Goal: Task Accomplishment & Management: Complete application form

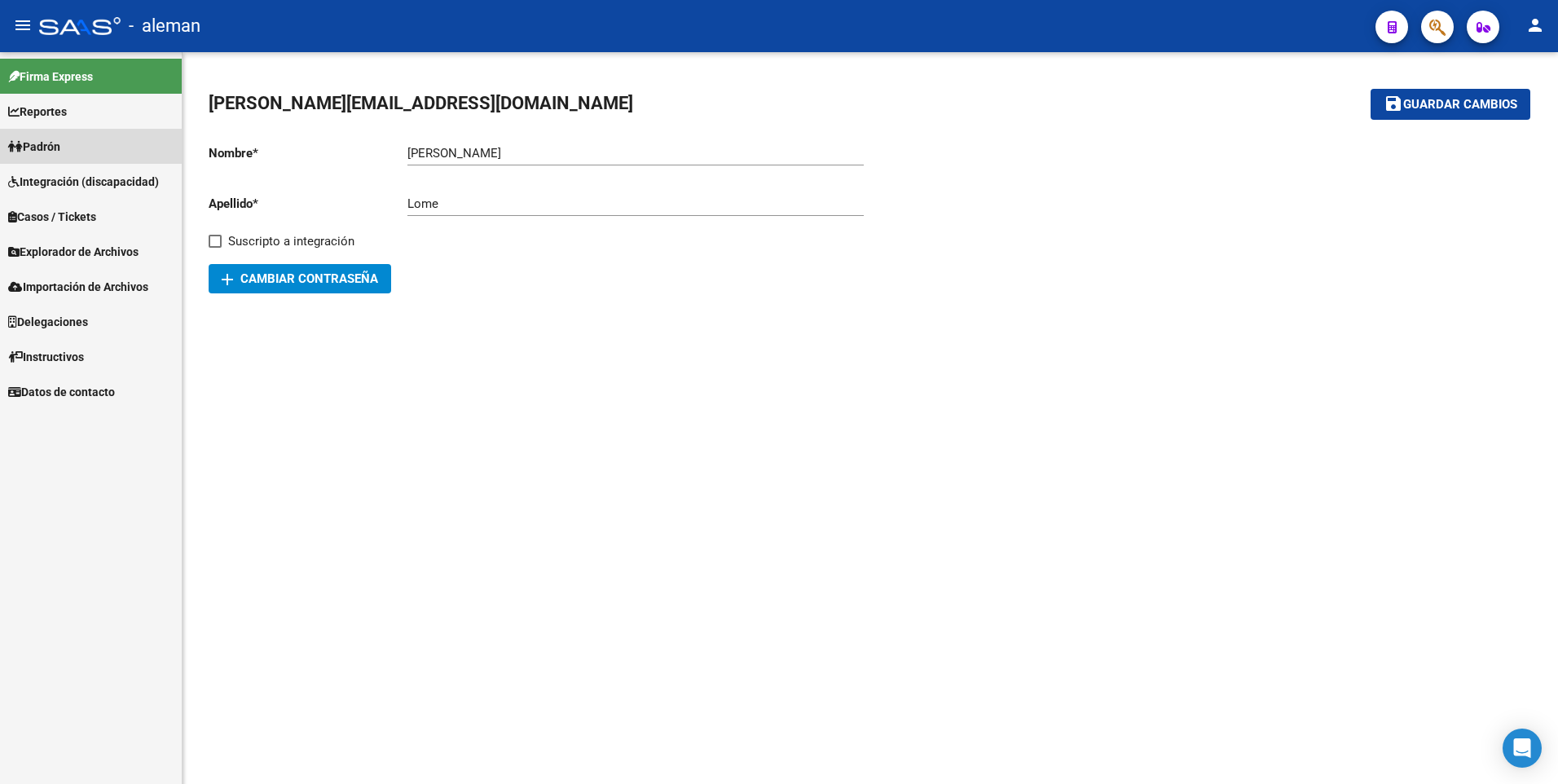
click at [41, 145] on span "Padrón" at bounding box center [34, 146] width 52 height 18
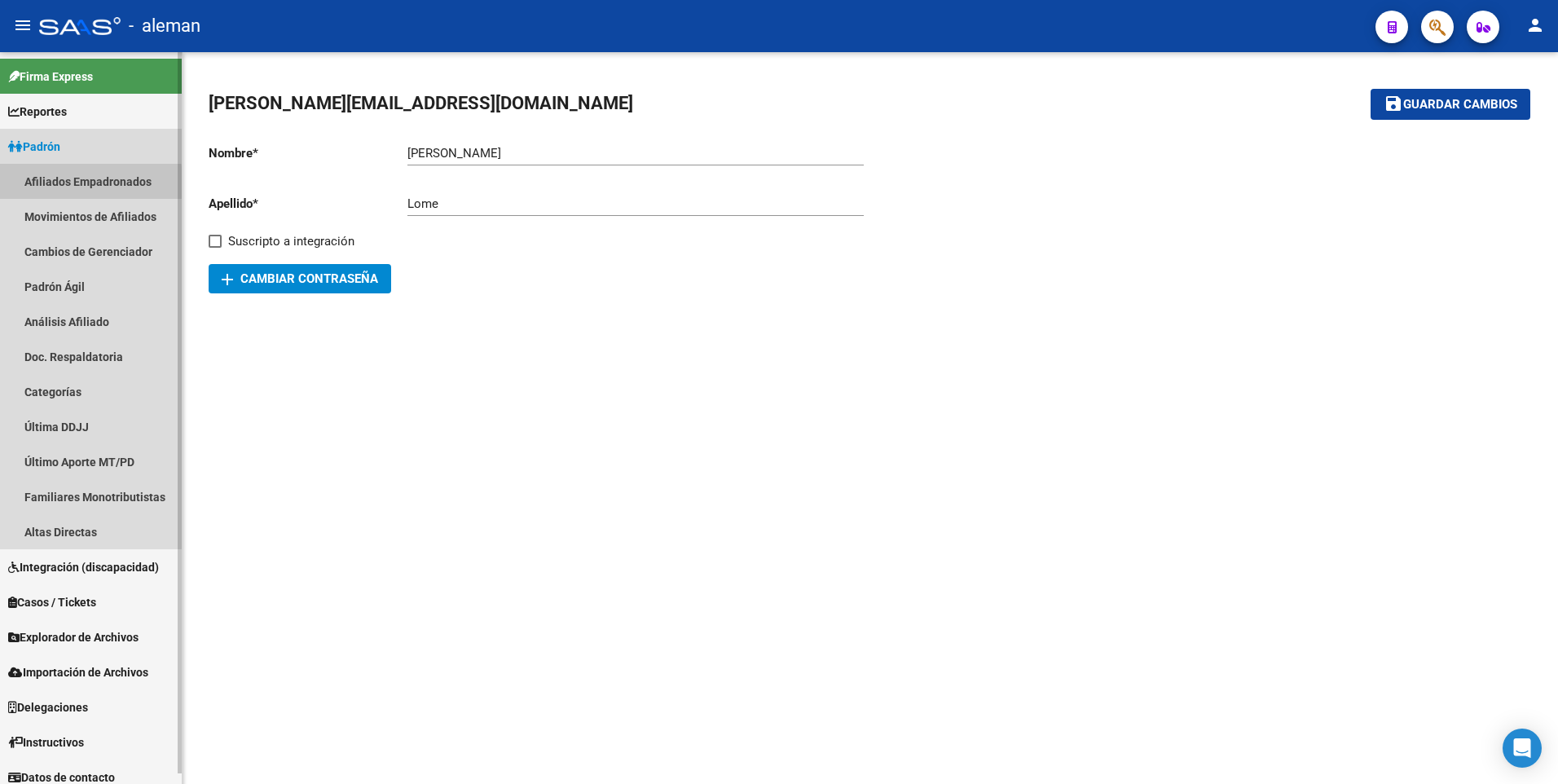
click at [69, 185] on link "Afiliados Empadronados" at bounding box center [91, 181] width 182 height 35
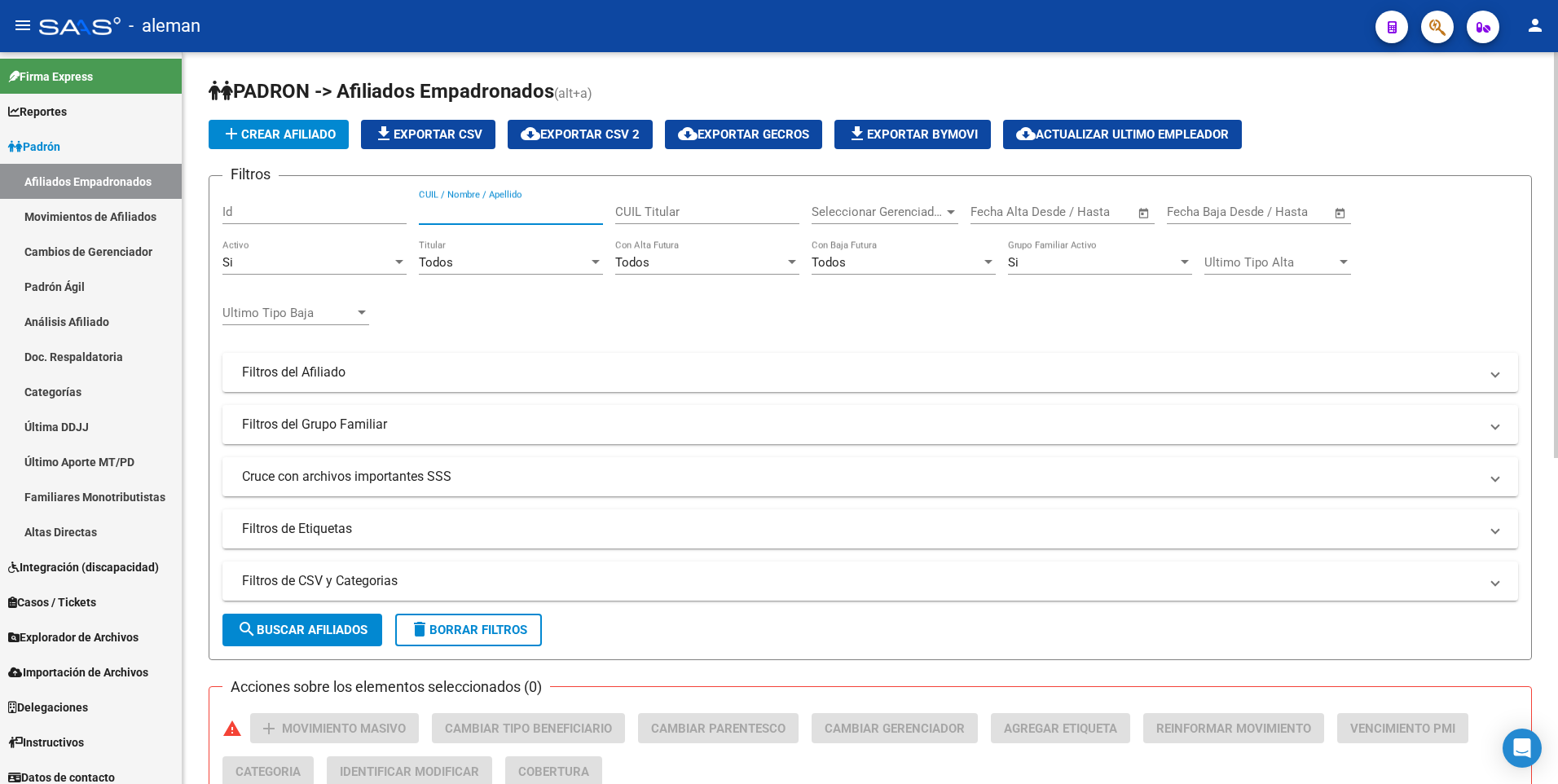
click at [503, 210] on input "CUIL / Nombre / Apellido" at bounding box center [510, 212] width 184 height 15
paste input "27443607345"
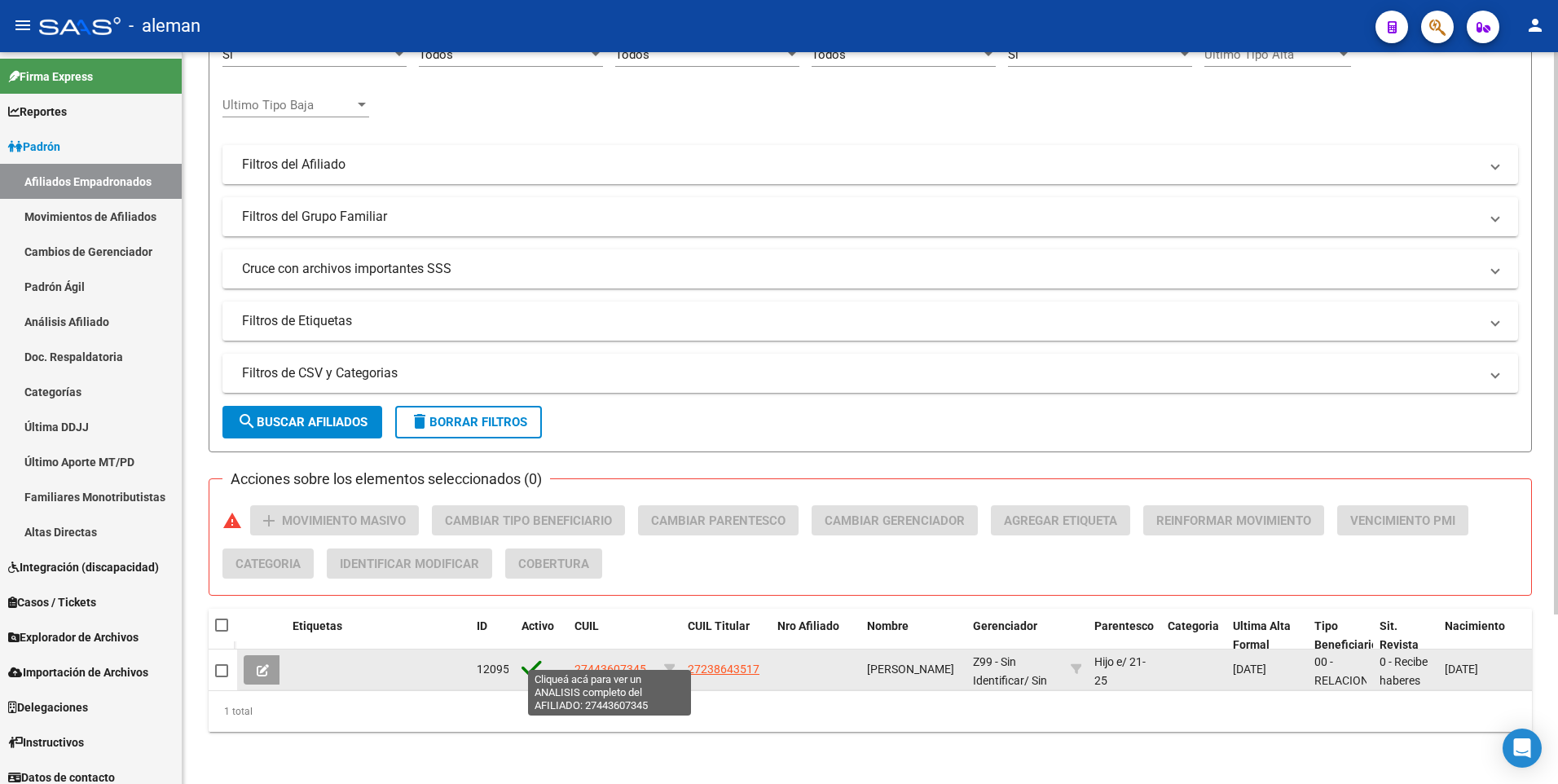
type input "27443607345"
click at [612, 662] on span "27443607345" at bounding box center [611, 669] width 72 height 13
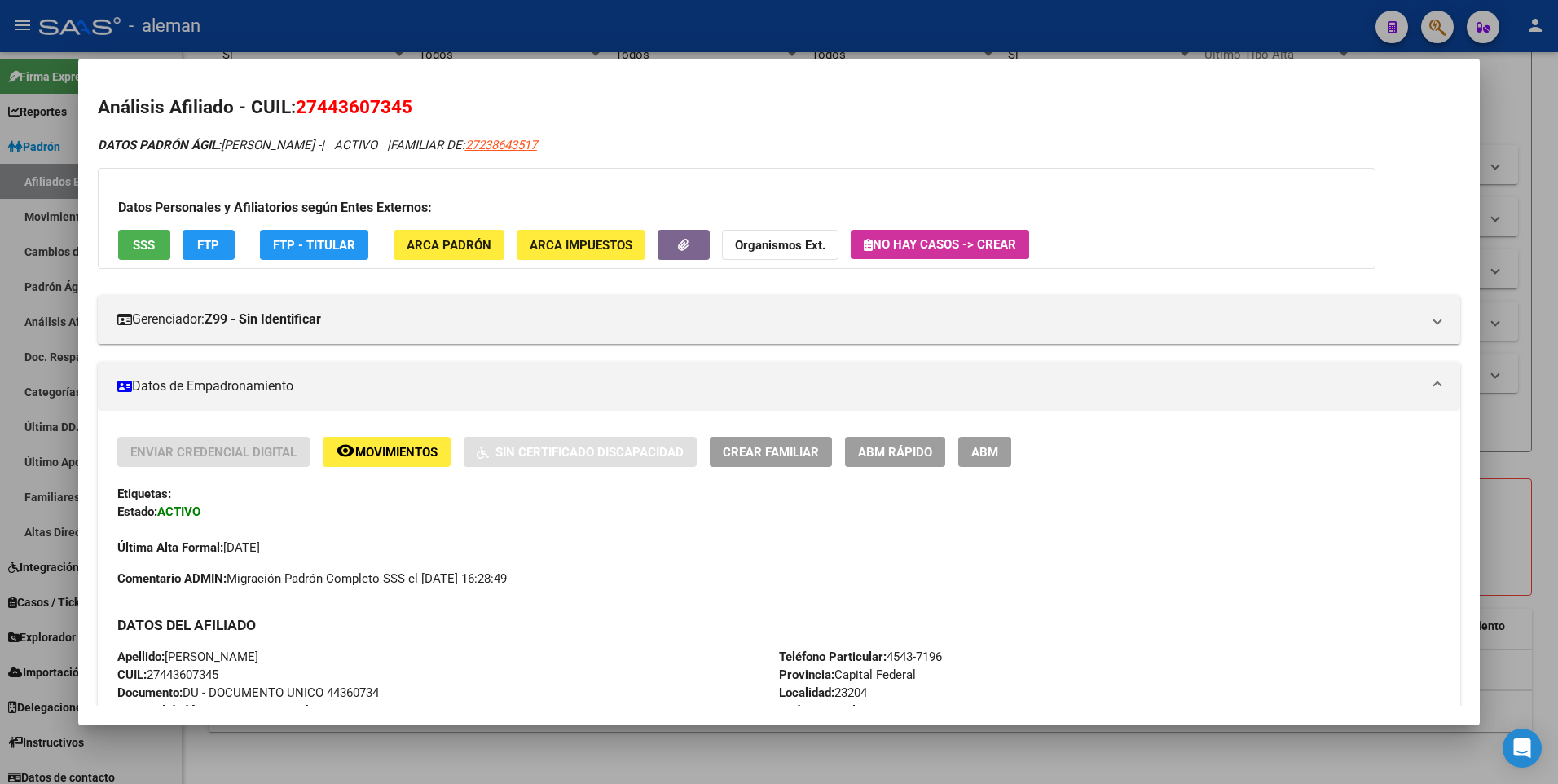
click at [987, 445] on span "ABM" at bounding box center [985, 452] width 27 height 15
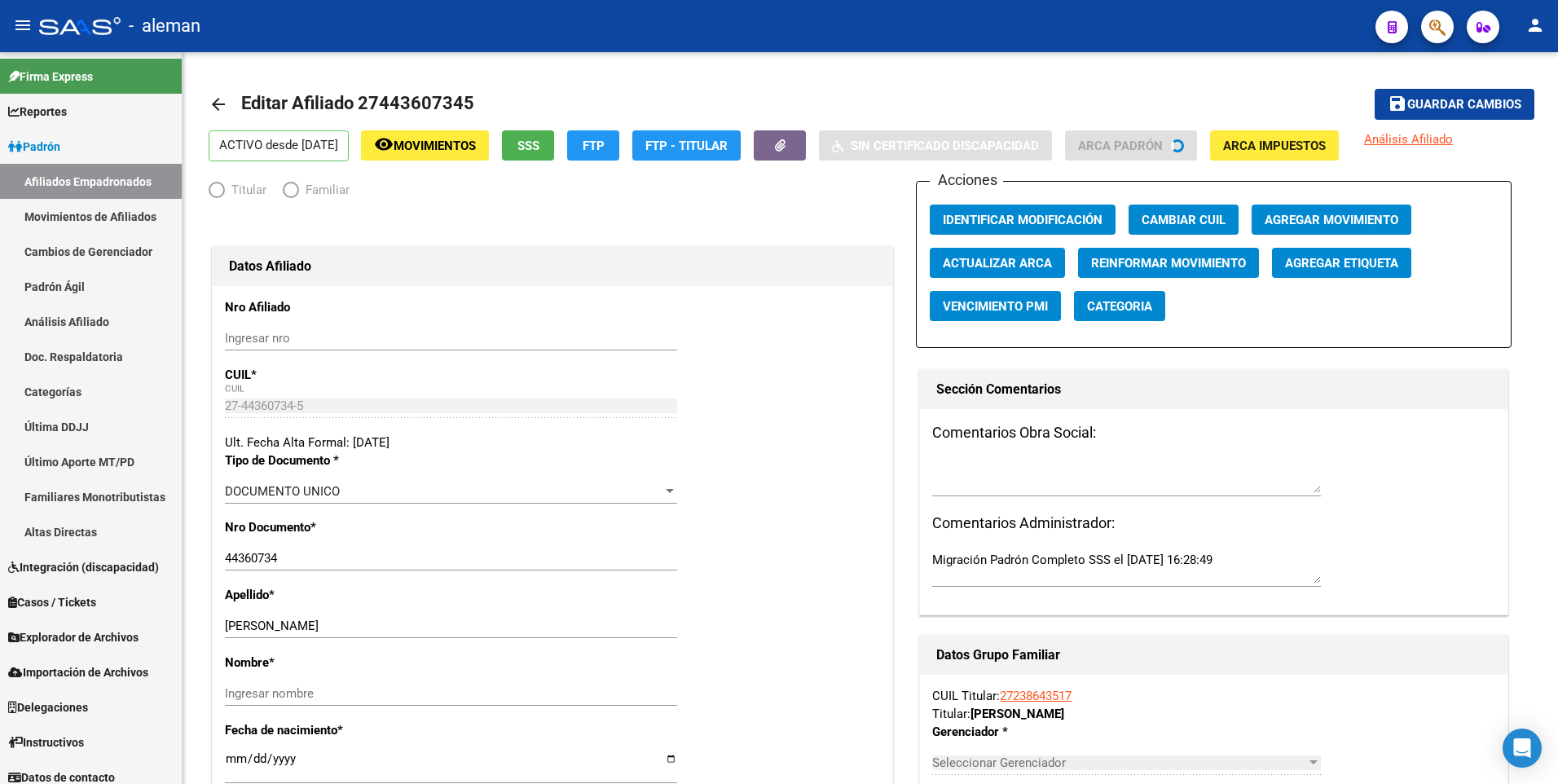
radio input "true"
type input "30-71000212-2"
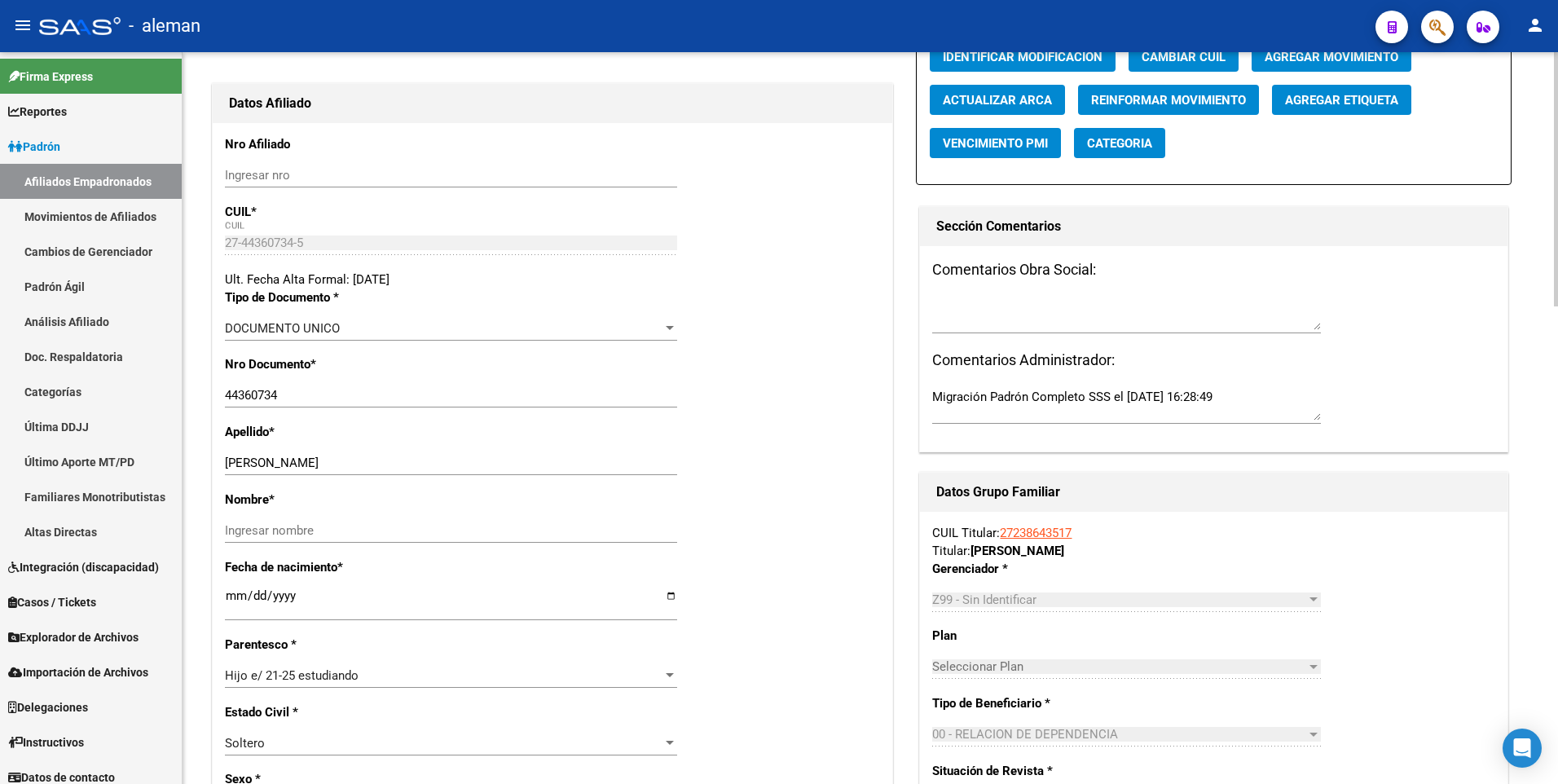
scroll to position [326, 0]
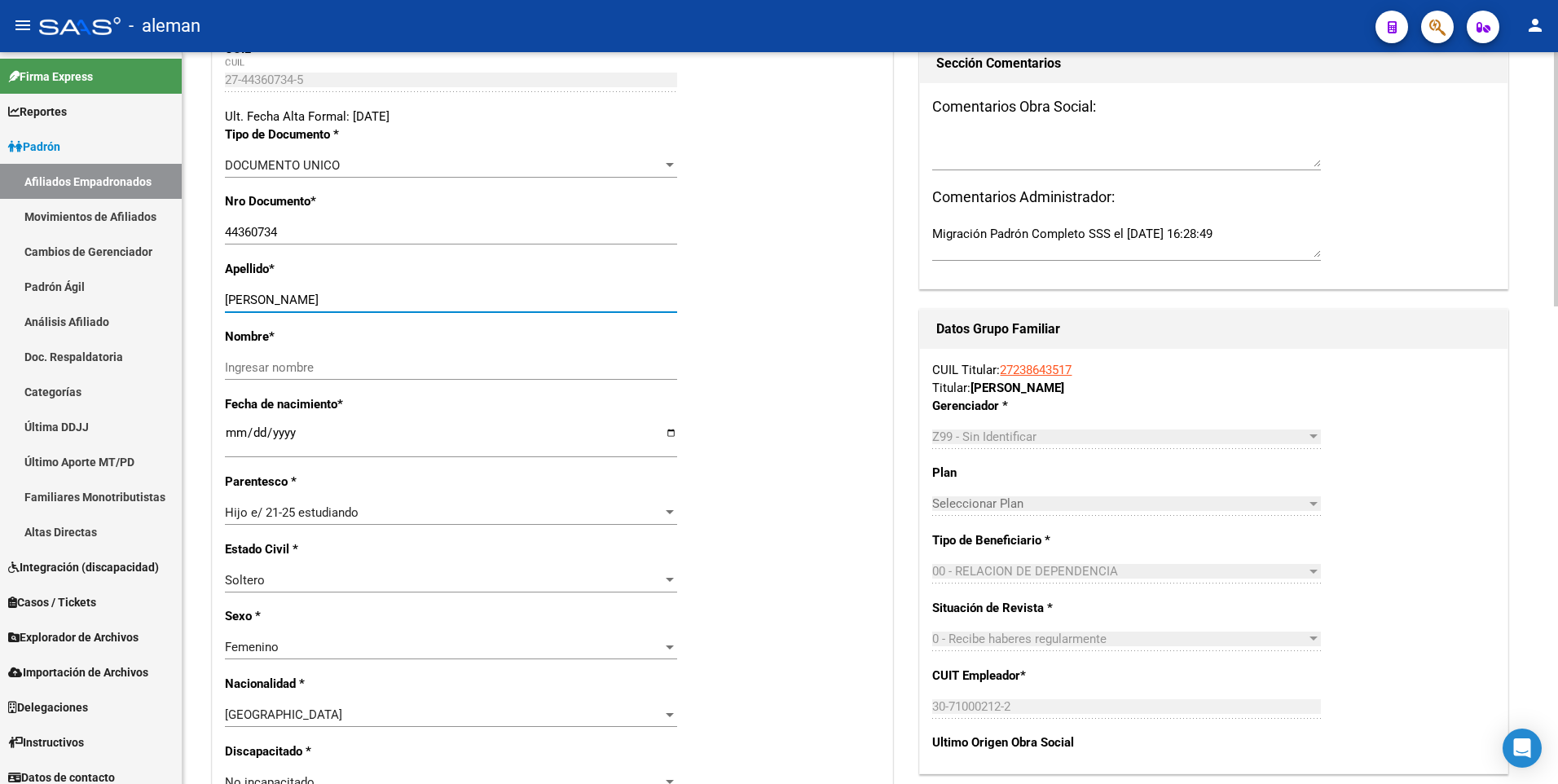
drag, startPoint x: 378, startPoint y: 296, endPoint x: 420, endPoint y: 297, distance: 42.0
click at [420, 297] on input "[PERSON_NAME]" at bounding box center [451, 300] width 452 height 15
click at [413, 363] on input "Ingresar nombre" at bounding box center [451, 367] width 452 height 15
paste input "[PERSON_NAME]"
type input "[PERSON_NAME]"
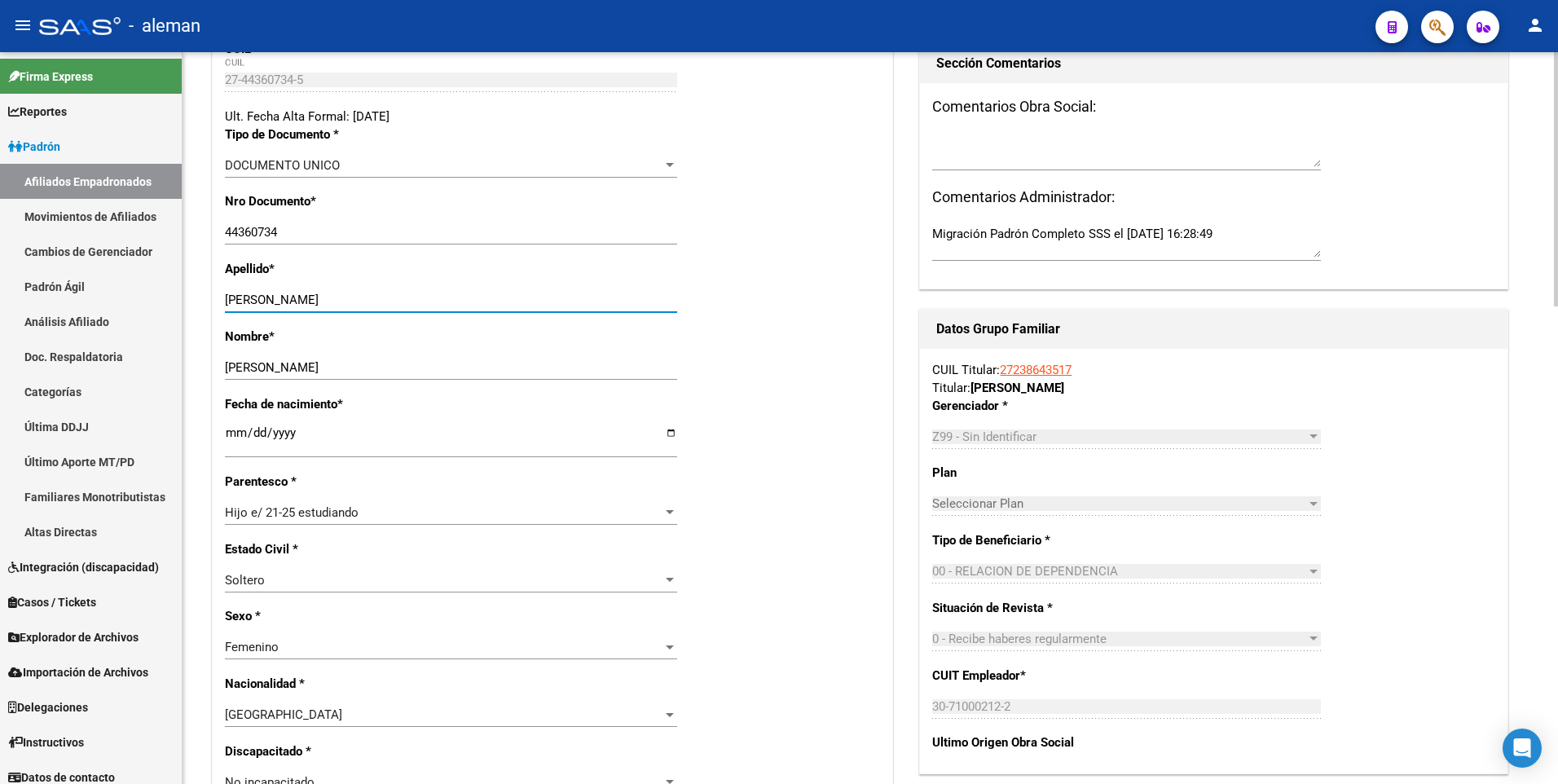
drag, startPoint x: 379, startPoint y: 298, endPoint x: 433, endPoint y: 299, distance: 54.0
click at [433, 299] on input "[PERSON_NAME]" at bounding box center [451, 300] width 452 height 15
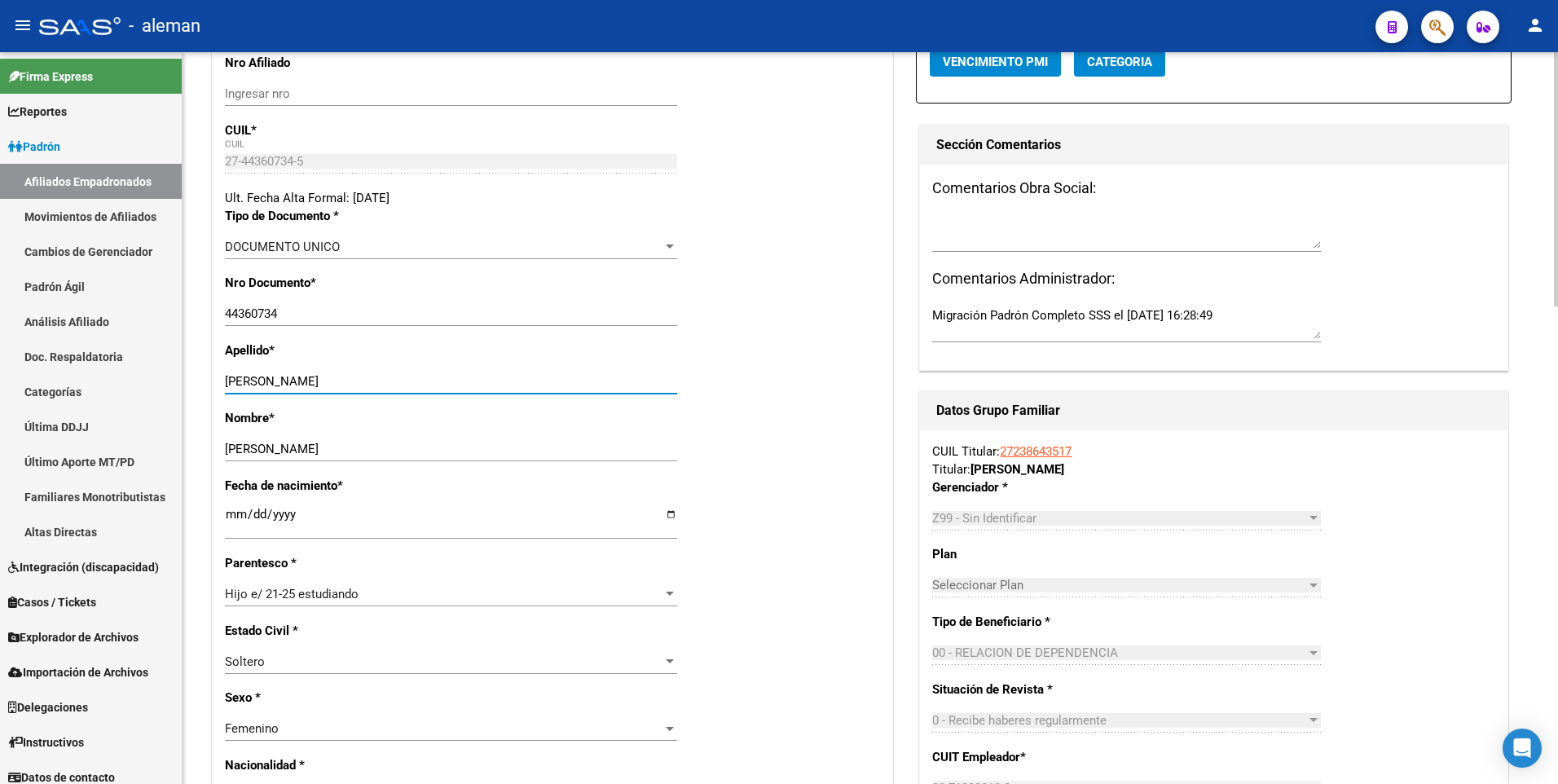
scroll to position [0, 0]
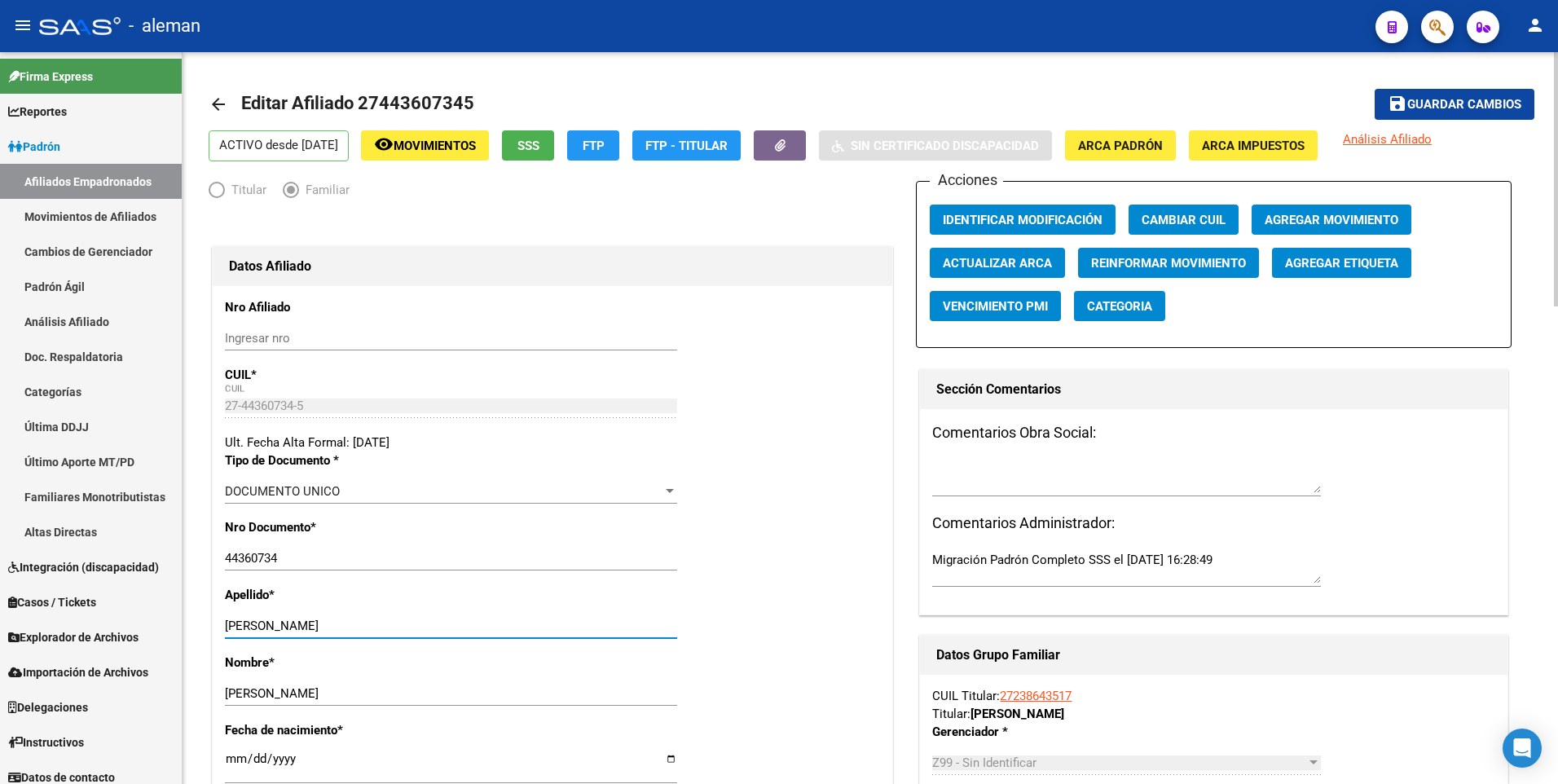
type input "[PERSON_NAME]"
click at [1436, 101] on span "Guardar cambios" at bounding box center [1465, 105] width 114 height 15
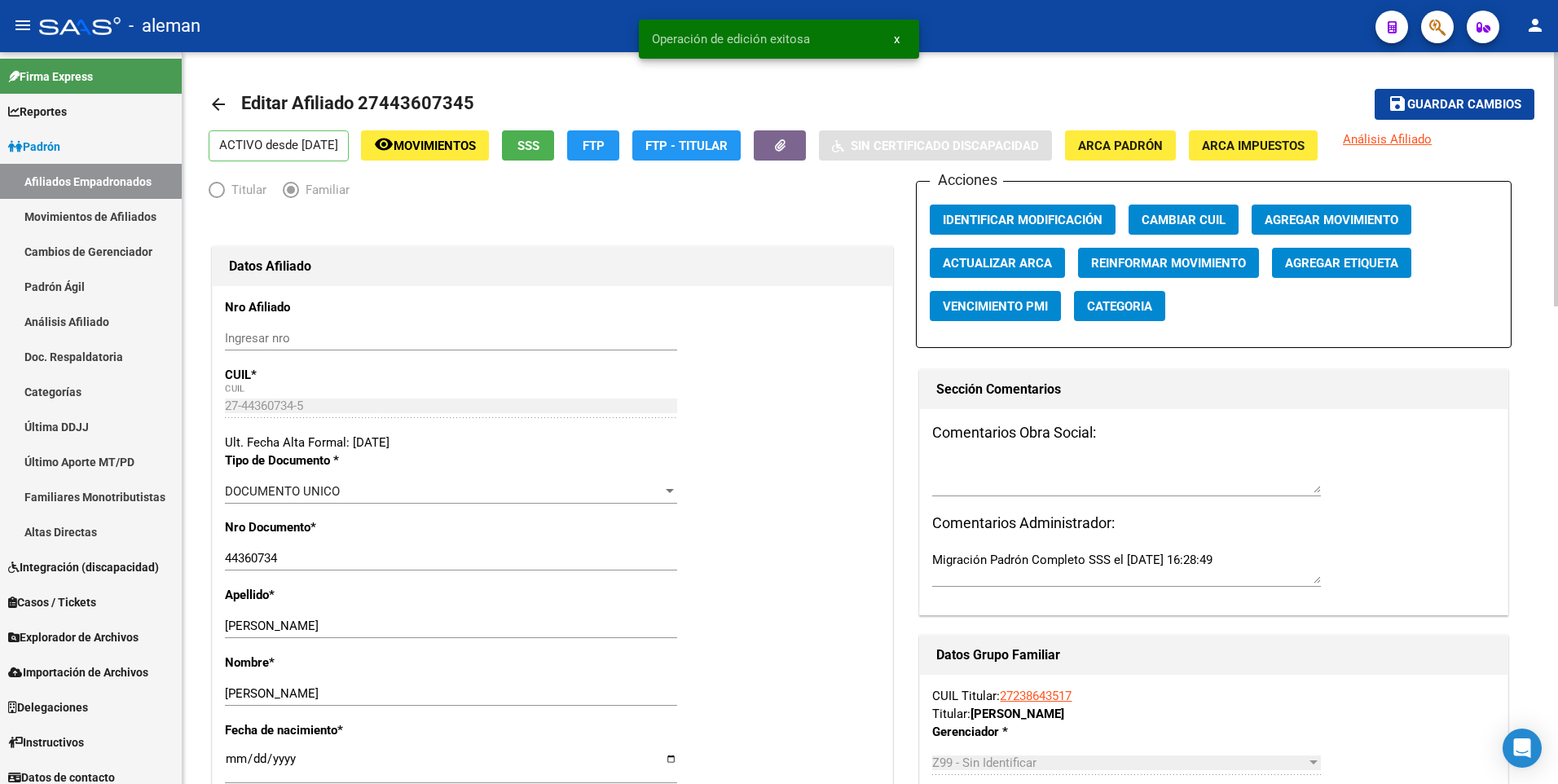
click at [1318, 210] on button "Agregar Movimiento" at bounding box center [1331, 219] width 159 height 30
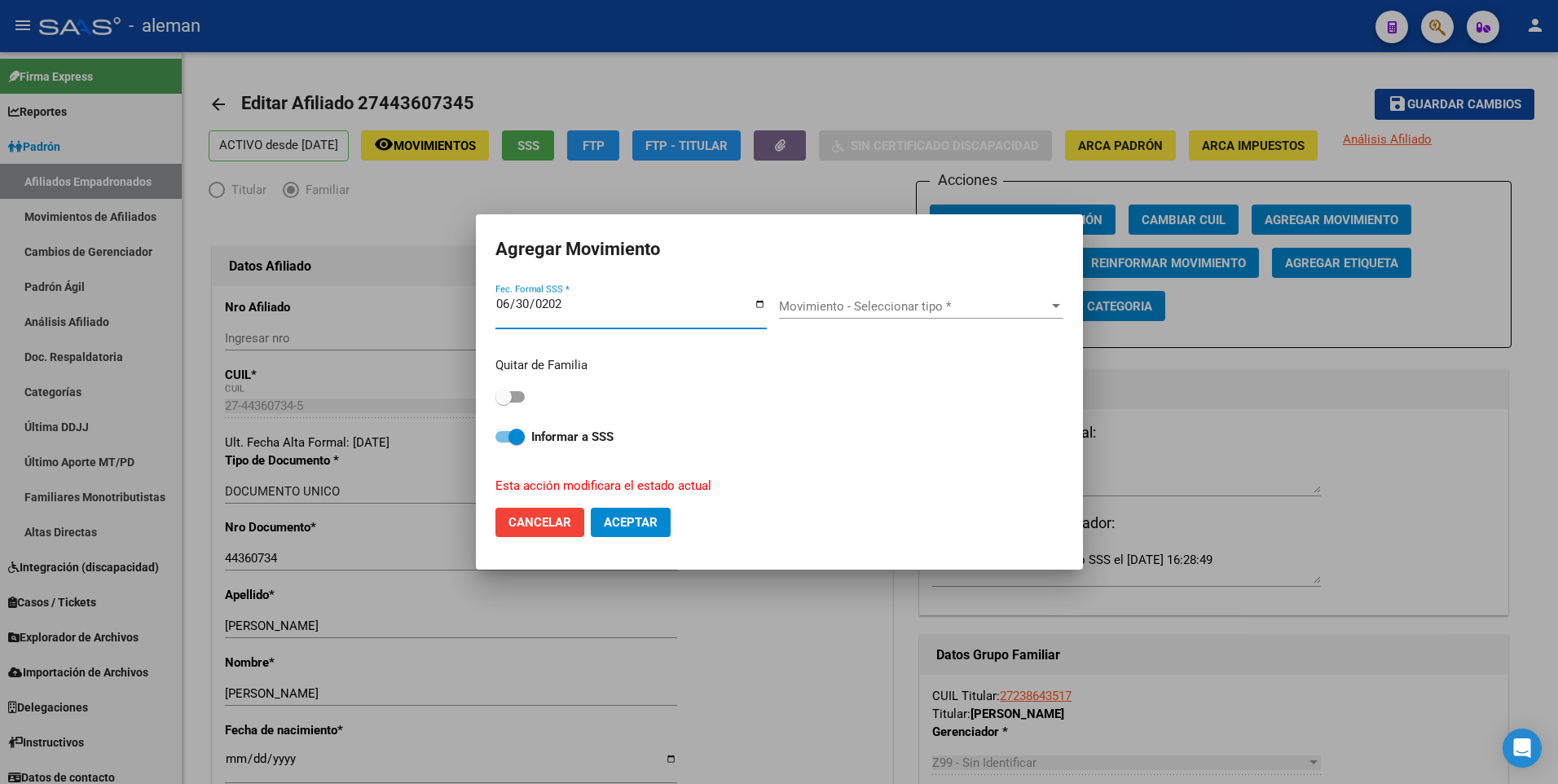
type input "[DATE]"
click at [882, 307] on span "Movimiento - Seleccionar tipo *" at bounding box center [914, 307] width 270 height 15
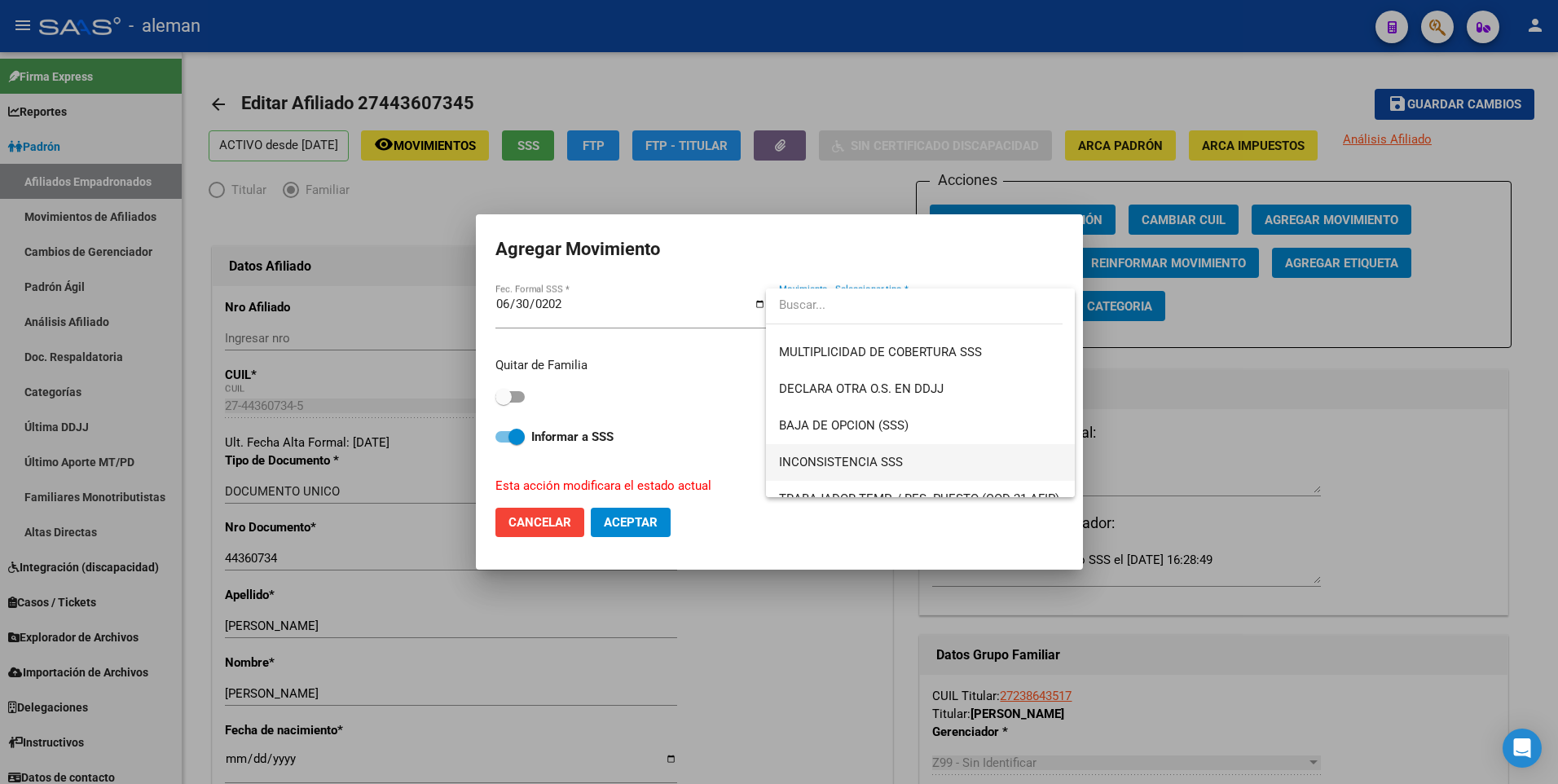
scroll to position [533, 0]
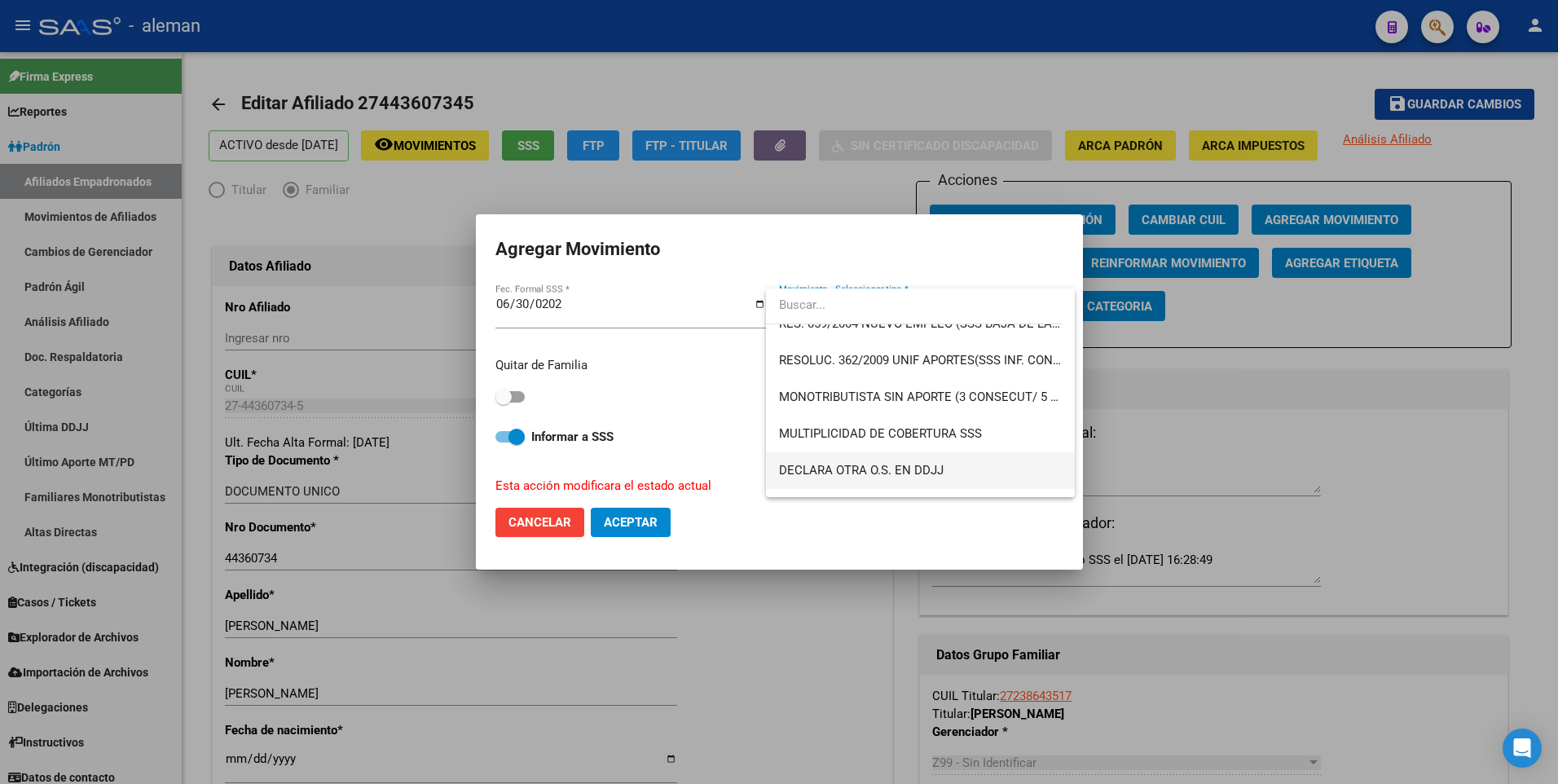
click at [922, 461] on span "DECLARA OTRA O.S. EN DDJJ" at bounding box center [921, 470] width 283 height 37
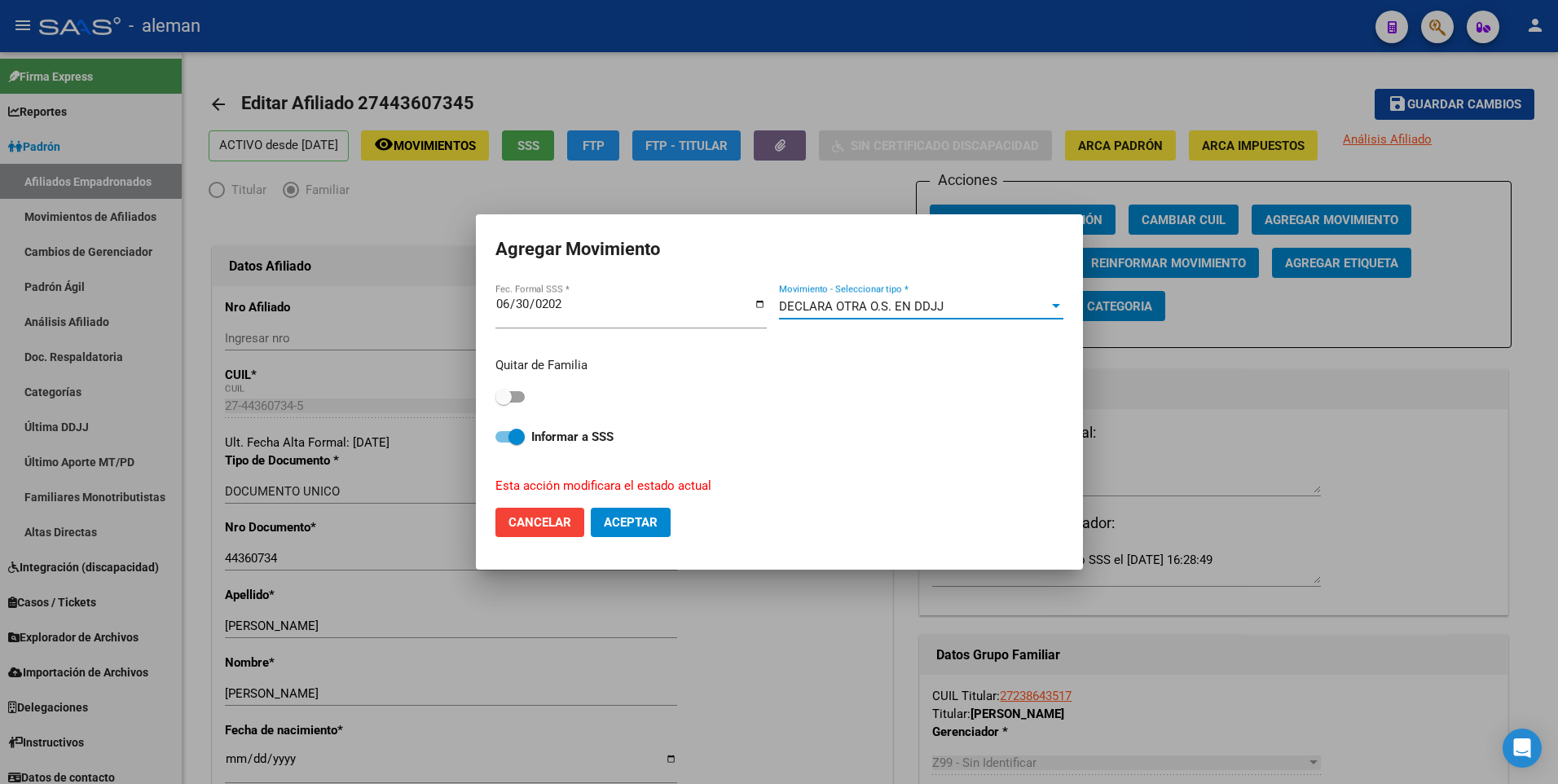
click at [499, 431] on span at bounding box center [510, 437] width 29 height 11
click at [503, 442] on input "Informar a SSS" at bounding box center [503, 442] width 1 height 1
checkbox input "false"
click at [638, 521] on span "Aceptar" at bounding box center [631, 522] width 54 height 15
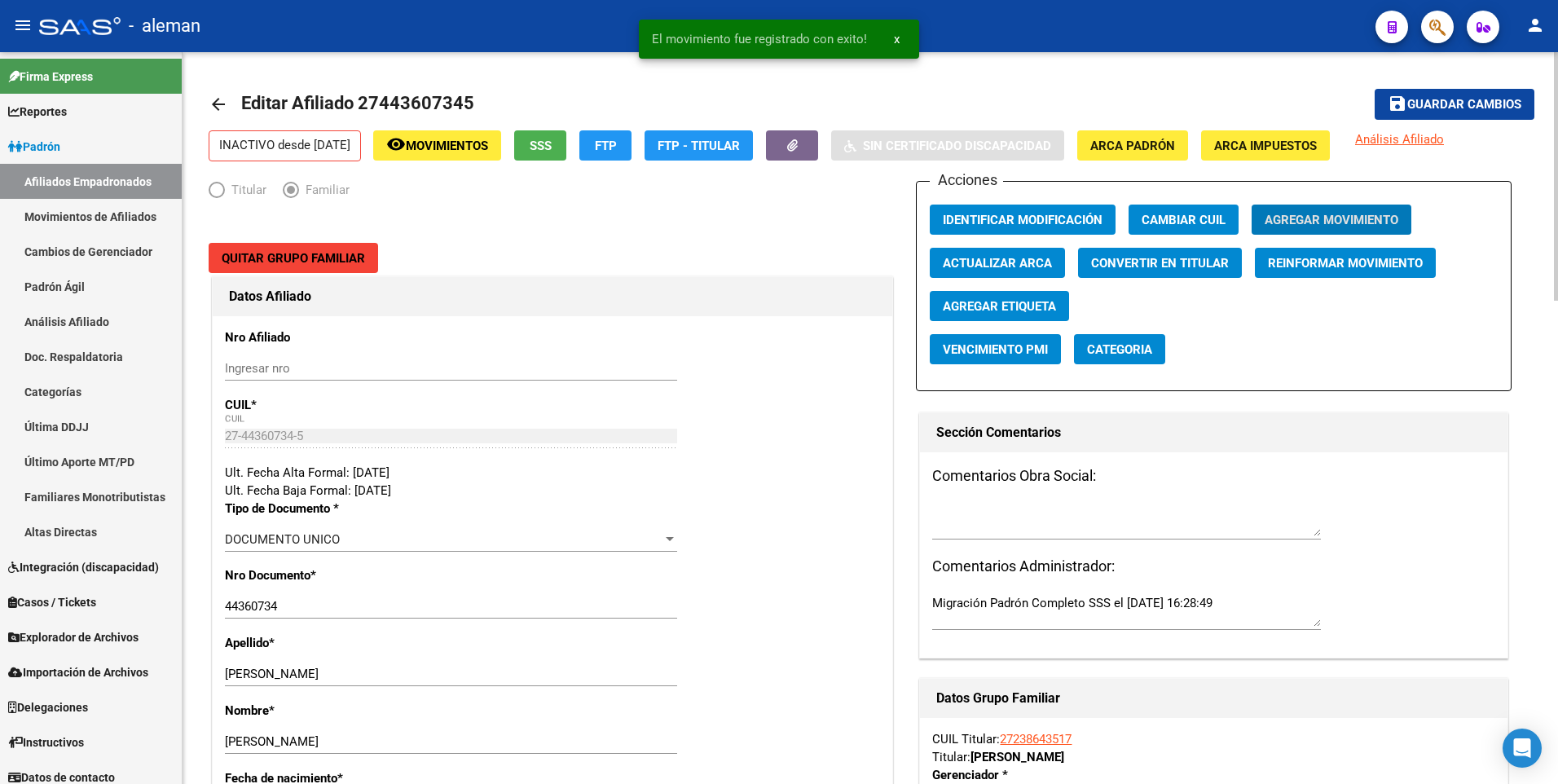
click at [624, 203] on div "Titular Familiar" at bounding box center [552, 194] width 688 height 26
click at [221, 105] on mat-icon "arrow_back" at bounding box center [218, 105] width 20 height 20
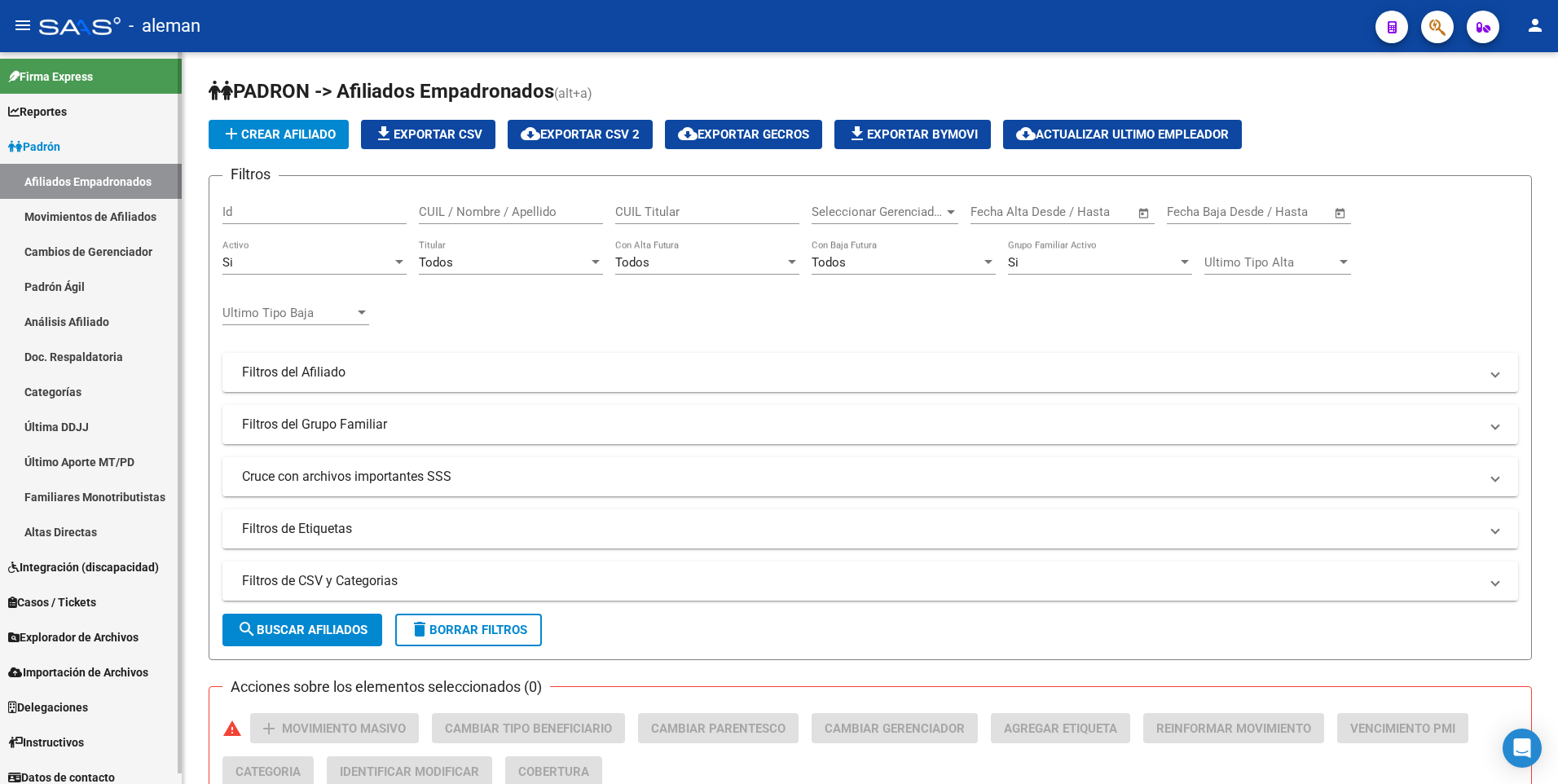
click at [106, 181] on link "Afiliados Empadronados" at bounding box center [91, 181] width 182 height 35
click at [490, 208] on input "CUIL / Nombre / Apellido" at bounding box center [510, 212] width 184 height 15
paste input "[PERSON_NAME]"
type input "[PERSON_NAME]"
drag, startPoint x: 490, startPoint y: 208, endPoint x: 415, endPoint y: 212, distance: 75.1
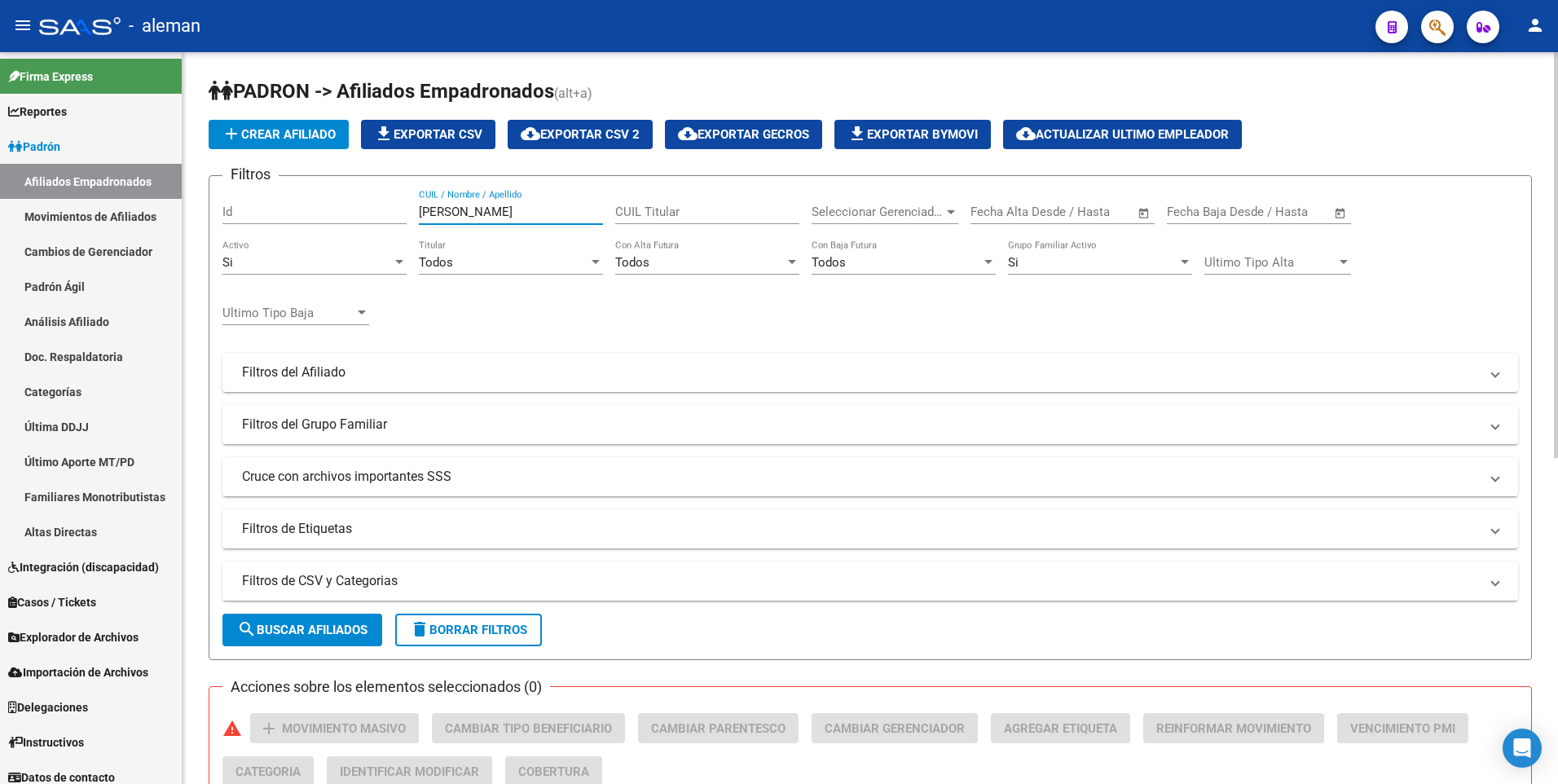
click at [415, 212] on div "Filtros Id [PERSON_NAME] / Nombre / Apellido CUIL Titular Seleccionar Gerenciad…" at bounding box center [870, 368] width 1295 height 359
click at [508, 213] on input "CUIL / Nombre / Apellido" at bounding box center [510, 212] width 184 height 15
paste input "20489761778"
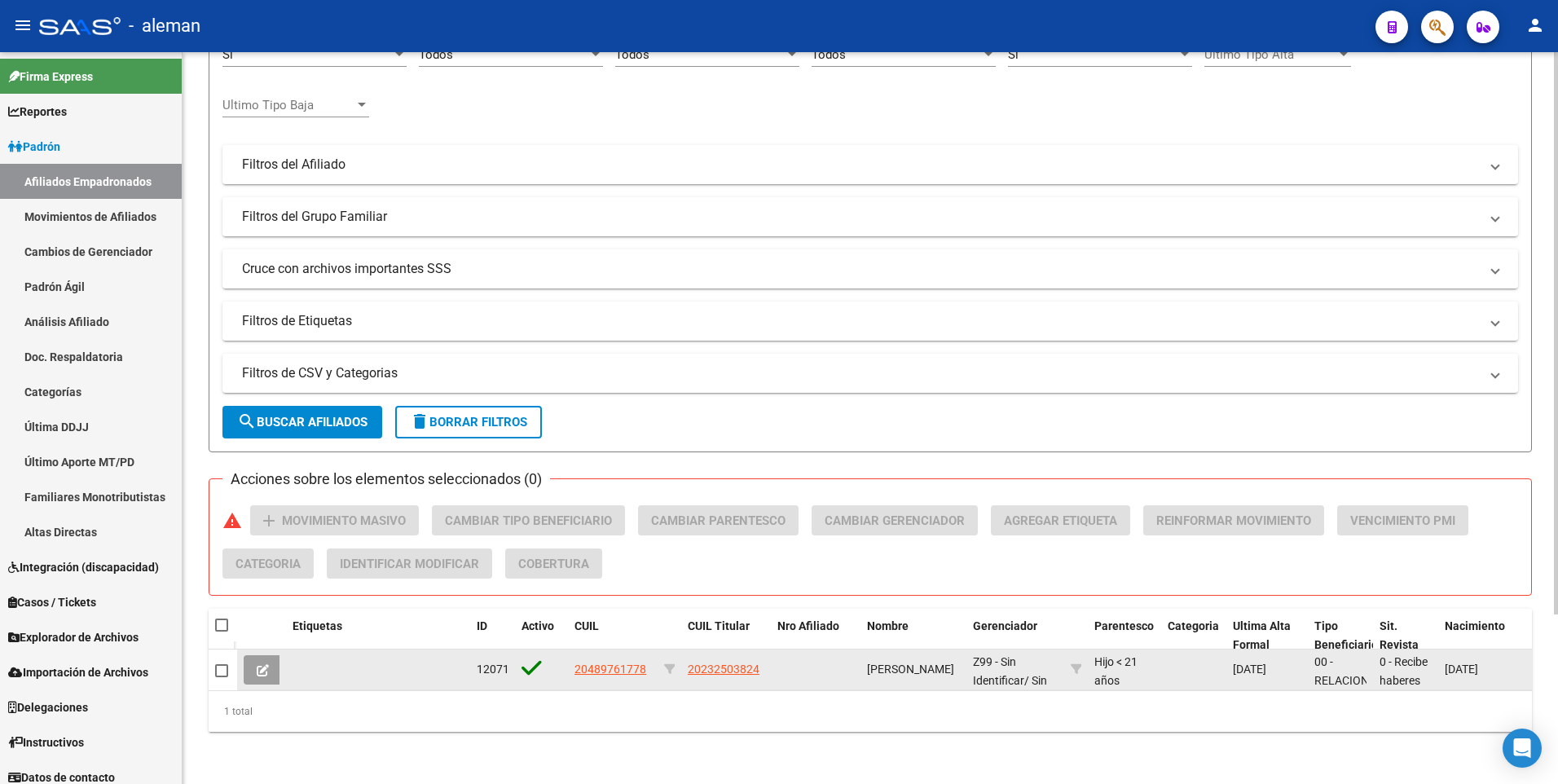
type input "20489761778"
click at [627, 662] on span "20489761778" at bounding box center [611, 669] width 72 height 13
type textarea "20489761778"
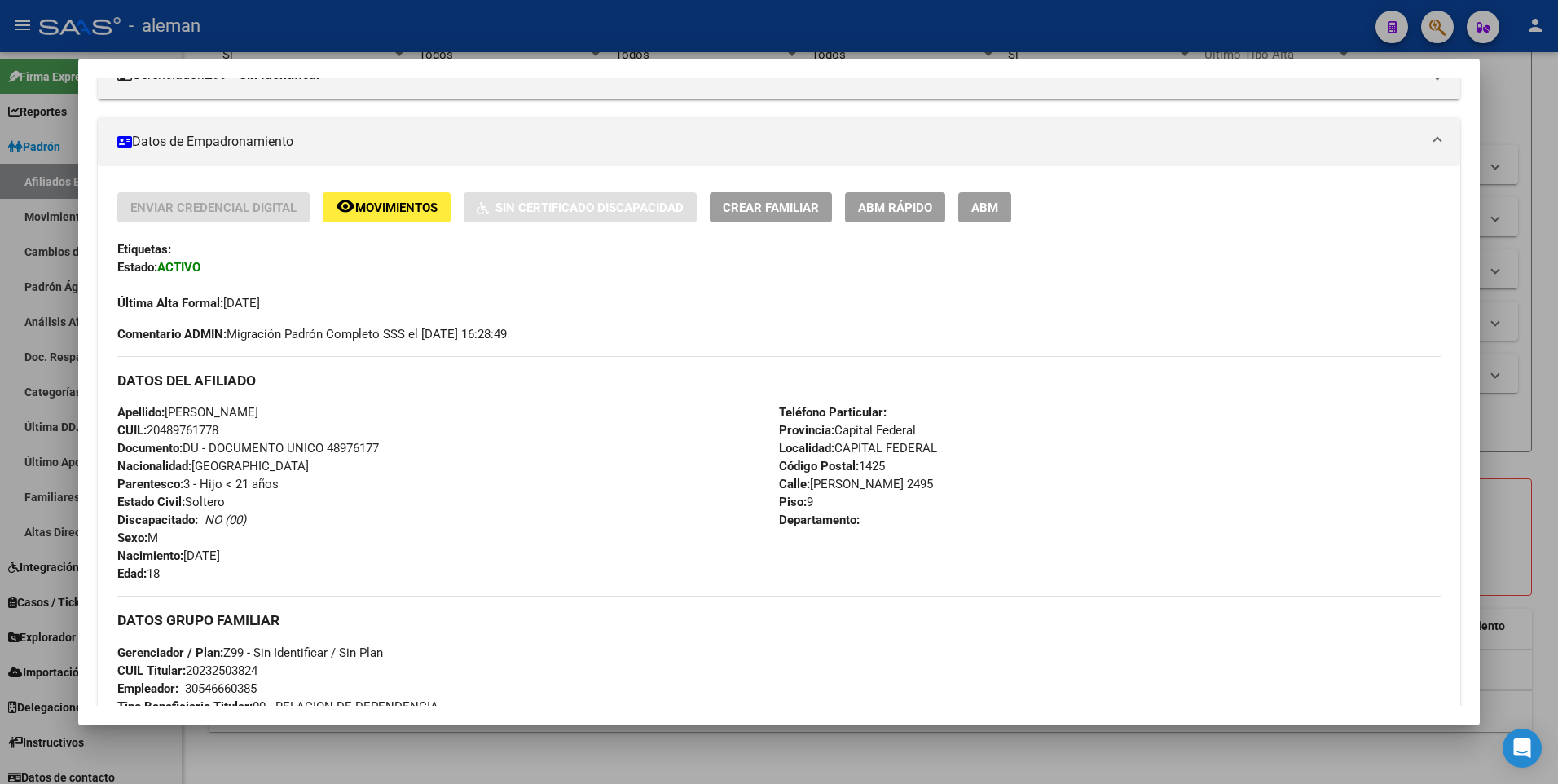
scroll to position [0, 0]
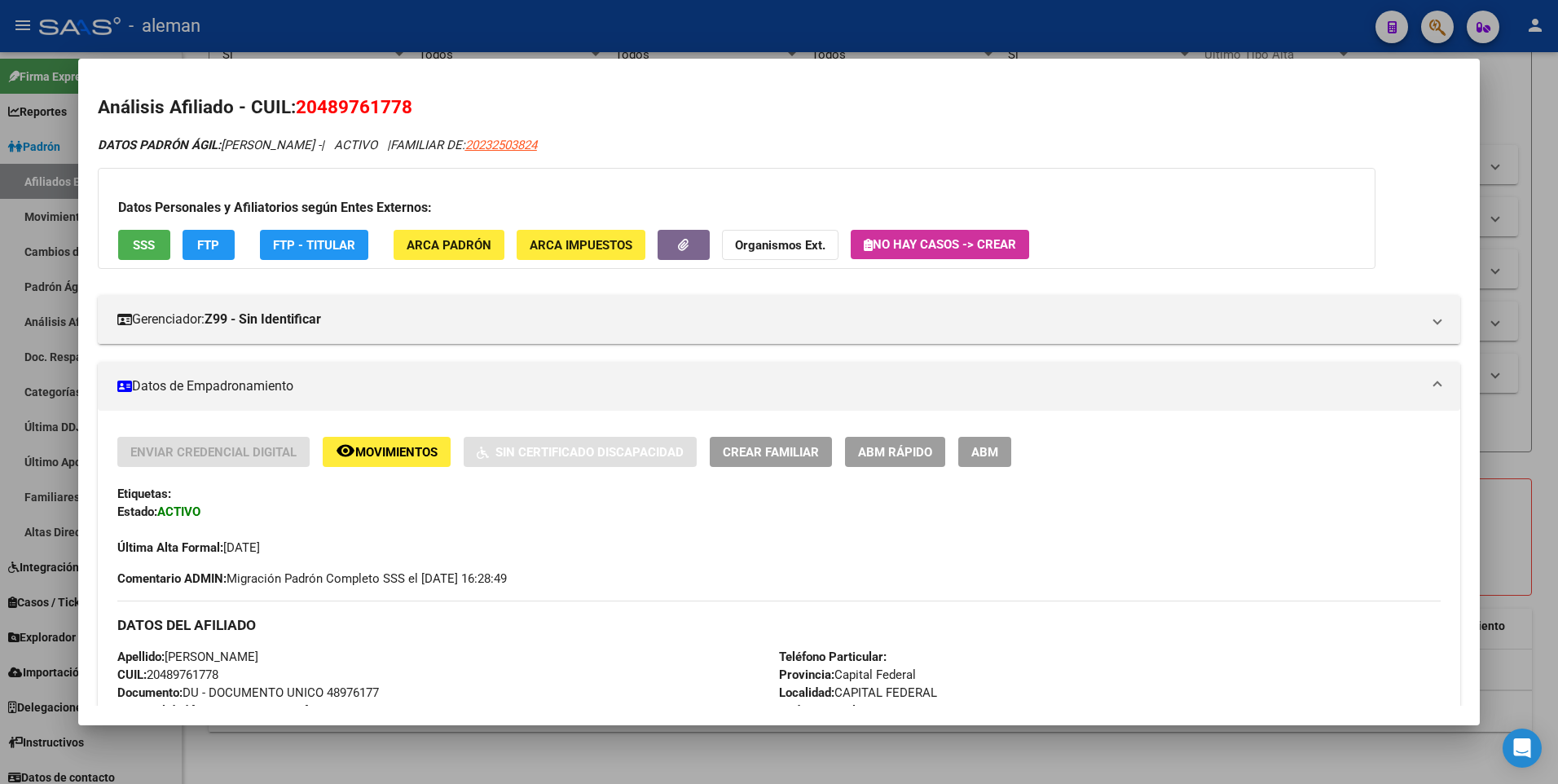
click at [995, 454] on span "ABM" at bounding box center [985, 452] width 27 height 15
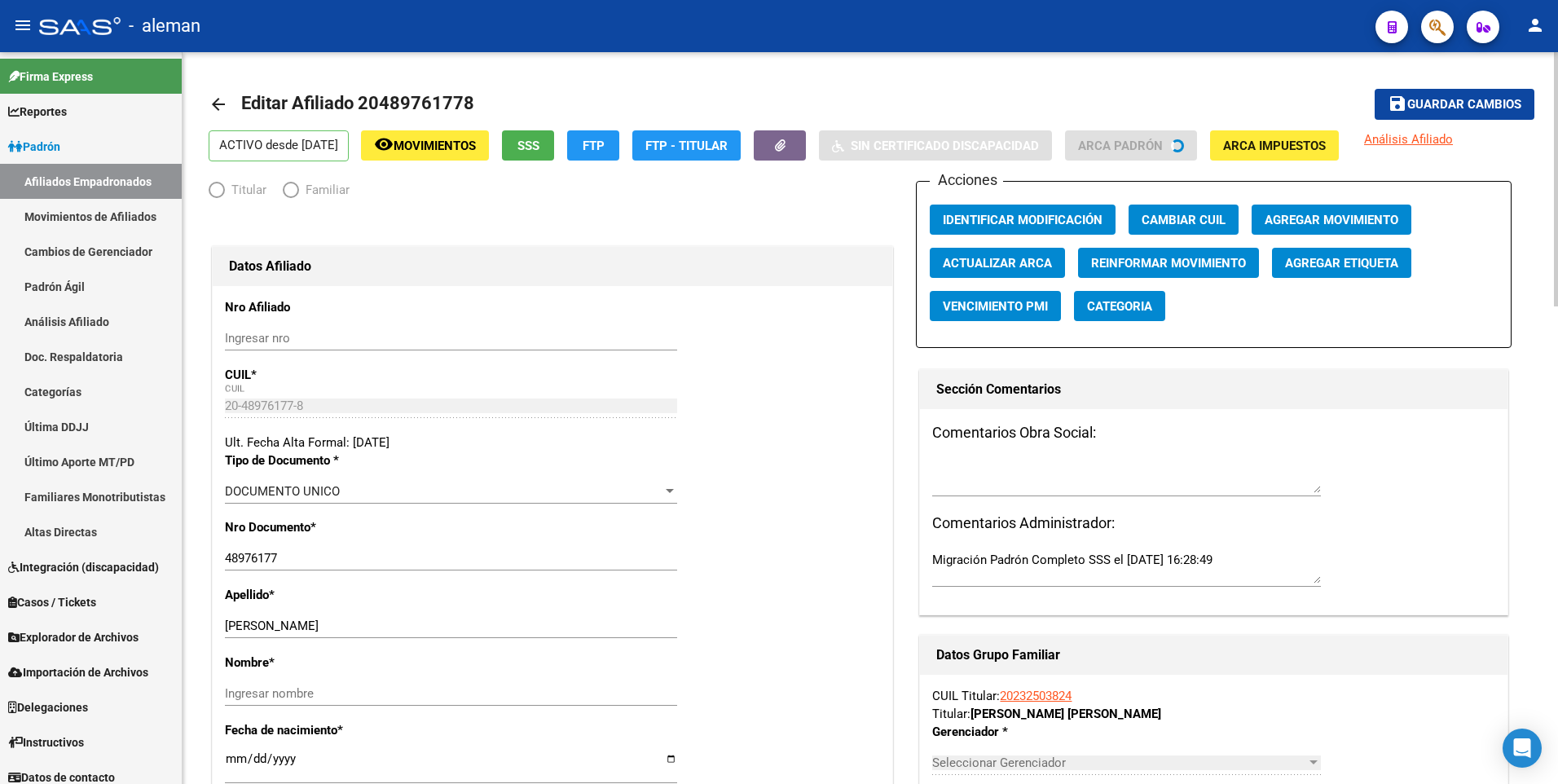
radio input "true"
type input "30-54666038-5"
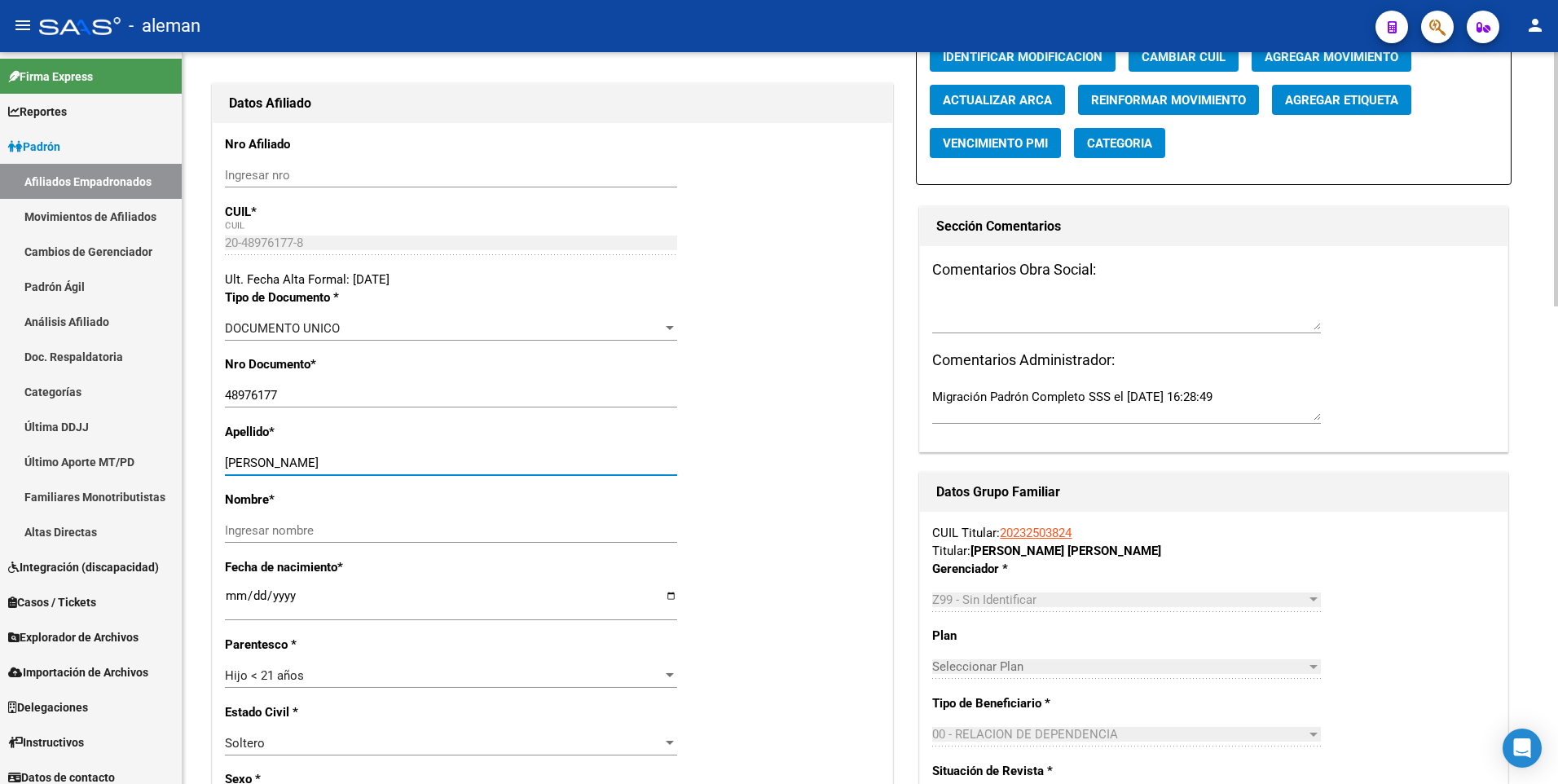
drag, startPoint x: 291, startPoint y: 460, endPoint x: 337, endPoint y: 464, distance: 46.2
click at [337, 464] on input "[PERSON_NAME]" at bounding box center [451, 463] width 452 height 15
click at [343, 534] on input "Ingresar nombre" at bounding box center [451, 531] width 452 height 15
paste input "[PERSON_NAME]"
type input "[PERSON_NAME]"
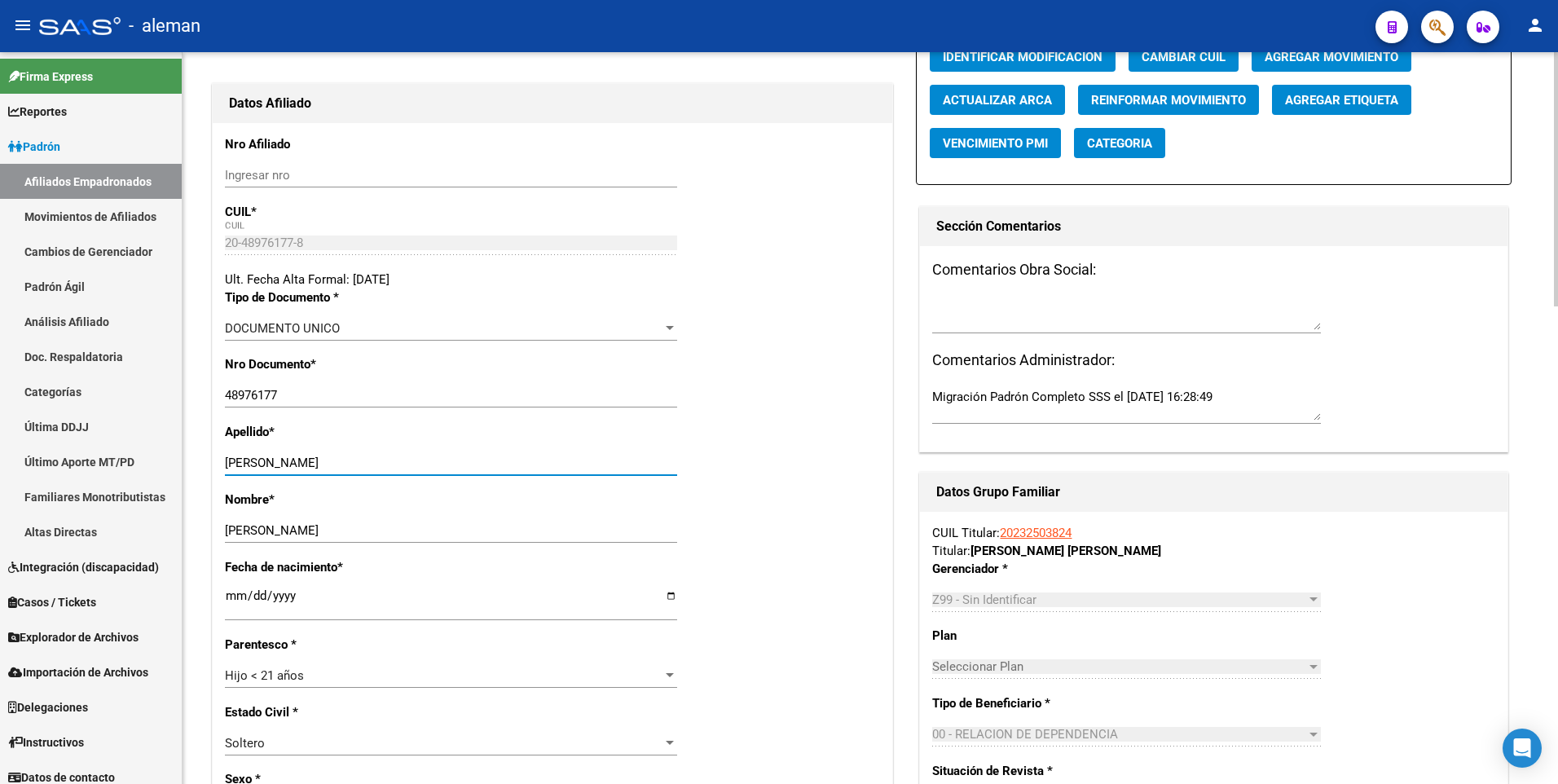
drag, startPoint x: 290, startPoint y: 463, endPoint x: 356, endPoint y: 463, distance: 66.0
click at [356, 463] on input "[PERSON_NAME]" at bounding box center [451, 463] width 452 height 15
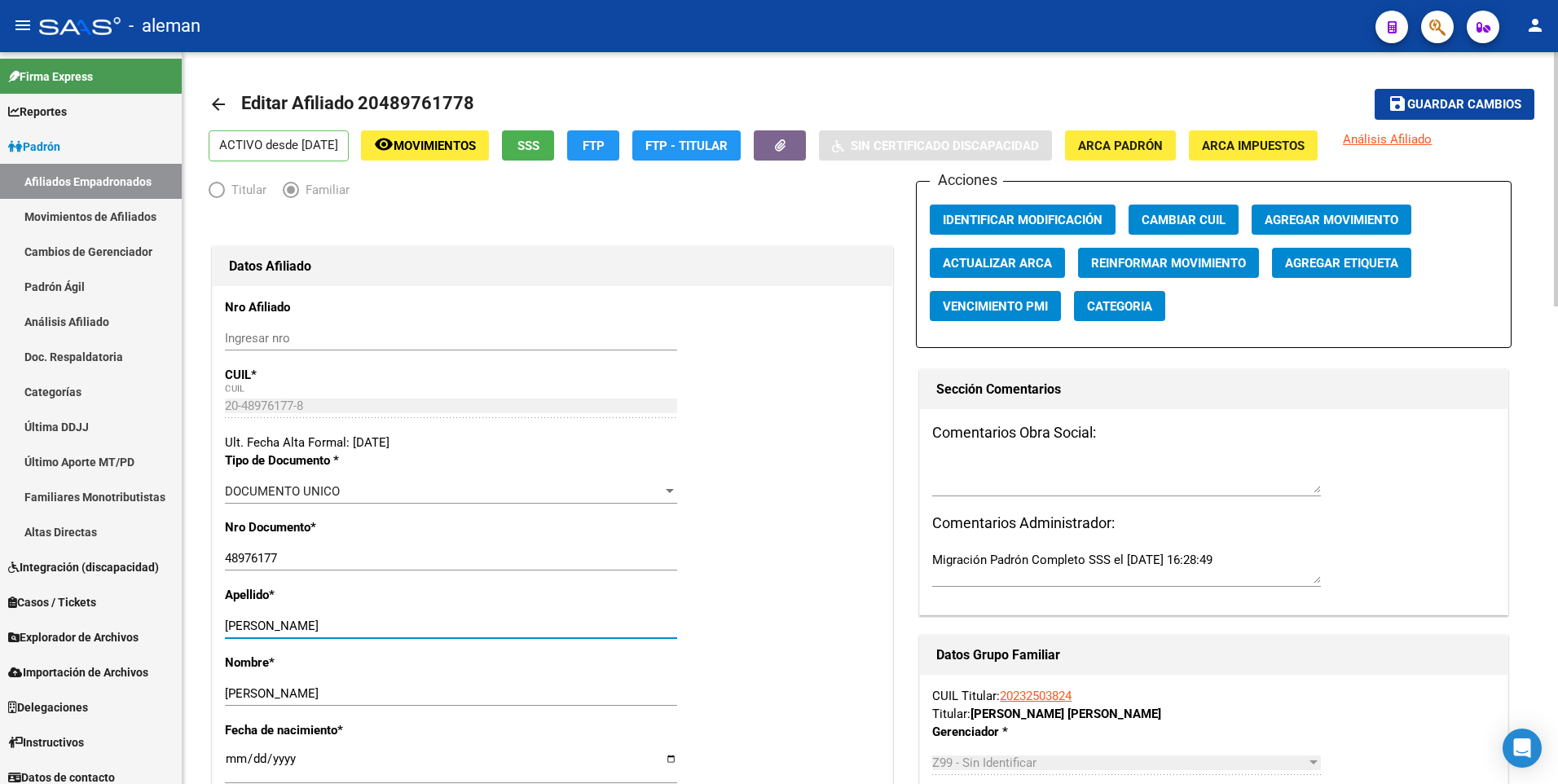
type input "[PERSON_NAME]"
click at [1522, 108] on button "save Guardar cambios" at bounding box center [1454, 104] width 159 height 30
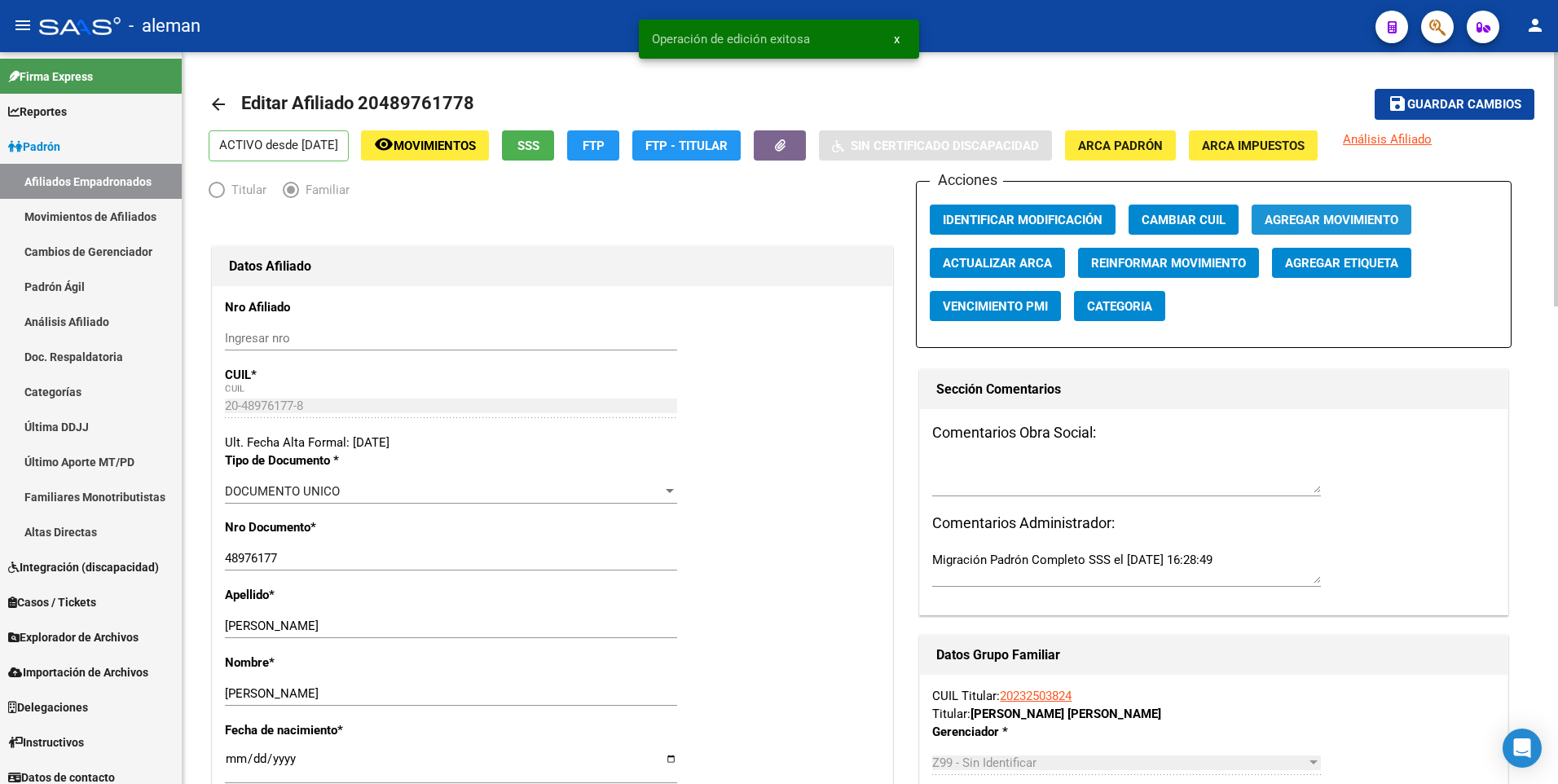
click at [1297, 213] on span "Agregar Movimiento" at bounding box center [1331, 220] width 133 height 15
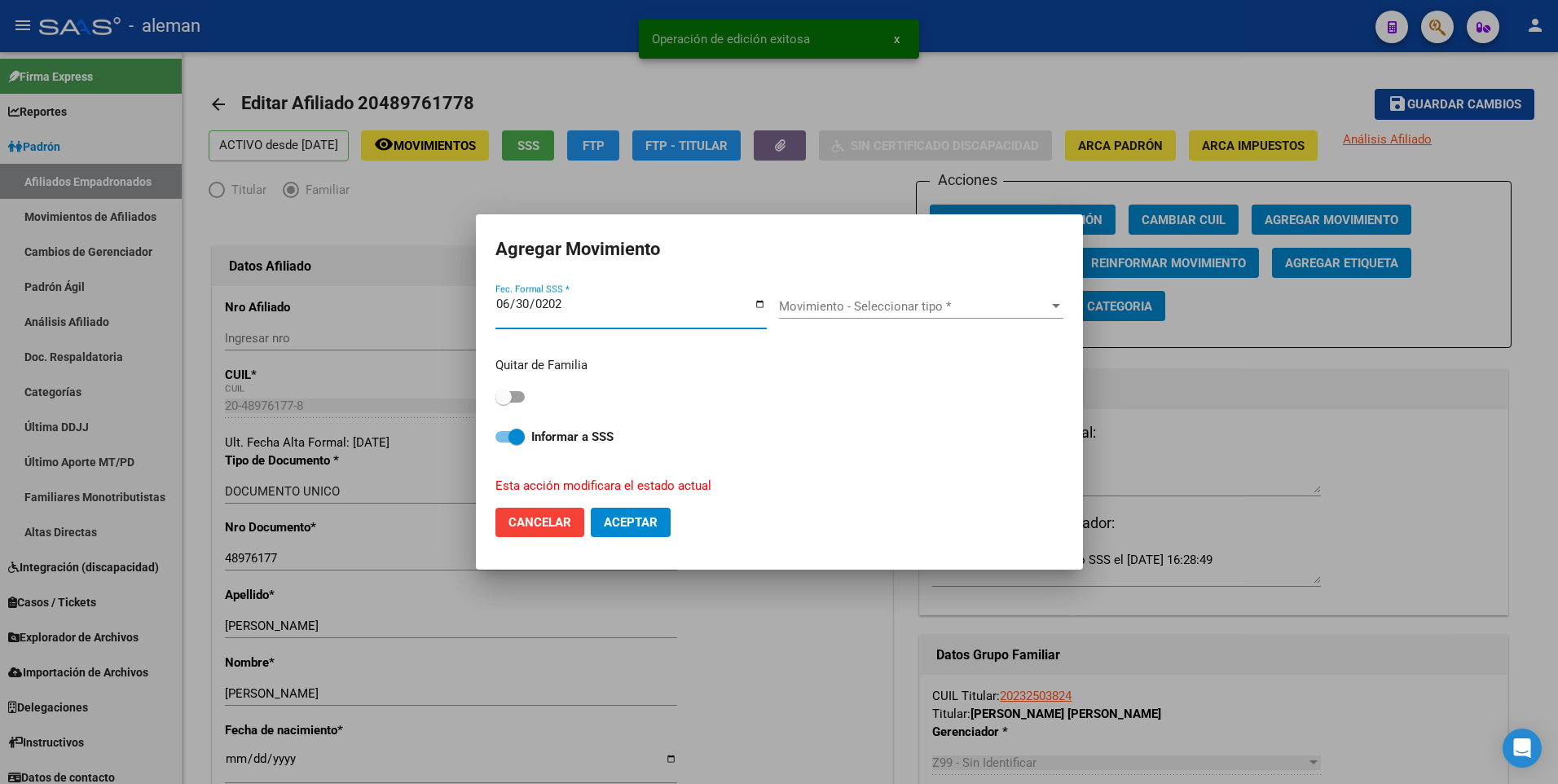
type input "[DATE]"
click at [915, 301] on span "Movimiento - Seleccionar tipo *" at bounding box center [914, 307] width 270 height 15
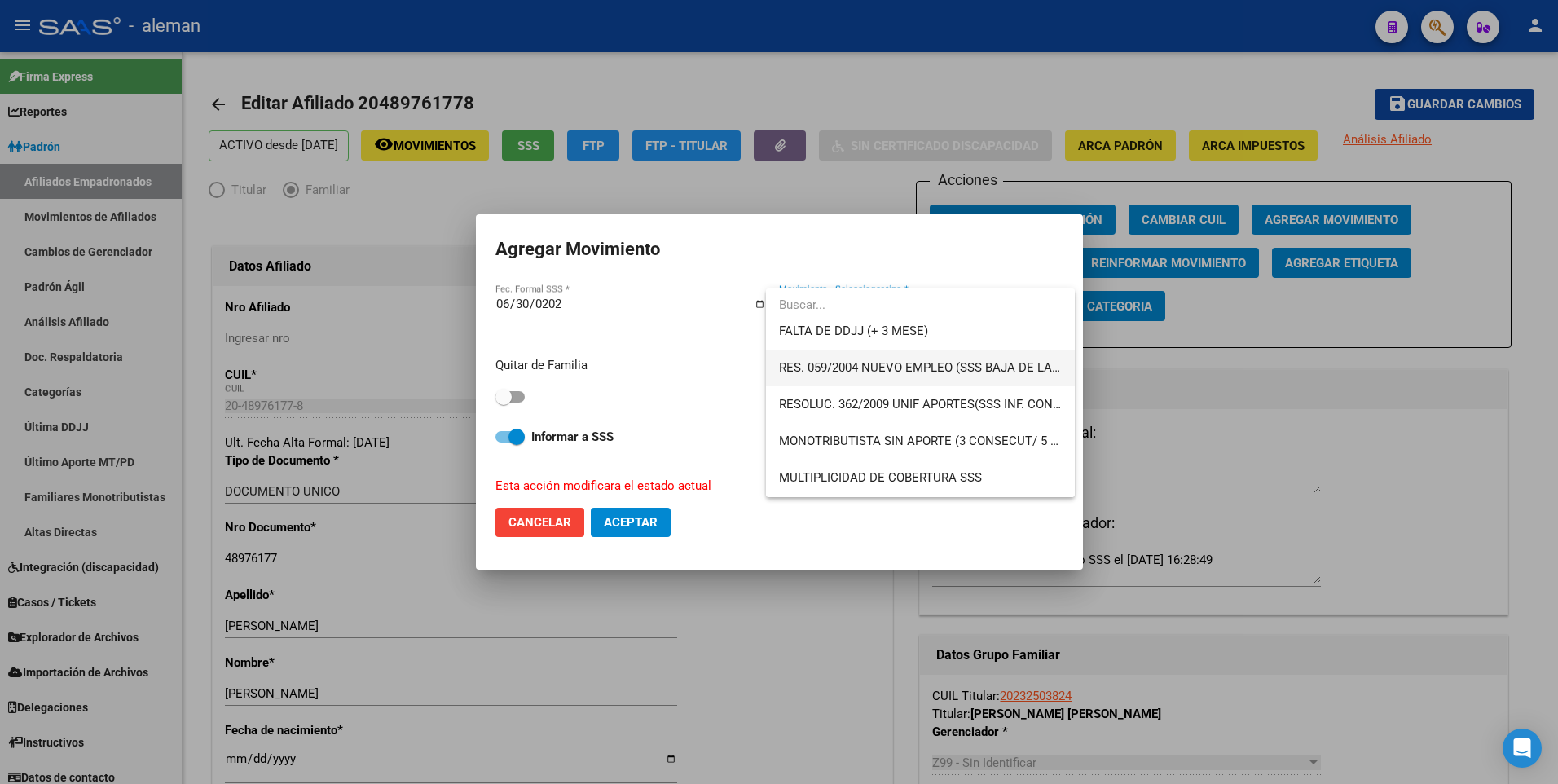
scroll to position [571, 0]
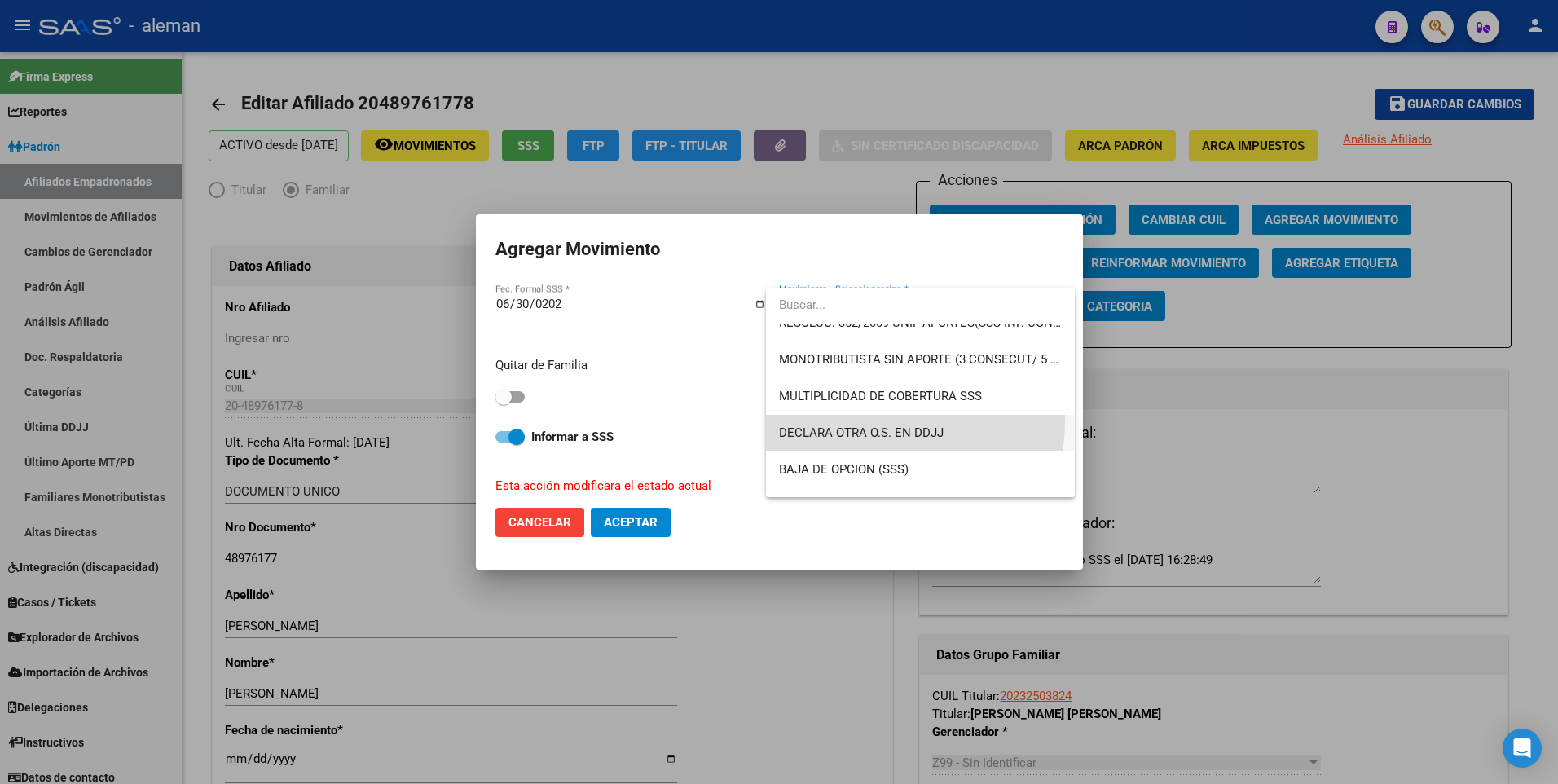
click at [900, 422] on span "DECLARA OTRA O.S. EN DDJJ" at bounding box center [921, 432] width 283 height 37
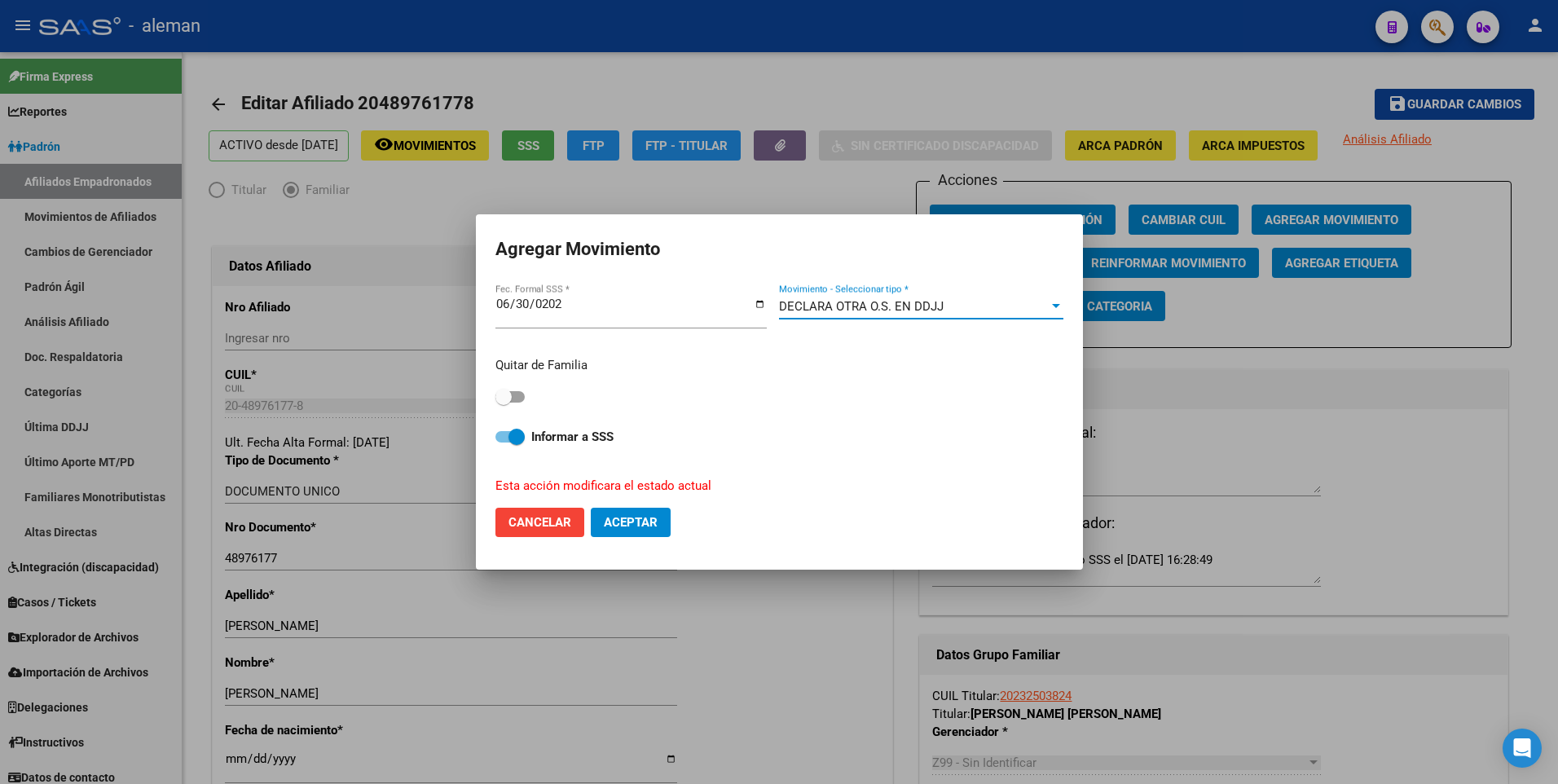
click at [505, 434] on span at bounding box center [510, 437] width 29 height 11
click at [504, 442] on input "Informar a SSS" at bounding box center [503, 442] width 1 height 1
checkbox input "false"
click at [625, 524] on span "Aceptar" at bounding box center [631, 522] width 54 height 15
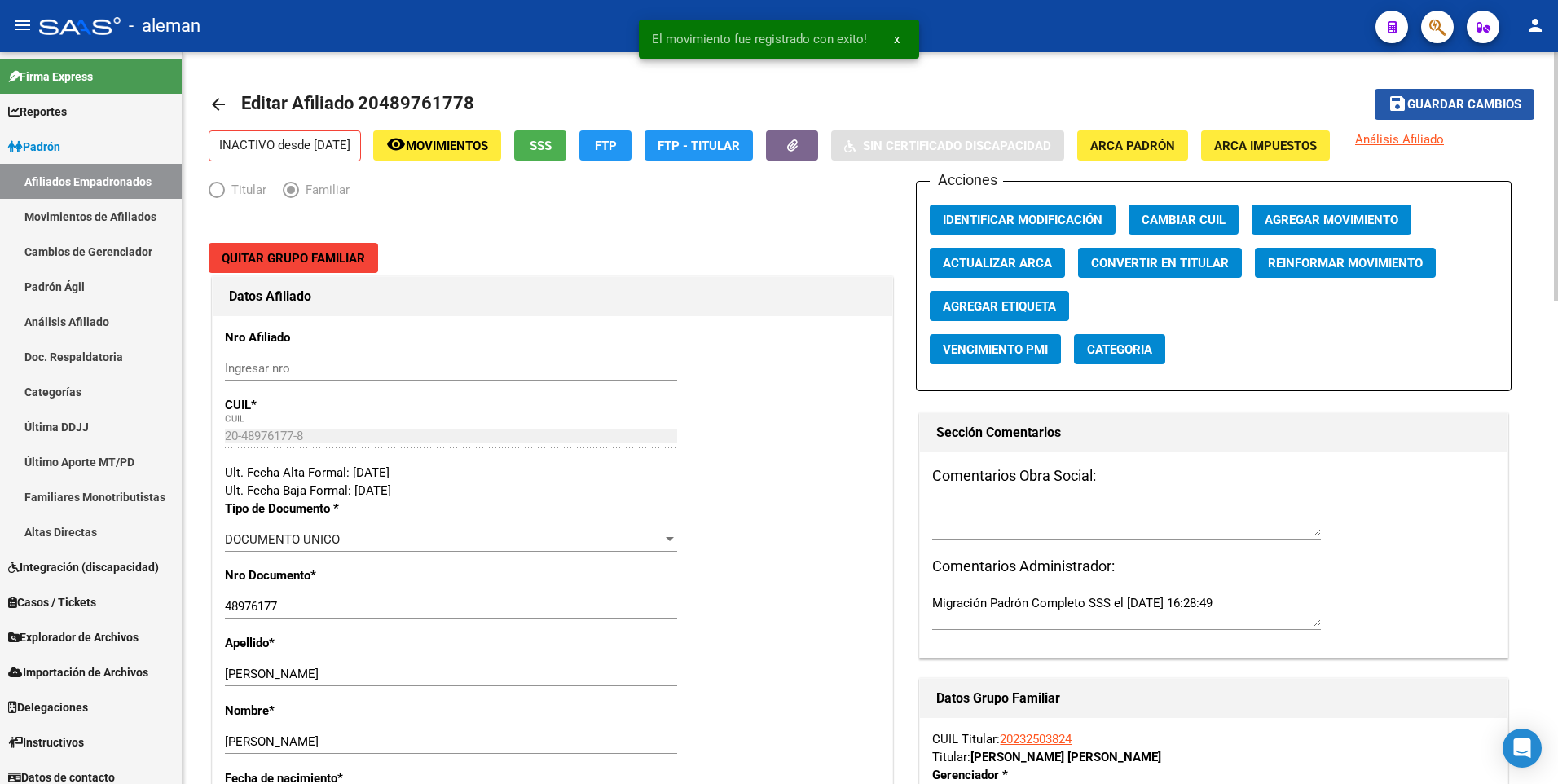
click at [1466, 104] on span "Guardar cambios" at bounding box center [1465, 105] width 114 height 15
click at [215, 101] on mat-icon "arrow_back" at bounding box center [218, 105] width 20 height 20
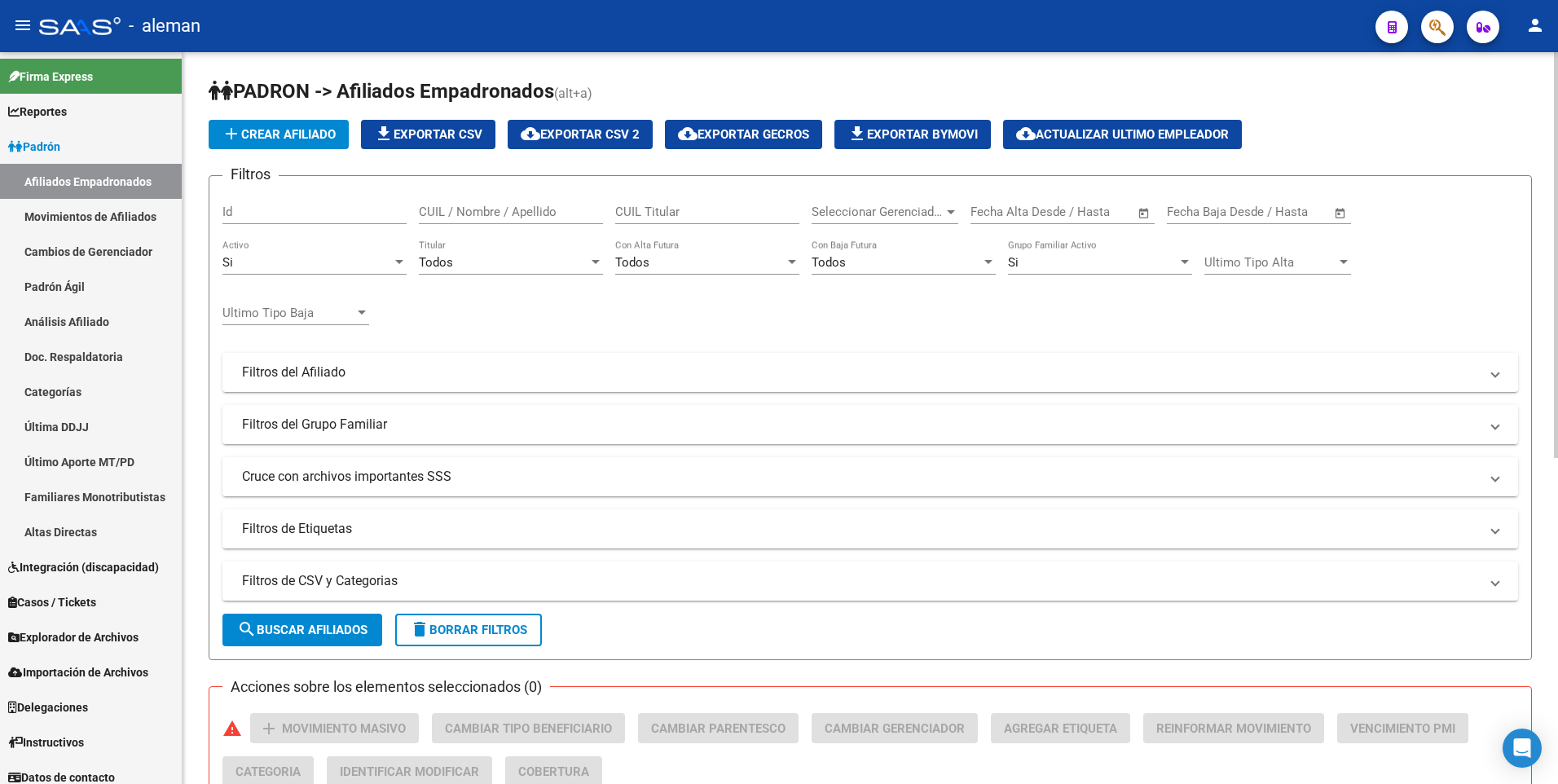
click at [429, 211] on input "CUIL / Nombre / Apellido" at bounding box center [510, 212] width 184 height 15
paste input "20463609595"
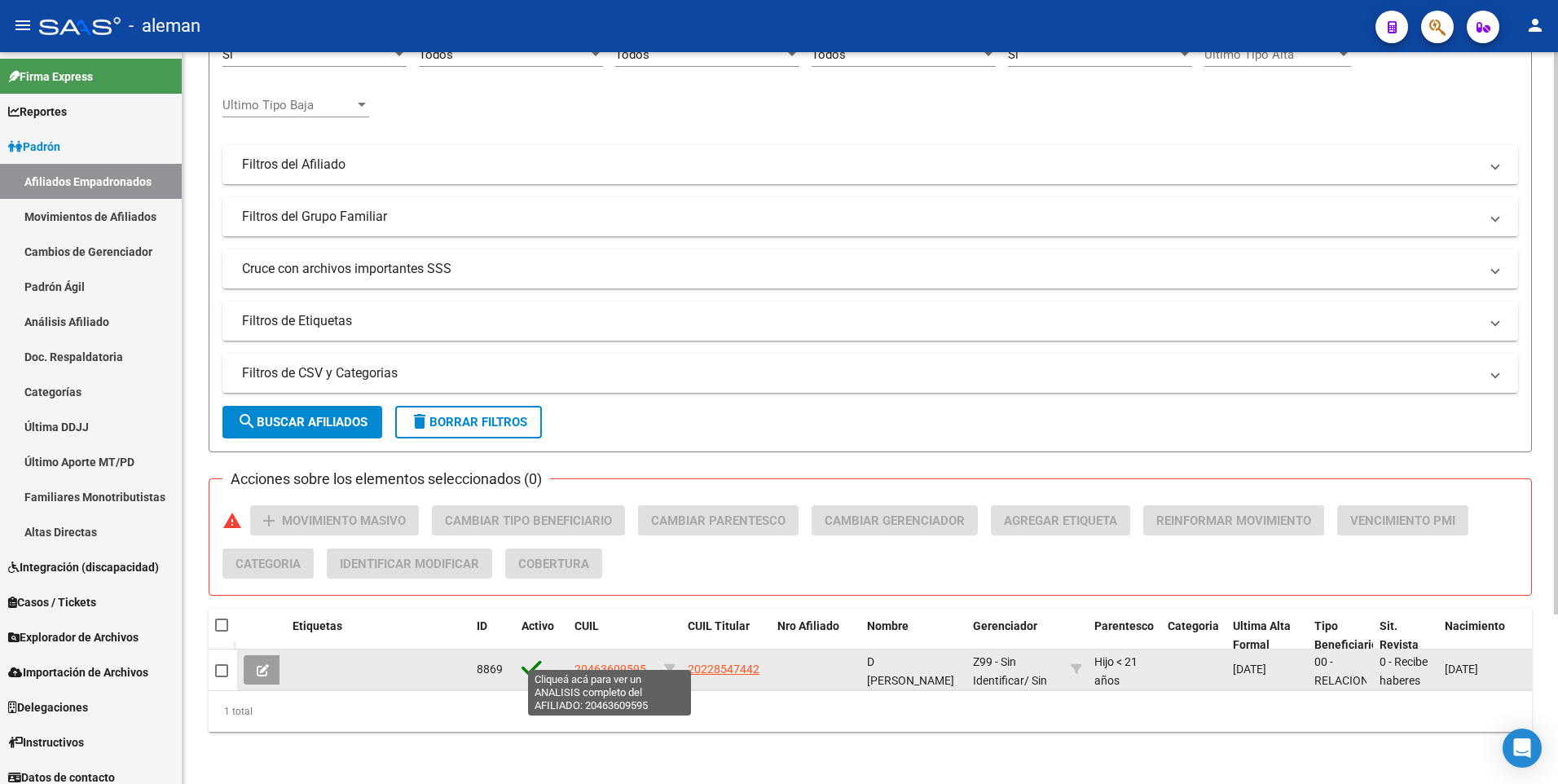
type input "20463609595"
click at [604, 662] on span "20463609595" at bounding box center [611, 669] width 72 height 13
type textarea "20463609595"
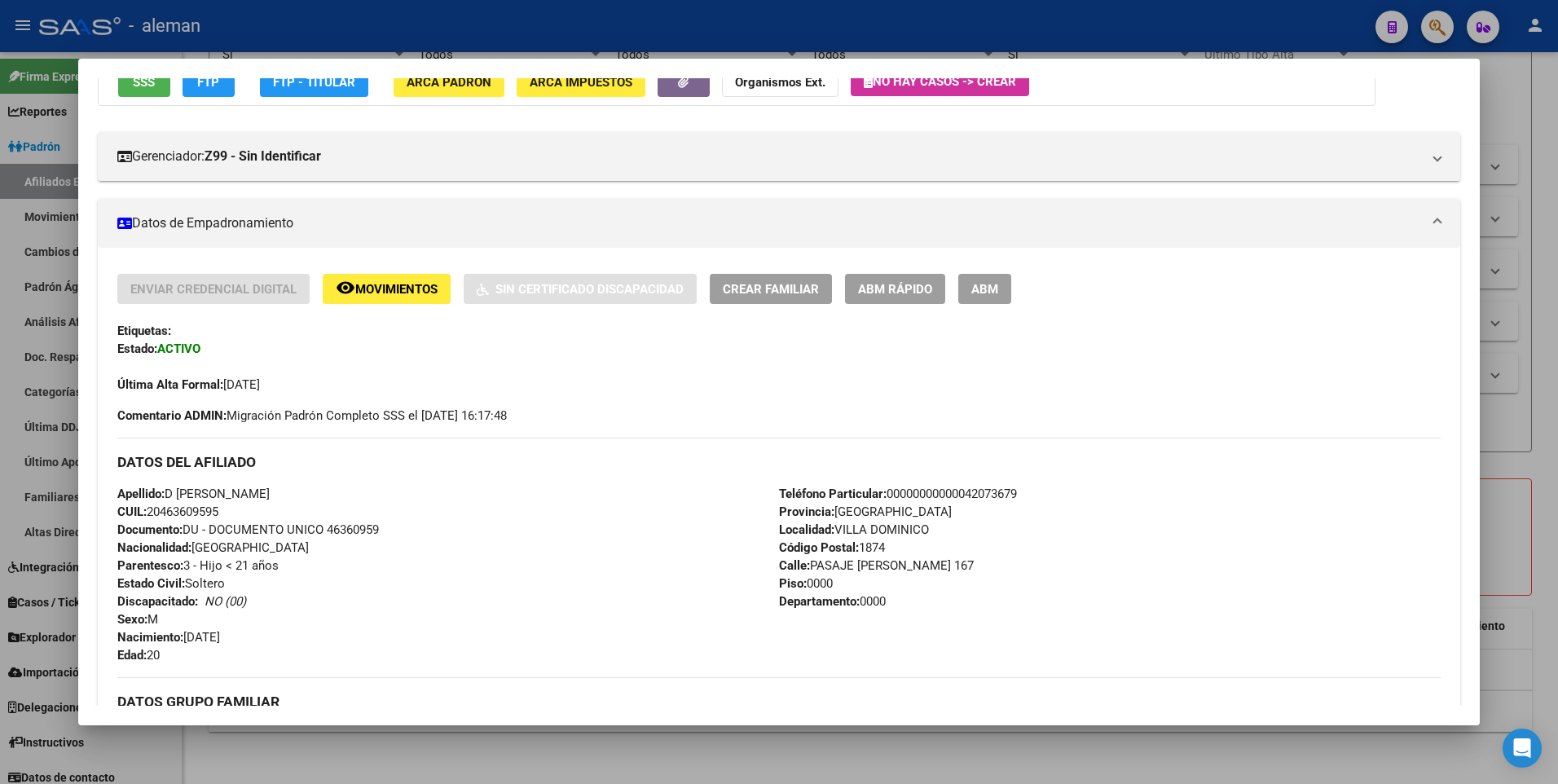
scroll to position [82, 0]
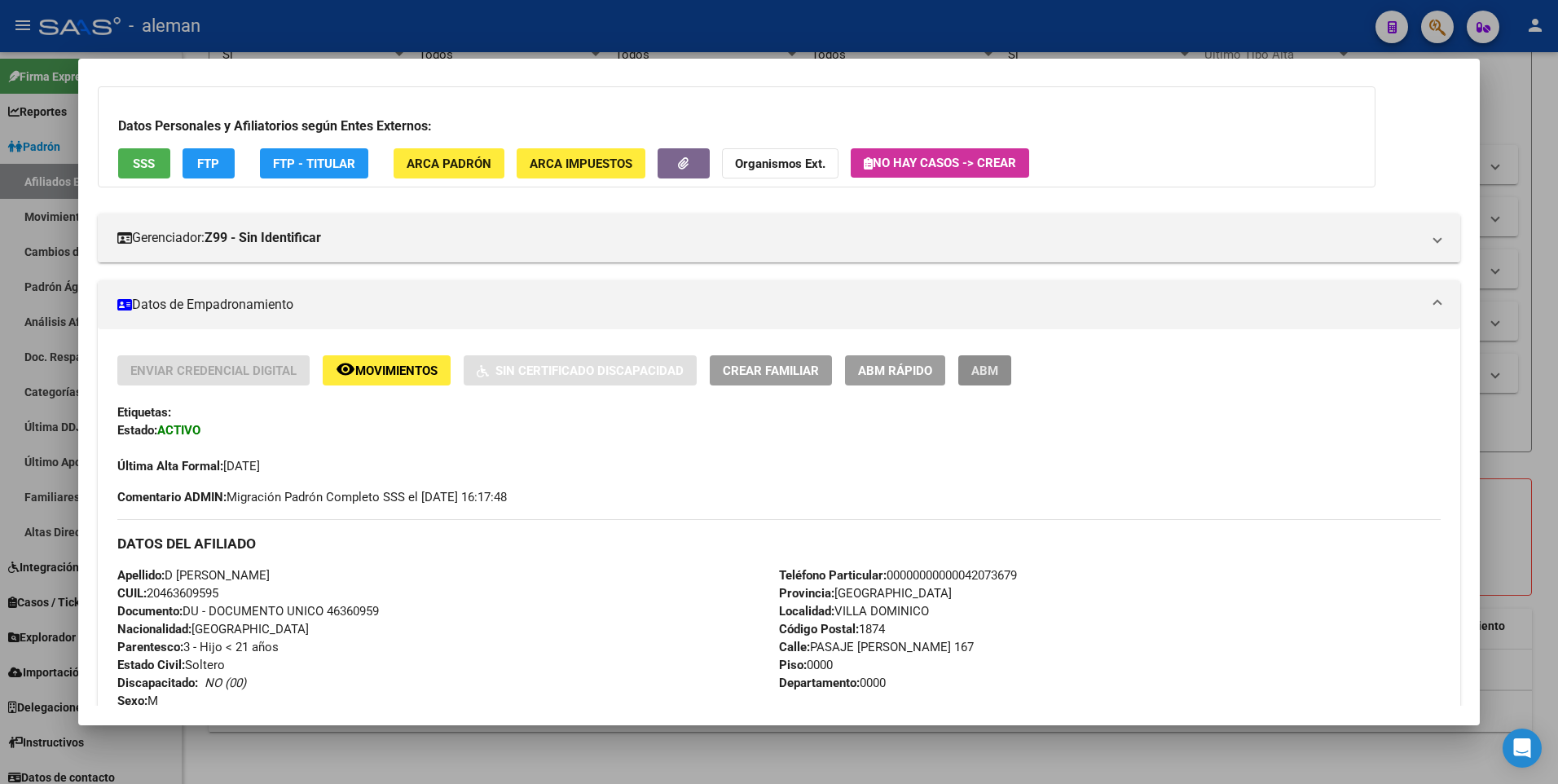
click at [988, 369] on span "ABM" at bounding box center [985, 370] width 27 height 15
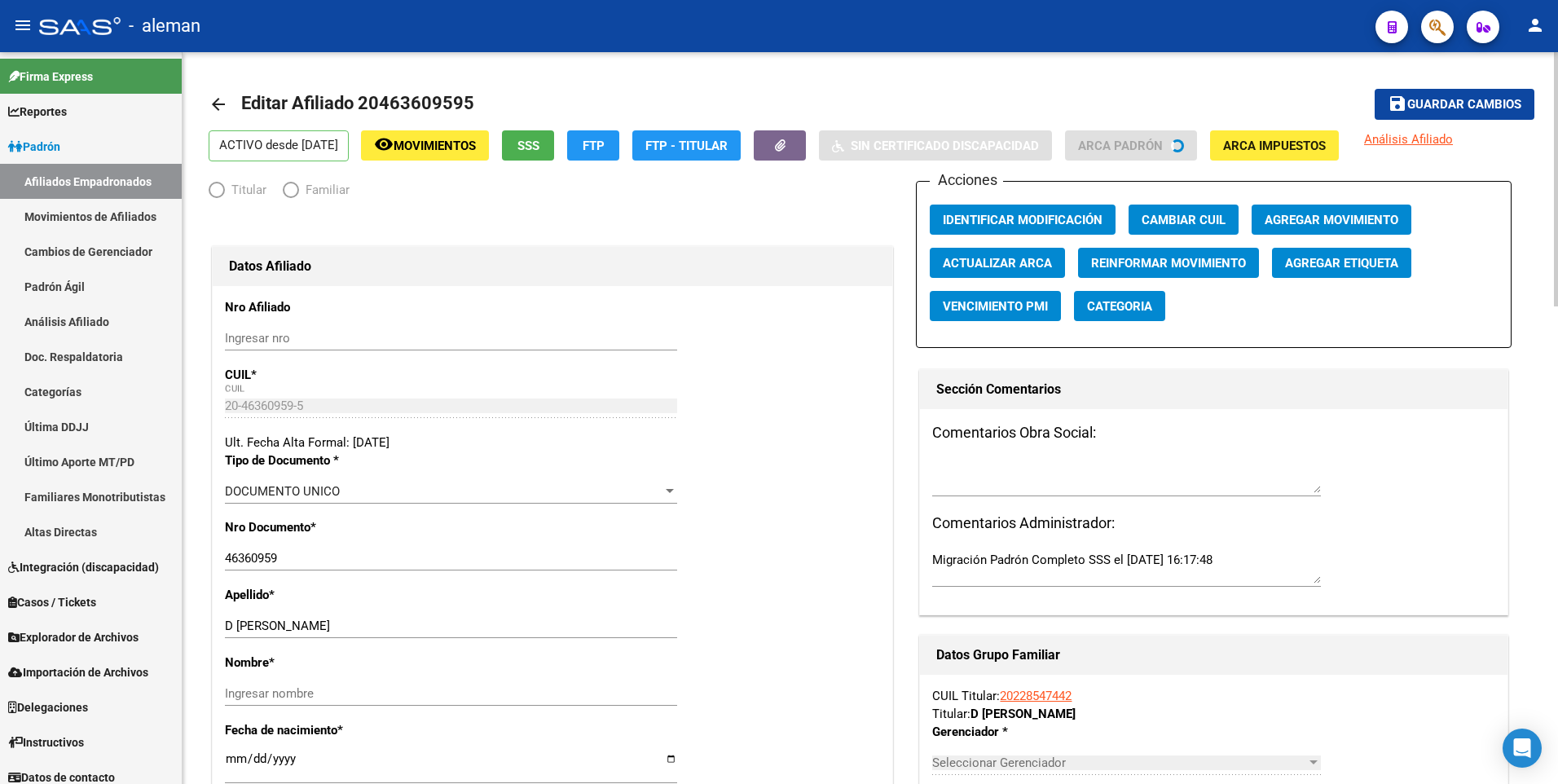
radio input "true"
type input "30-62911591-5"
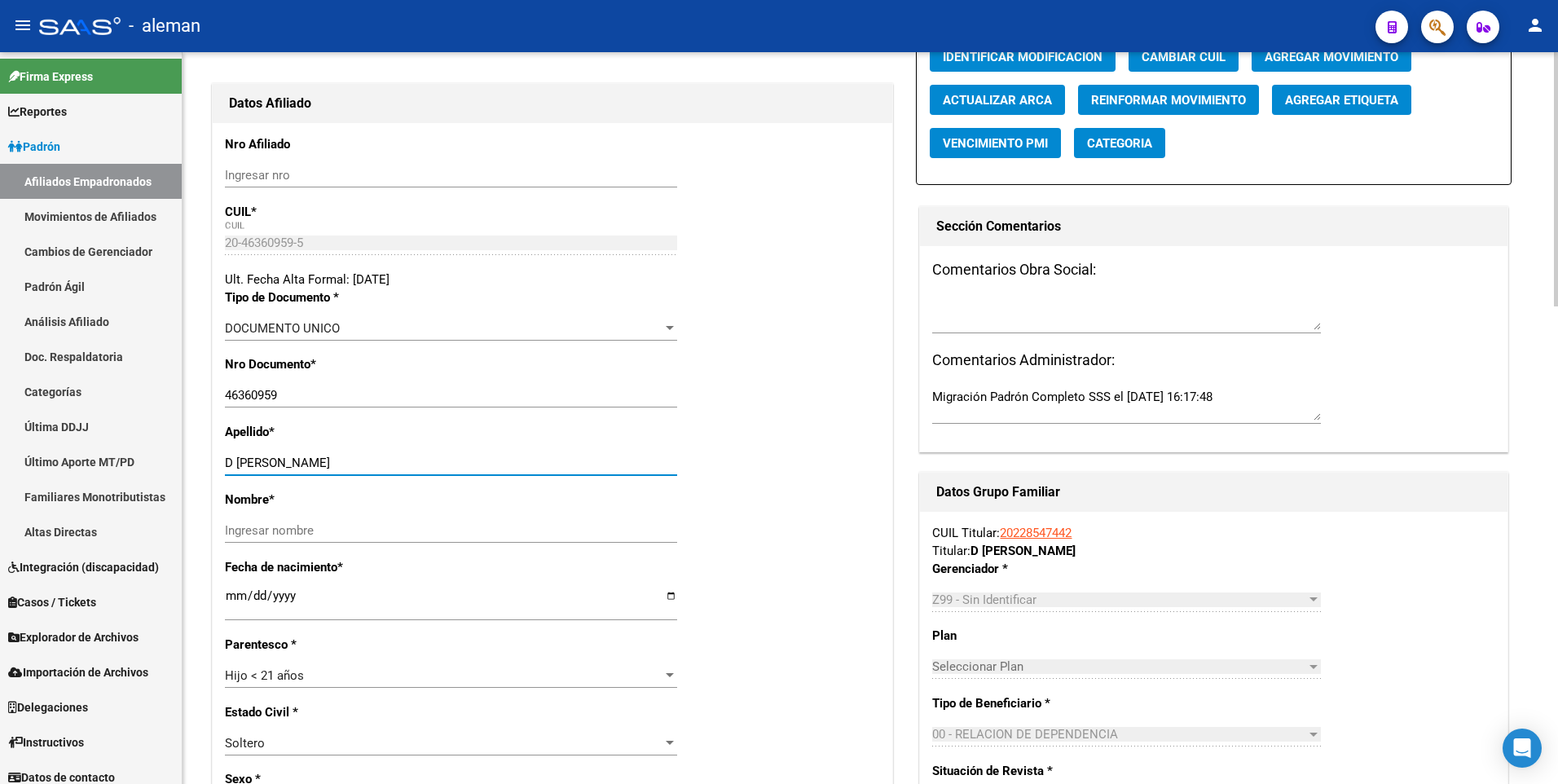
drag, startPoint x: 318, startPoint y: 459, endPoint x: 447, endPoint y: 464, distance: 129.1
click at [447, 464] on input "D [PERSON_NAME]" at bounding box center [451, 463] width 452 height 15
click at [433, 534] on input "Ingresar nombre" at bounding box center [451, 531] width 452 height 15
paste input "[PERSON_NAME]"
type input "[PERSON_NAME]"
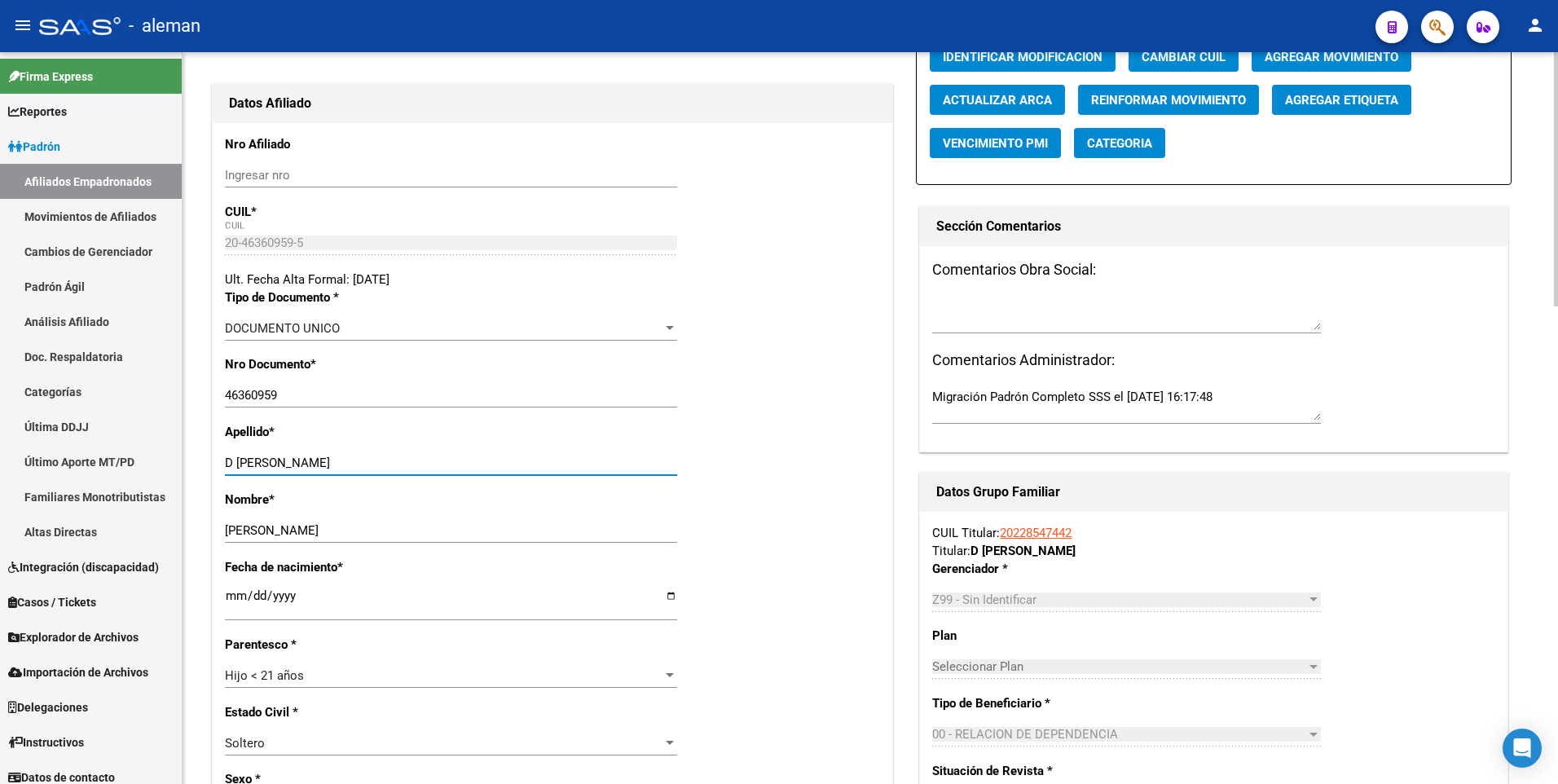
drag, startPoint x: 317, startPoint y: 464, endPoint x: 425, endPoint y: 451, distance: 108.8
click at [425, 451] on div "D [PERSON_NAME] apellido" at bounding box center [451, 463] width 452 height 25
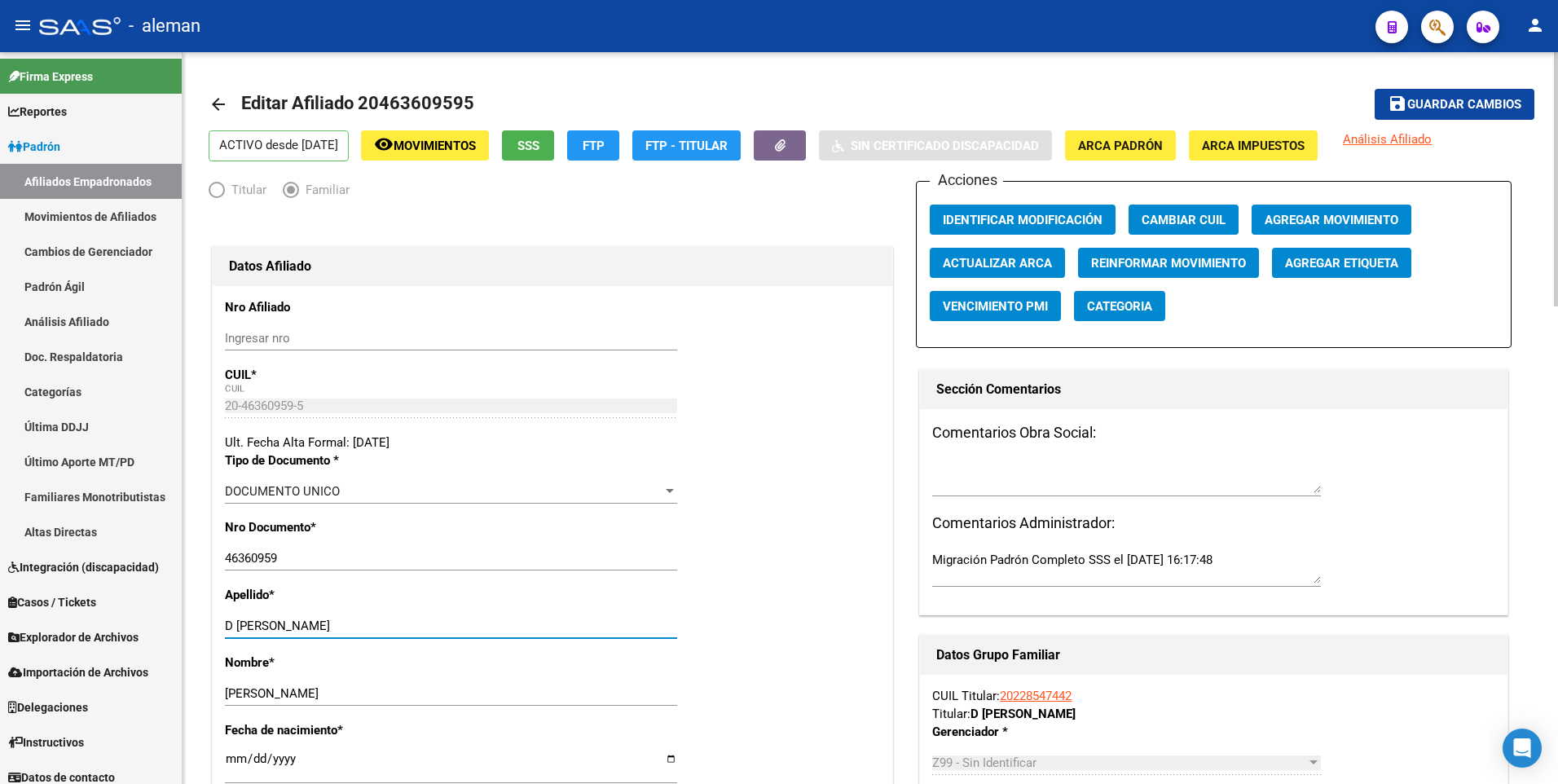
type input "D [PERSON_NAME]"
click at [1495, 101] on span "Guardar cambios" at bounding box center [1465, 105] width 114 height 15
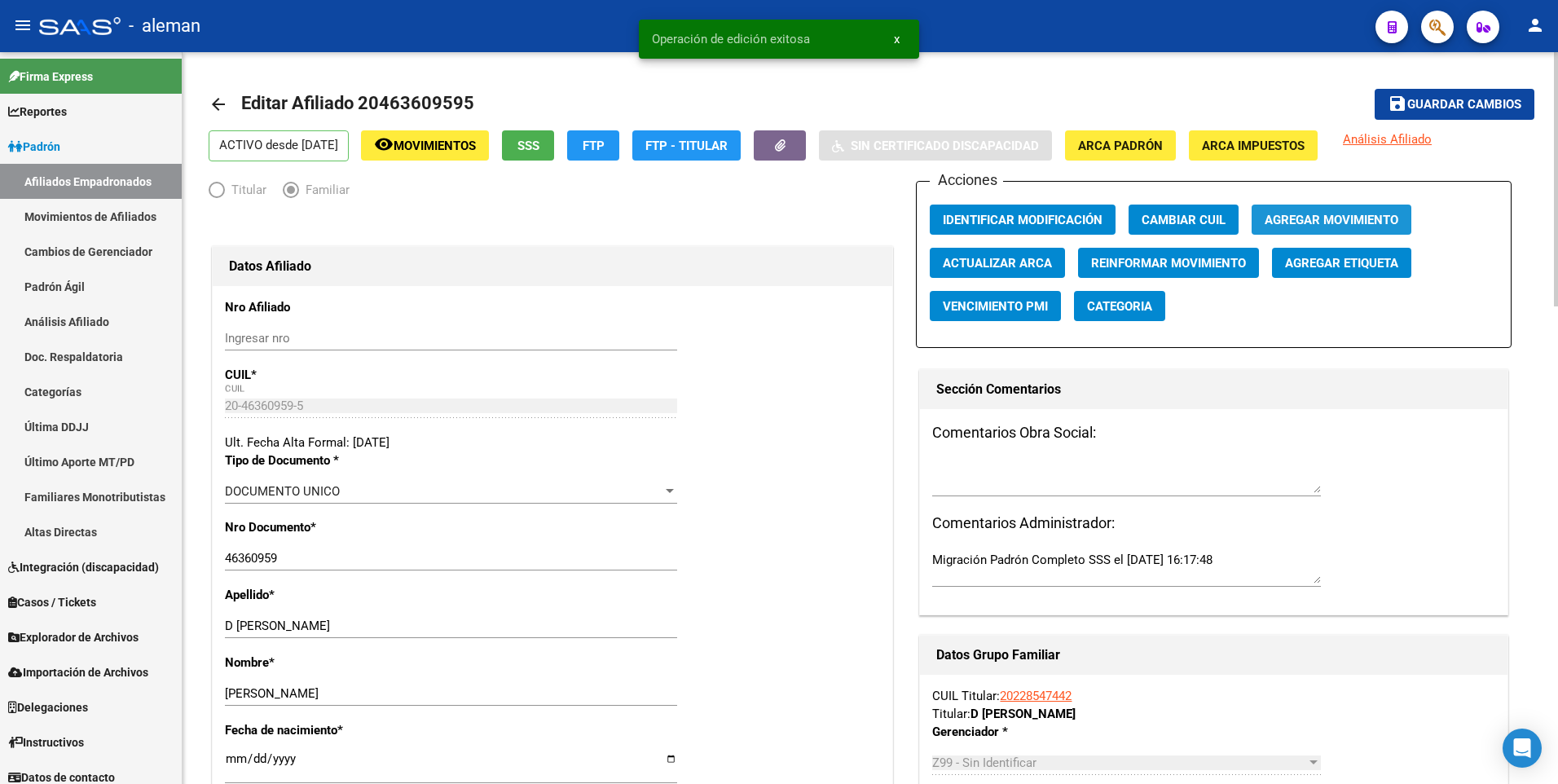
click at [1355, 213] on span "Agregar Movimiento" at bounding box center [1331, 220] width 133 height 15
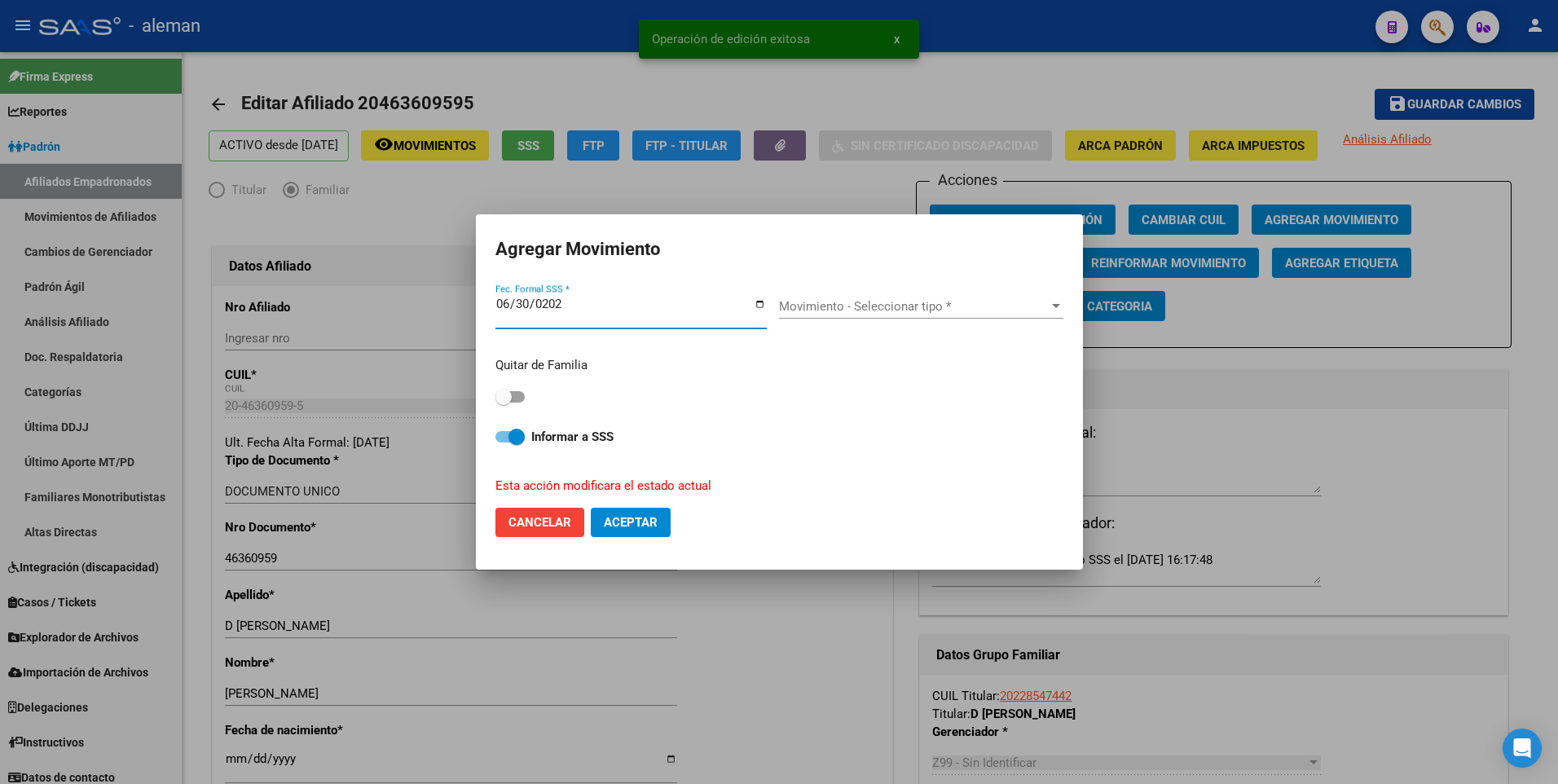
type input "[DATE]"
click at [858, 311] on span "Movimiento - Seleccionar tipo *" at bounding box center [914, 307] width 270 height 15
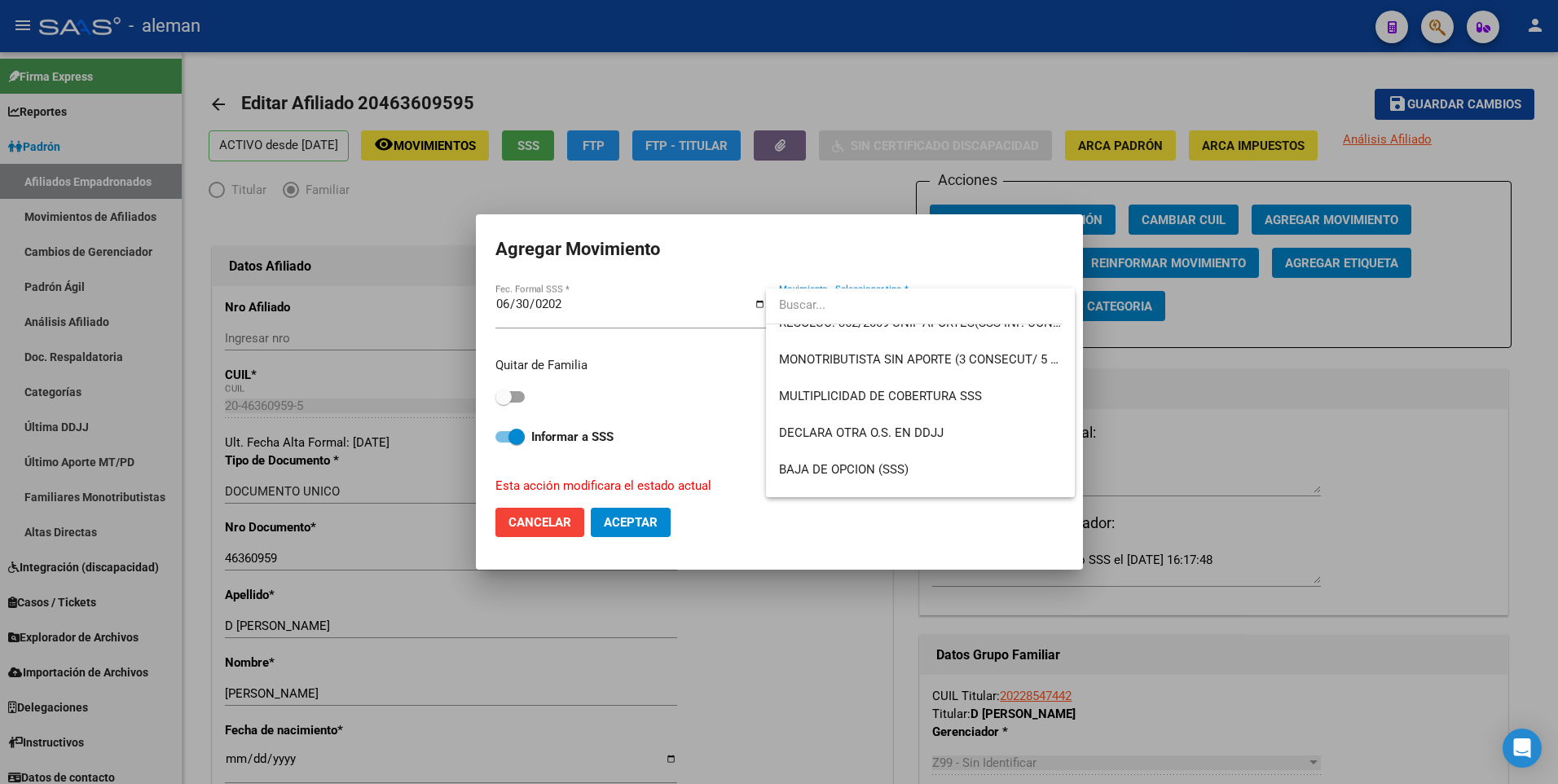
scroll to position [652, 0]
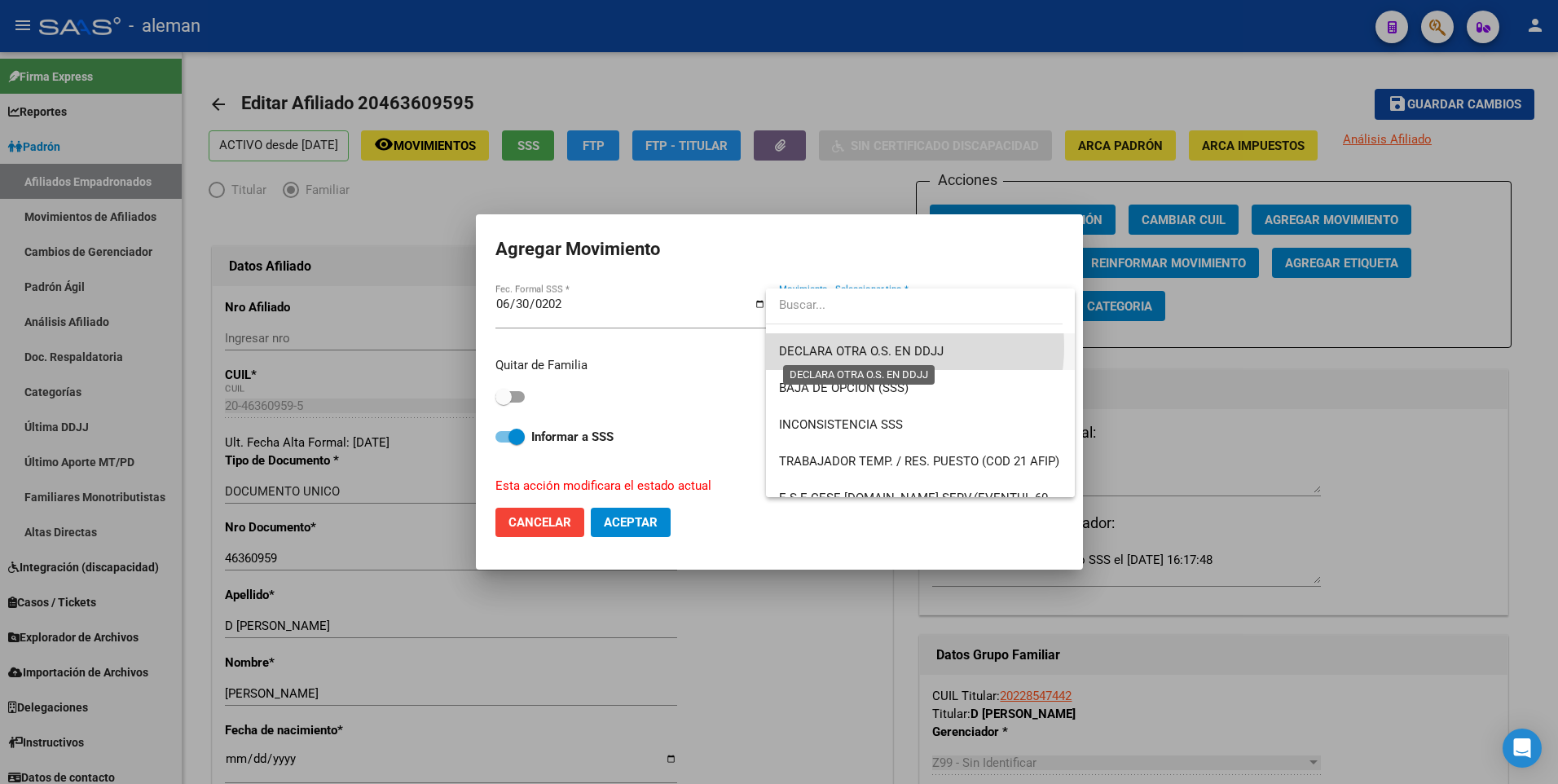
click at [874, 346] on span "DECLARA OTRA O.S. EN DDJJ" at bounding box center [861, 352] width 164 height 15
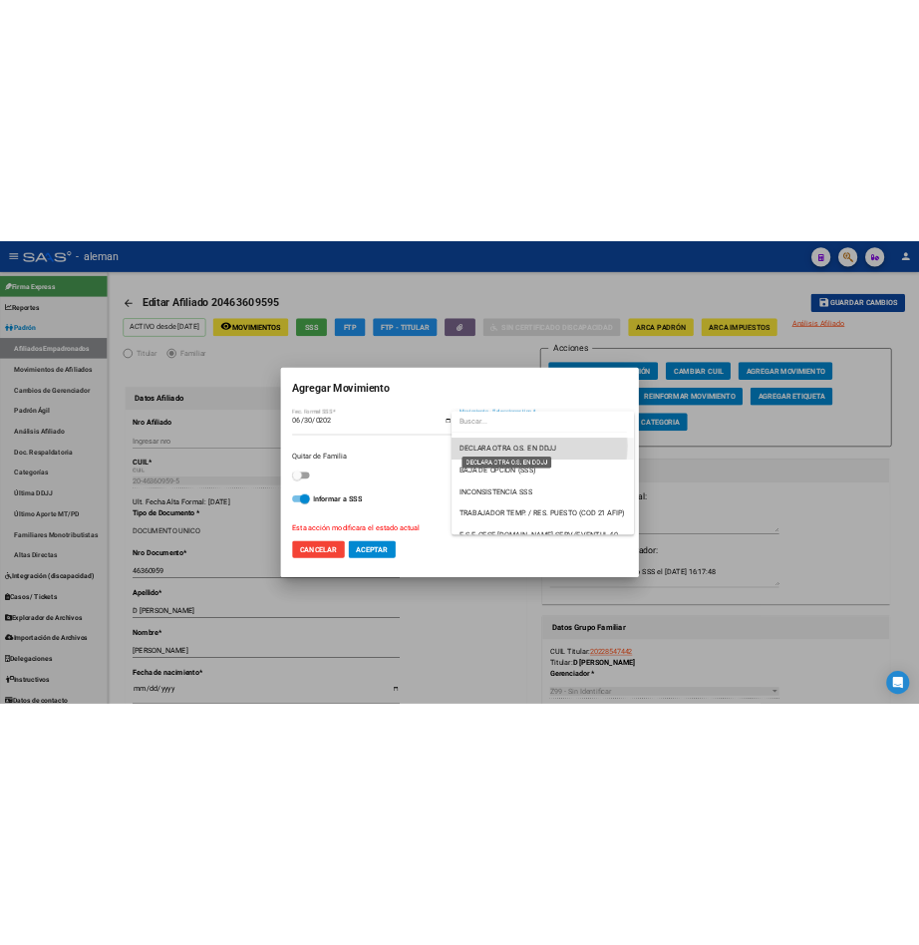
scroll to position [807, 0]
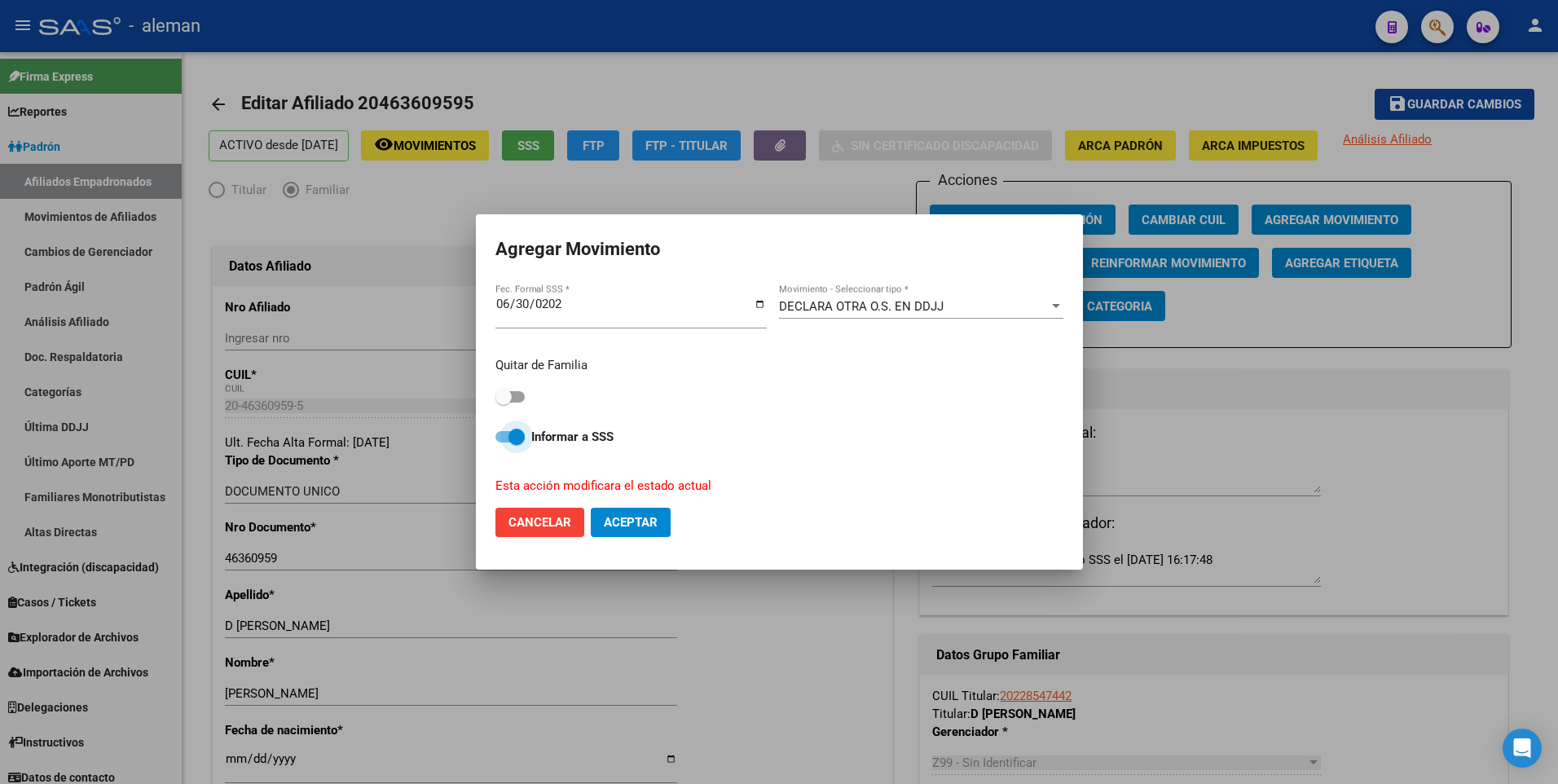
click at [499, 434] on span at bounding box center [510, 437] width 29 height 11
click at [503, 442] on input "Informar a SSS" at bounding box center [503, 442] width 1 height 1
checkbox input "false"
click at [627, 521] on span "Aceptar" at bounding box center [631, 522] width 54 height 15
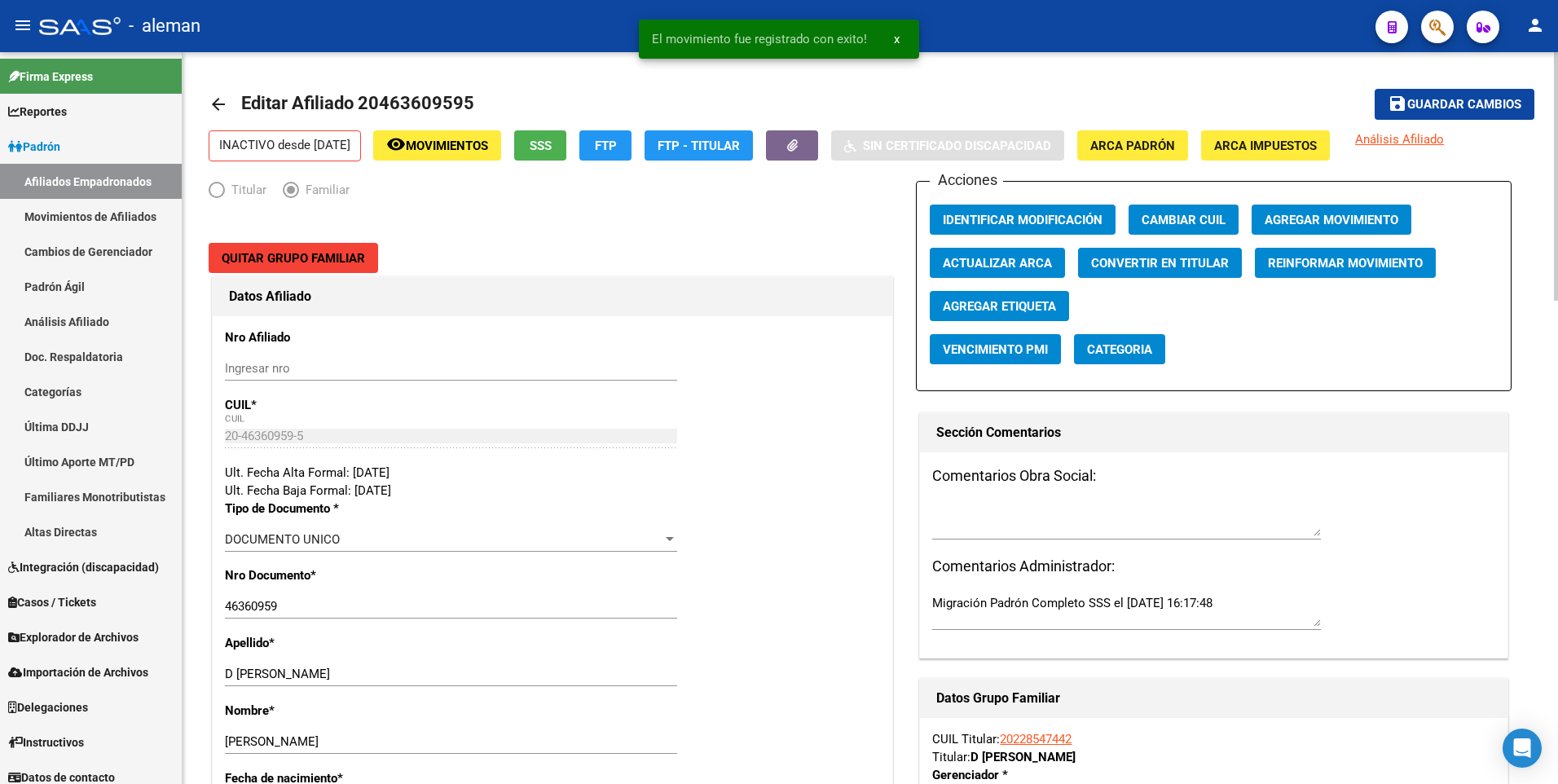
click at [218, 104] on mat-icon "arrow_back" at bounding box center [218, 105] width 20 height 20
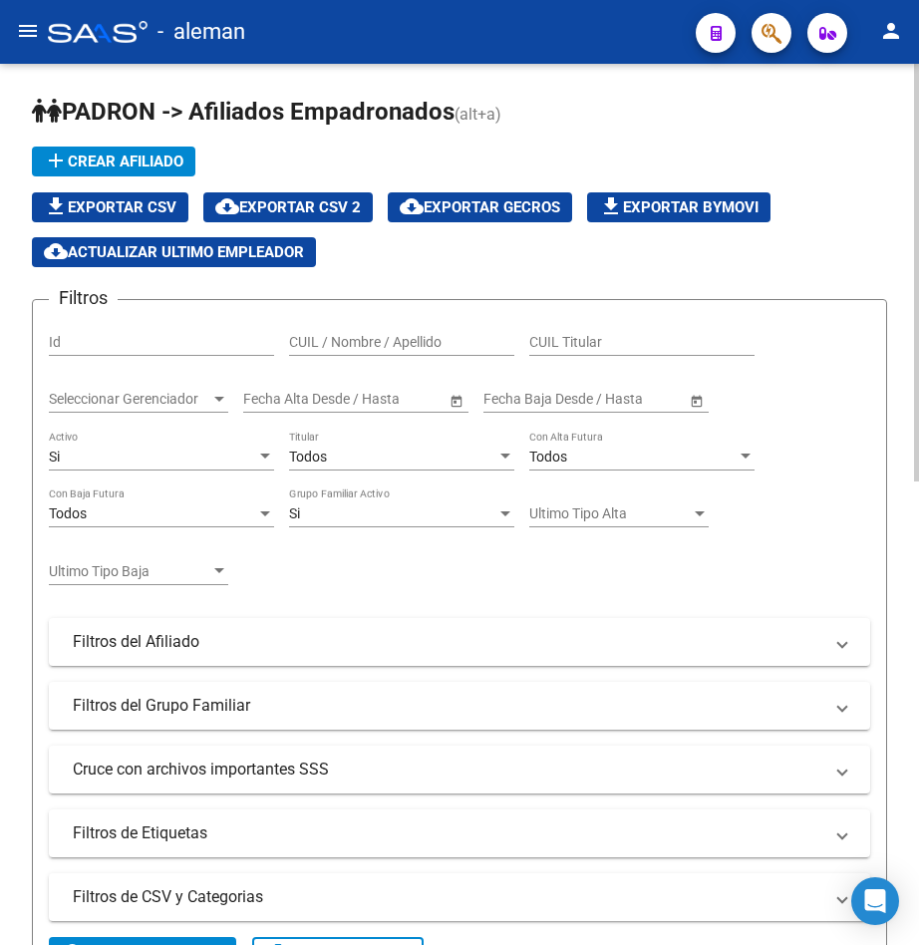
click at [295, 332] on div "CUIL / Nombre / Apellido" at bounding box center [401, 336] width 225 height 40
drag, startPoint x: 380, startPoint y: 334, endPoint x: 258, endPoint y: 337, distance: 121.6
click at [258, 337] on div "Filtros Id 27406431865 CUIL / Nombre / Apellido CUIL Titular Seleccionar Gerenc…" at bounding box center [459, 586] width 821 height 541
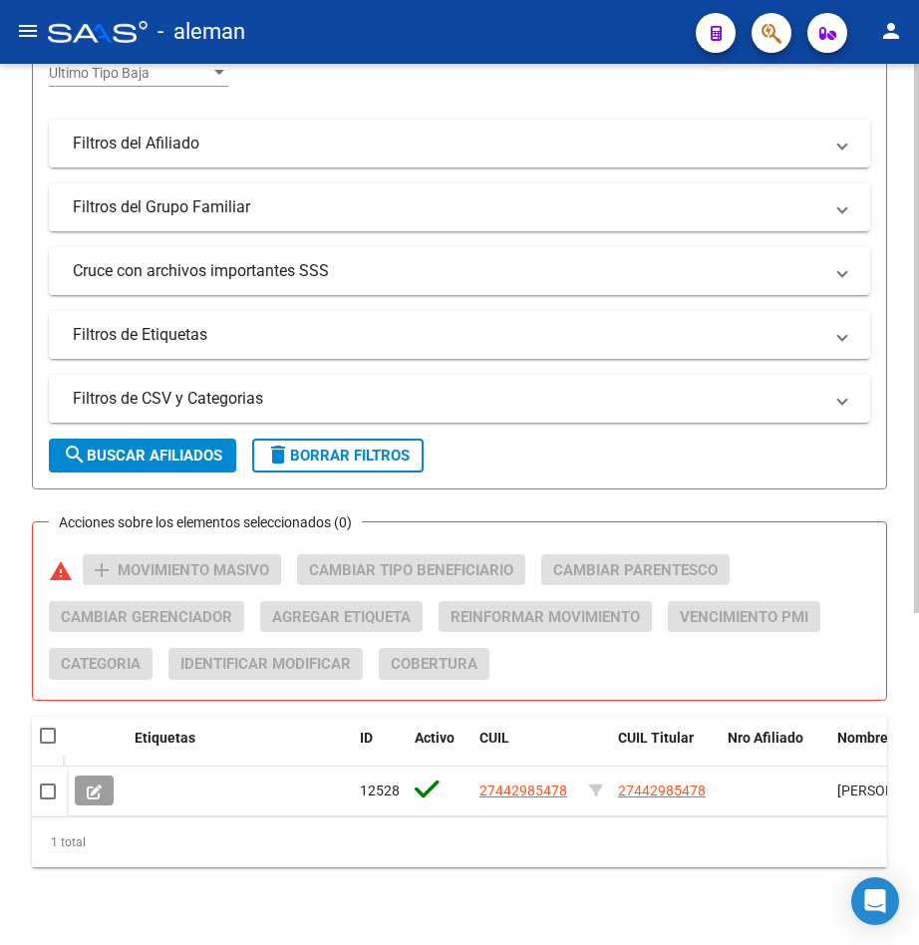
scroll to position [531, 0]
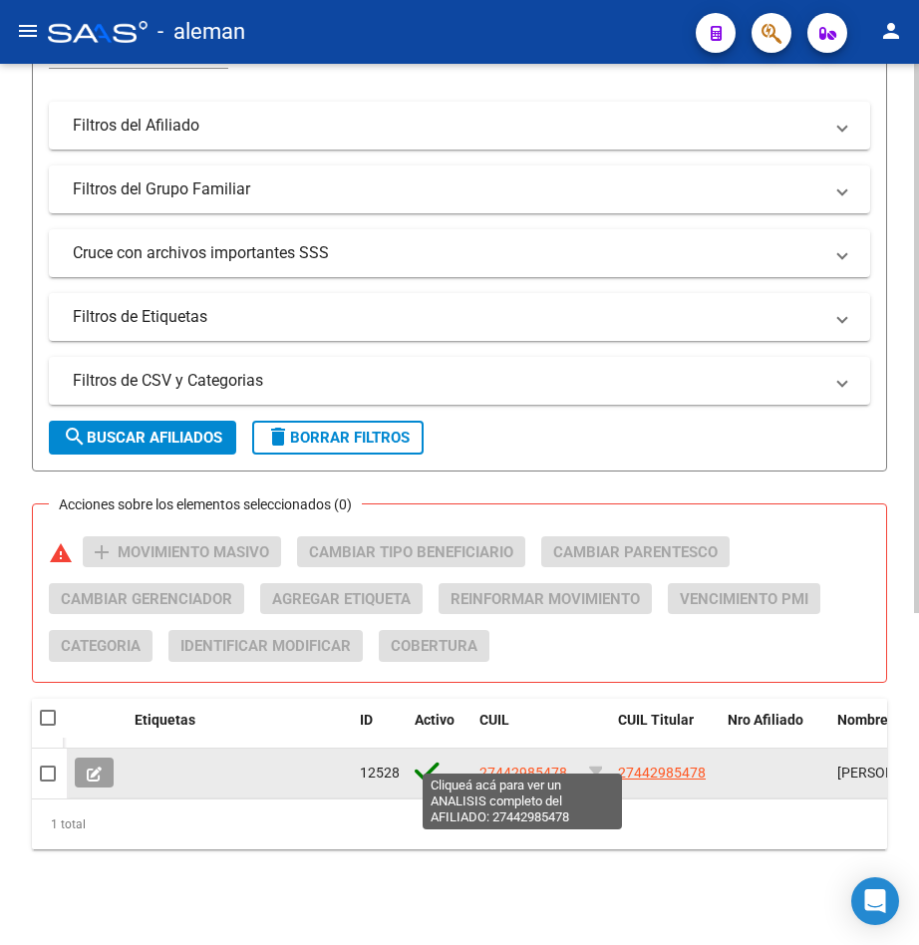
type input "27442985478"
click at [547, 764] on span "27442985478" at bounding box center [523, 772] width 88 height 16
type textarea "27442985478"
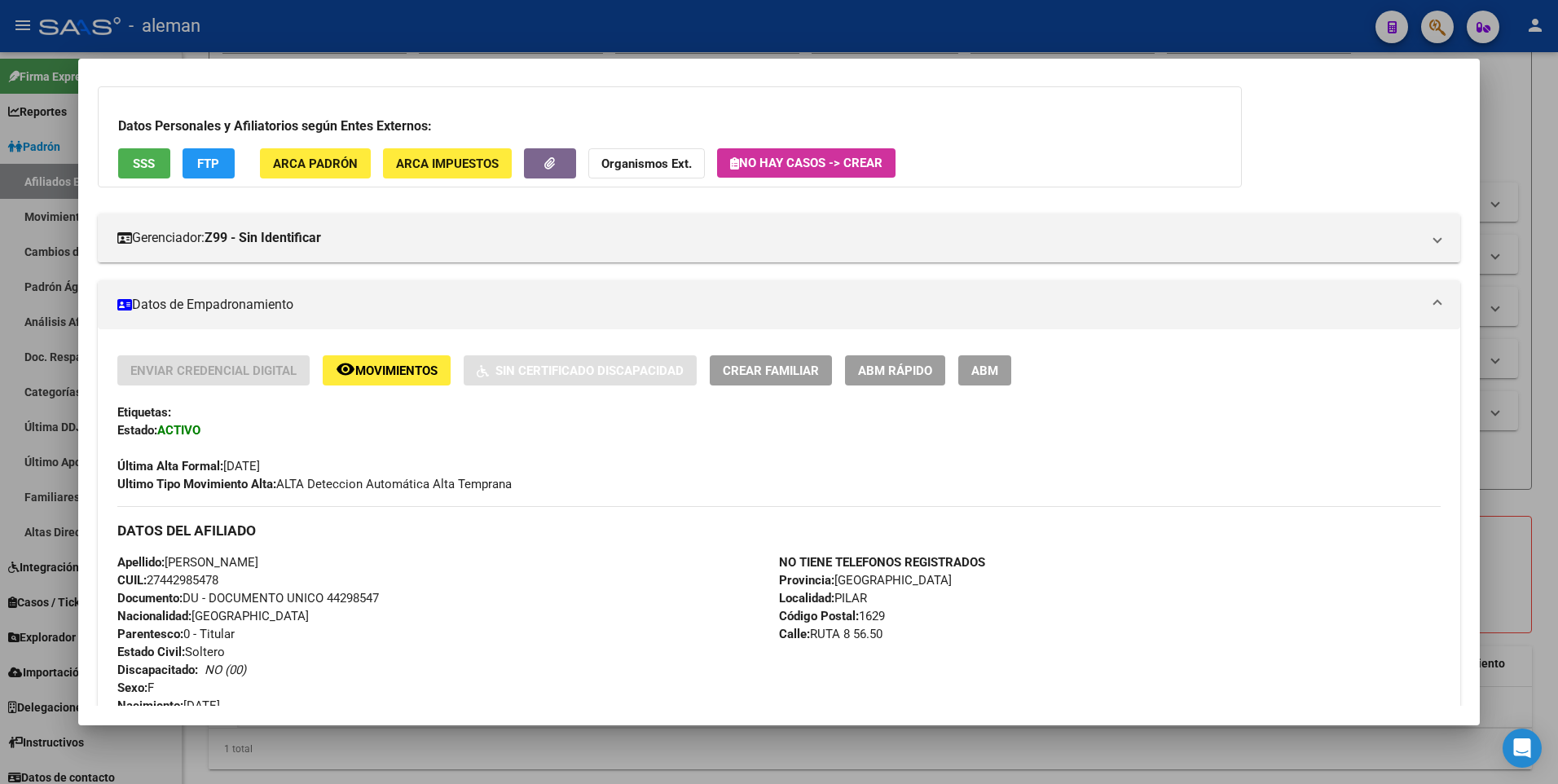
scroll to position [0, 0]
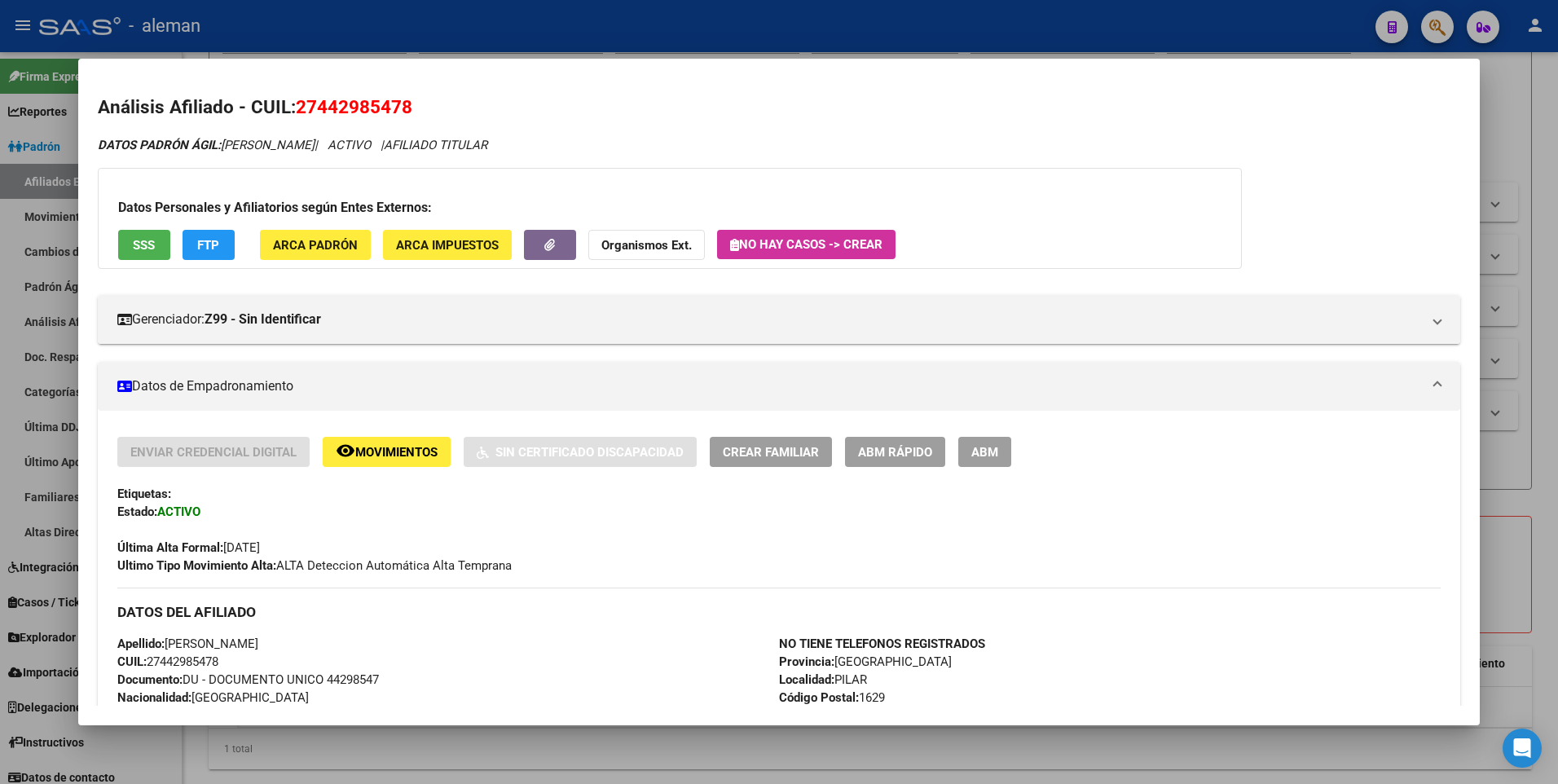
click at [1532, 173] on div at bounding box center [779, 392] width 1558 height 784
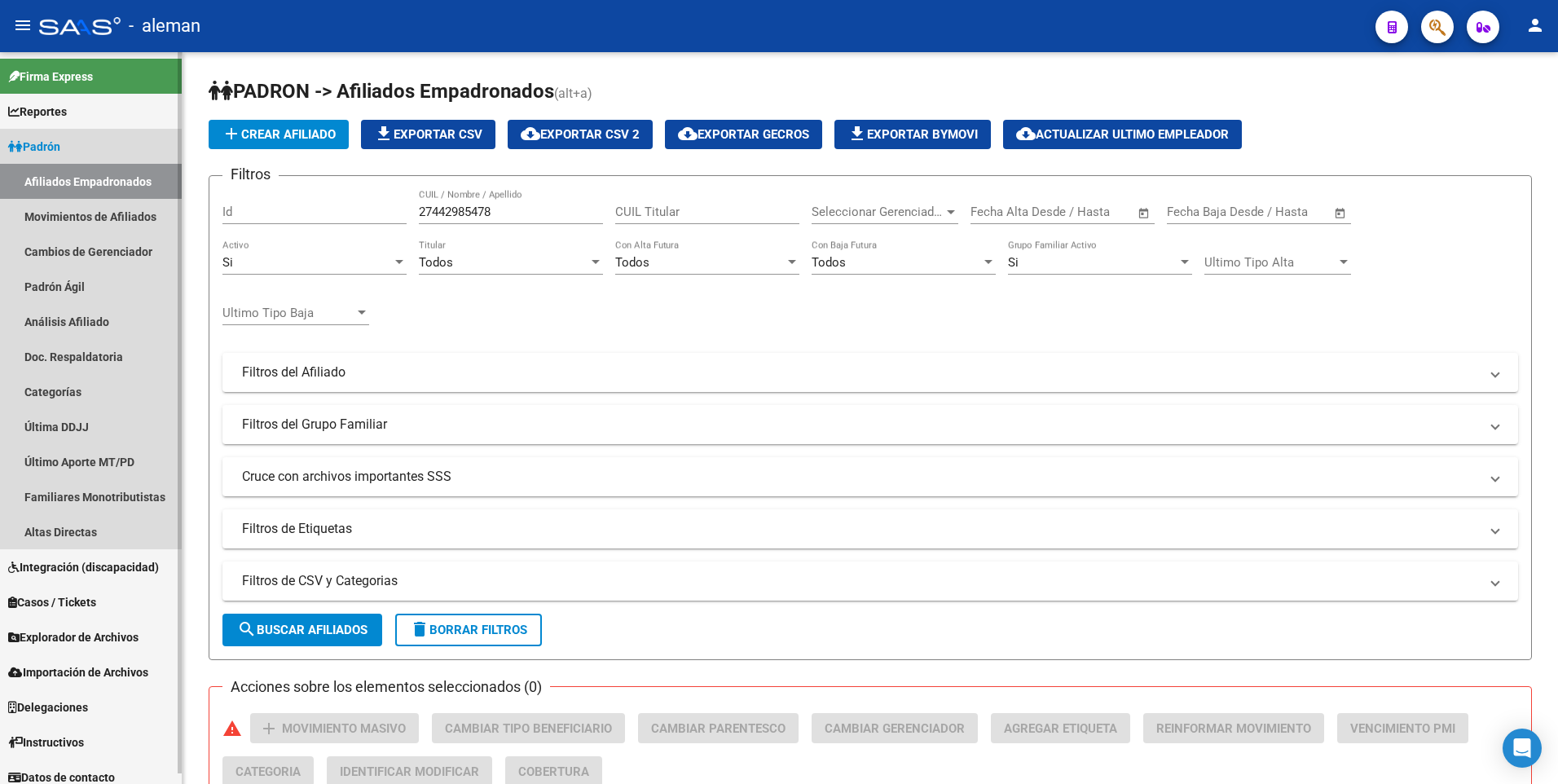
click at [55, 177] on link "Afiliados Empadronados" at bounding box center [91, 181] width 182 height 35
click at [111, 178] on link "Afiliados Empadronados" at bounding box center [91, 181] width 182 height 35
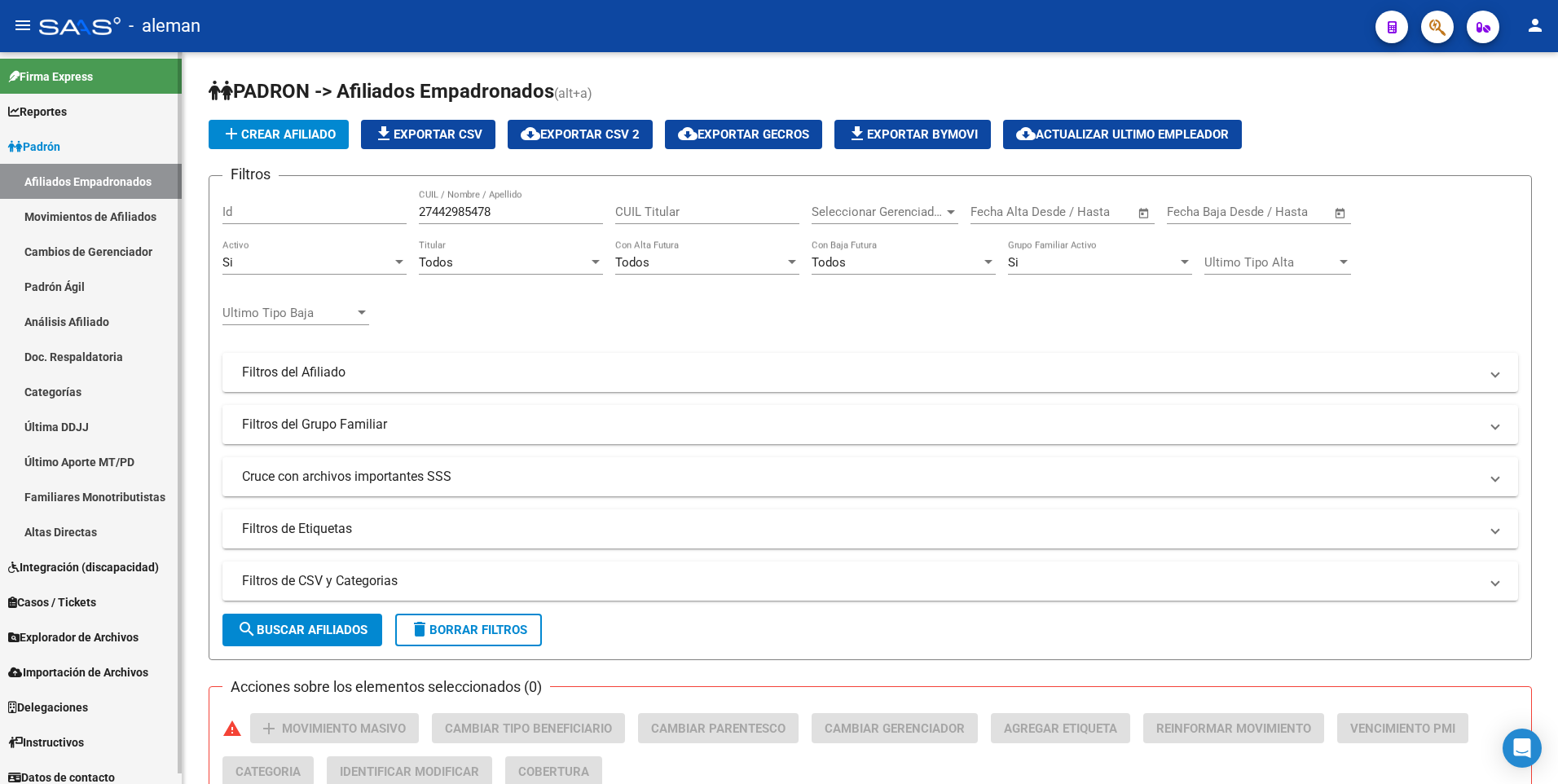
click at [58, 283] on link "Padrón Ágil" at bounding box center [91, 286] width 182 height 35
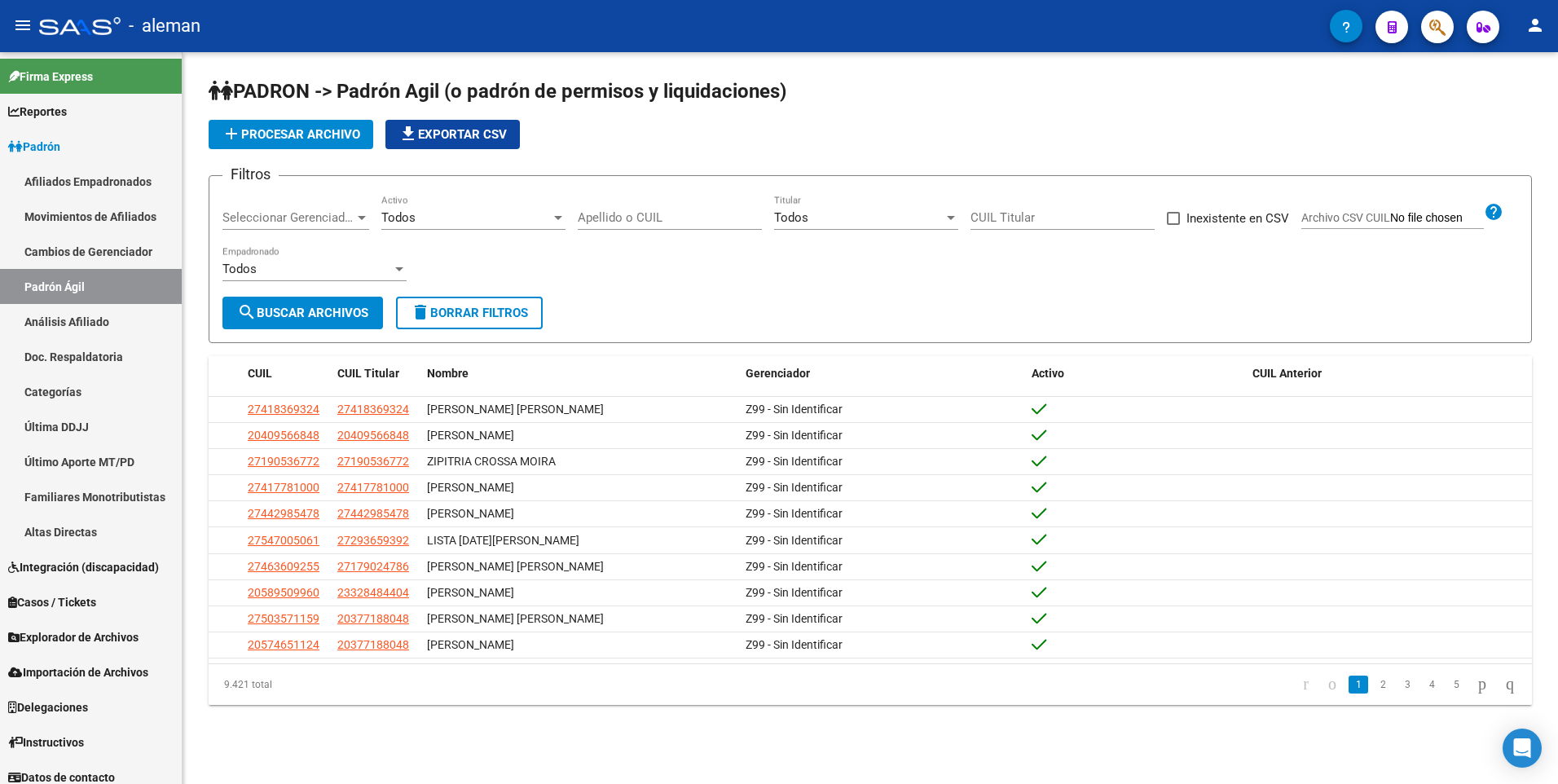
click at [586, 214] on input "Apellido o CUIL" at bounding box center [669, 217] width 184 height 15
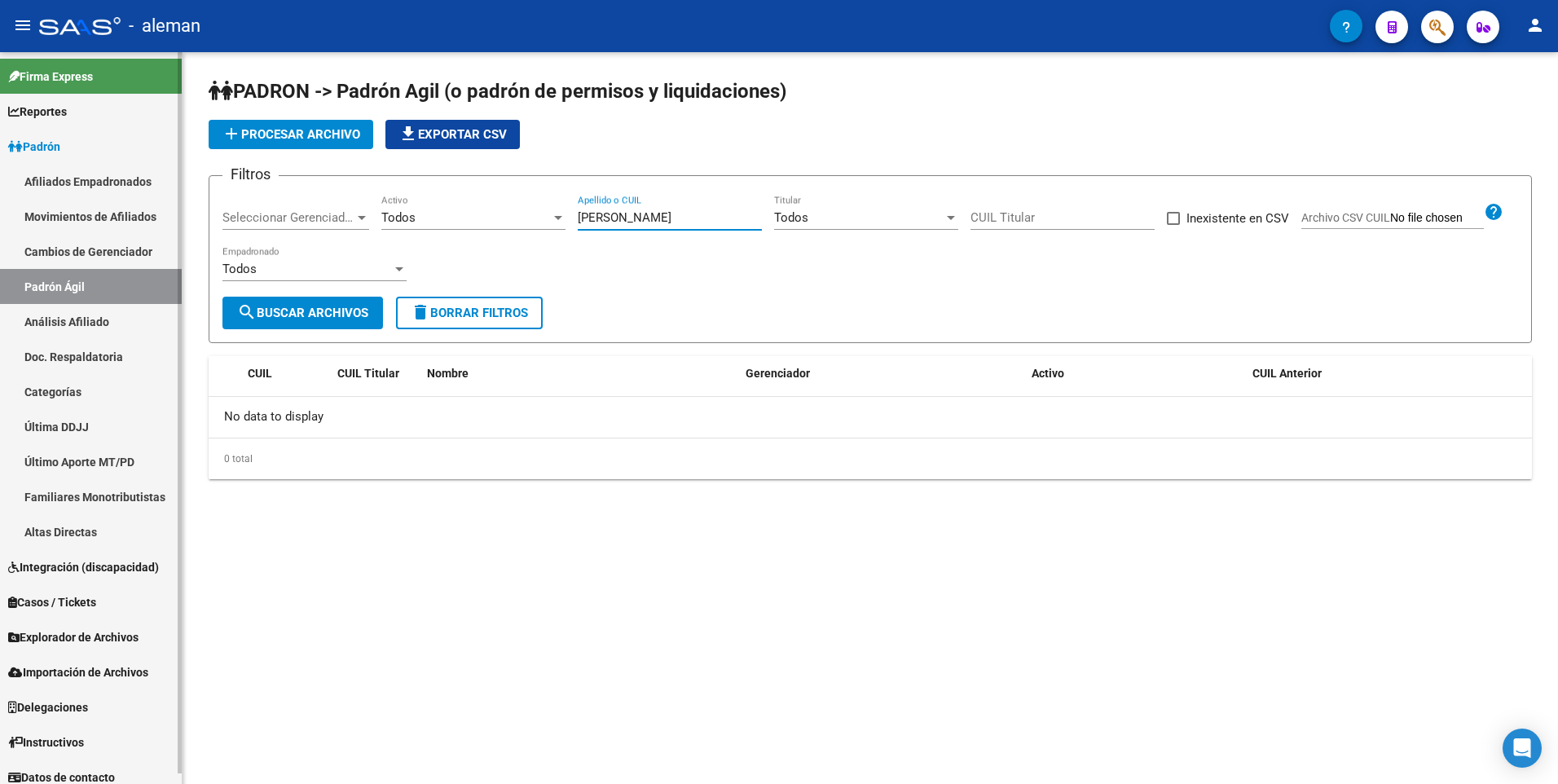
type input "[PERSON_NAME]"
click at [64, 282] on link "Padrón Ágil" at bounding box center [91, 286] width 182 height 35
click at [88, 178] on link "Afiliados Empadronados" at bounding box center [91, 181] width 182 height 35
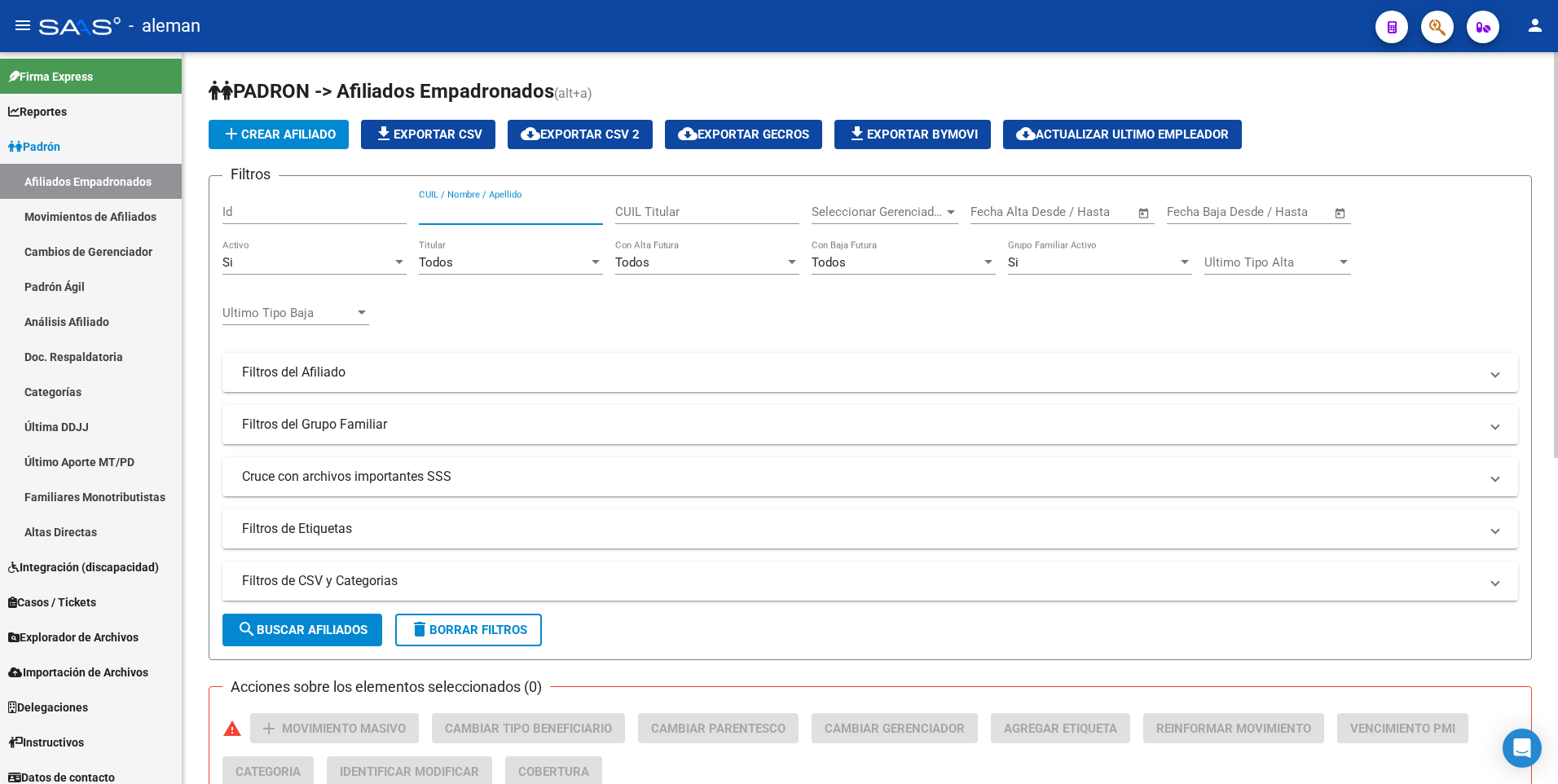
click at [483, 209] on input "CUIL / Nombre / Apellido" at bounding box center [510, 212] width 184 height 15
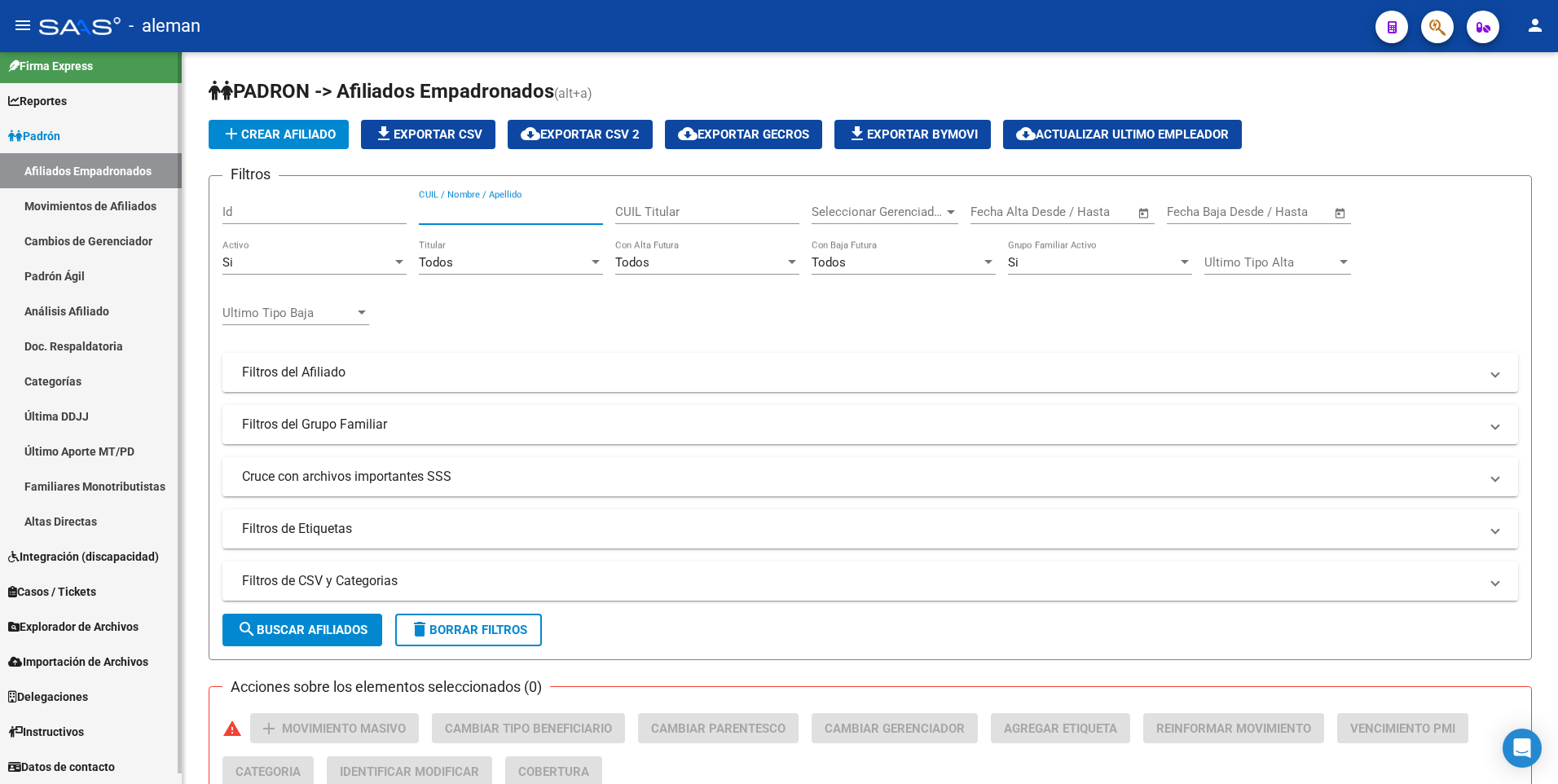
click at [69, 626] on span "Explorador de Archivos" at bounding box center [73, 626] width 130 height 18
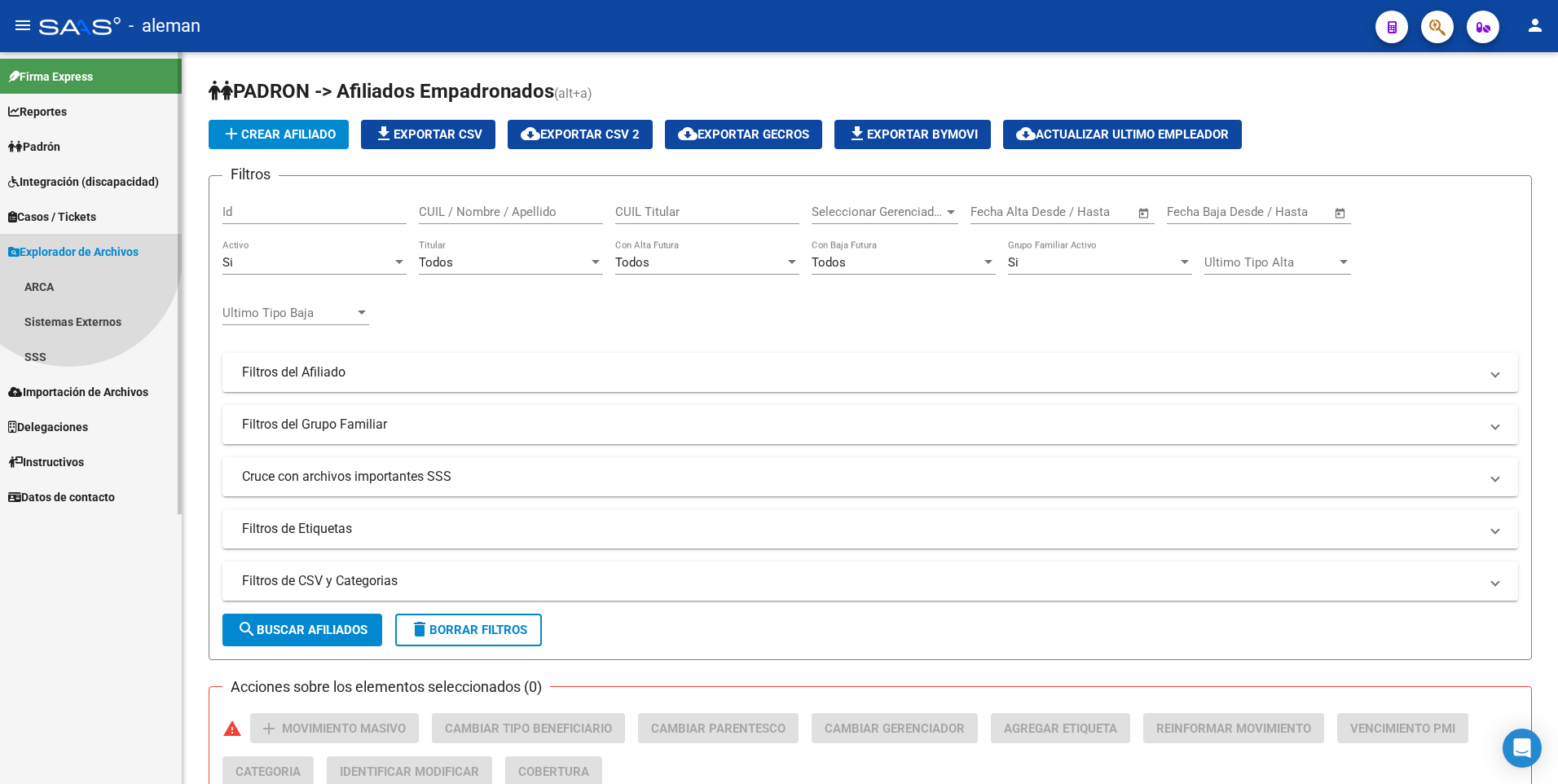
scroll to position [0, 0]
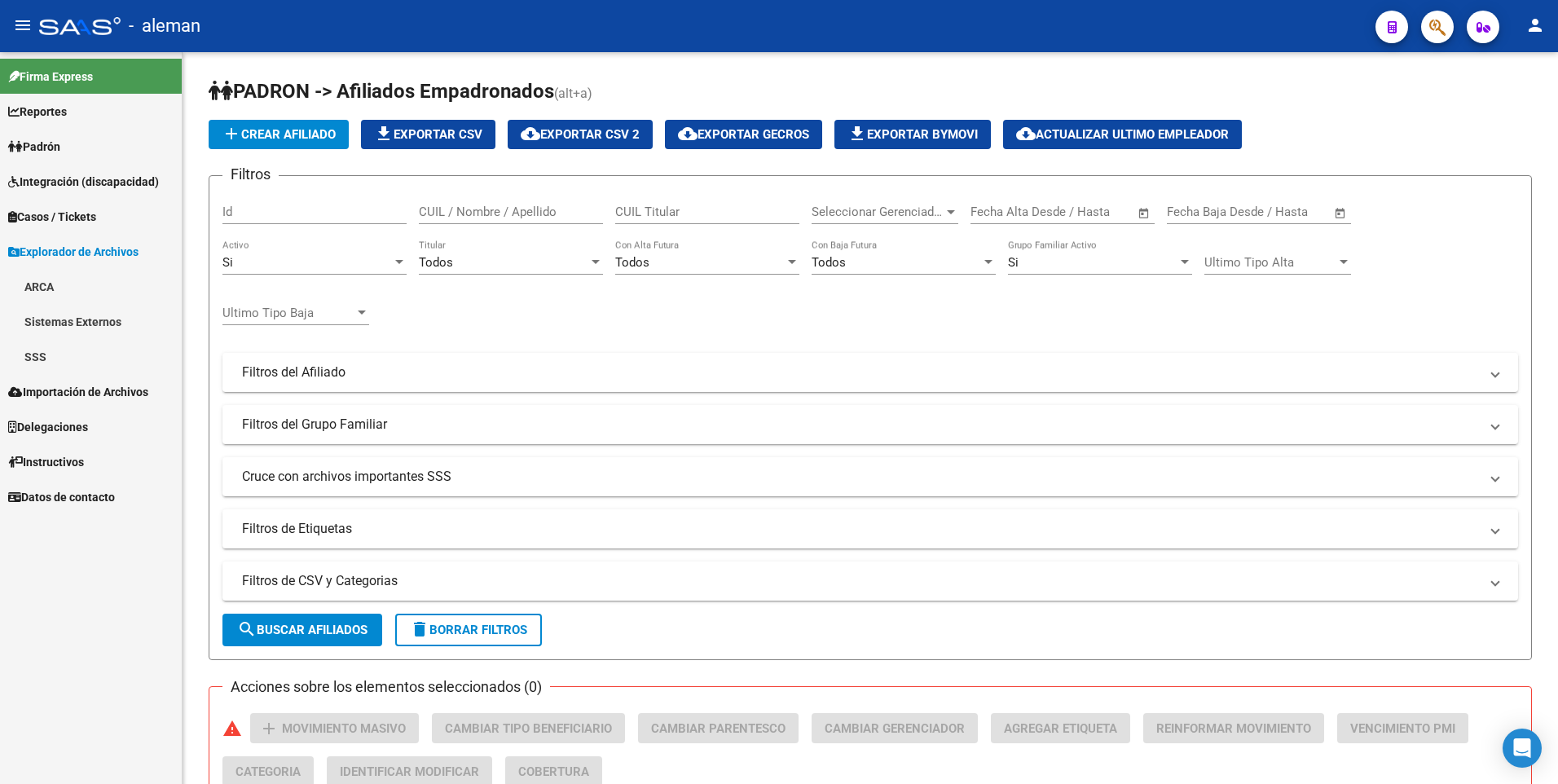
click at [43, 352] on link "SSS" at bounding box center [91, 356] width 182 height 35
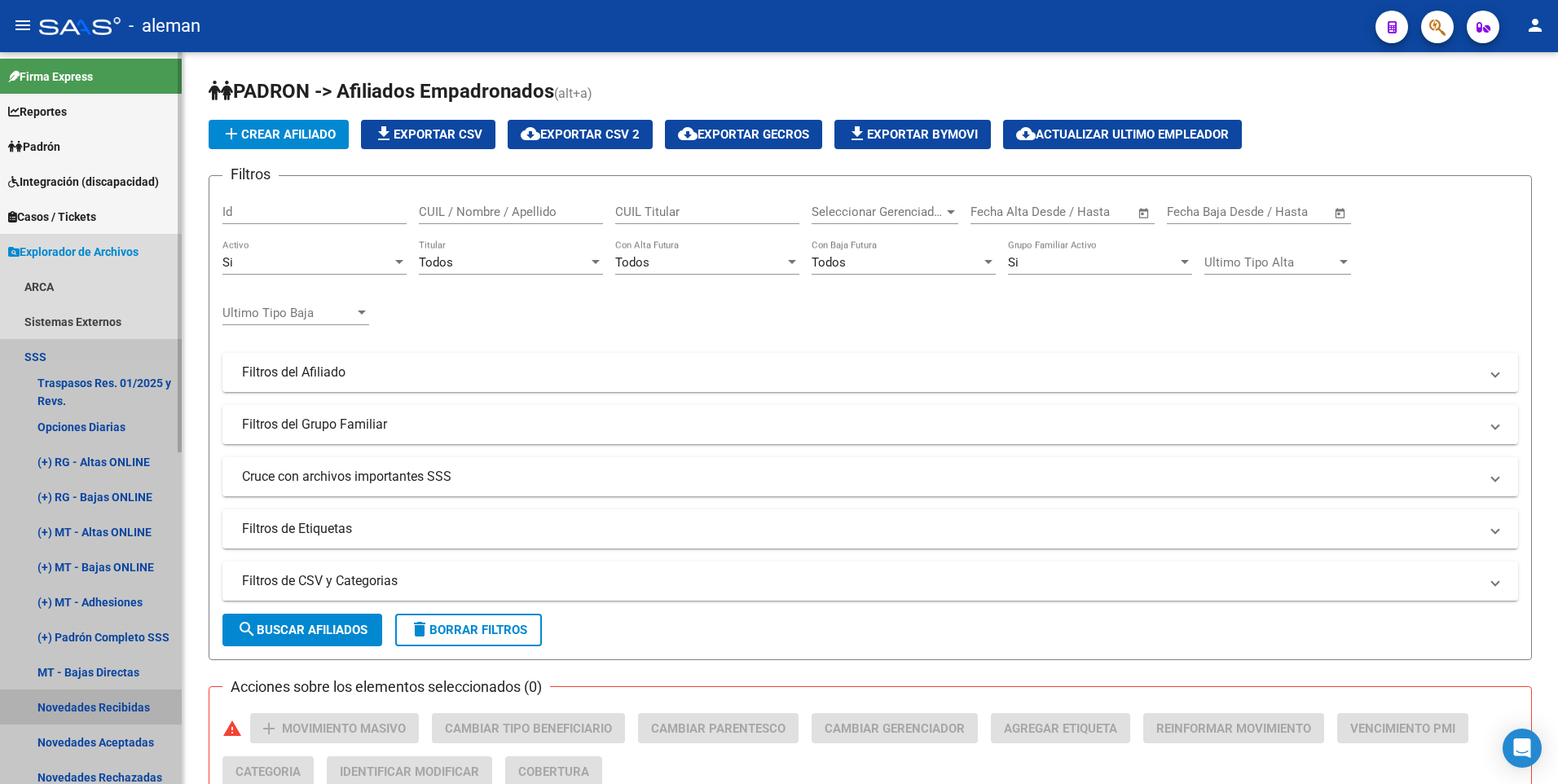
click at [79, 706] on link "Novedades Recibidas" at bounding box center [91, 706] width 182 height 35
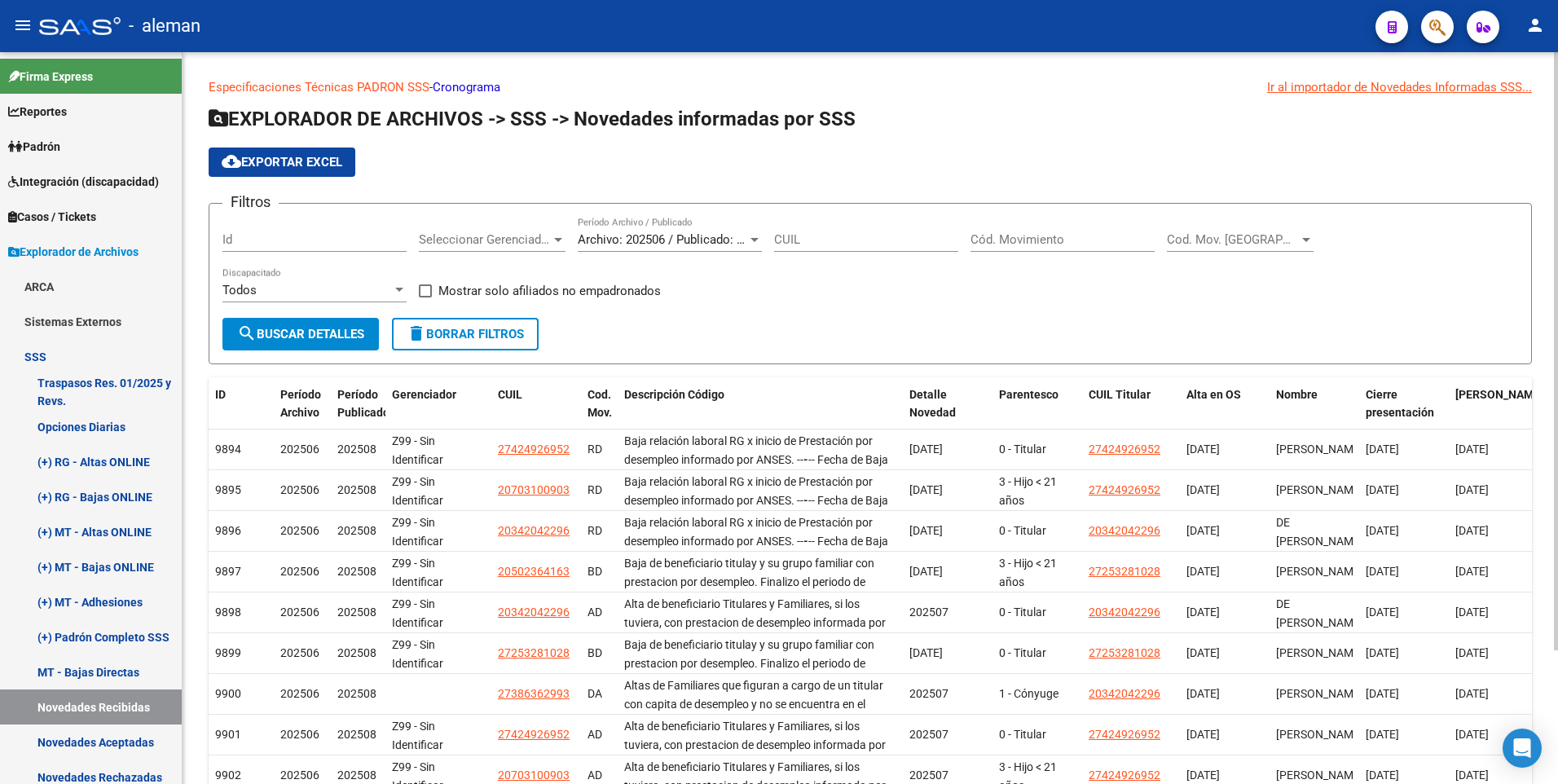
click at [896, 236] on input "CUIL" at bounding box center [866, 240] width 184 height 15
click at [814, 243] on input "CUIL" at bounding box center [866, 240] width 184 height 15
paste input "20-33174245-8"
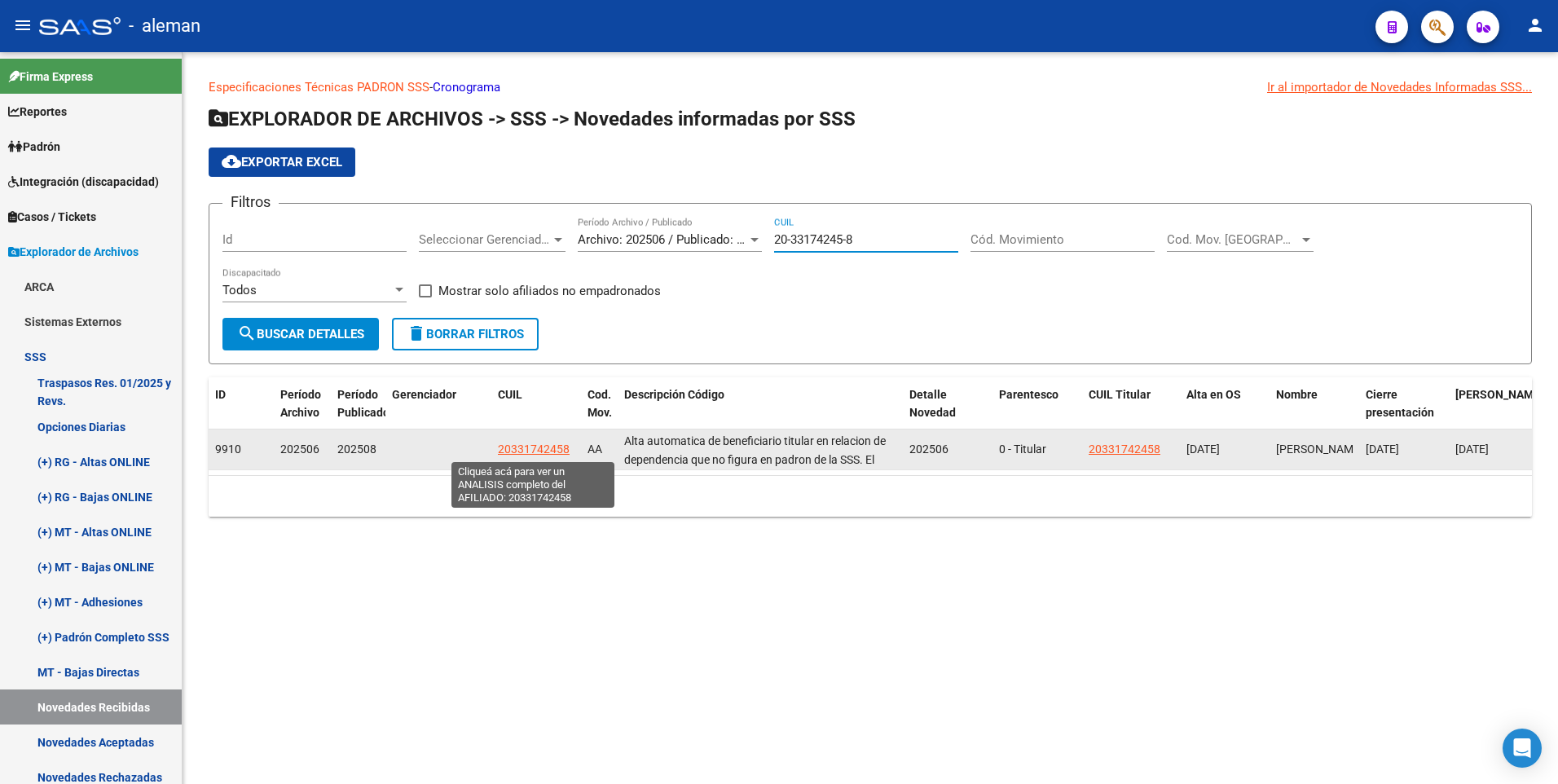
type input "20-33174245-8"
click at [544, 448] on span "20331742458" at bounding box center [534, 449] width 72 height 13
type textarea "20331742458"
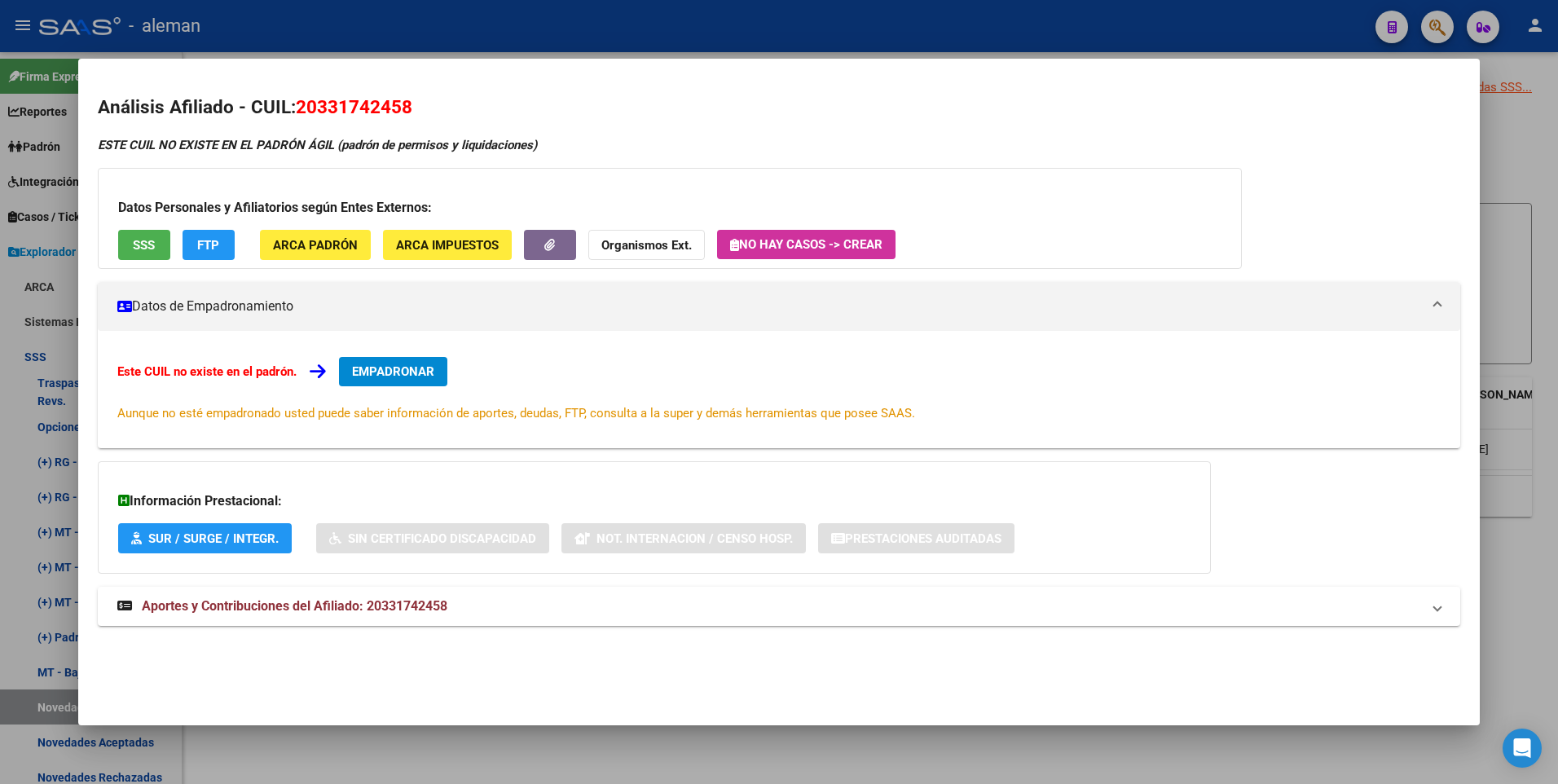
click at [420, 370] on span "EMPADRONAR" at bounding box center [393, 371] width 83 height 15
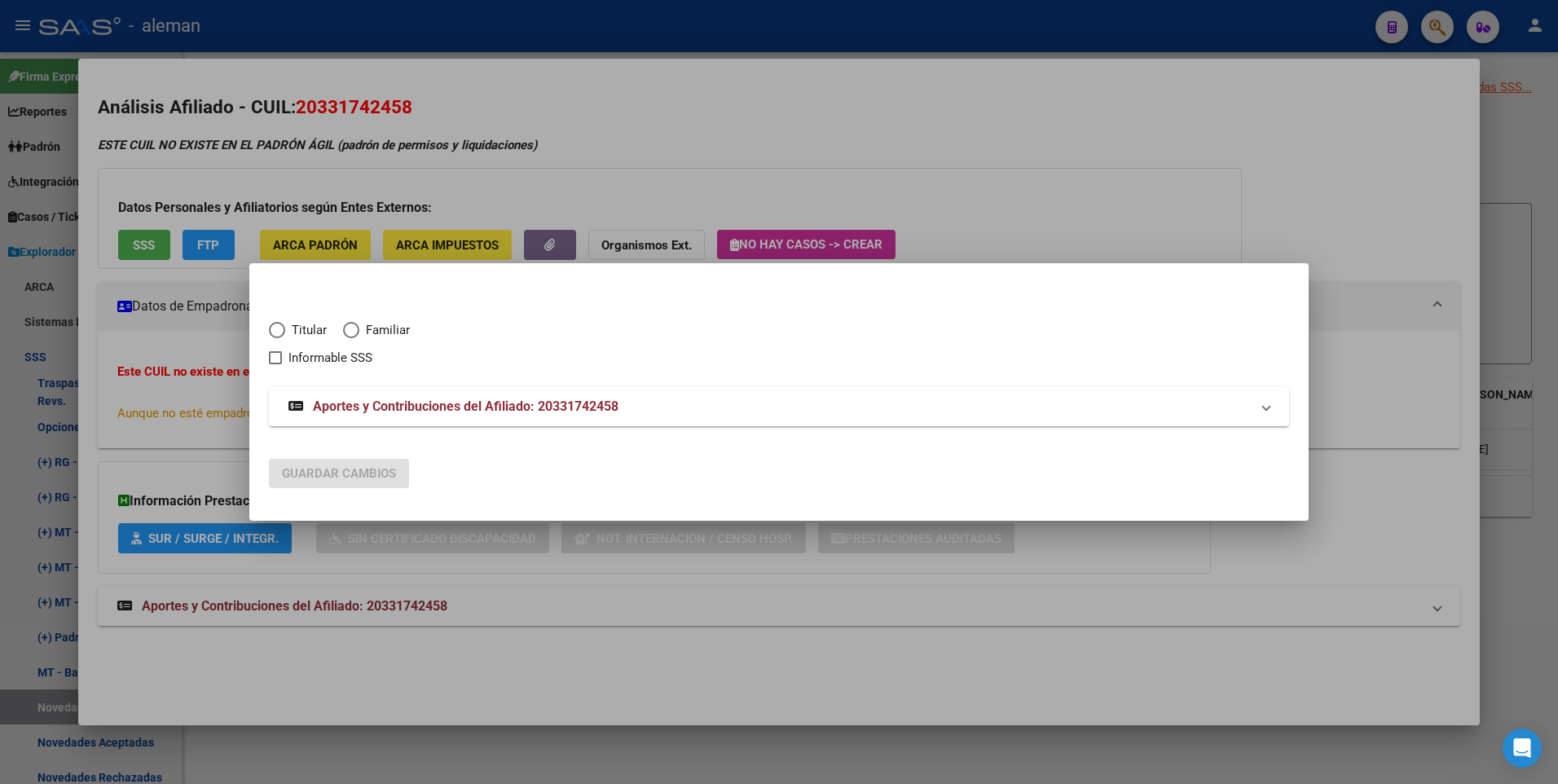
click at [281, 329] on span "Elija una opción" at bounding box center [277, 330] width 16 height 16
click at [281, 329] on input "Titular" at bounding box center [277, 330] width 16 height 16
radio input "true"
checkbox input "true"
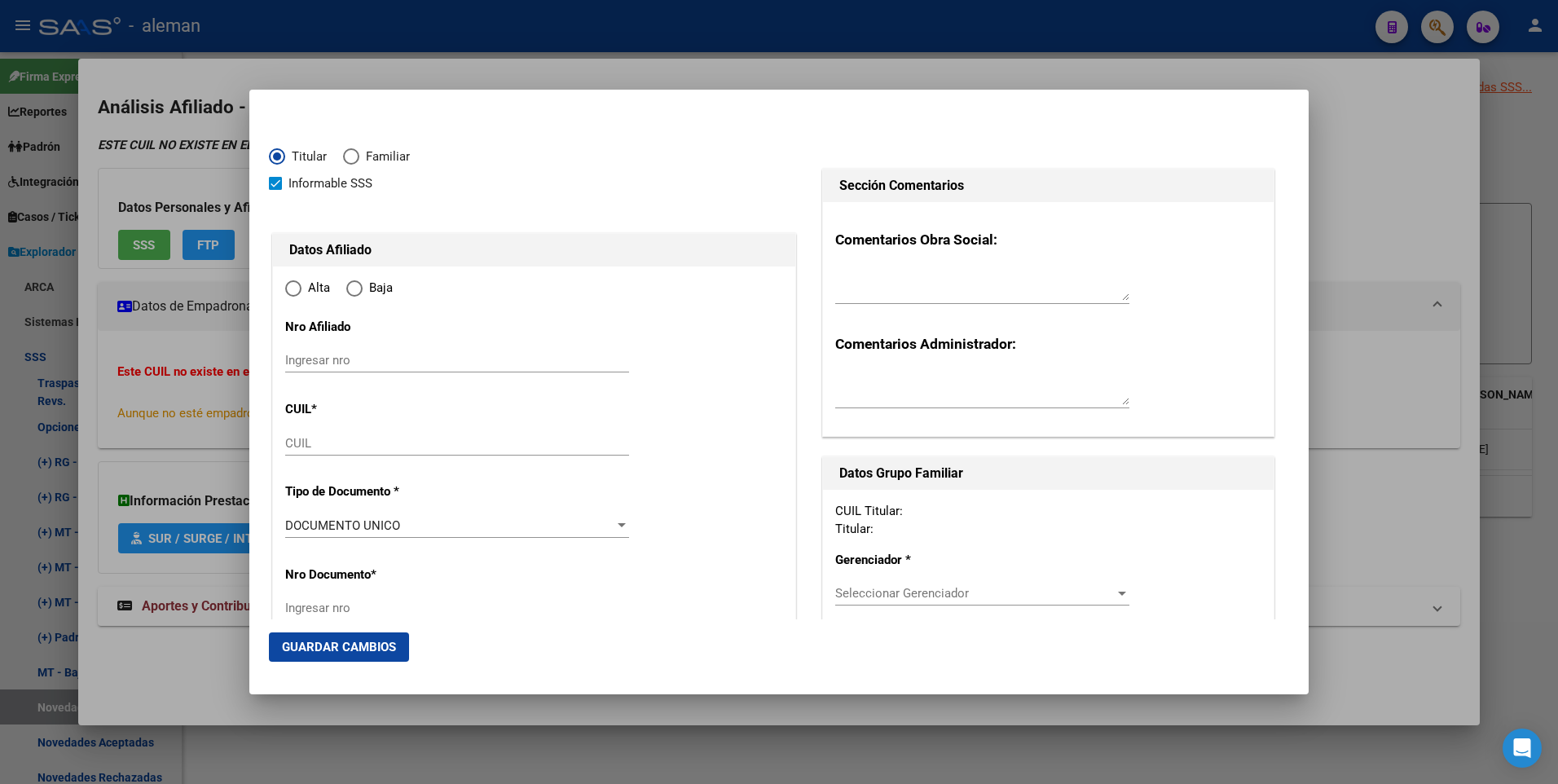
type input "20-33174245-8"
radio input "true"
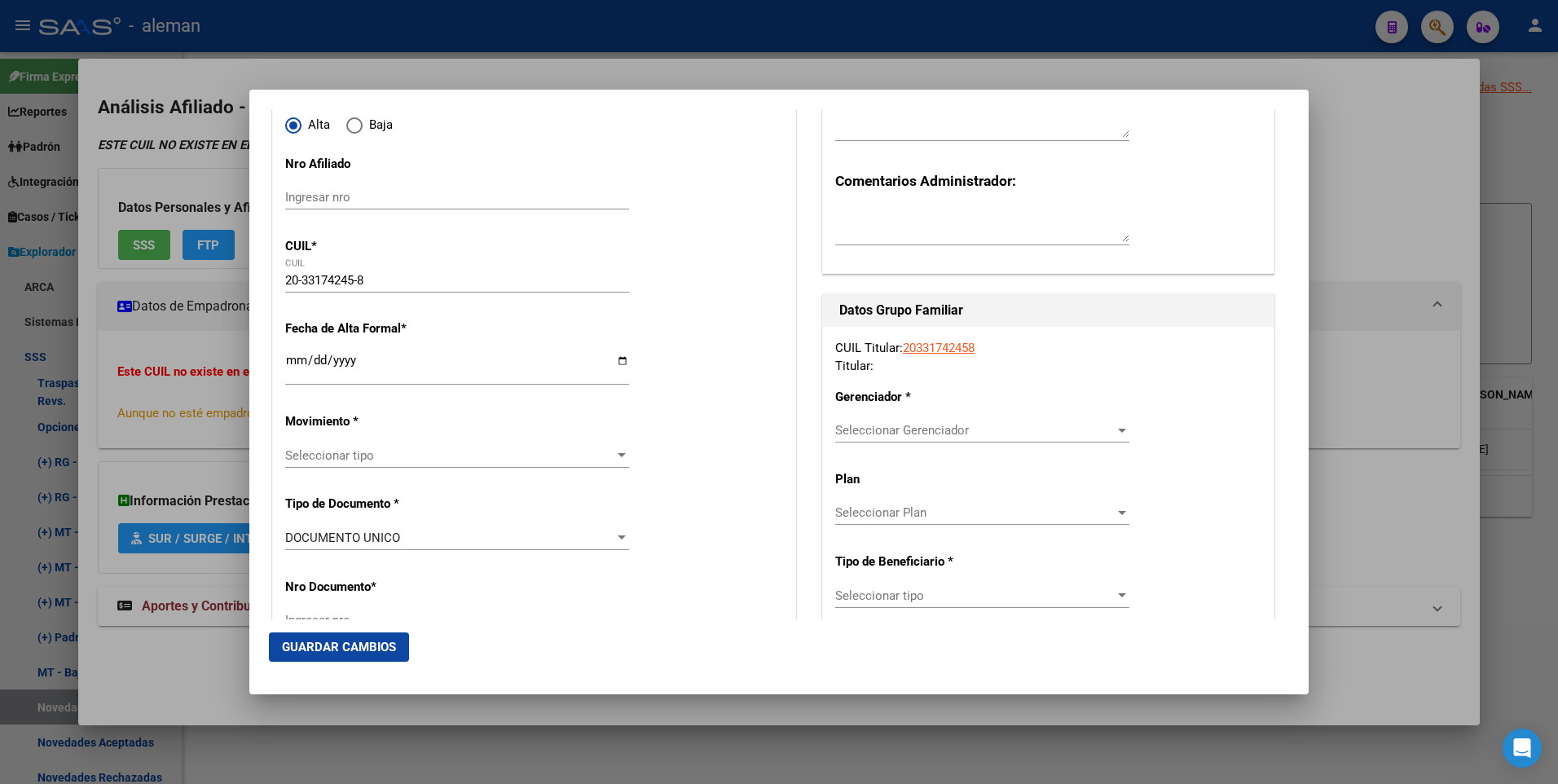
click at [289, 357] on input "Ingresar fecha" at bounding box center [457, 366] width 344 height 26
type input "[DATE]"
click at [352, 452] on span "Seleccionar tipo" at bounding box center [450, 455] width 330 height 15
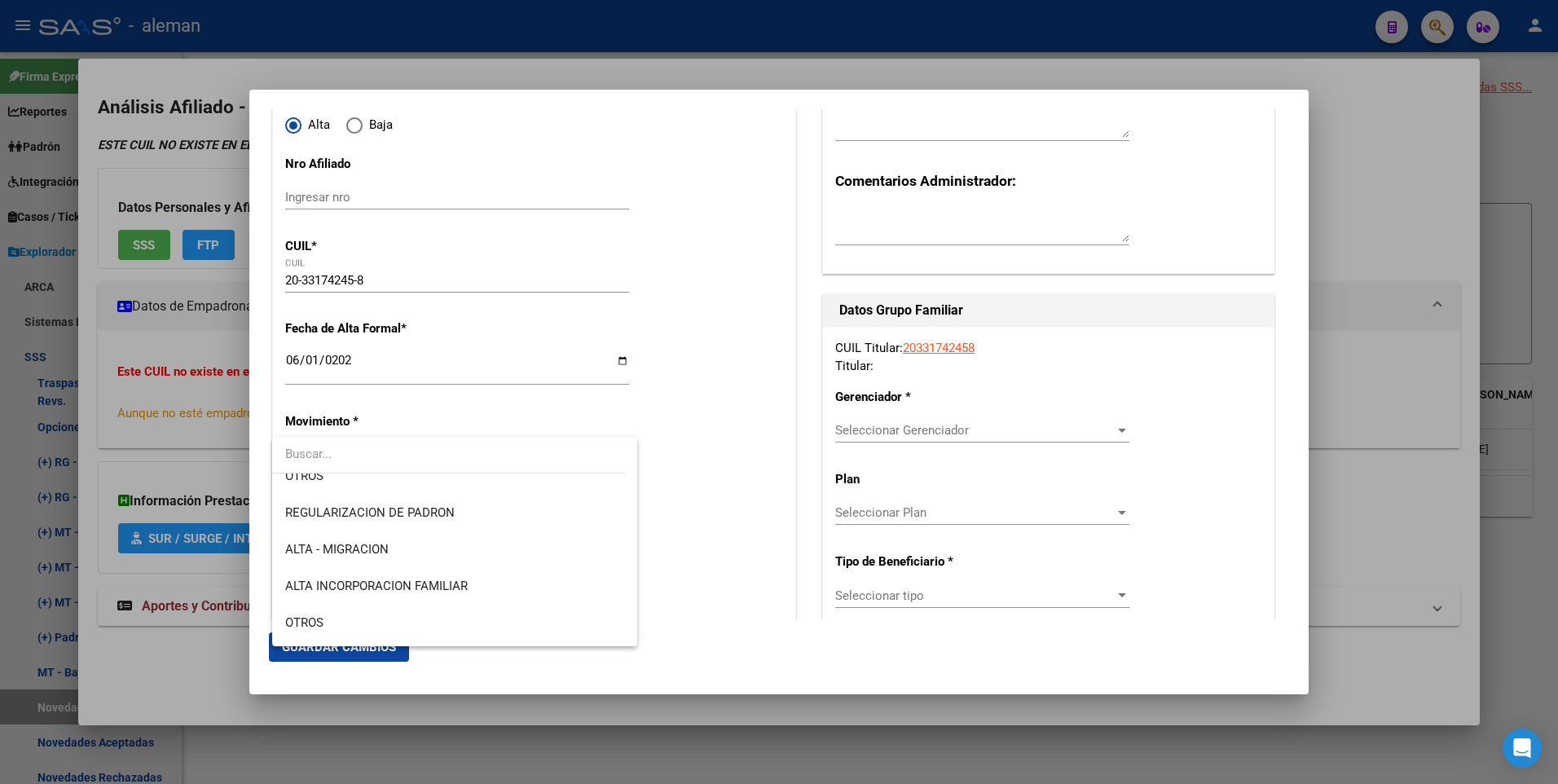
scroll to position [82, 0]
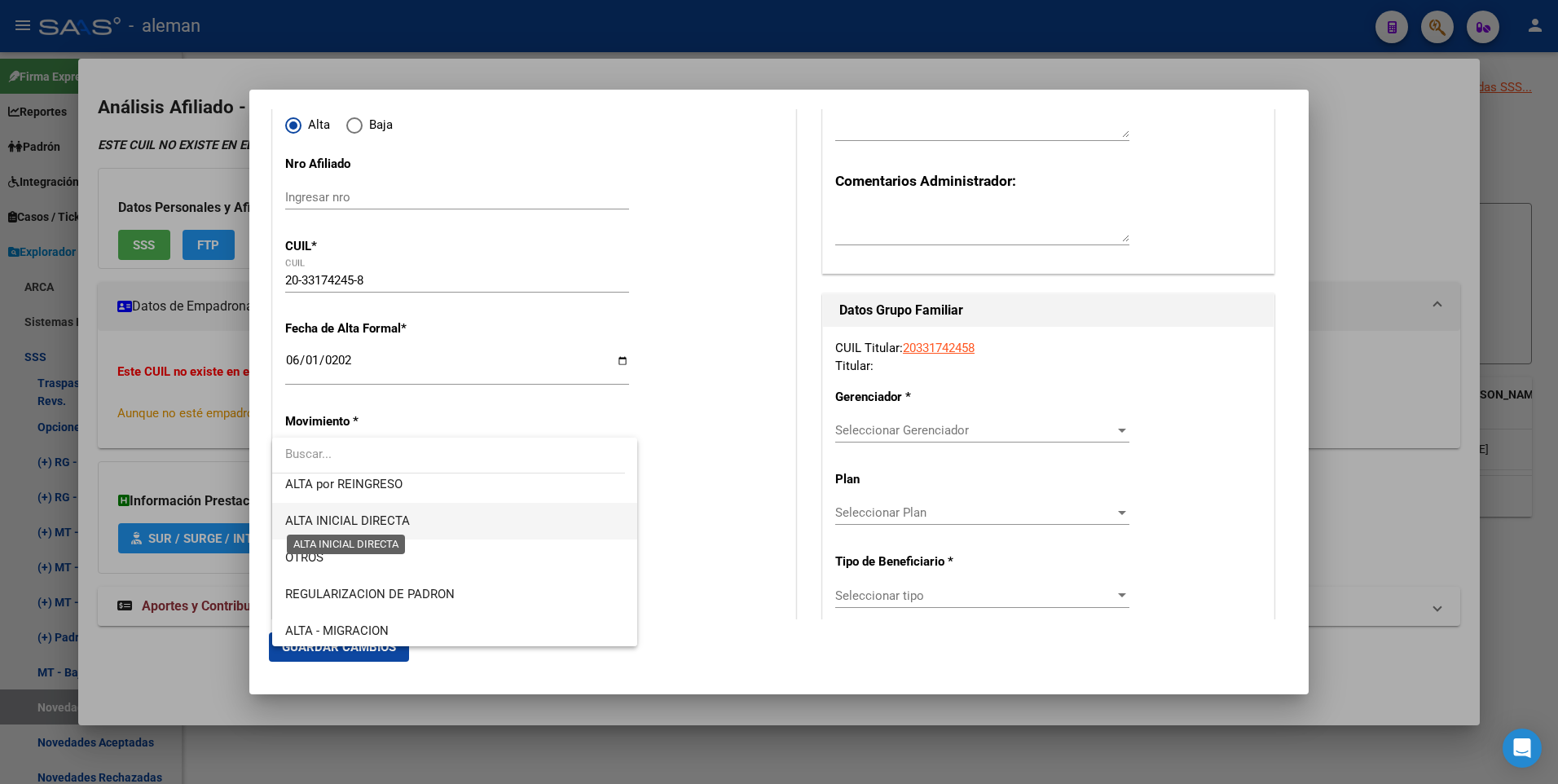
click at [374, 513] on span "ALTA INICIAL DIRECTA" at bounding box center [348, 521] width 124 height 15
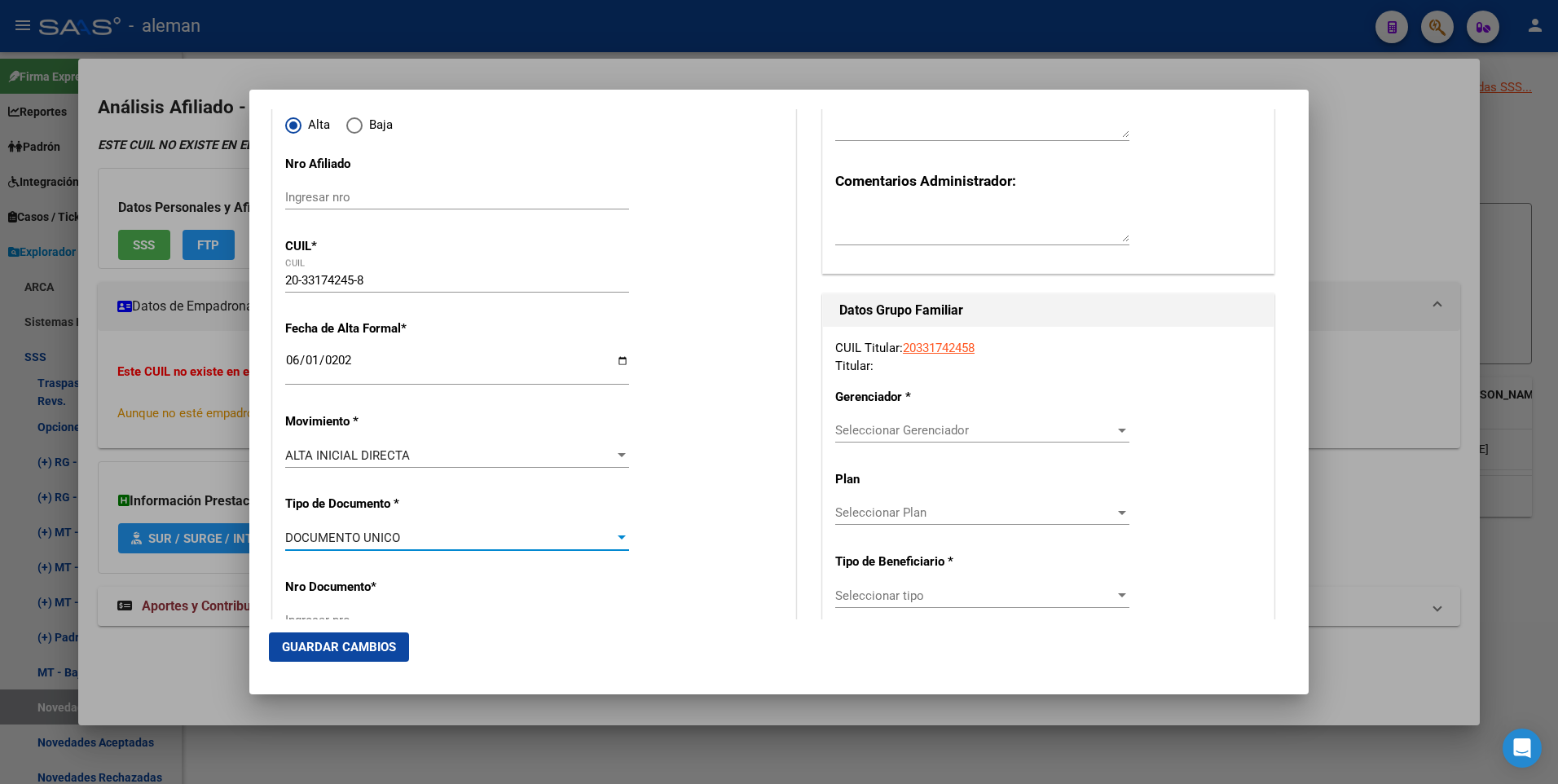
click at [389, 535] on span "DOCUMENTO UNICO" at bounding box center [343, 538] width 115 height 15
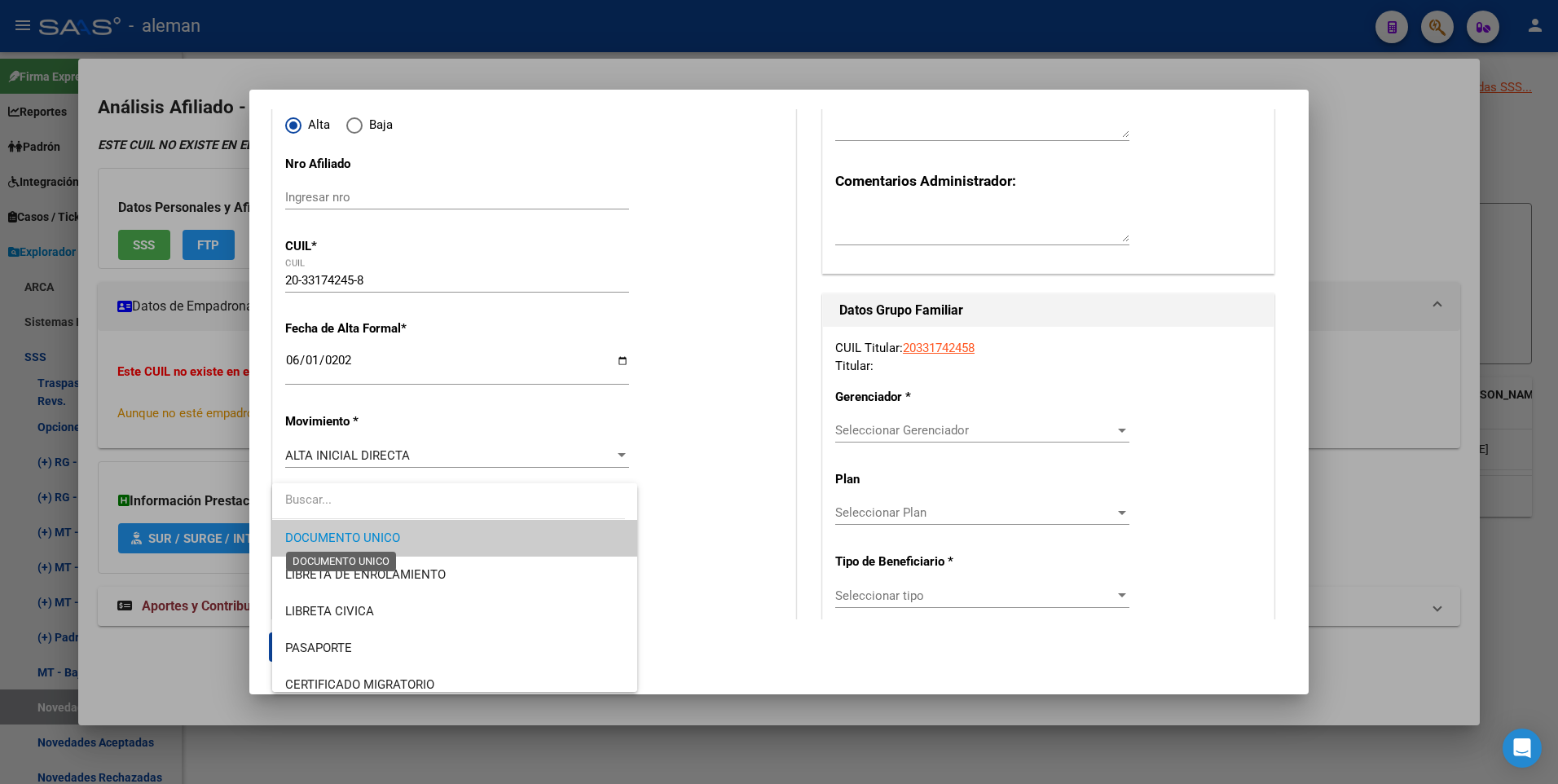
click at [389, 535] on span "DOCUMENTO UNICO" at bounding box center [343, 538] width 115 height 15
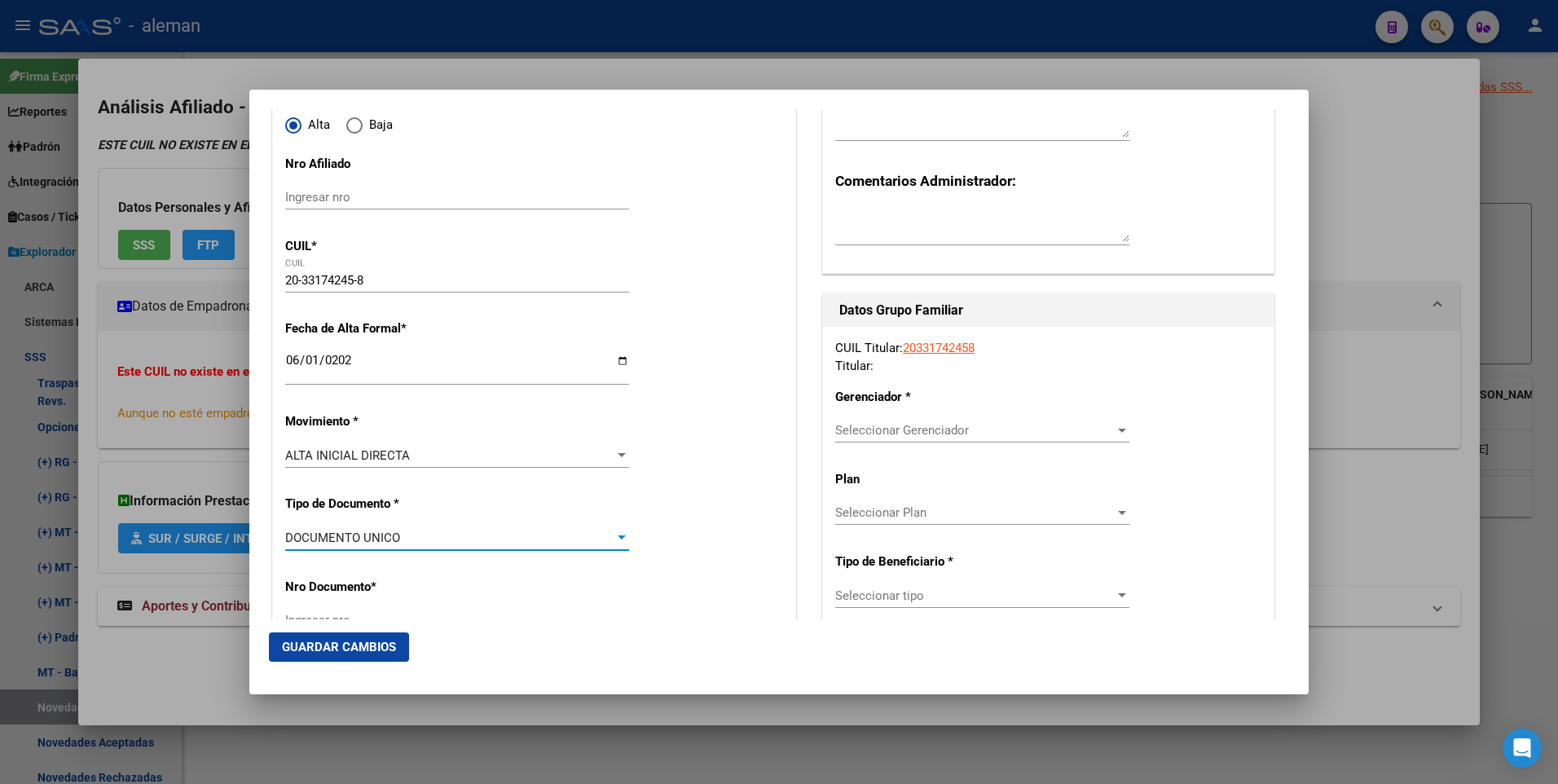
scroll to position [244, 0]
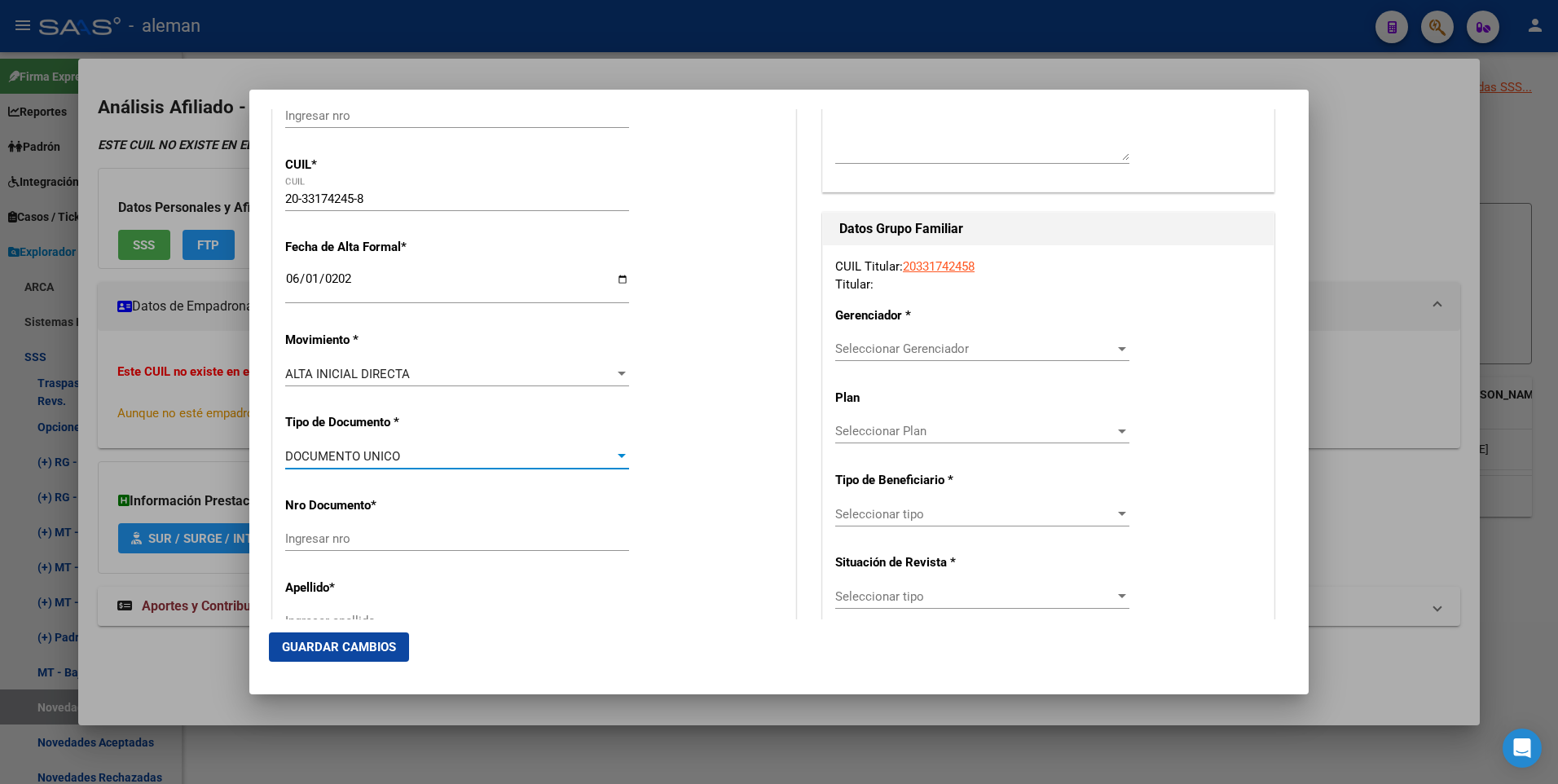
click at [389, 535] on input "Ingresar nro" at bounding box center [457, 539] width 344 height 15
type input "33174245"
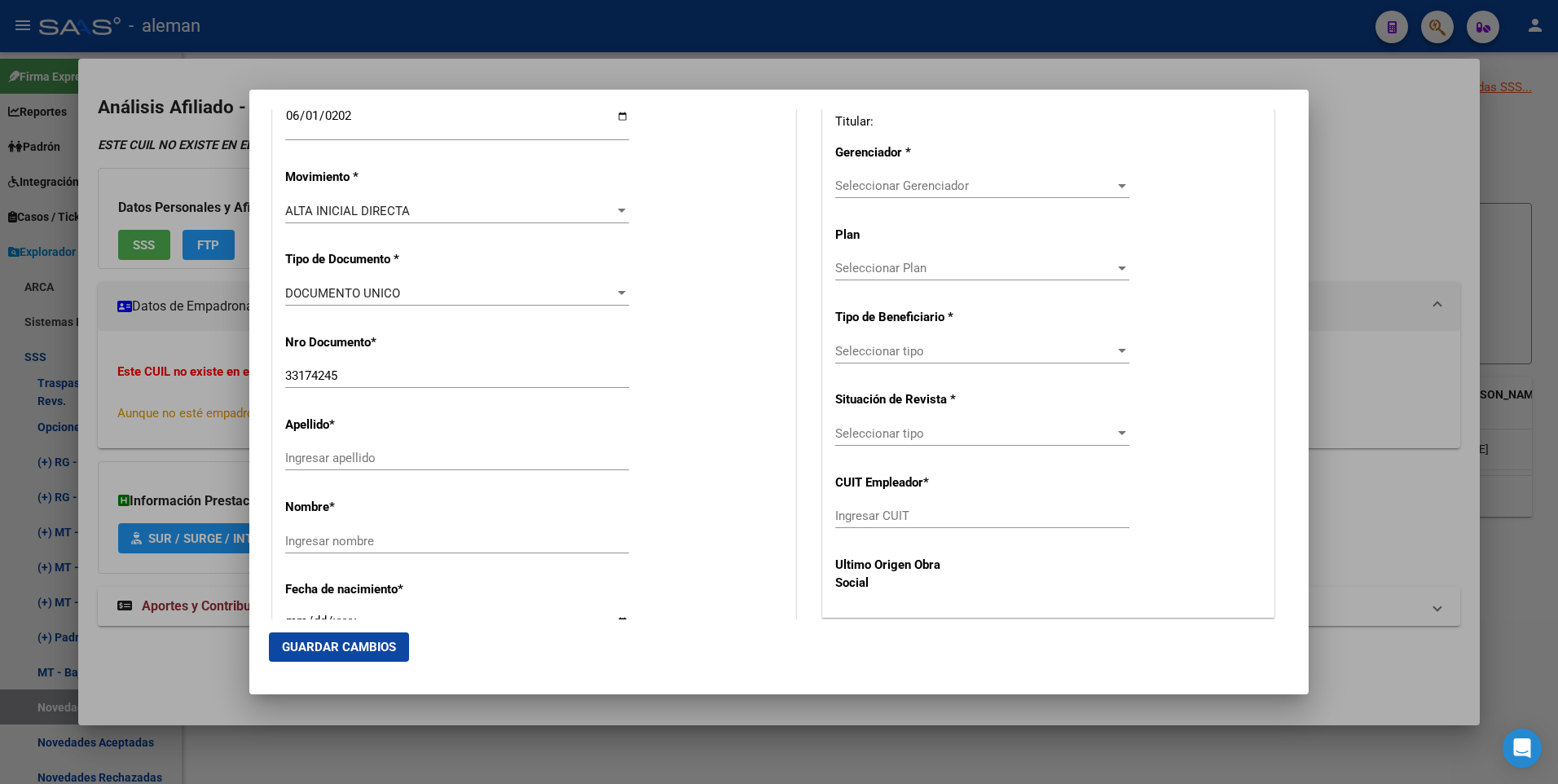
click at [411, 456] on input "Ingresar apellido" at bounding box center [457, 458] width 344 height 15
click at [413, 456] on input "[PERSON_NAME]" at bounding box center [457, 458] width 344 height 15
type input "[PERSON_NAME]"
click at [307, 534] on input "Ingresar nombre" at bounding box center [457, 541] width 344 height 15
type input "TOMAS"
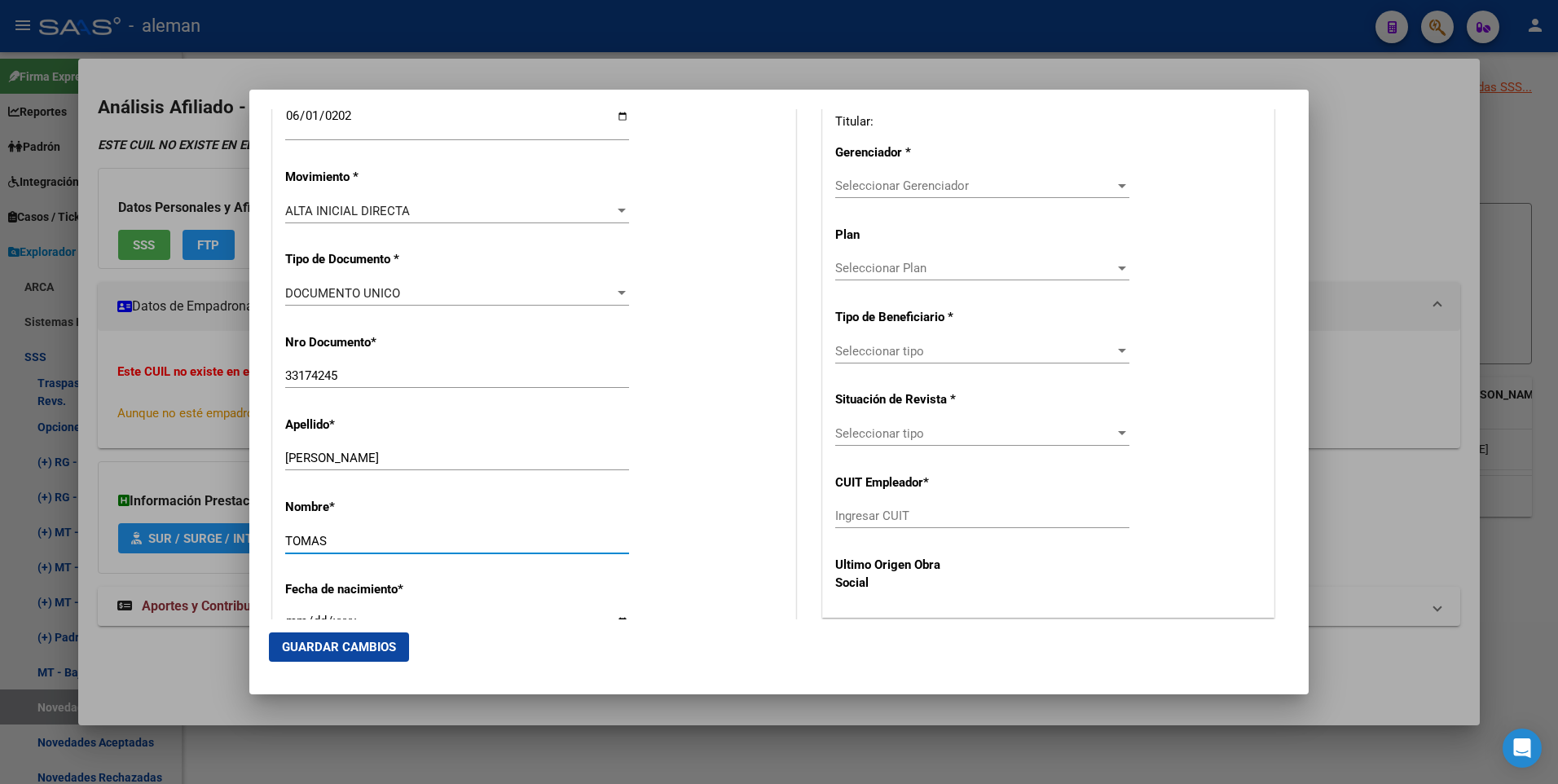
click at [626, 533] on div "Nombre * [PERSON_NAME] nombre" at bounding box center [534, 526] width 498 height 83
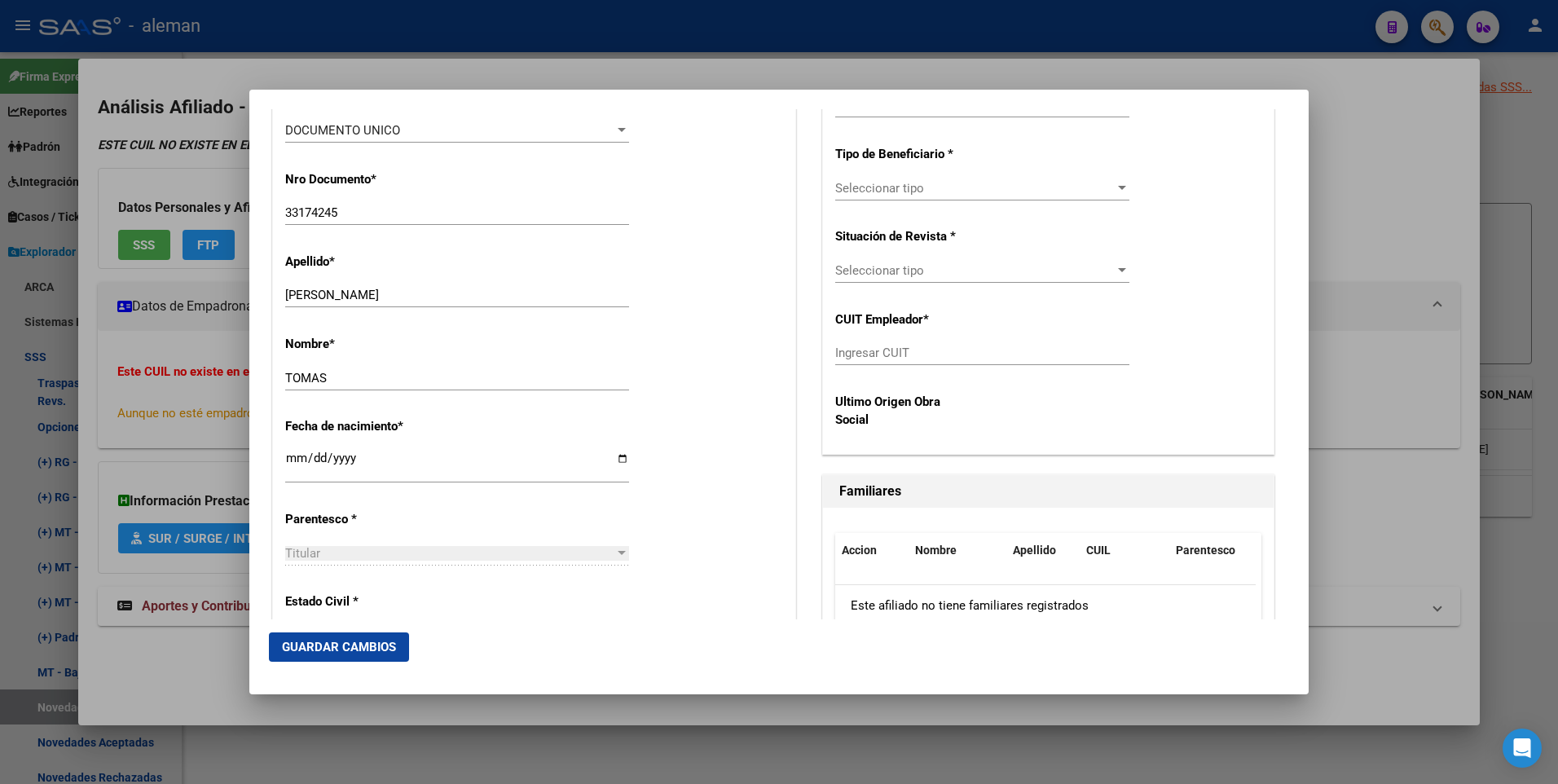
click at [287, 456] on input "Ingresar fecha" at bounding box center [457, 464] width 344 height 26
type input "[DATE]"
click at [617, 551] on div at bounding box center [622, 553] width 8 height 4
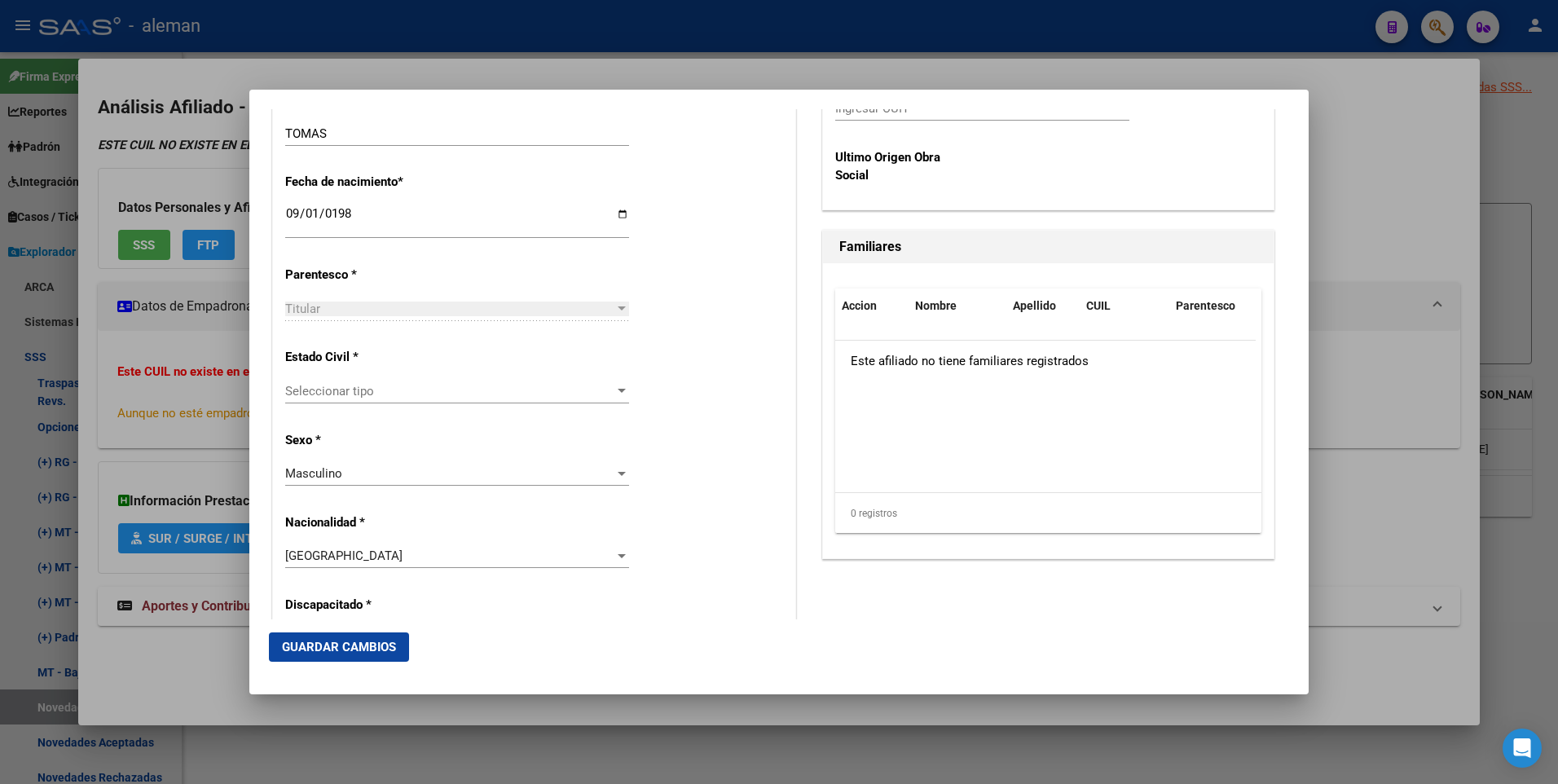
scroll to position [896, 0]
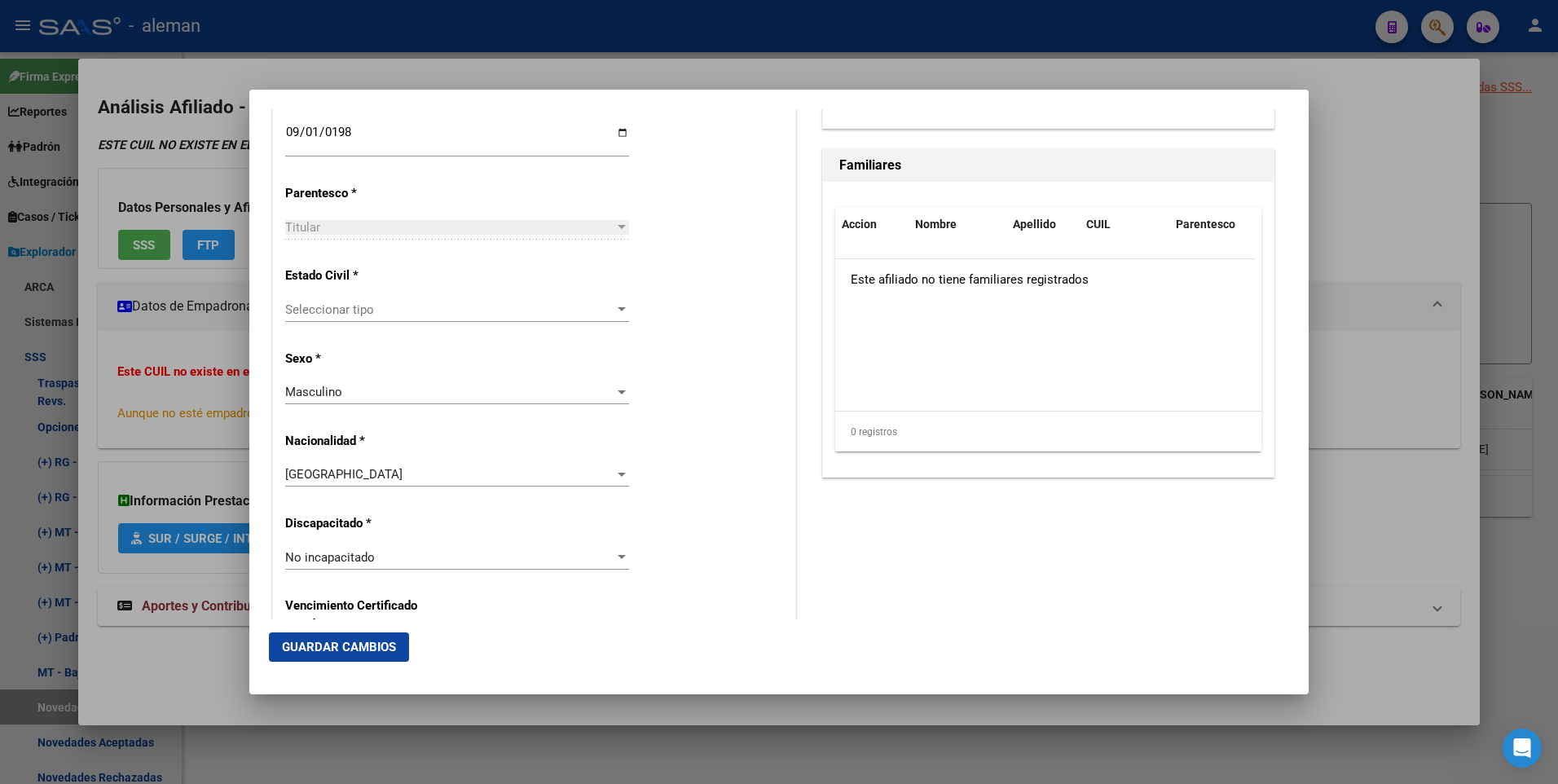
click at [414, 309] on span "Seleccionar tipo" at bounding box center [450, 310] width 330 height 15
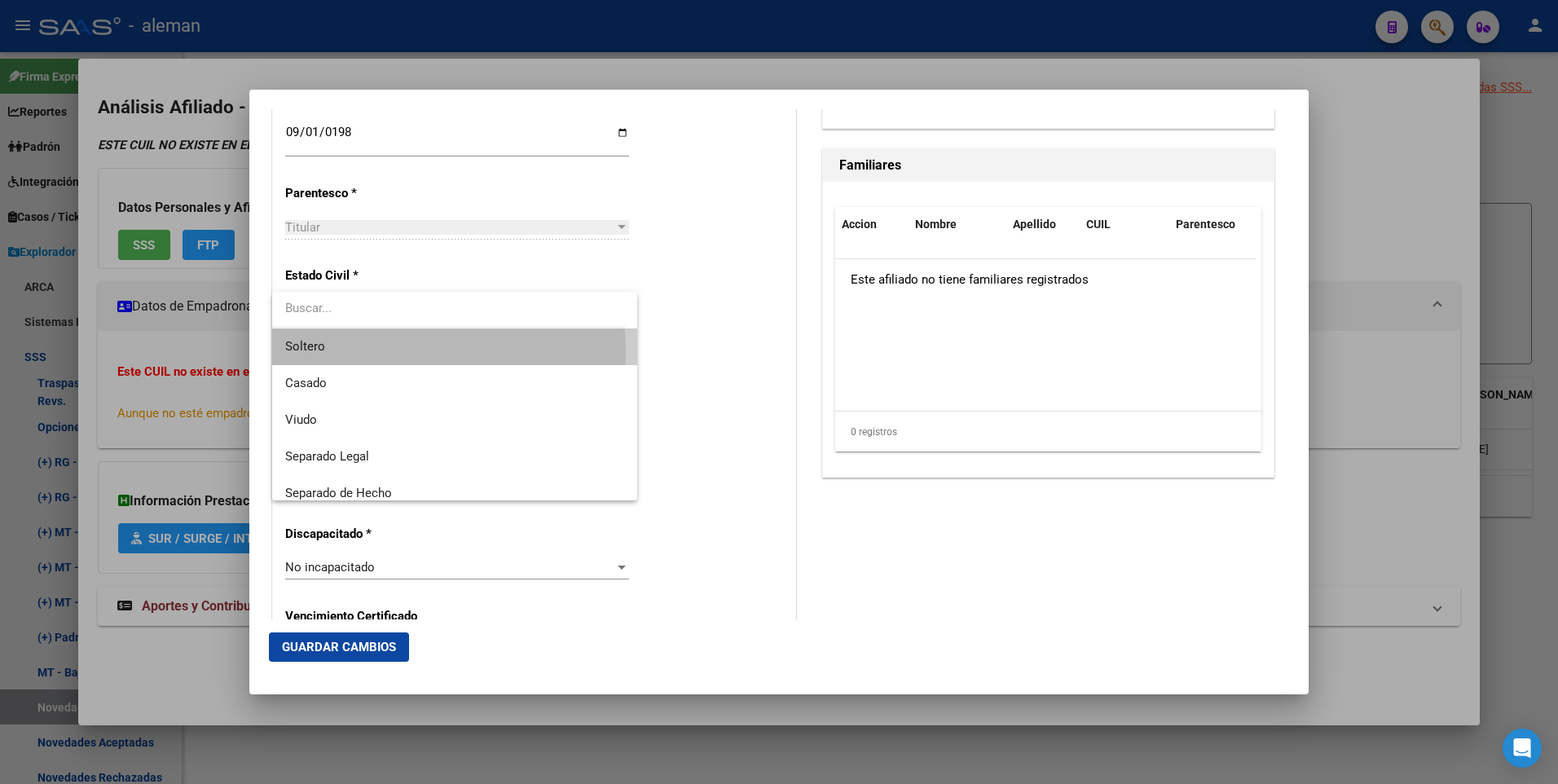
click at [367, 351] on span "Soltero" at bounding box center [455, 347] width 339 height 37
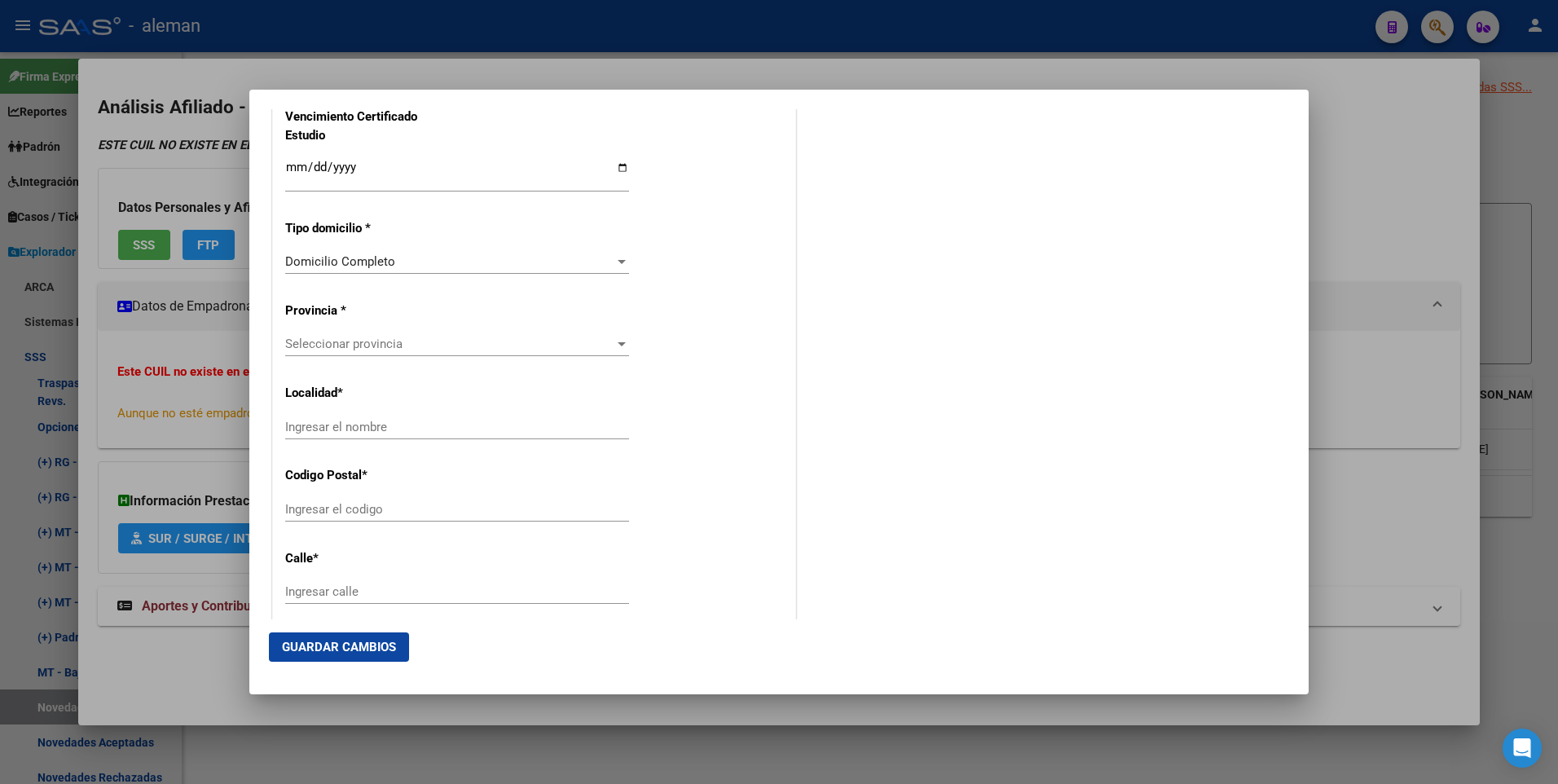
scroll to position [1467, 0]
click at [491, 255] on span "Seleccionar provincia" at bounding box center [450, 262] width 330 height 15
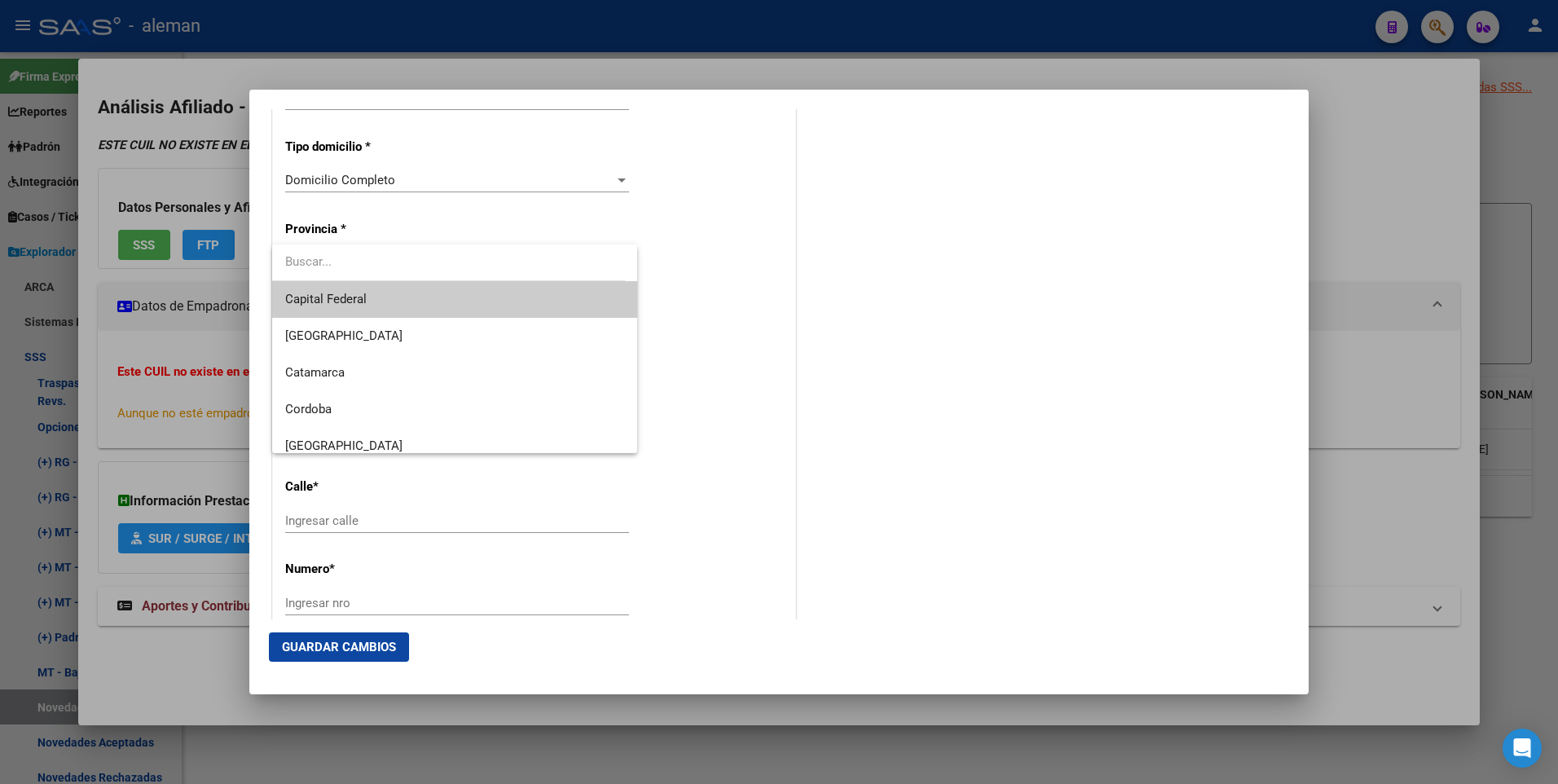
click at [402, 302] on span "Capital Federal" at bounding box center [455, 299] width 339 height 37
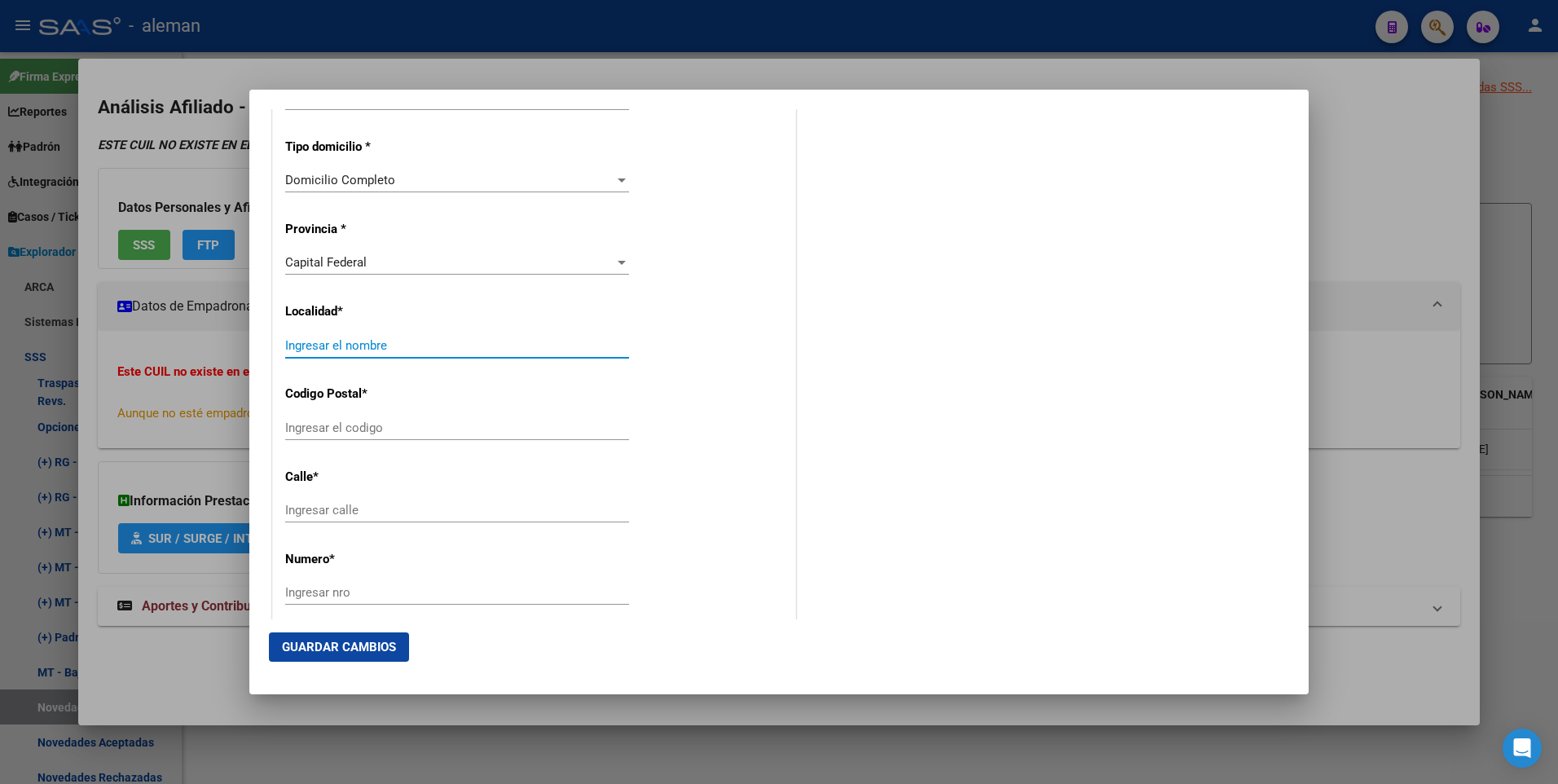
click at [402, 344] on input "Ingresar el nombre" at bounding box center [457, 346] width 344 height 15
type input "CABA"
type input "1039"
type input "[GEOGRAPHIC_DATA]"
type input "436"
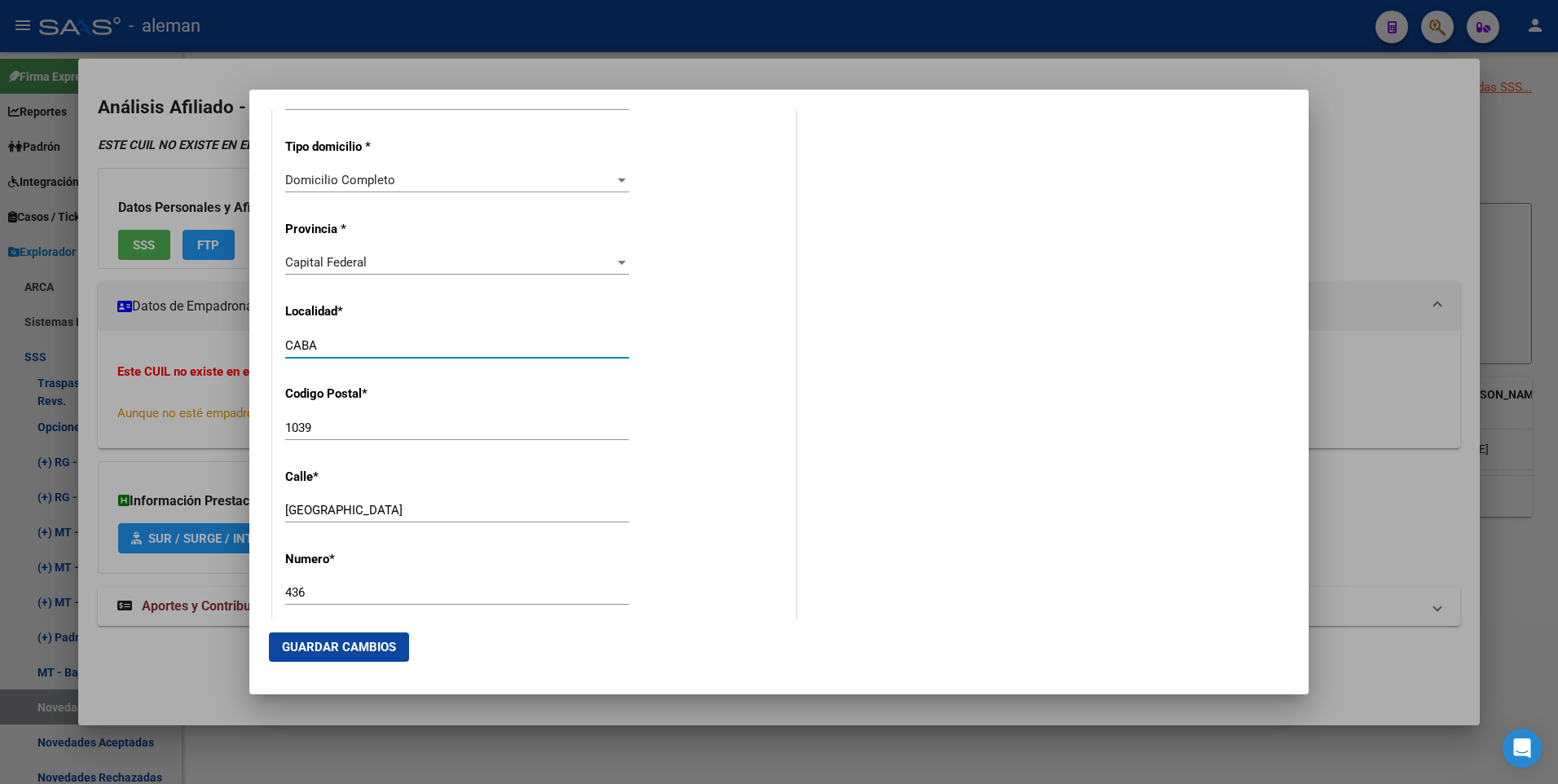
type input "30-71516436-8"
click at [341, 426] on input "1039" at bounding box center [457, 428] width 344 height 15
type input "1425"
drag, startPoint x: 366, startPoint y: 503, endPoint x: 256, endPoint y: 514, distance: 110.5
click at [256, 514] on mat-dialog-content "Titular Familiar Informable SSS Datos Afiliado Alta Baja Nro Afiliado Ingresar …" at bounding box center [779, 364] width 1059 height 509
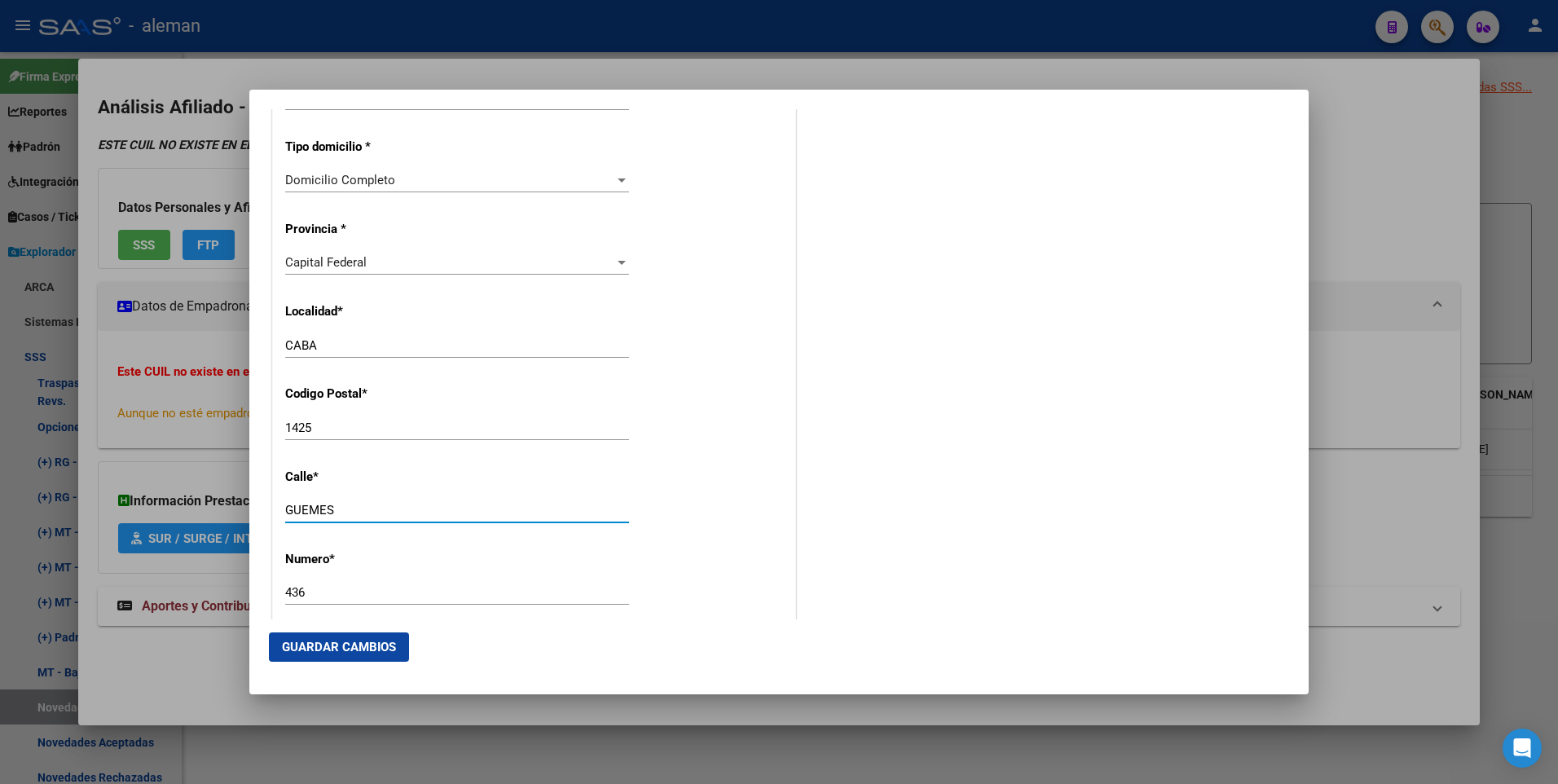
type input "GUEMES"
click at [320, 589] on input "436" at bounding box center [457, 592] width 344 height 15
type input "4"
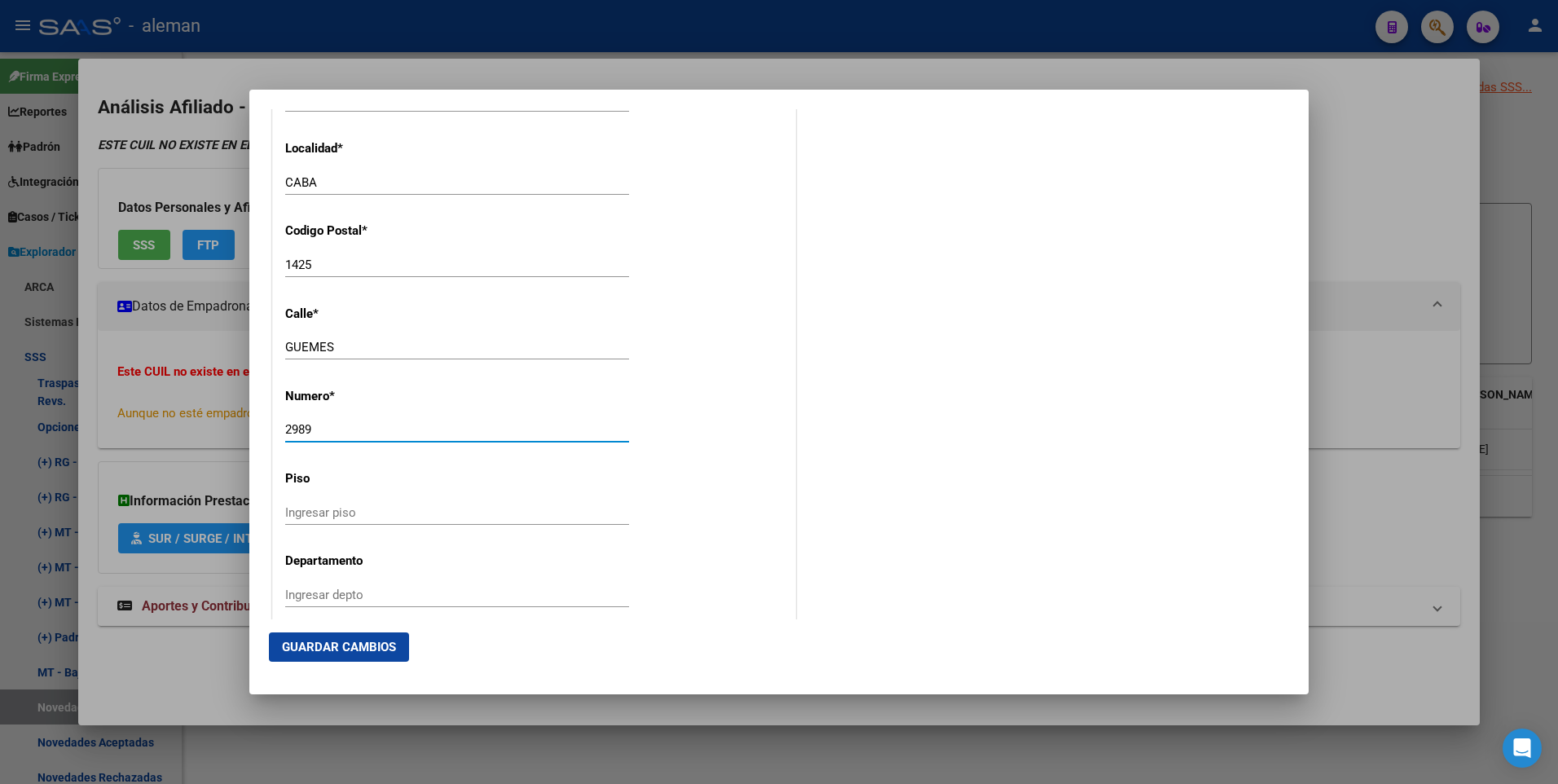
scroll to position [1711, 0]
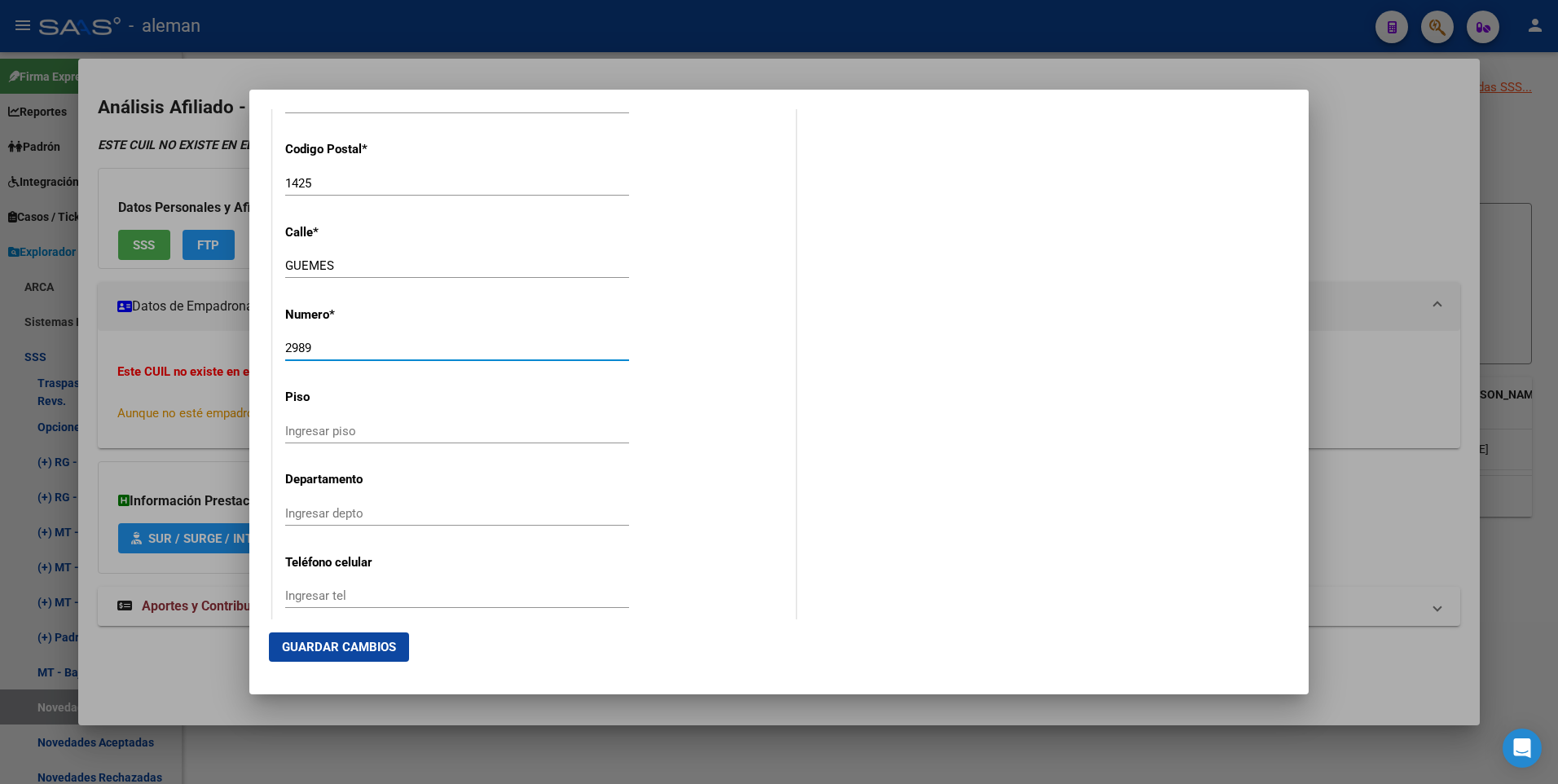
type input "2989"
click at [363, 434] on input "Ingresar piso" at bounding box center [457, 431] width 344 height 15
type input "14"
click at [349, 509] on input "Ingresar depto" at bounding box center [457, 513] width 344 height 15
type input "A"
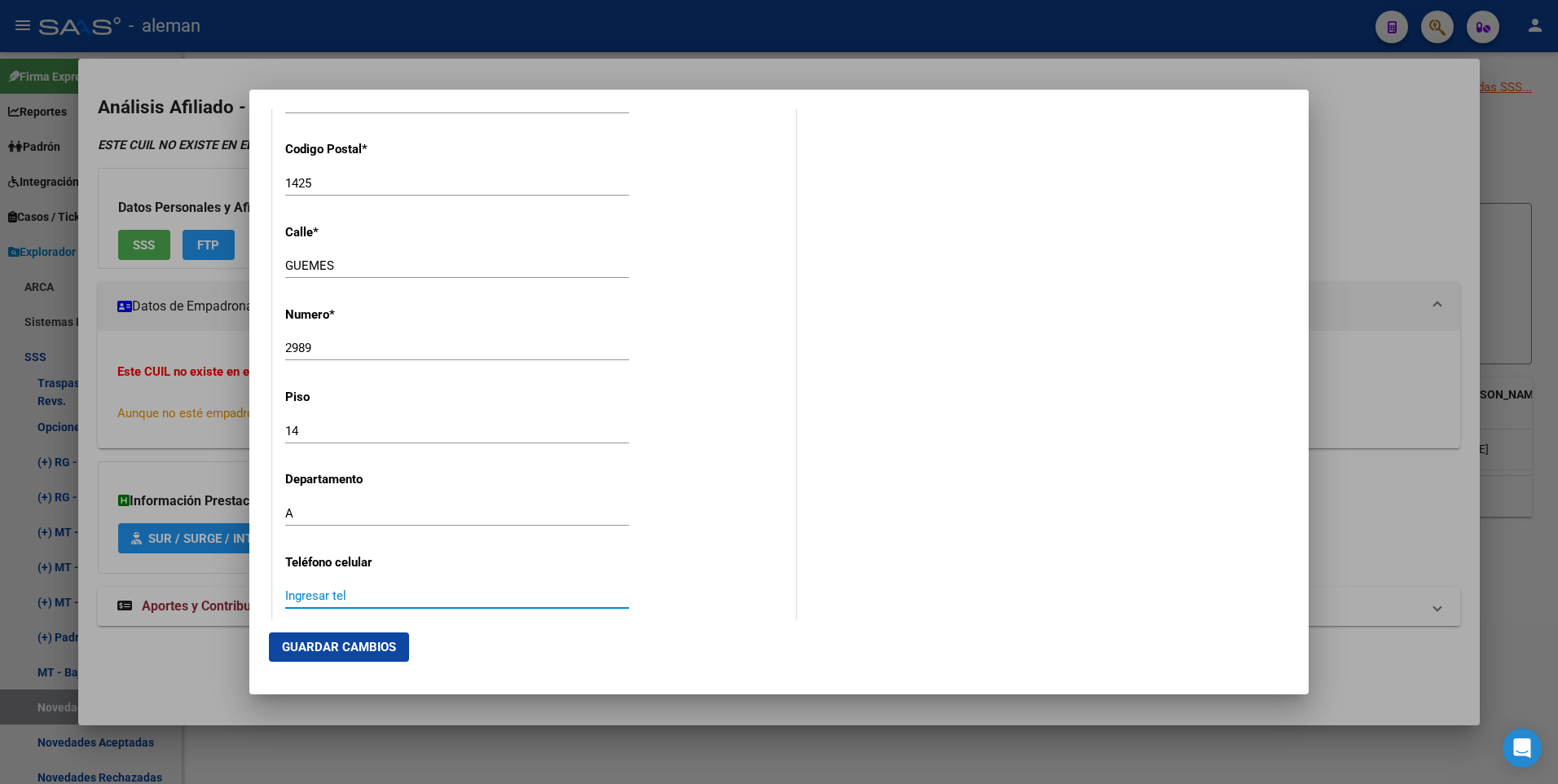
click at [352, 588] on input "Ingresar tel" at bounding box center [457, 595] width 344 height 15
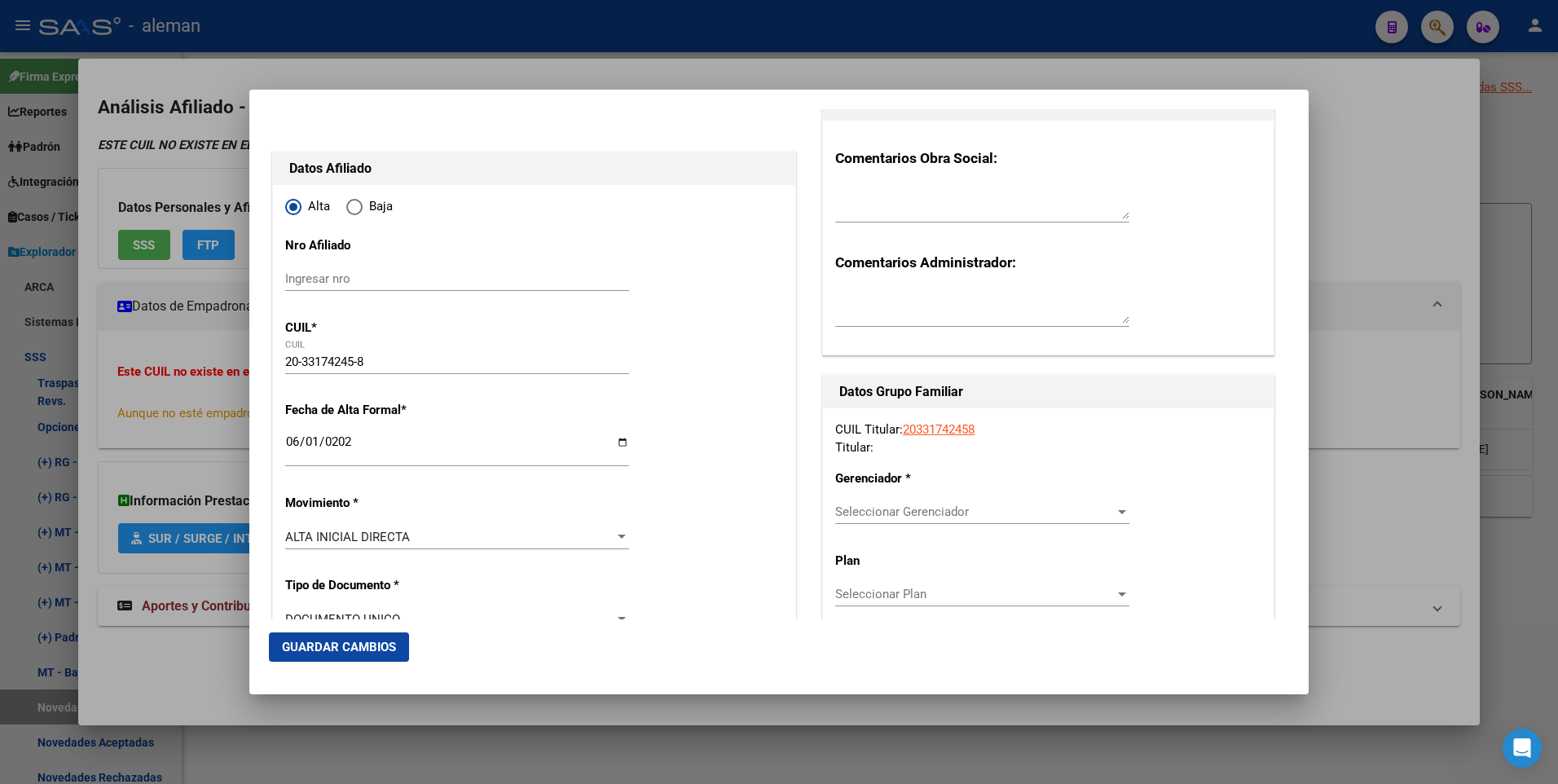
scroll to position [244, 0]
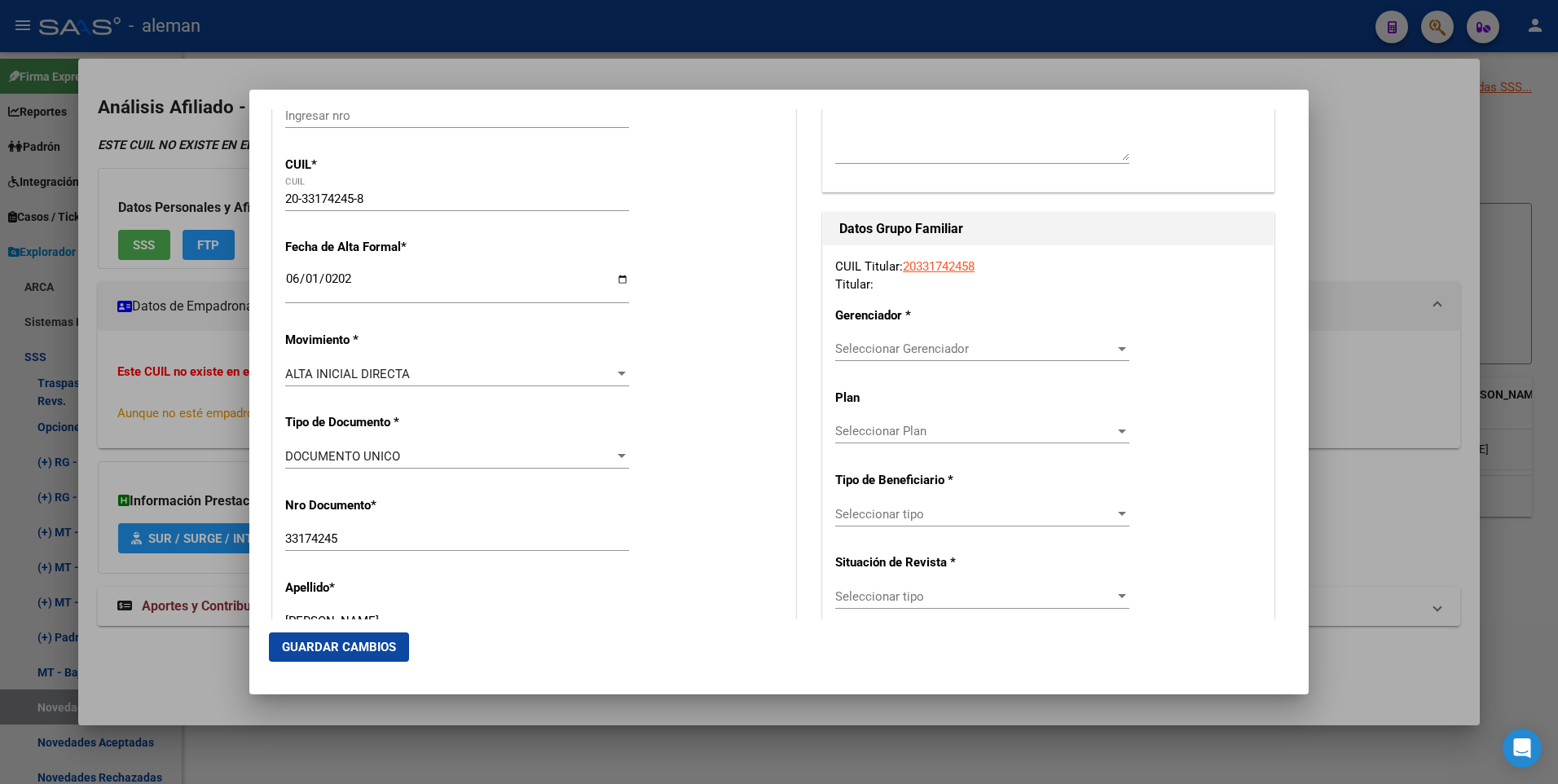
type input "01140389577"
click at [1118, 512] on div at bounding box center [1122, 513] width 8 height 4
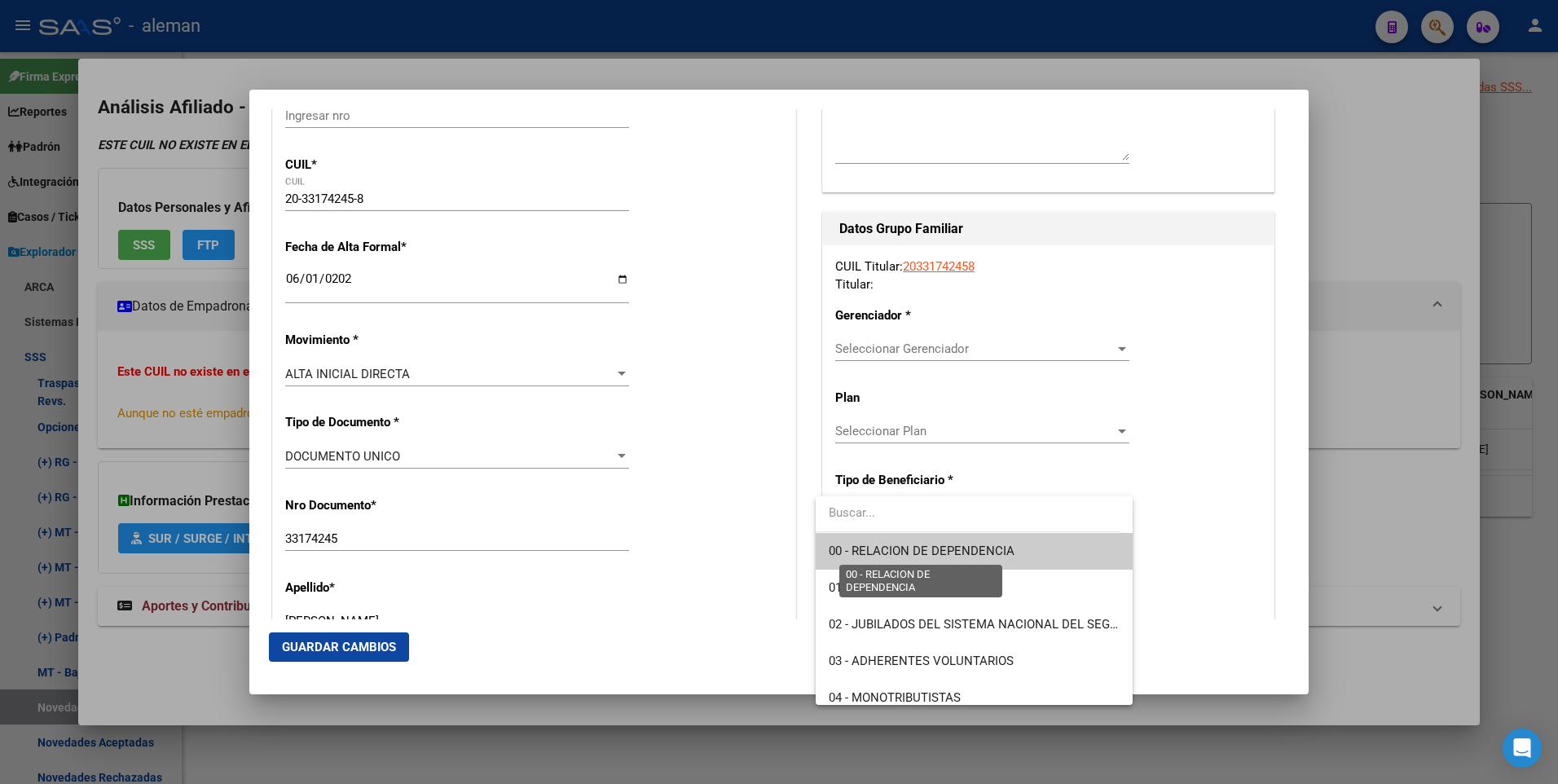
click at [999, 550] on span "00 - RELACION DE DEPENDENCIA" at bounding box center [921, 551] width 186 height 15
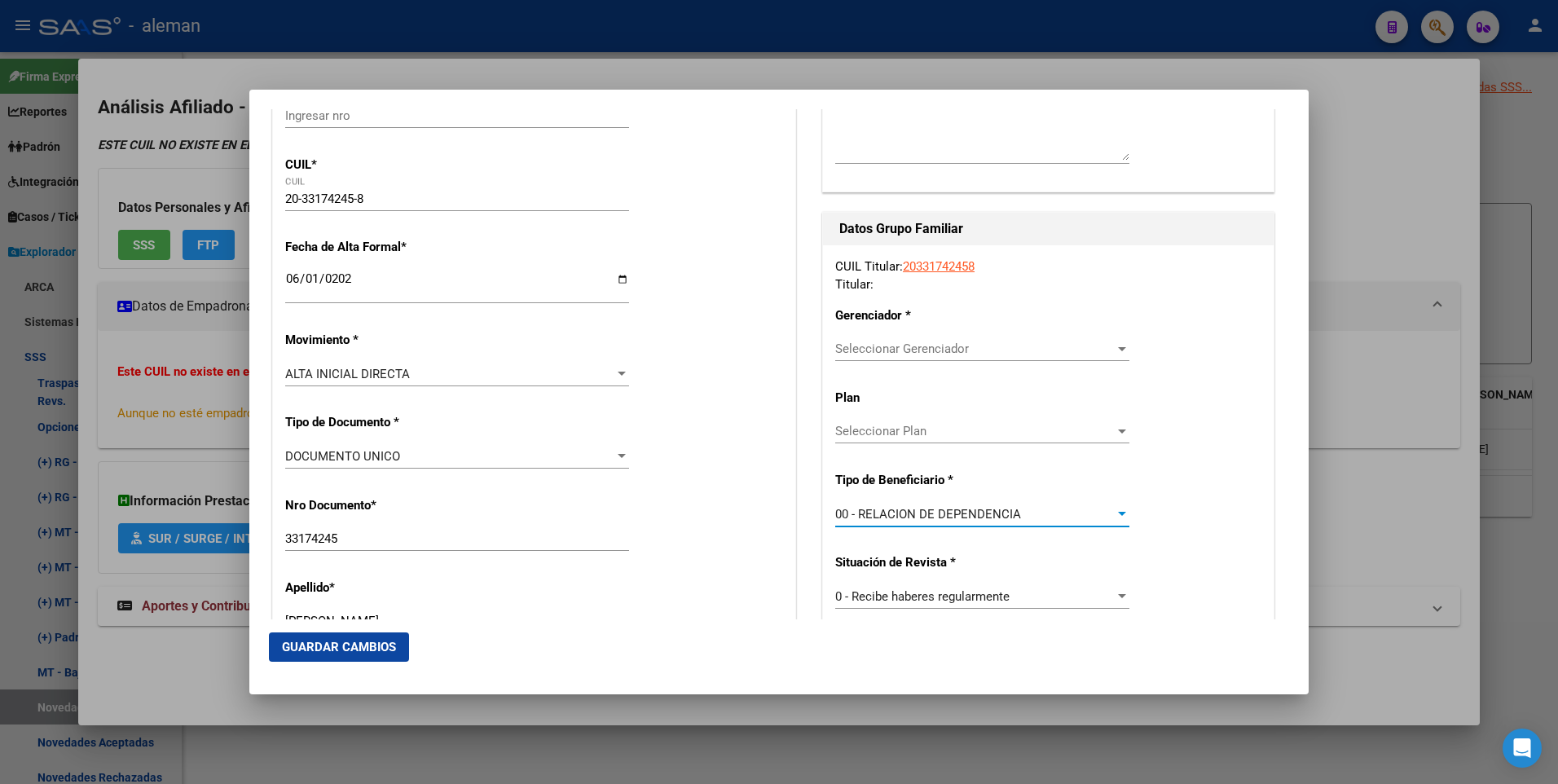
type input "30-71816472-5"
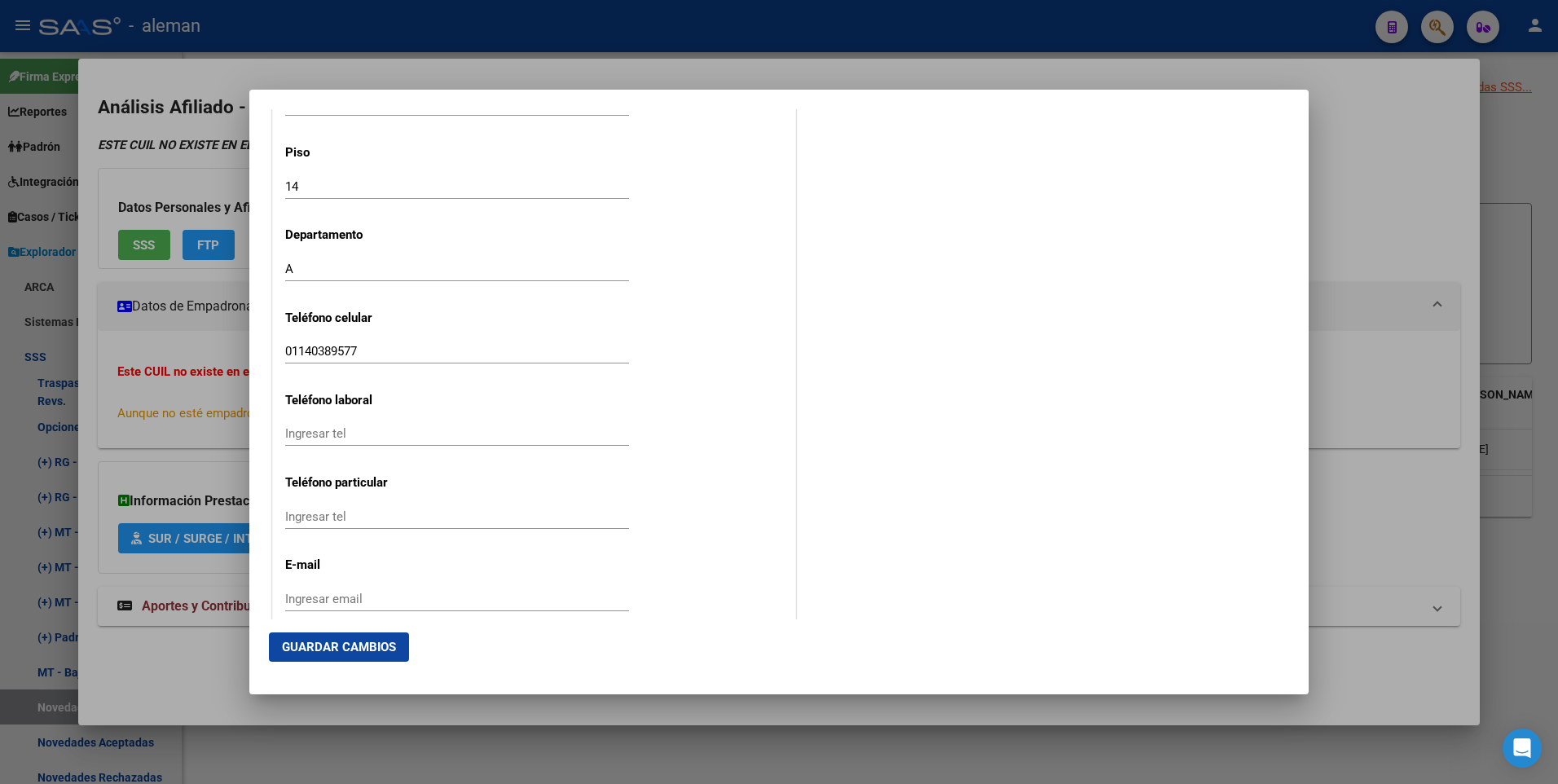
scroll to position [2057, 0]
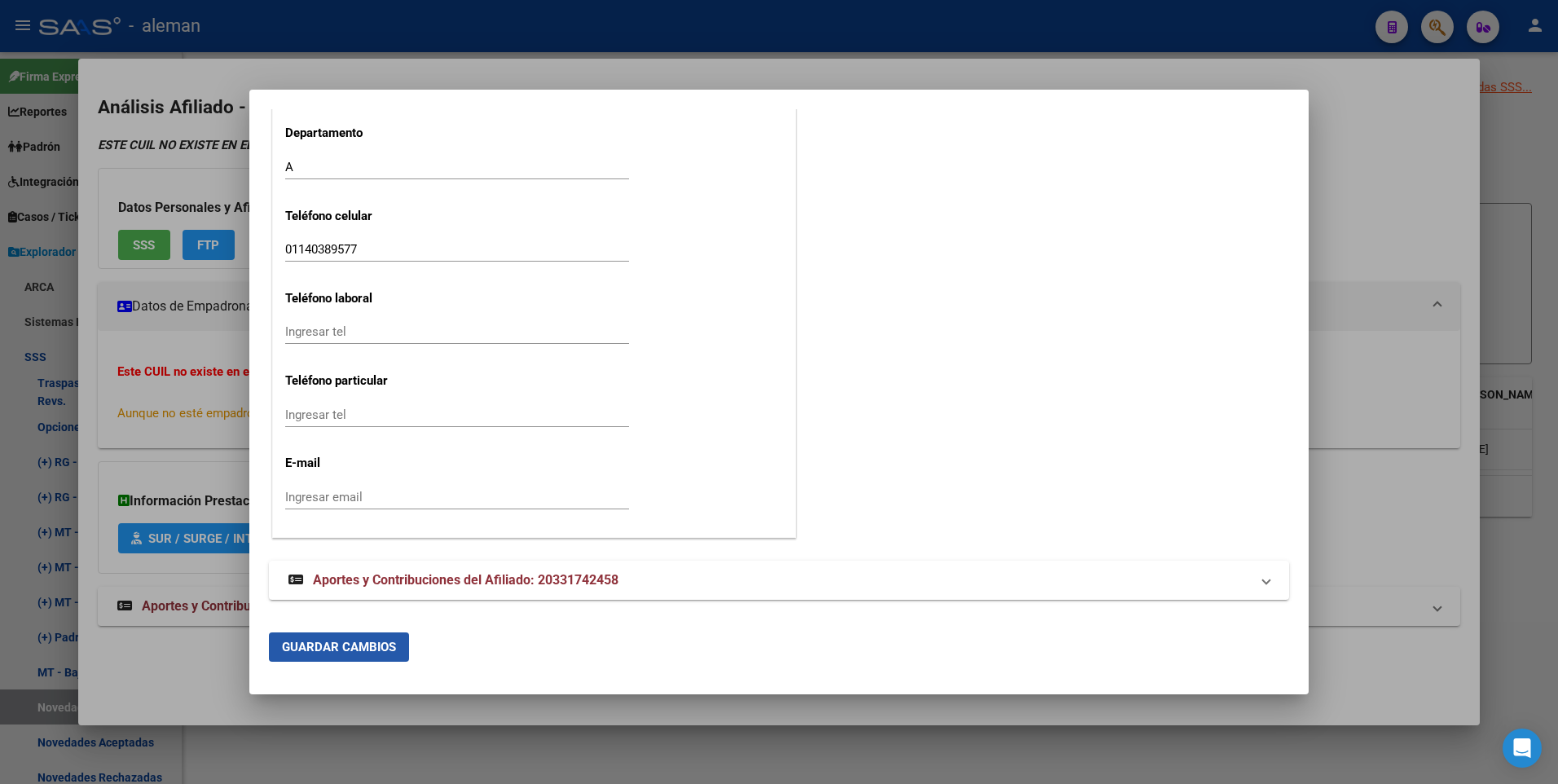
click at [365, 646] on span "Guardar Cambios" at bounding box center [339, 647] width 114 height 15
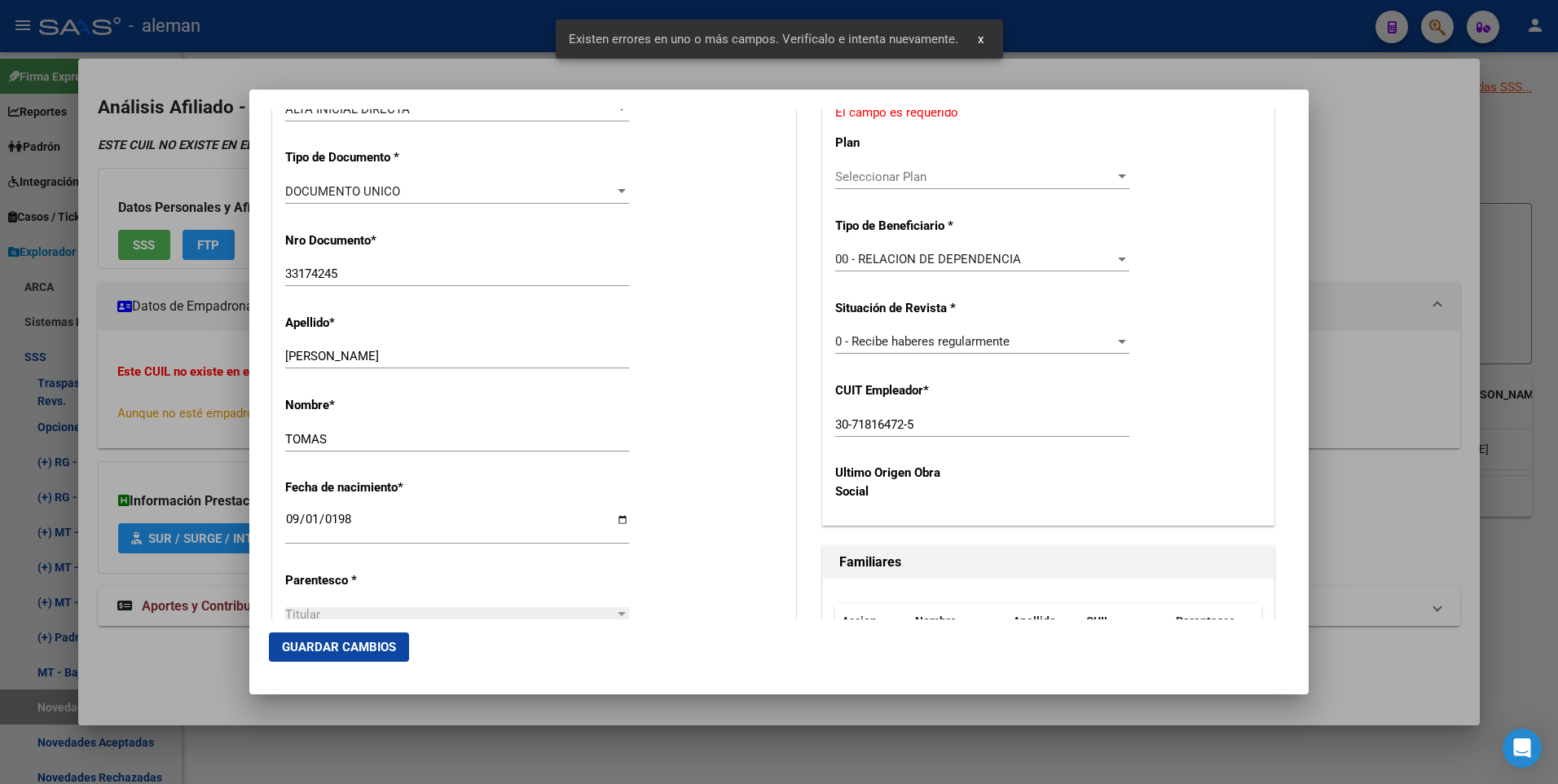
scroll to position [346, 0]
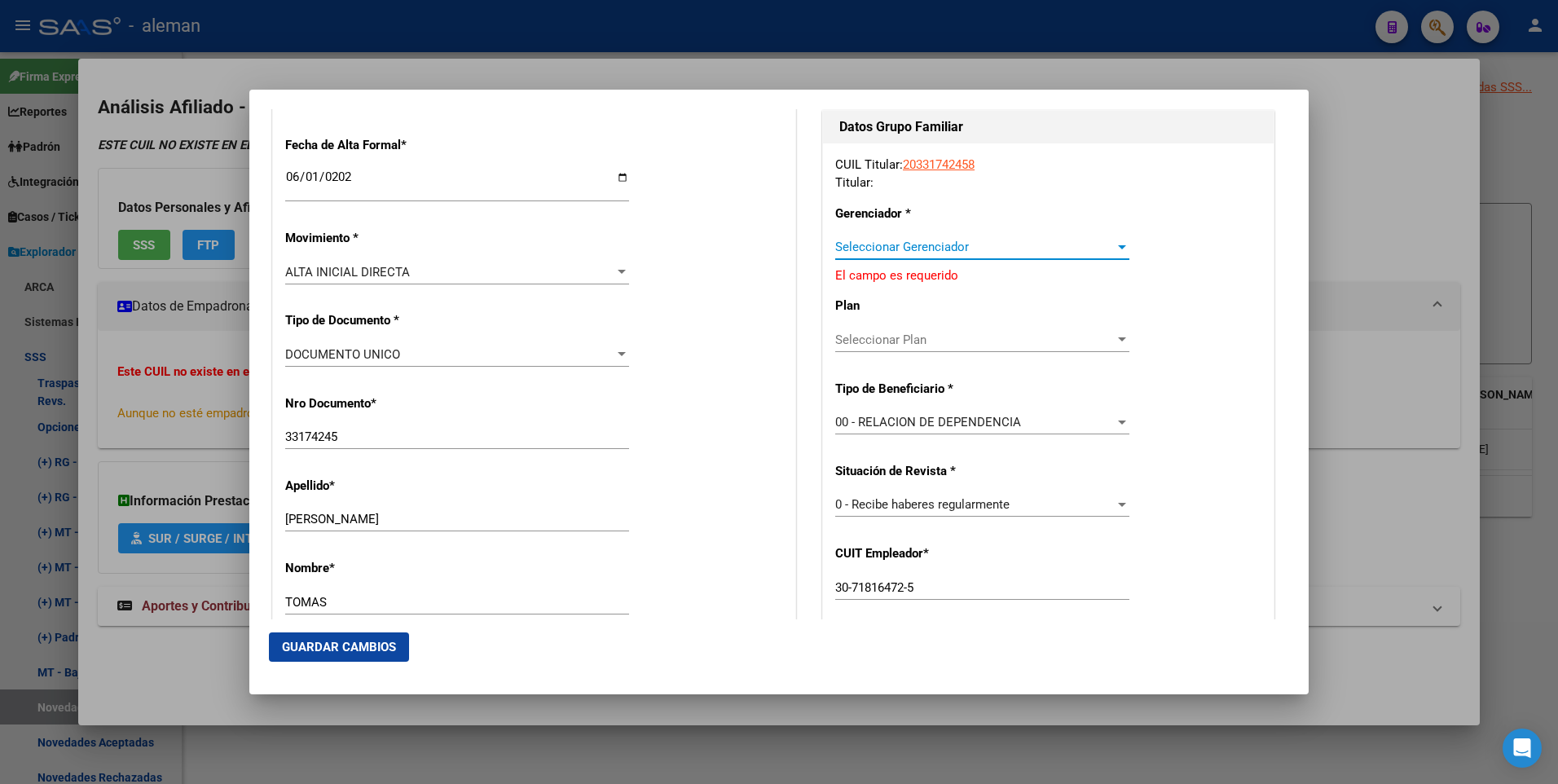
click at [1118, 245] on div at bounding box center [1122, 247] width 8 height 4
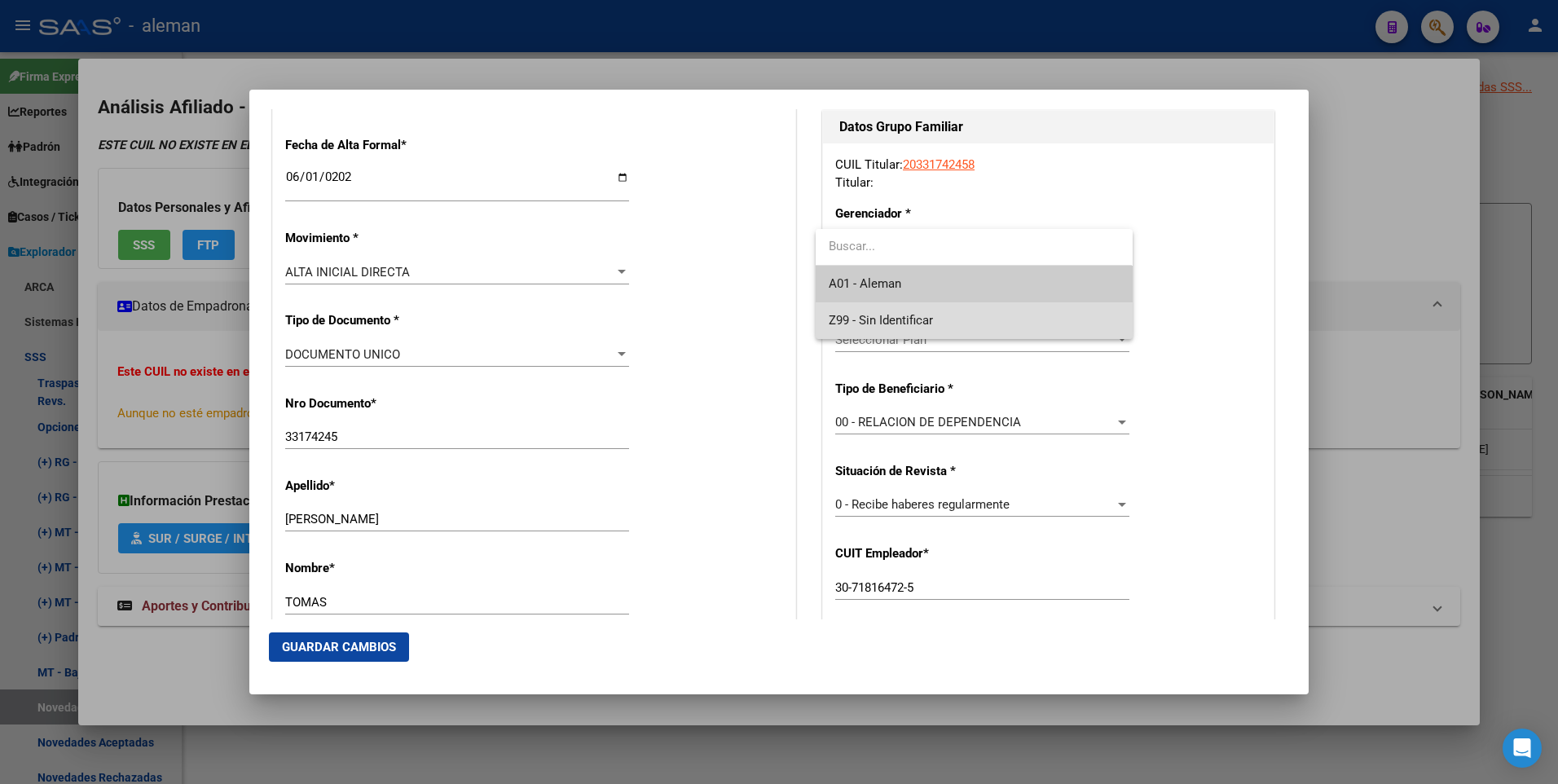
click at [1028, 314] on span "Z99 - Sin Identificar" at bounding box center [973, 320] width 290 height 37
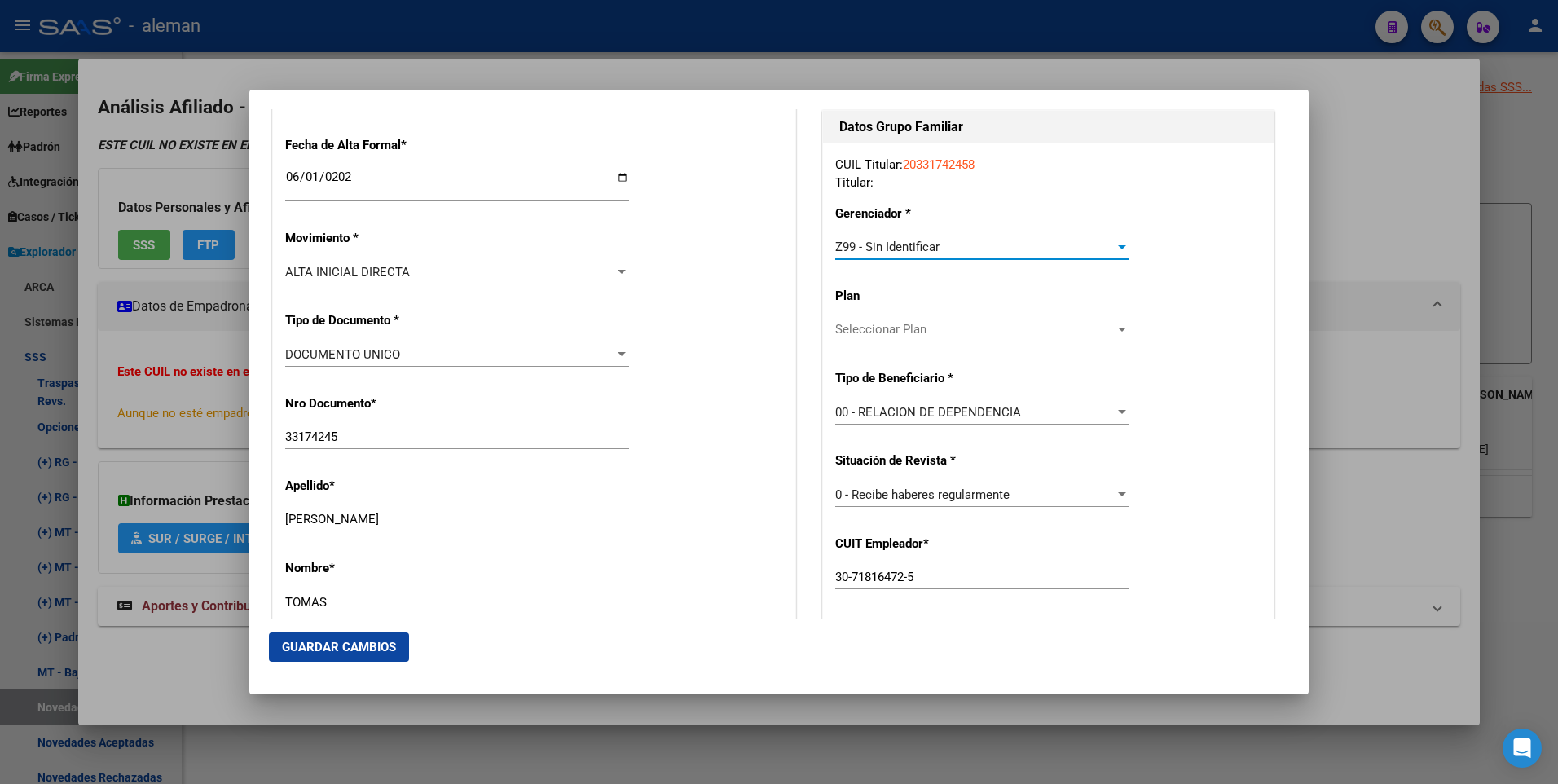
click at [1092, 329] on span "Seleccionar Plan" at bounding box center [975, 329] width 280 height 15
click at [1153, 289] on div at bounding box center [779, 392] width 1558 height 784
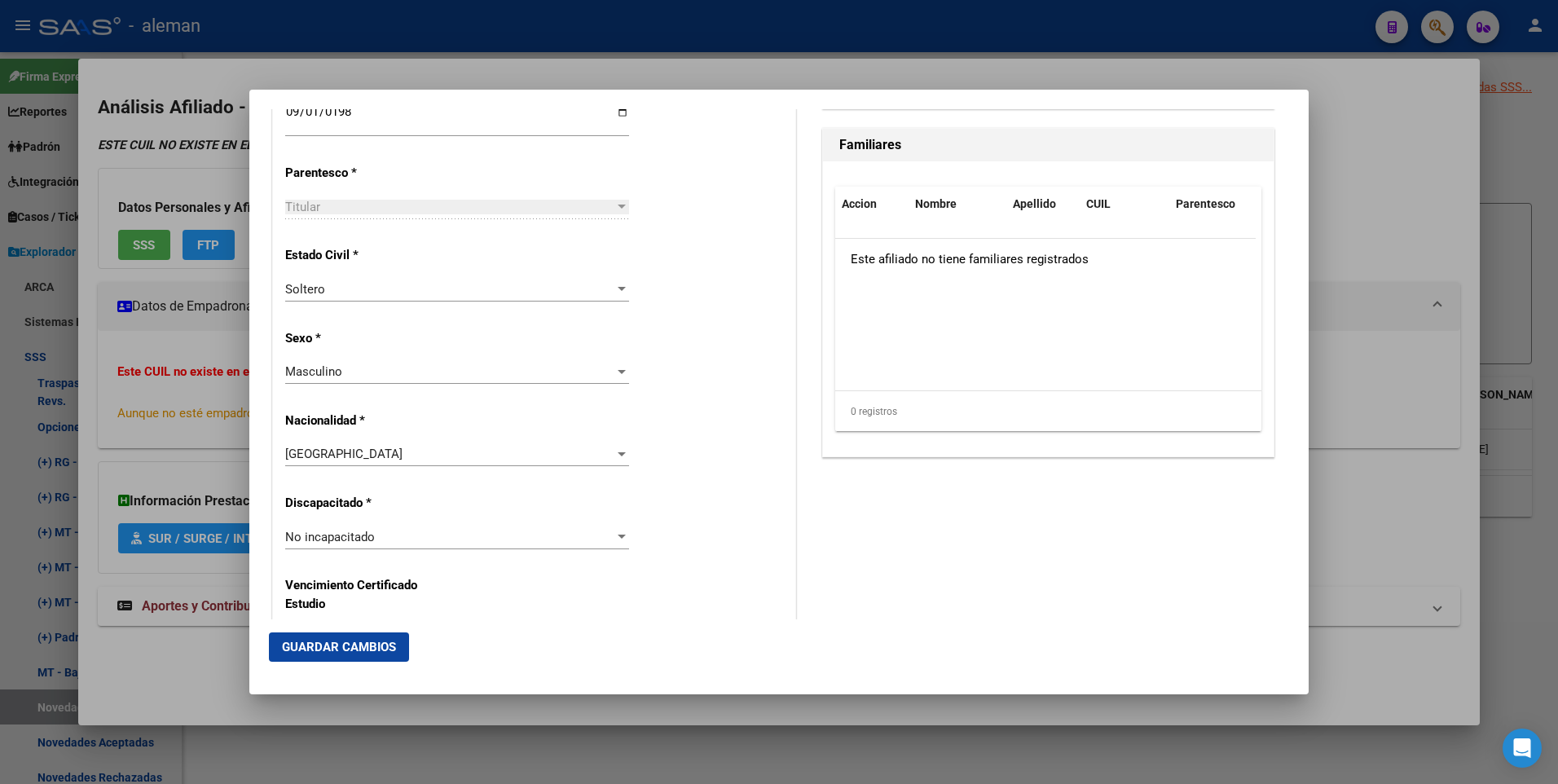
click at [386, 638] on button "Guardar Cambios" at bounding box center [339, 647] width 140 height 29
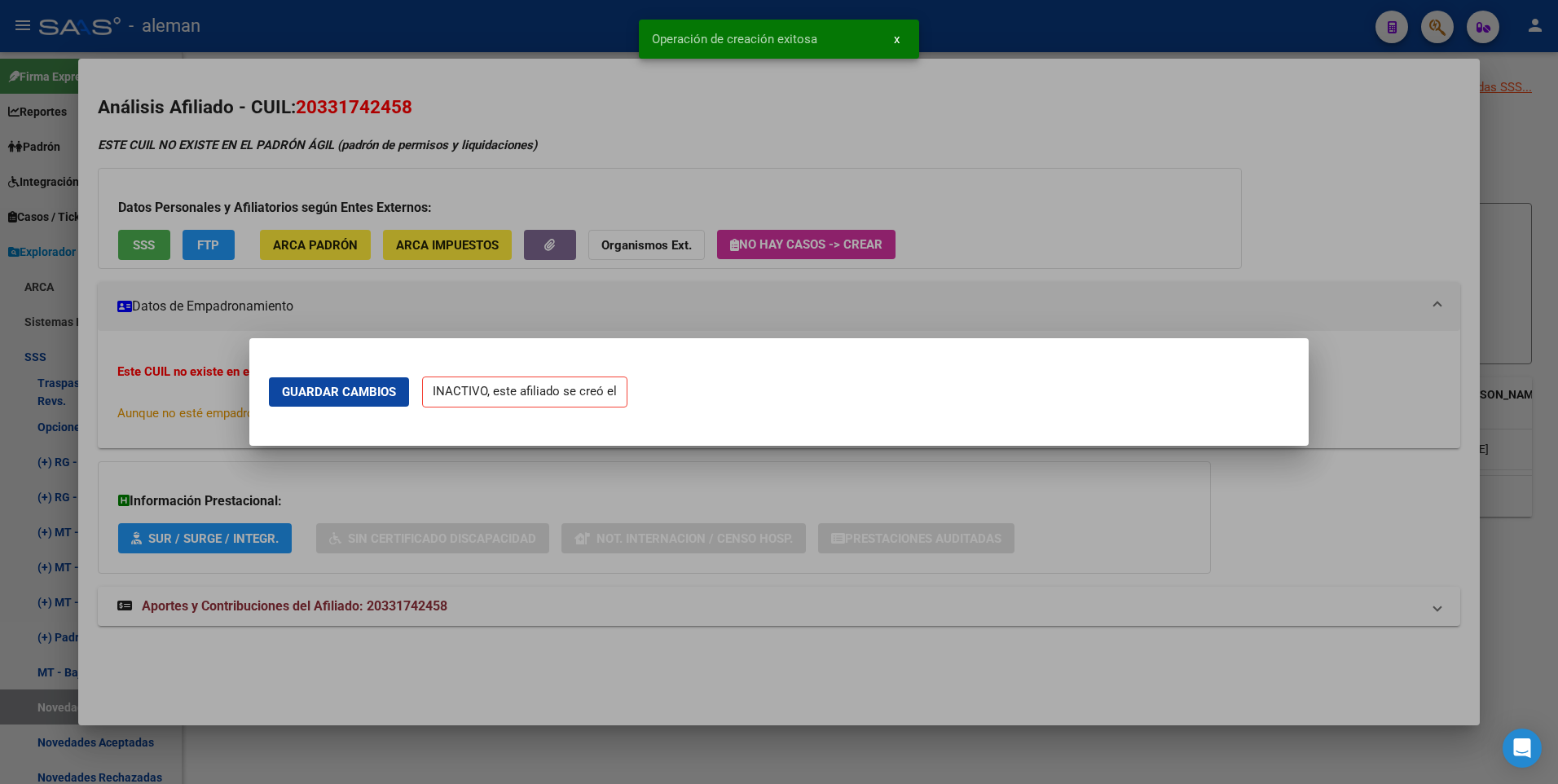
scroll to position [0, 0]
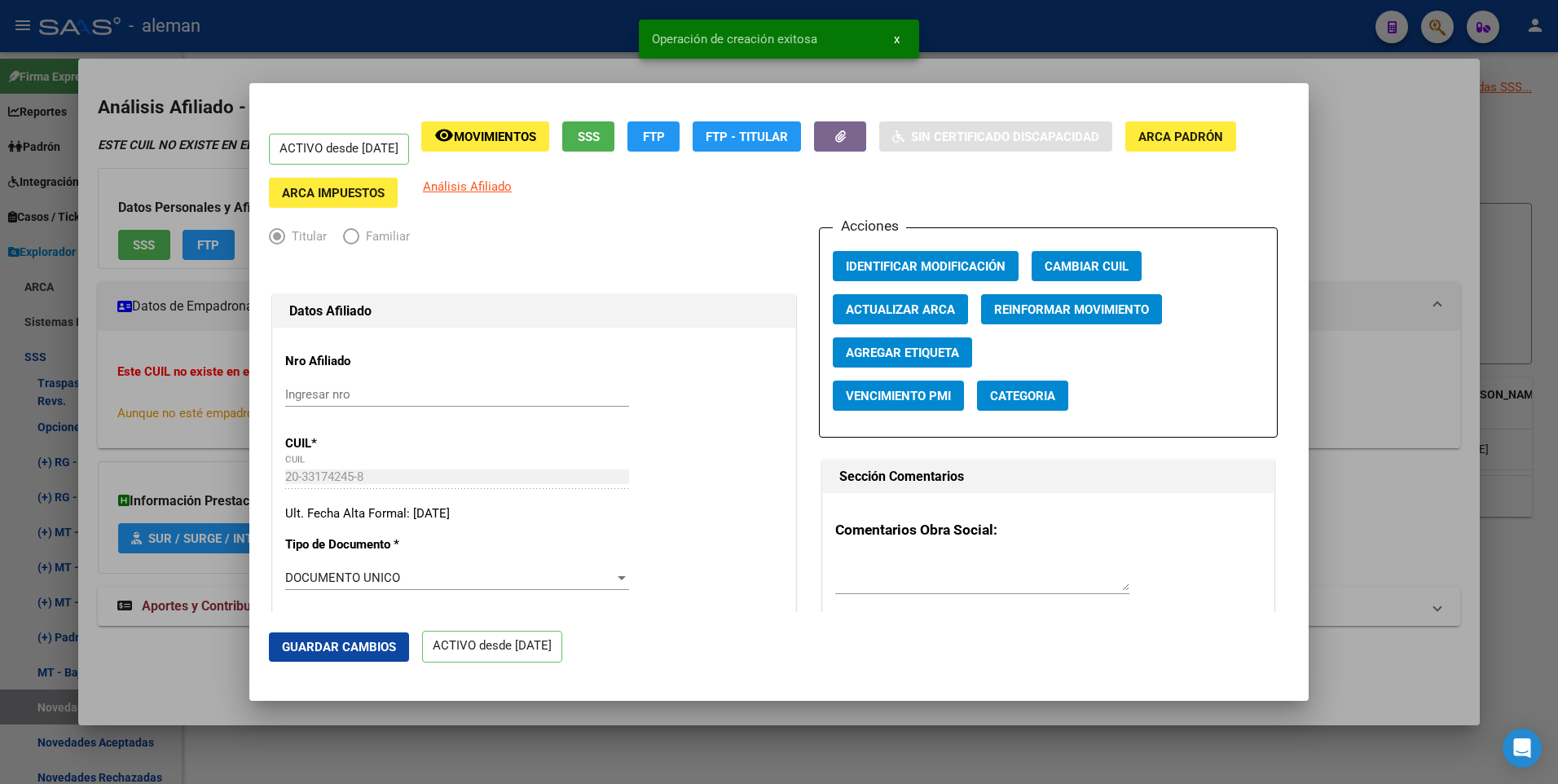
click at [1352, 159] on div at bounding box center [779, 392] width 1558 height 784
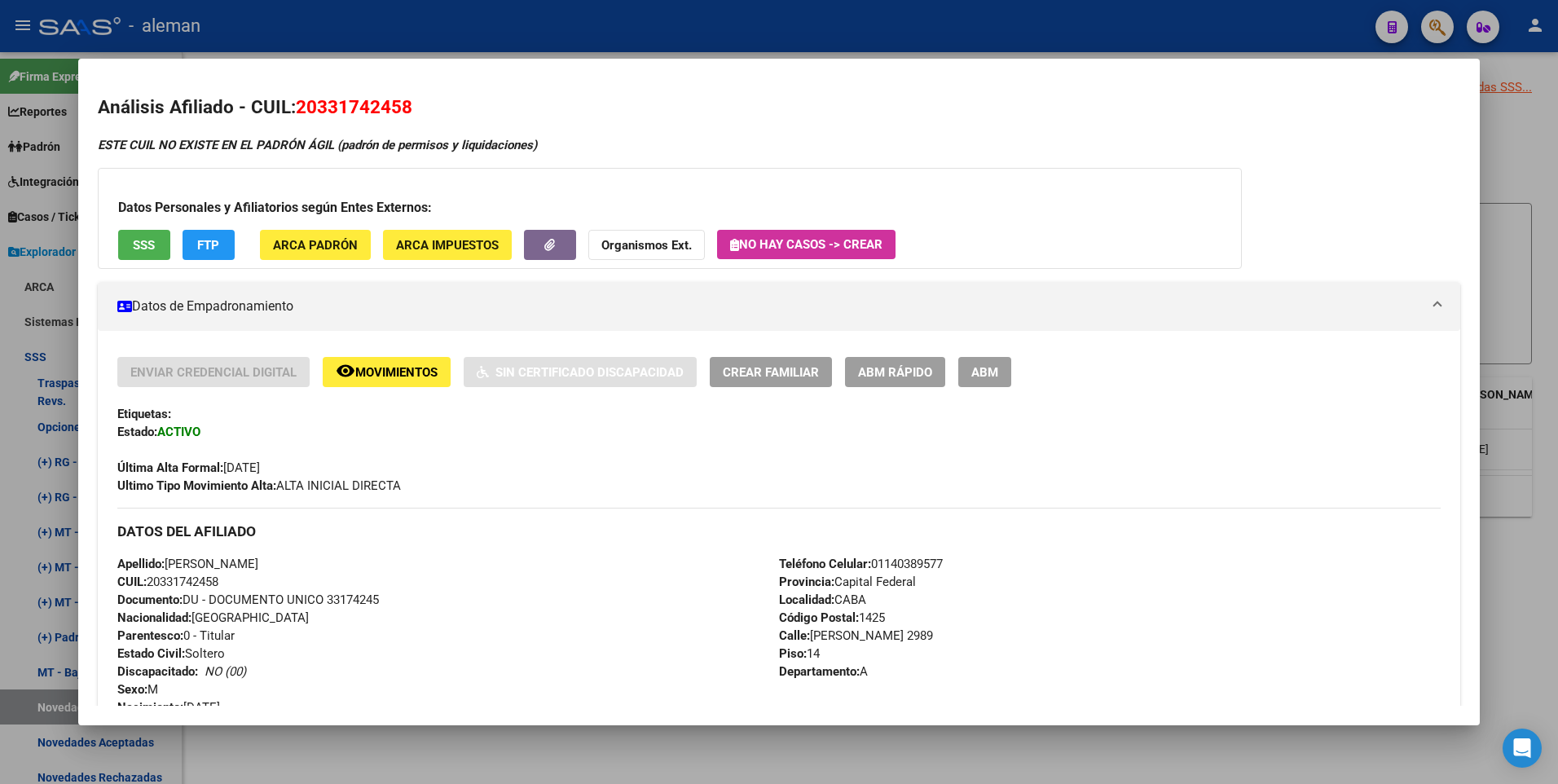
click at [1538, 506] on div at bounding box center [779, 392] width 1558 height 784
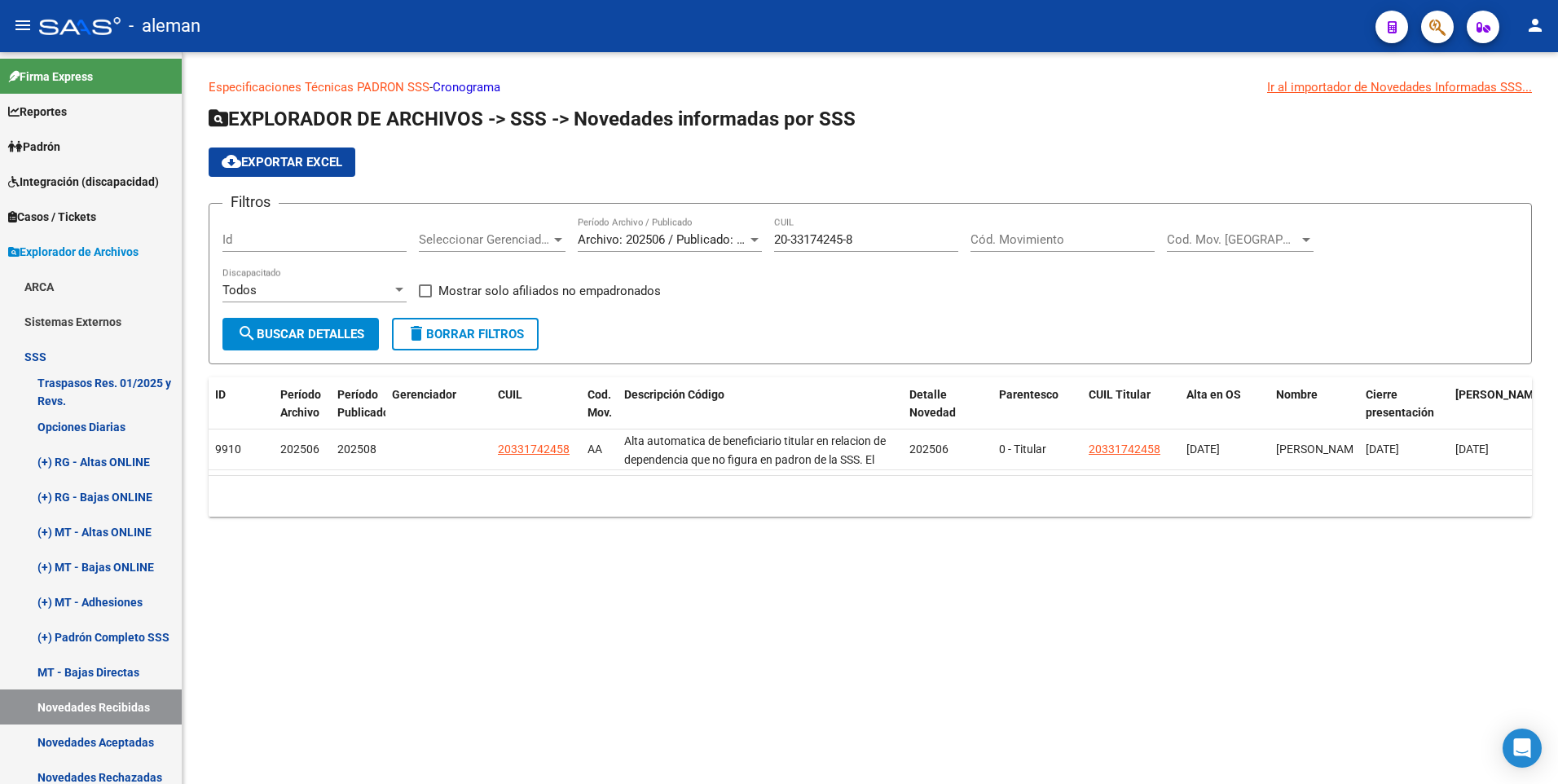
click at [1147, 132] on h1 "EXPLORADOR DE ARCHIVOS -> SSS -> Novedades informadas por SSS" at bounding box center [870, 120] width 1323 height 29
click at [106, 531] on link "(+) MT - Altas ONLINE" at bounding box center [91, 531] width 182 height 35
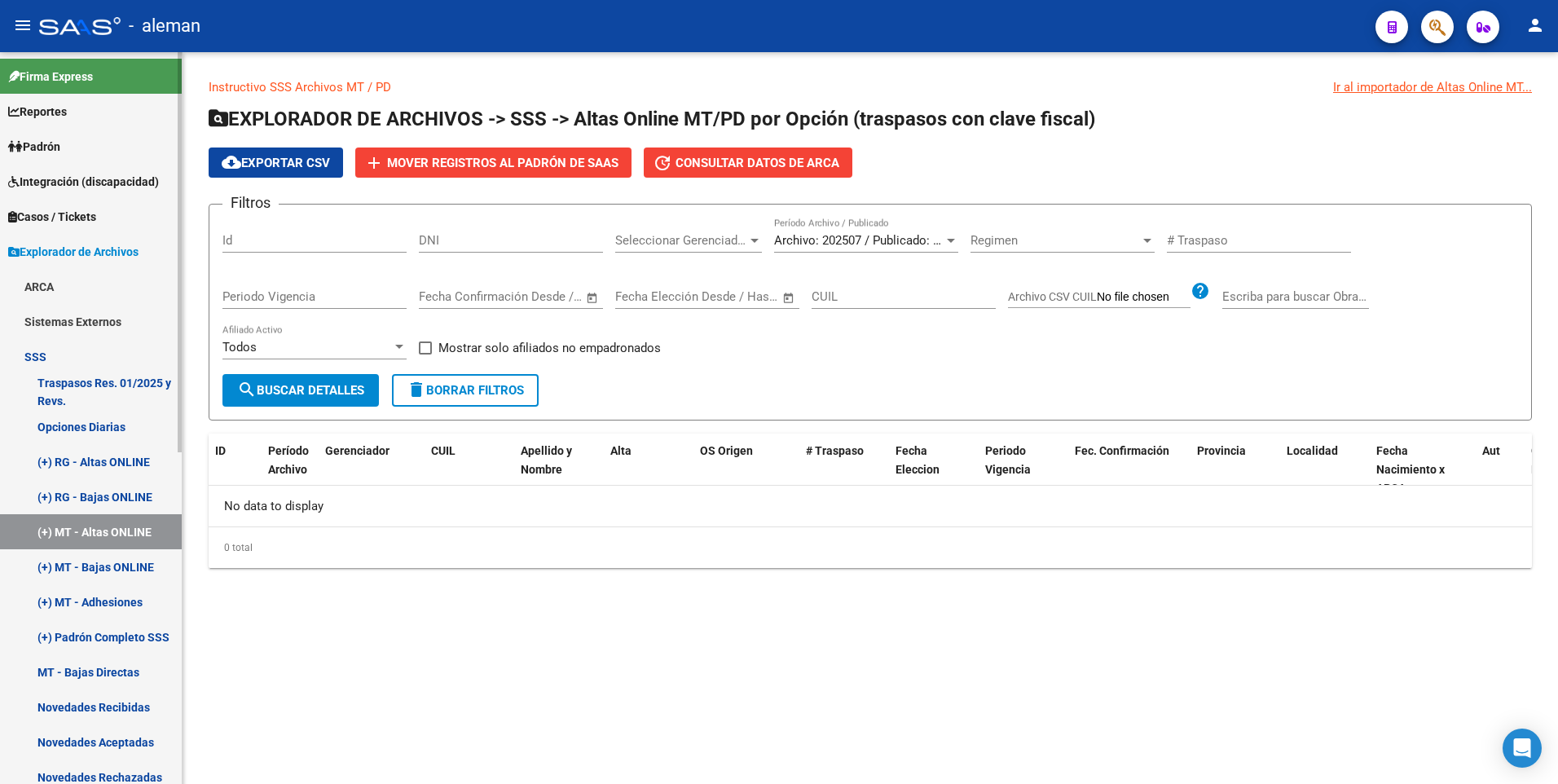
click at [107, 562] on link "(+) MT - Bajas ONLINE" at bounding box center [91, 567] width 182 height 35
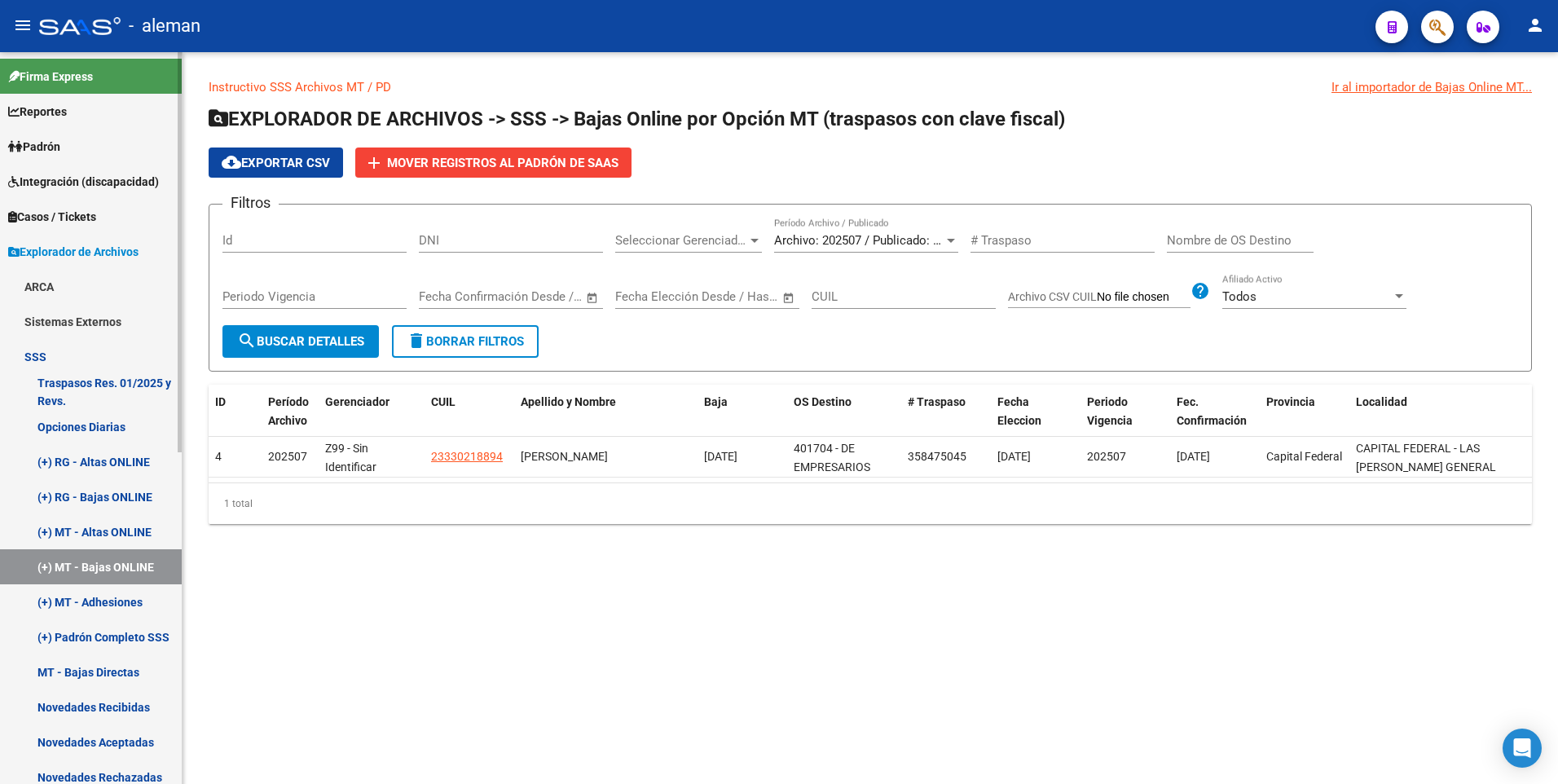
click at [103, 604] on link "(+) MT - Adhesiones" at bounding box center [91, 601] width 182 height 35
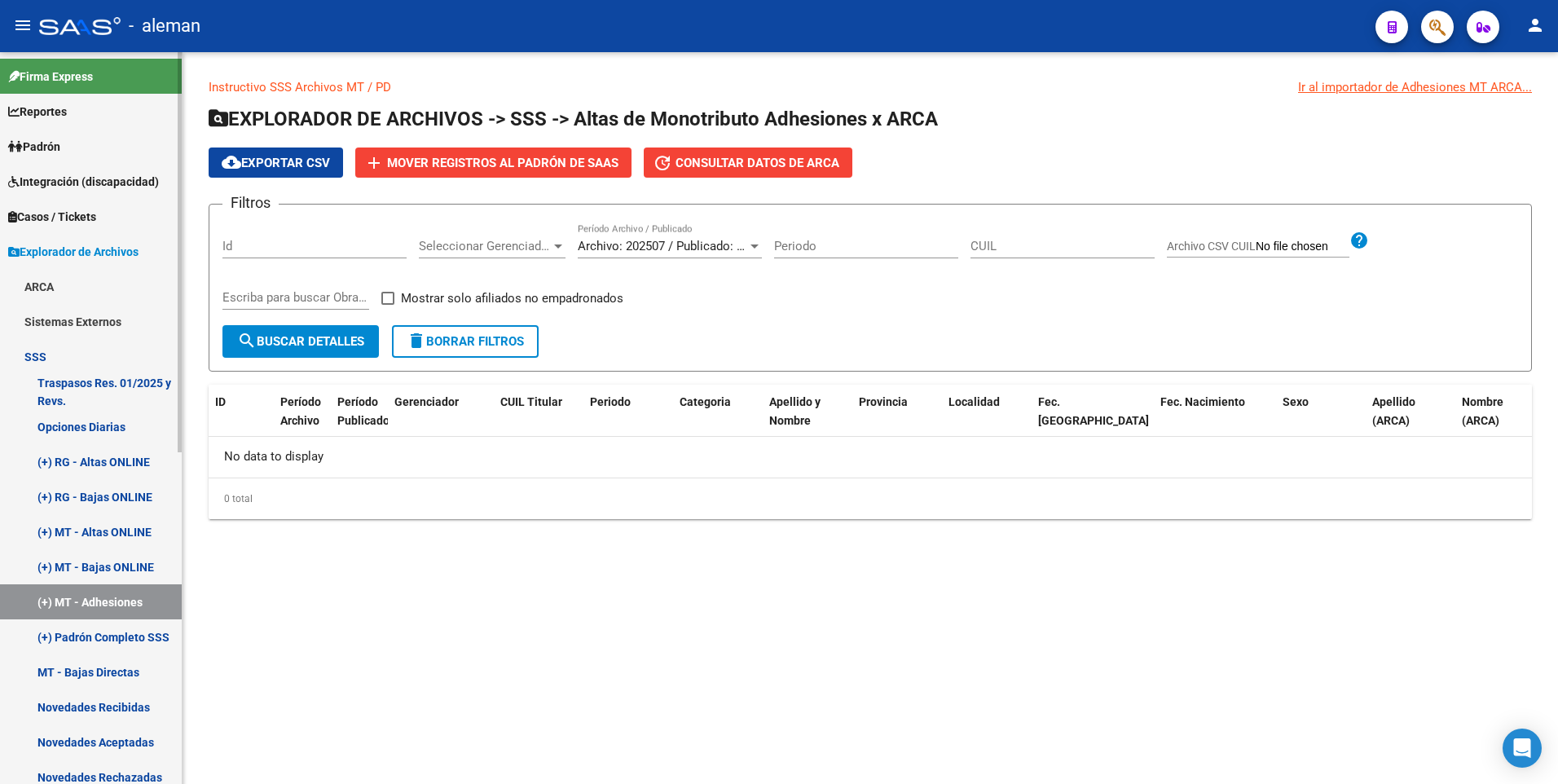
click at [99, 678] on link "MT - Bajas Directas" at bounding box center [91, 671] width 182 height 35
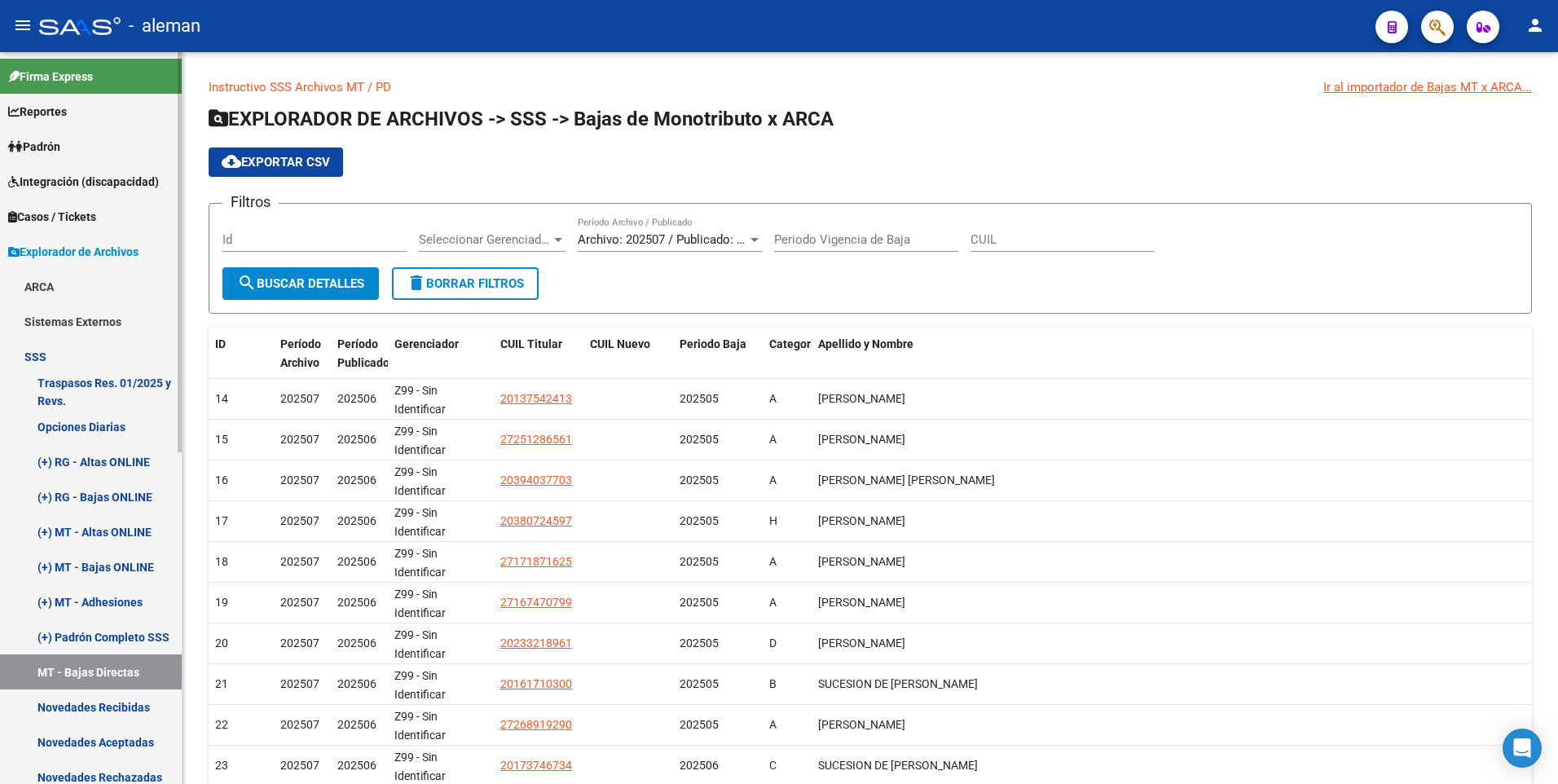
scroll to position [244, 0]
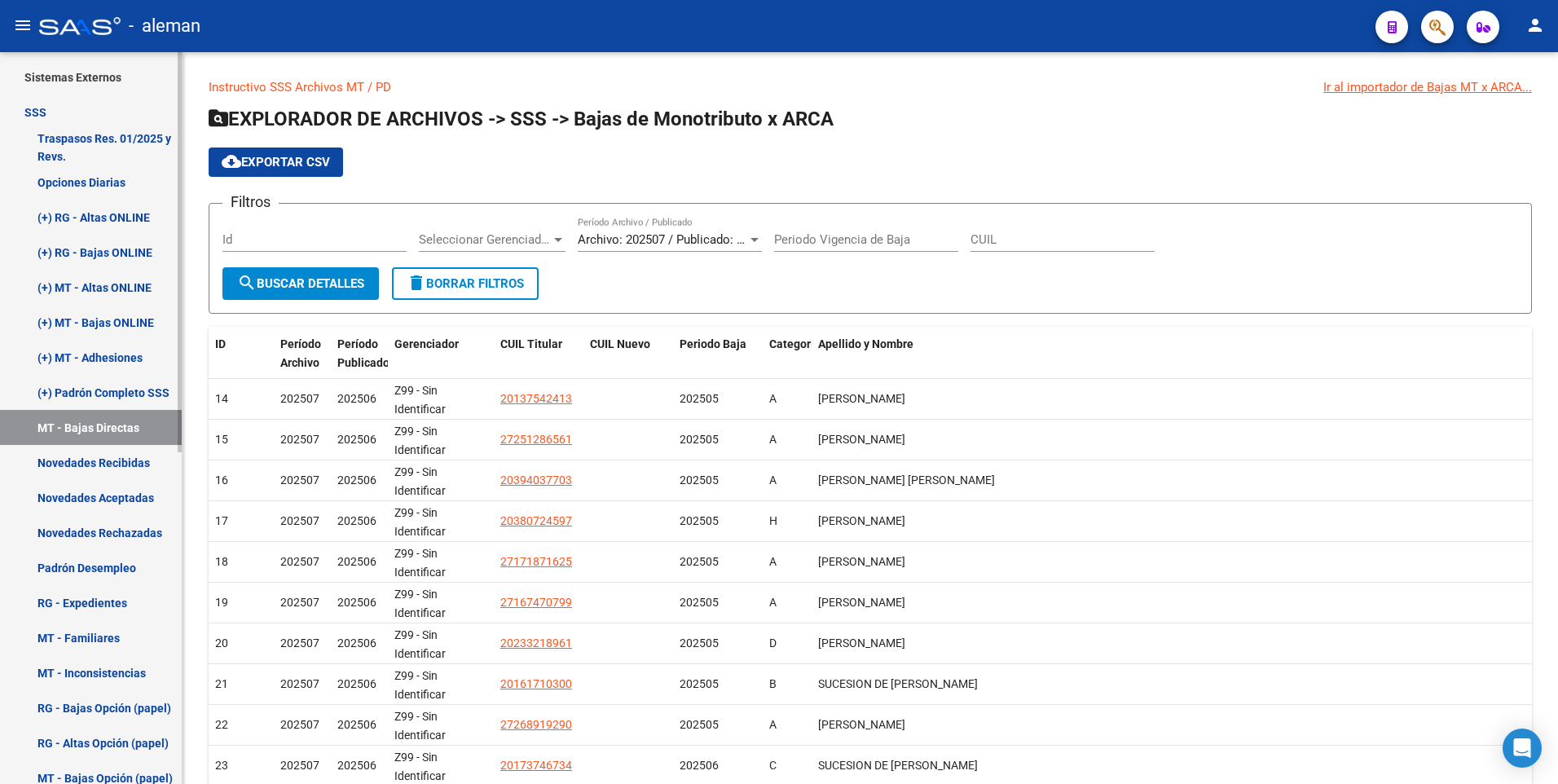
click at [115, 497] on link "Novedades Aceptadas" at bounding box center [91, 497] width 182 height 35
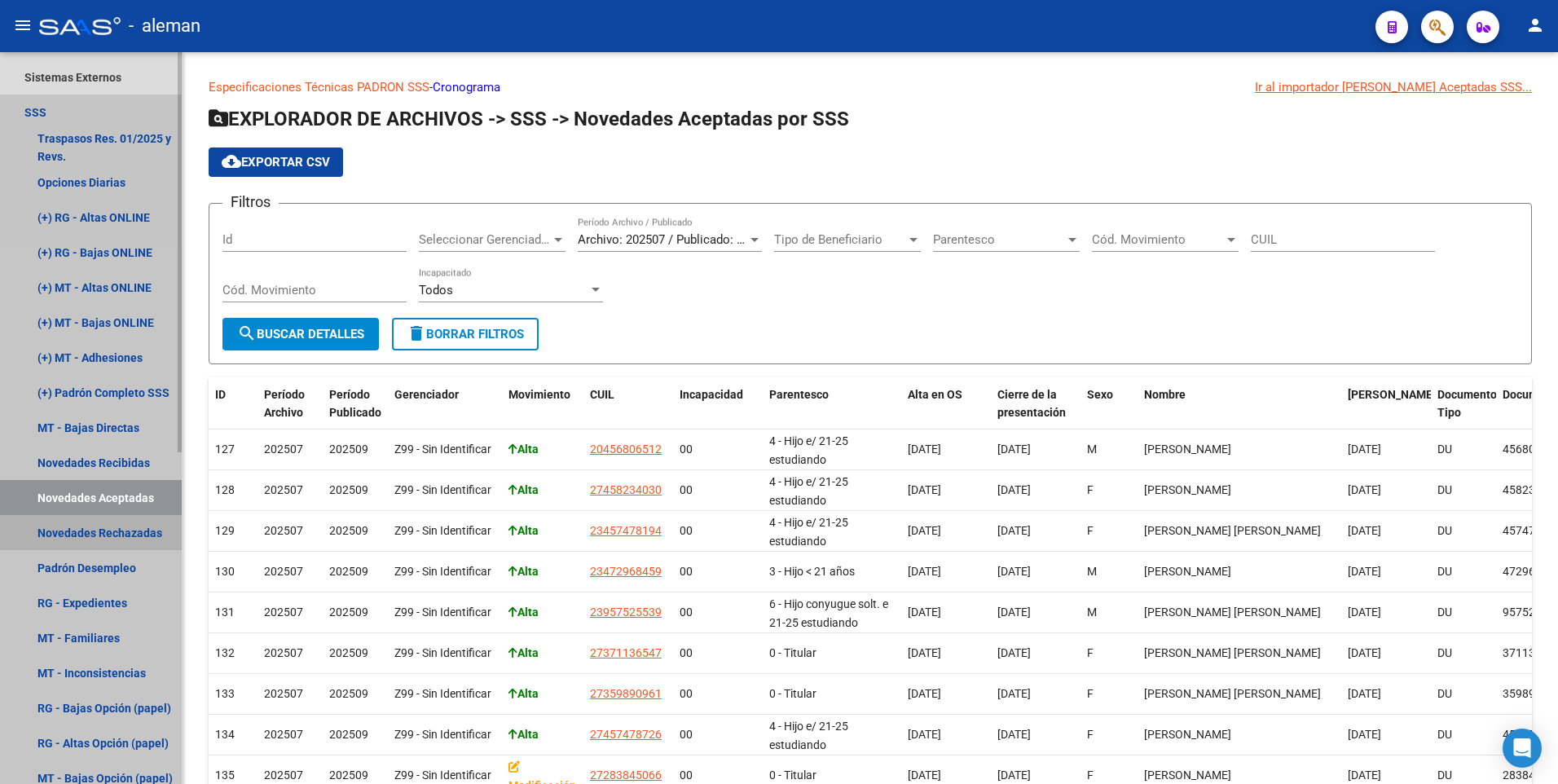
click at [126, 531] on link "Novedades Rechazadas" at bounding box center [91, 532] width 182 height 35
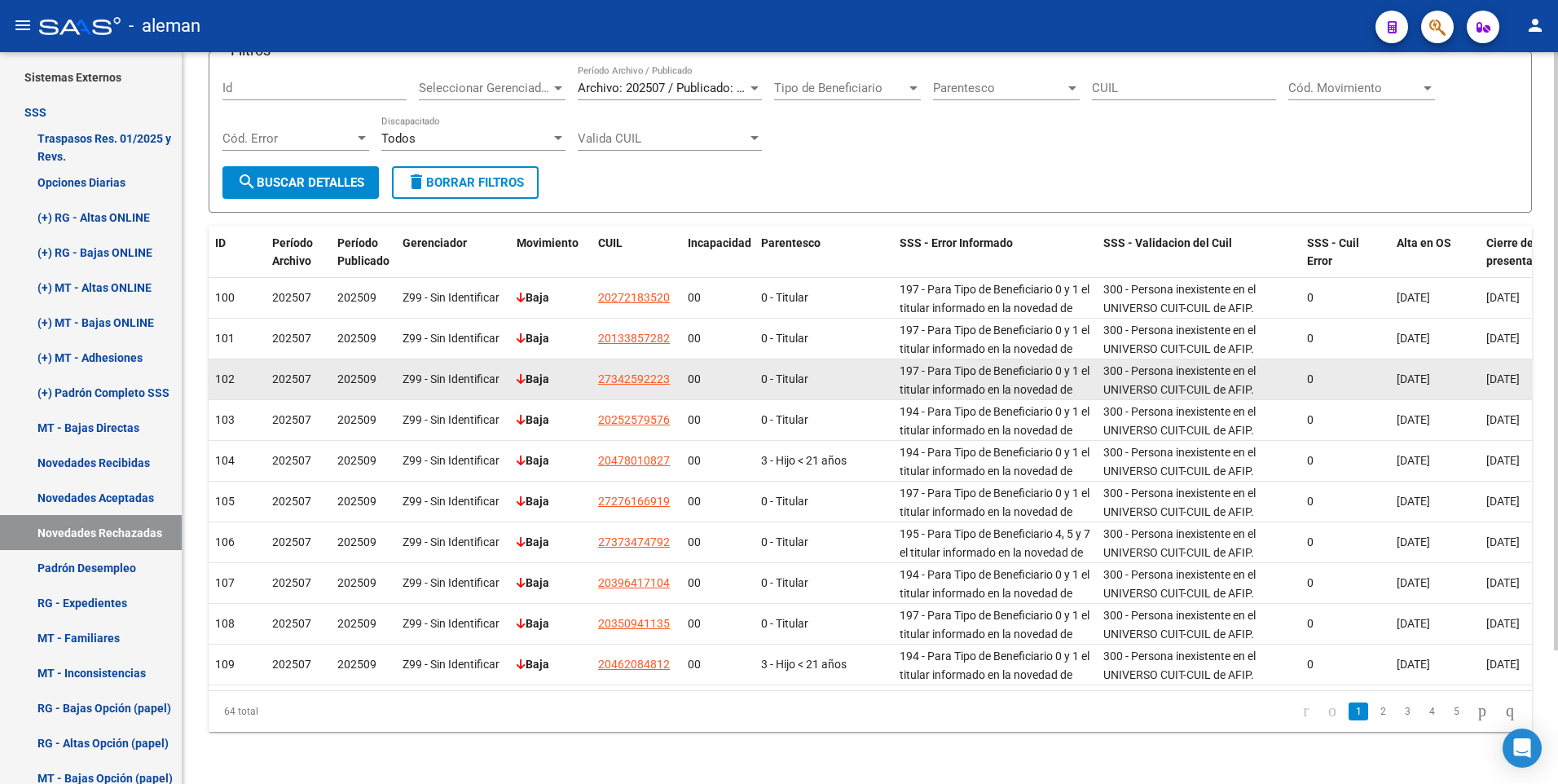
scroll to position [164, 0]
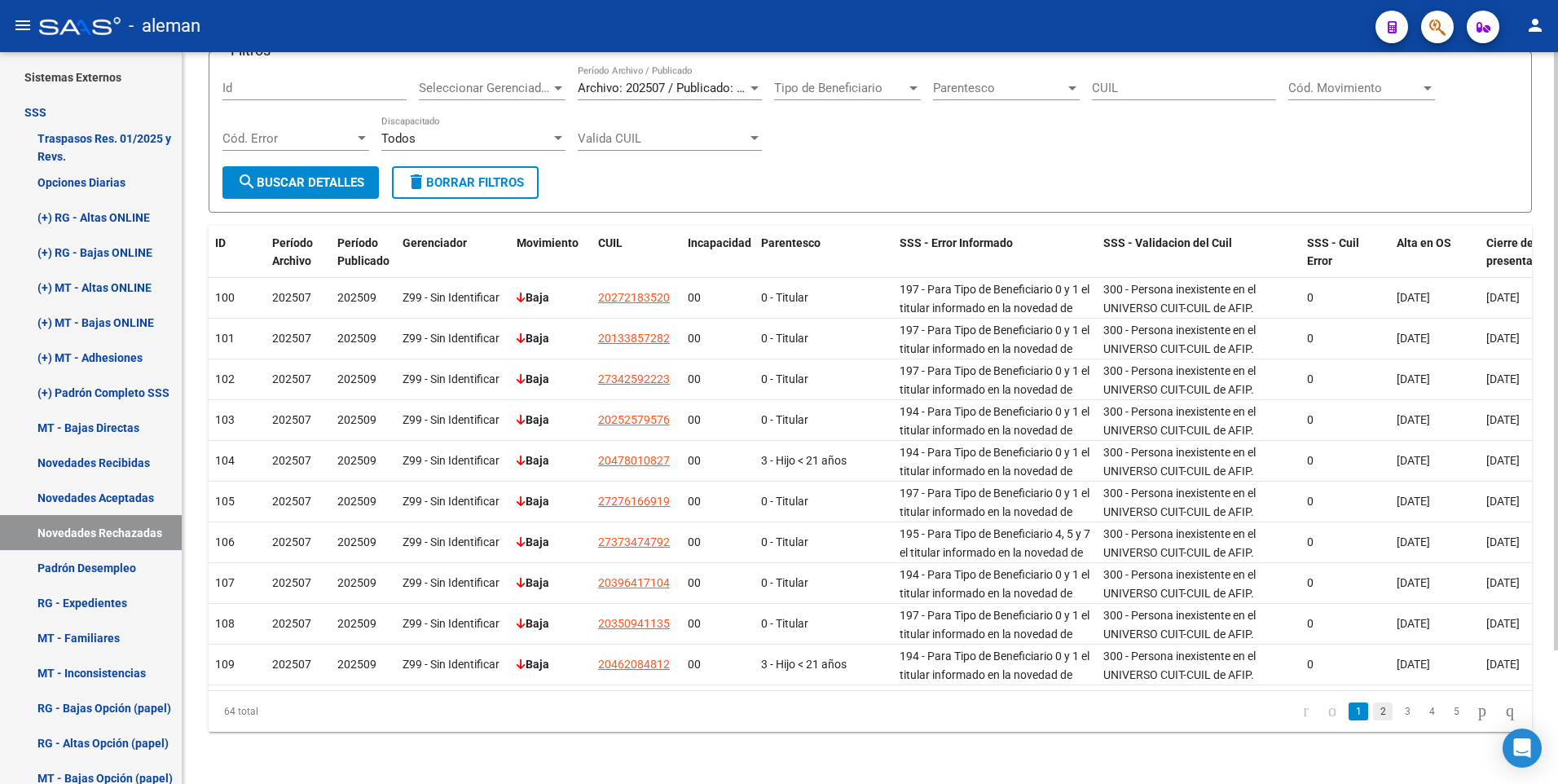
click at [1373, 709] on link "2" at bounding box center [1383, 711] width 20 height 18
click at [1398, 710] on link "3" at bounding box center [1408, 711] width 20 height 18
click at [1422, 712] on link "4" at bounding box center [1432, 711] width 20 height 18
click at [1447, 713] on link "6" at bounding box center [1457, 711] width 20 height 18
click at [1447, 708] on link "7" at bounding box center [1457, 711] width 20 height 18
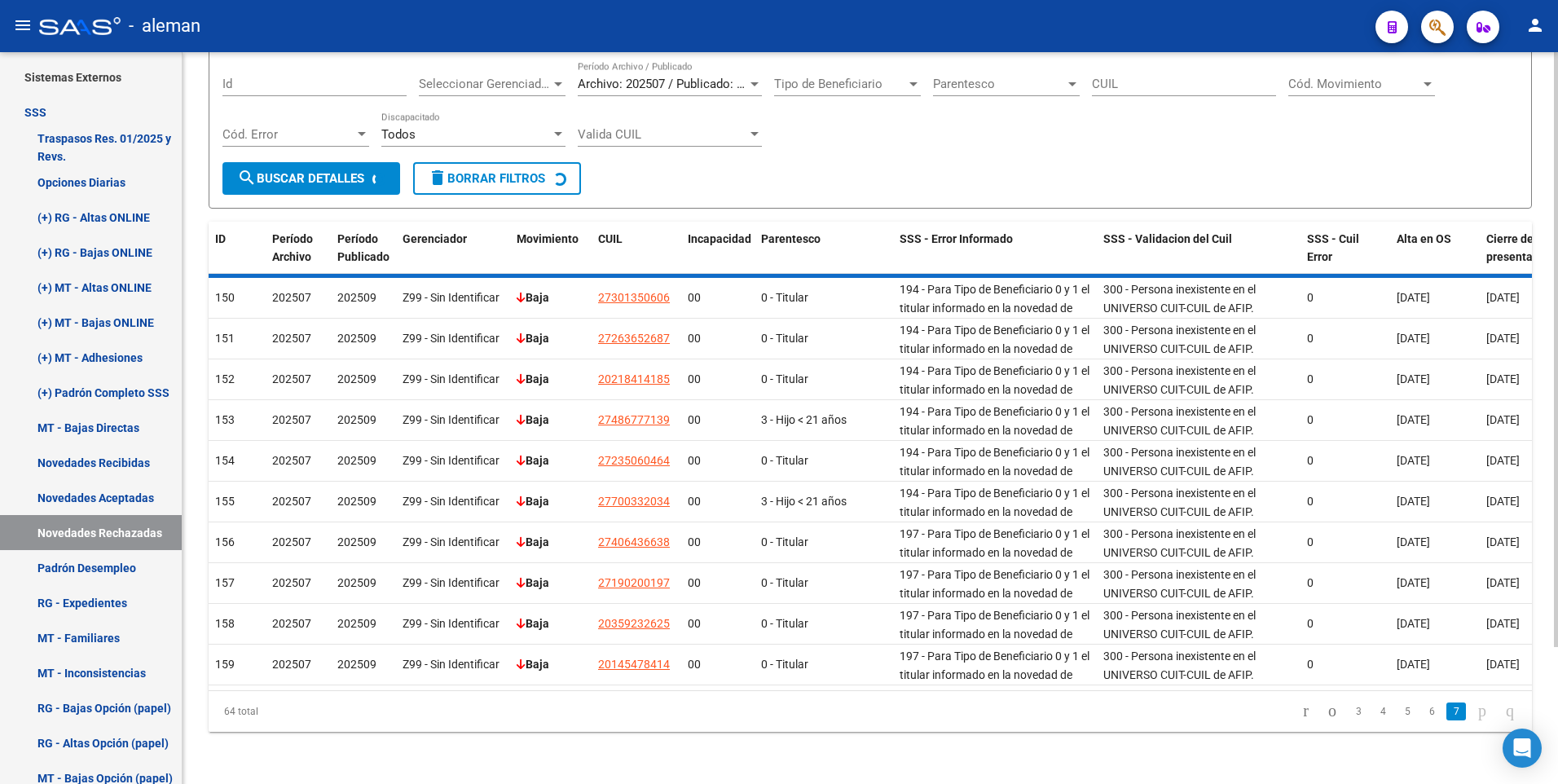
scroll to position [0, 0]
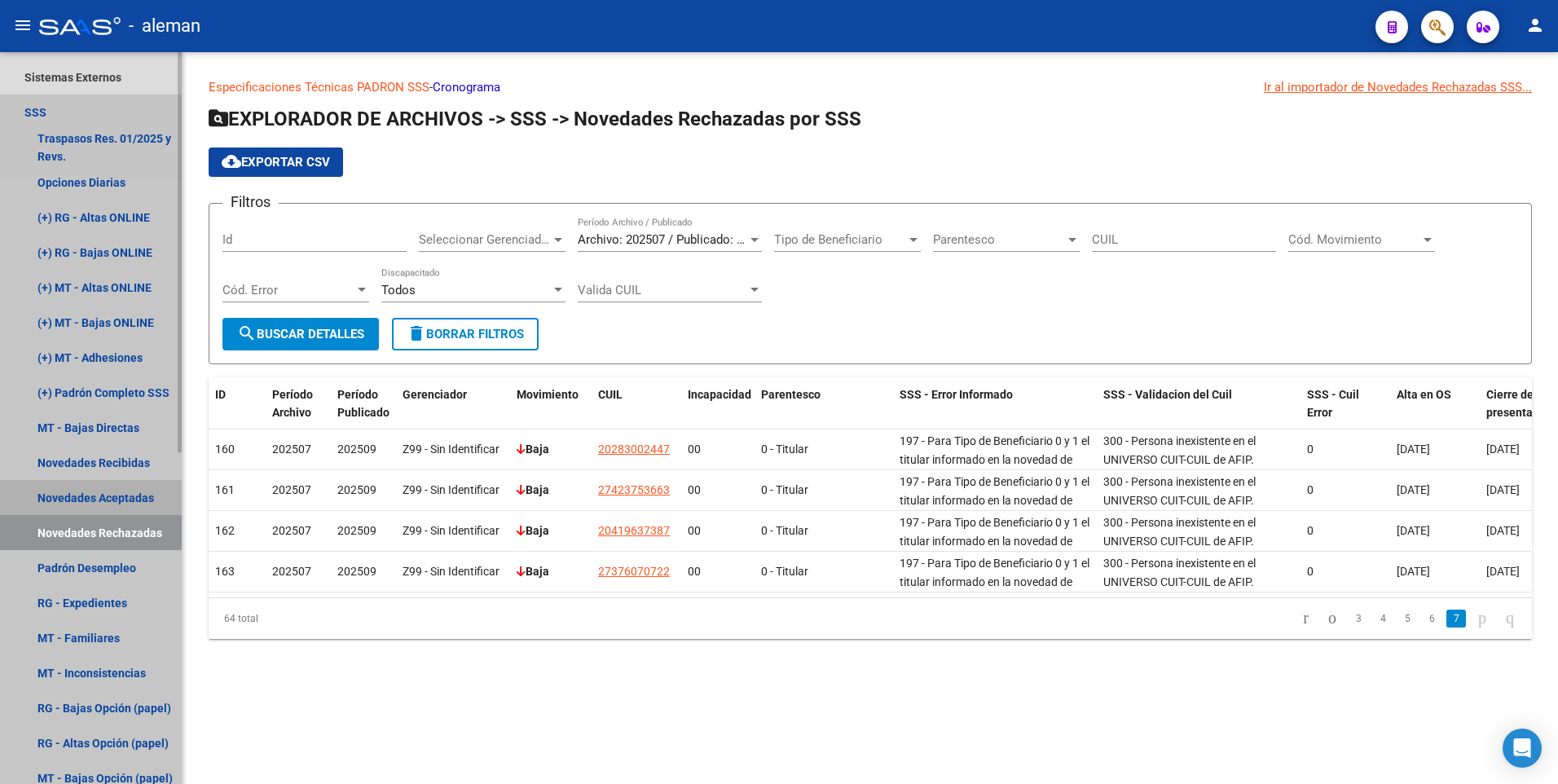
click at [97, 493] on link "Novedades Aceptadas" at bounding box center [91, 497] width 182 height 35
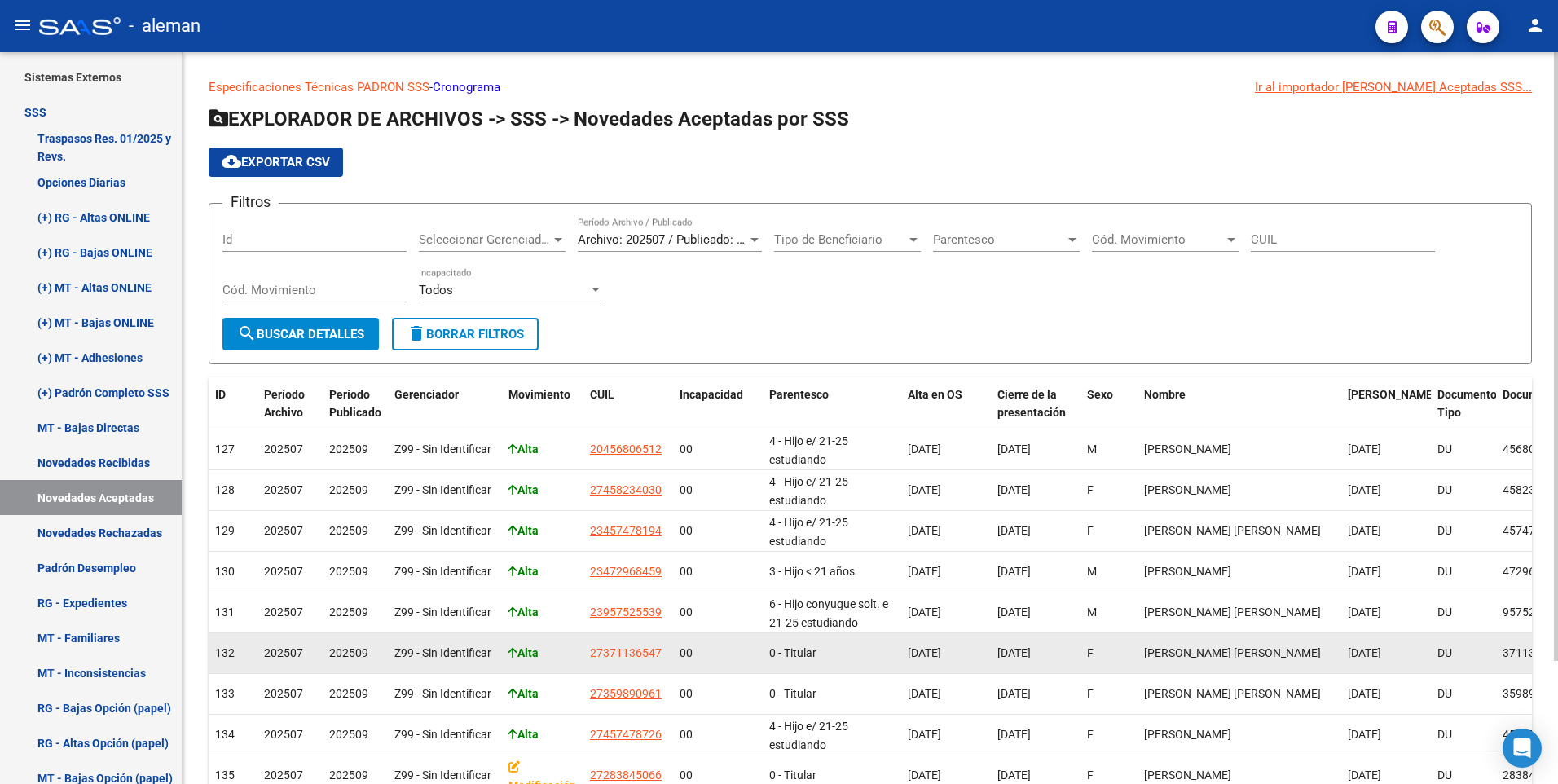
scroll to position [148, 0]
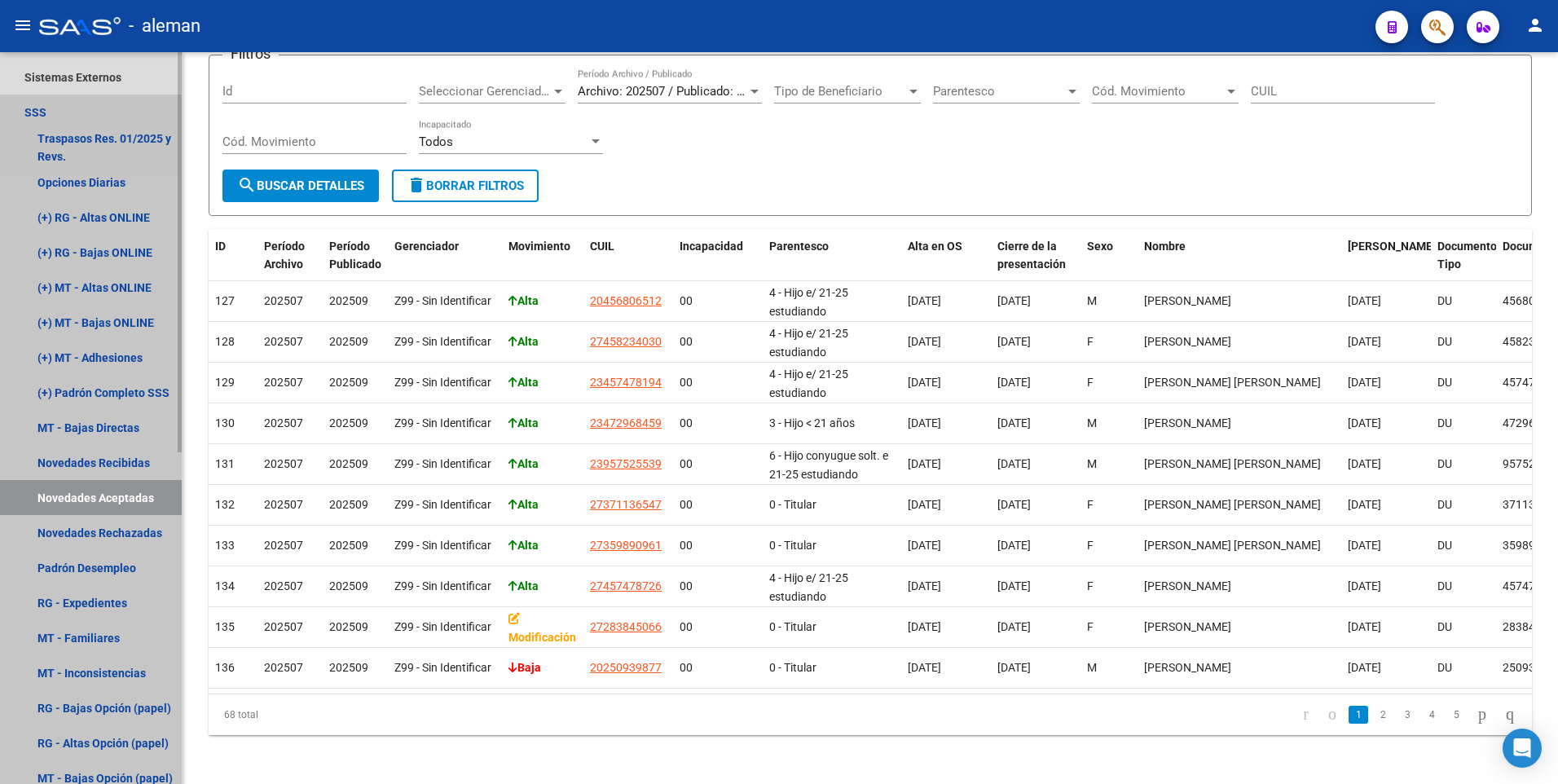
click at [82, 494] on link "Novedades Aceptadas" at bounding box center [91, 497] width 182 height 35
click at [89, 529] on link "Novedades Rechazadas" at bounding box center [91, 532] width 182 height 35
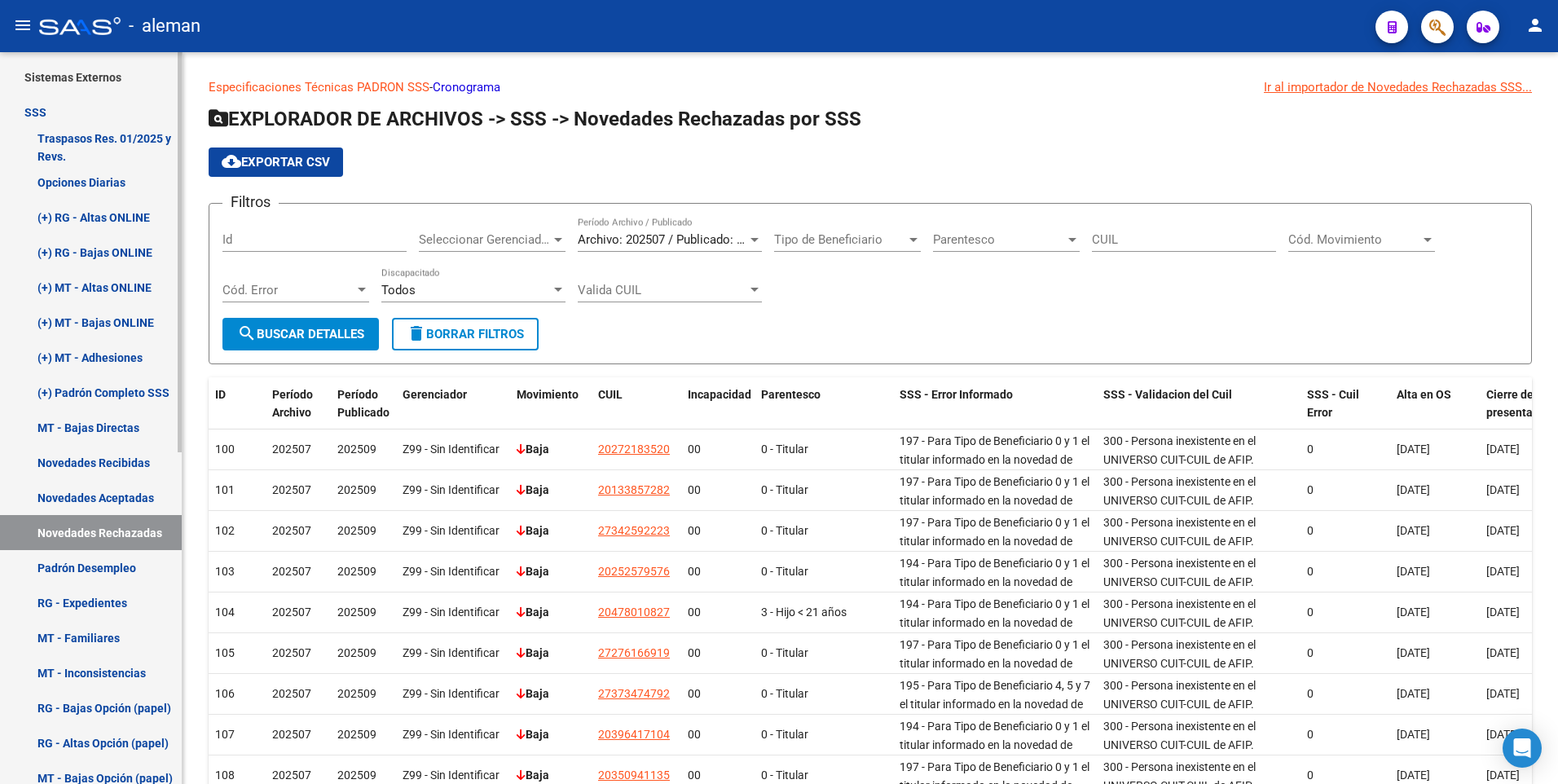
click at [106, 491] on link "Novedades Aceptadas" at bounding box center [91, 497] width 182 height 35
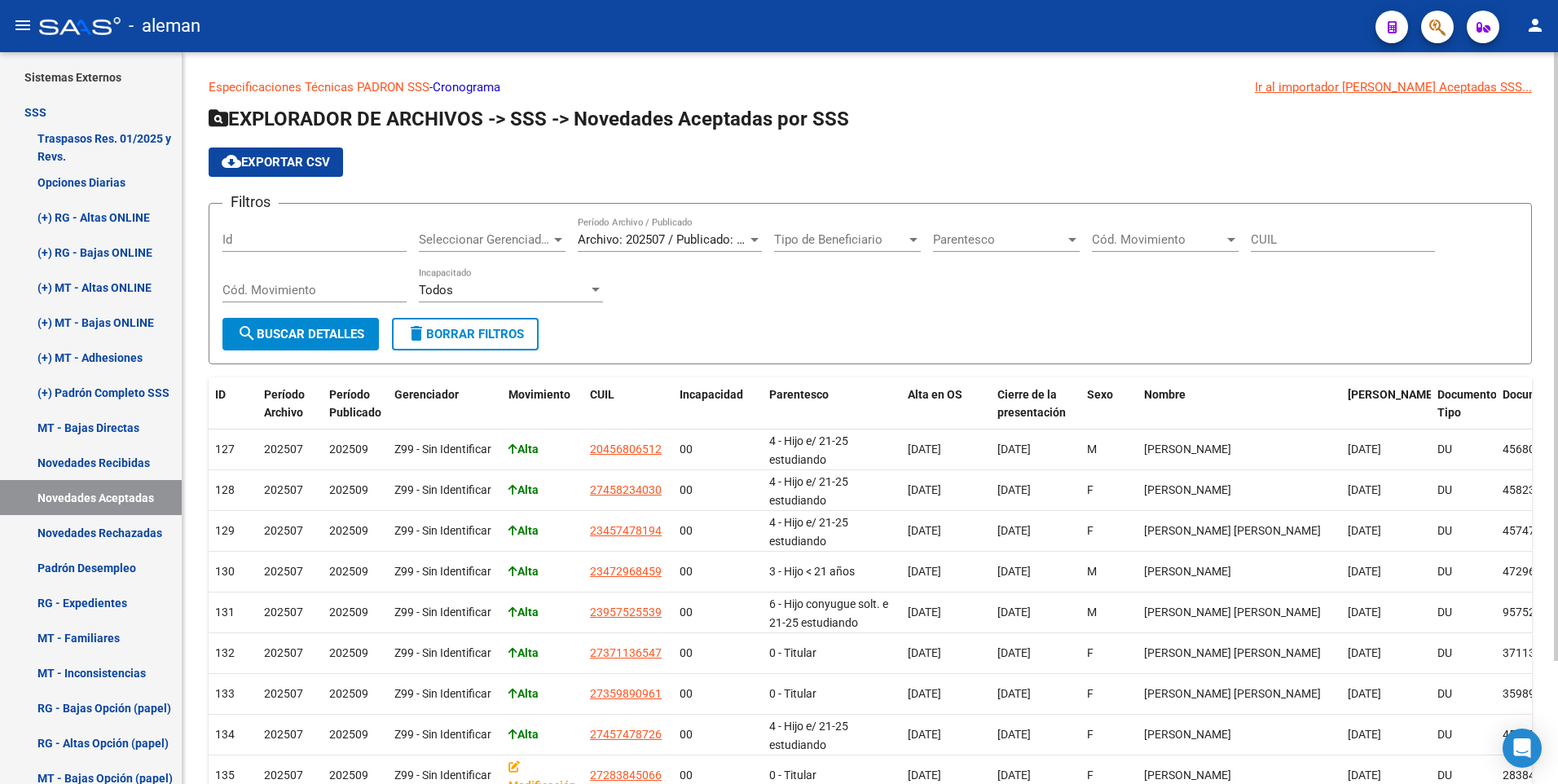
click at [755, 236] on div at bounding box center [755, 240] width 15 height 13
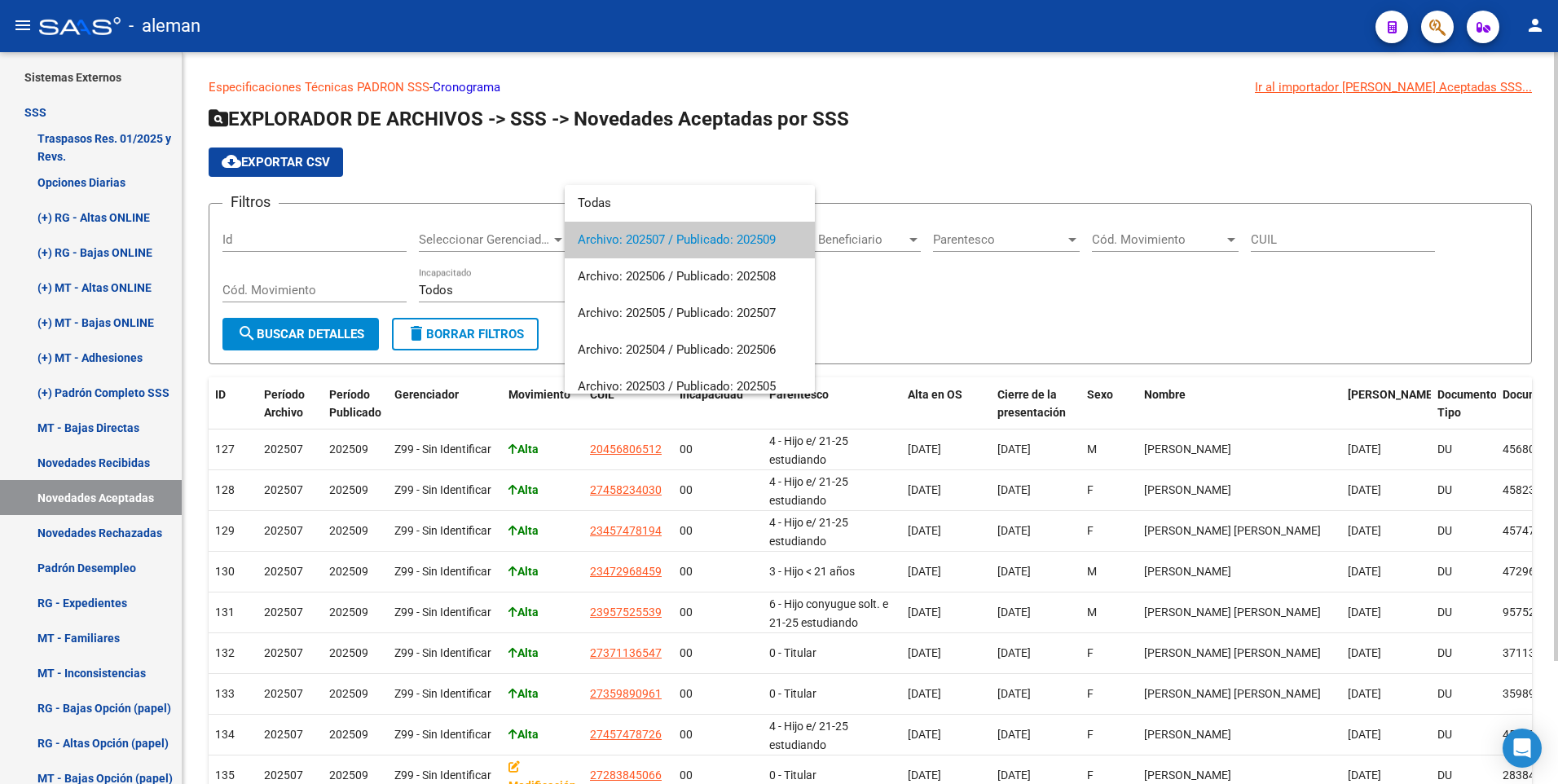
click at [967, 168] on div at bounding box center [779, 392] width 1558 height 784
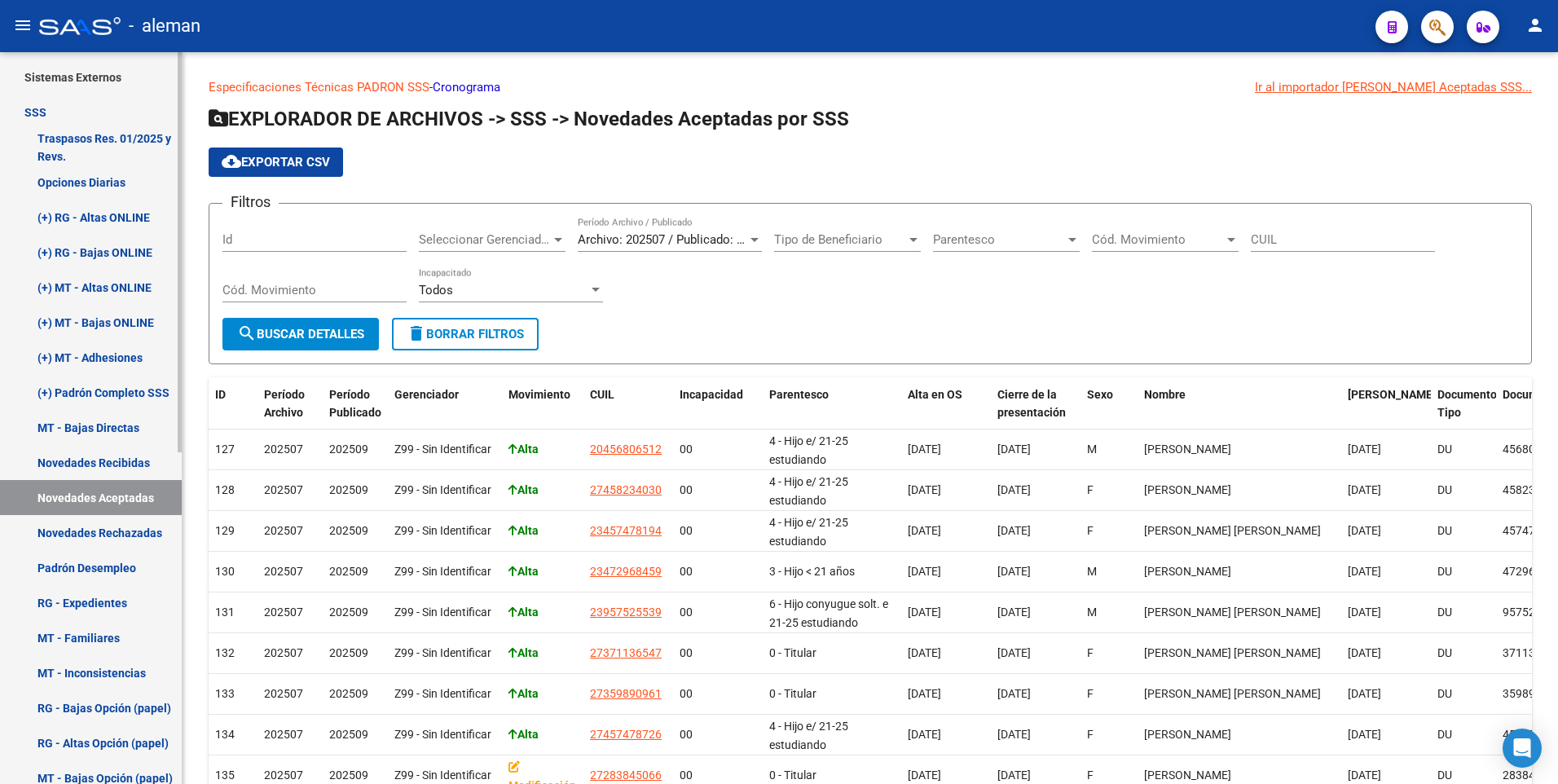
click at [124, 456] on link "Novedades Recibidas" at bounding box center [91, 462] width 182 height 35
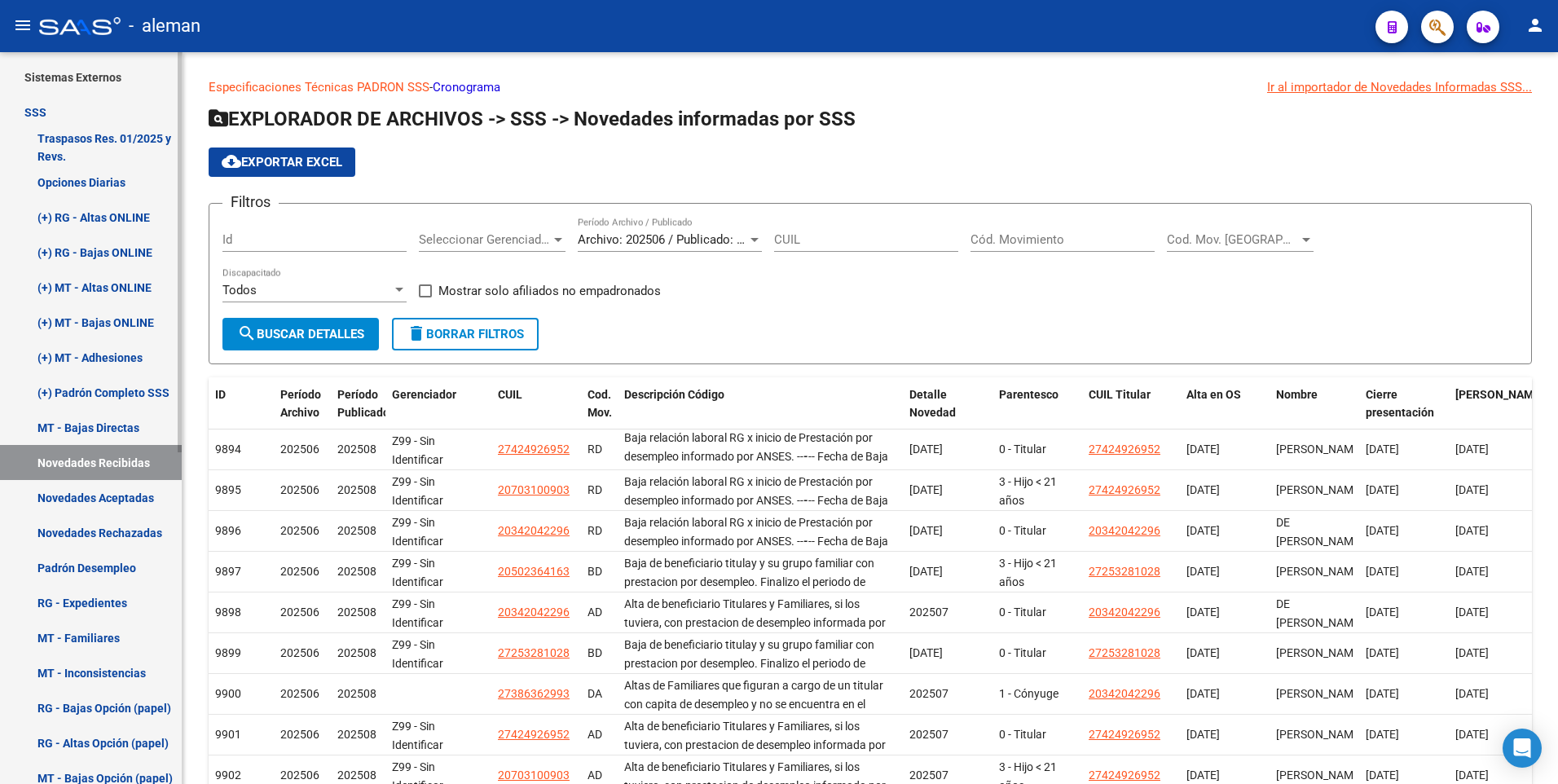
click at [114, 495] on link "Novedades Aceptadas" at bounding box center [91, 497] width 182 height 35
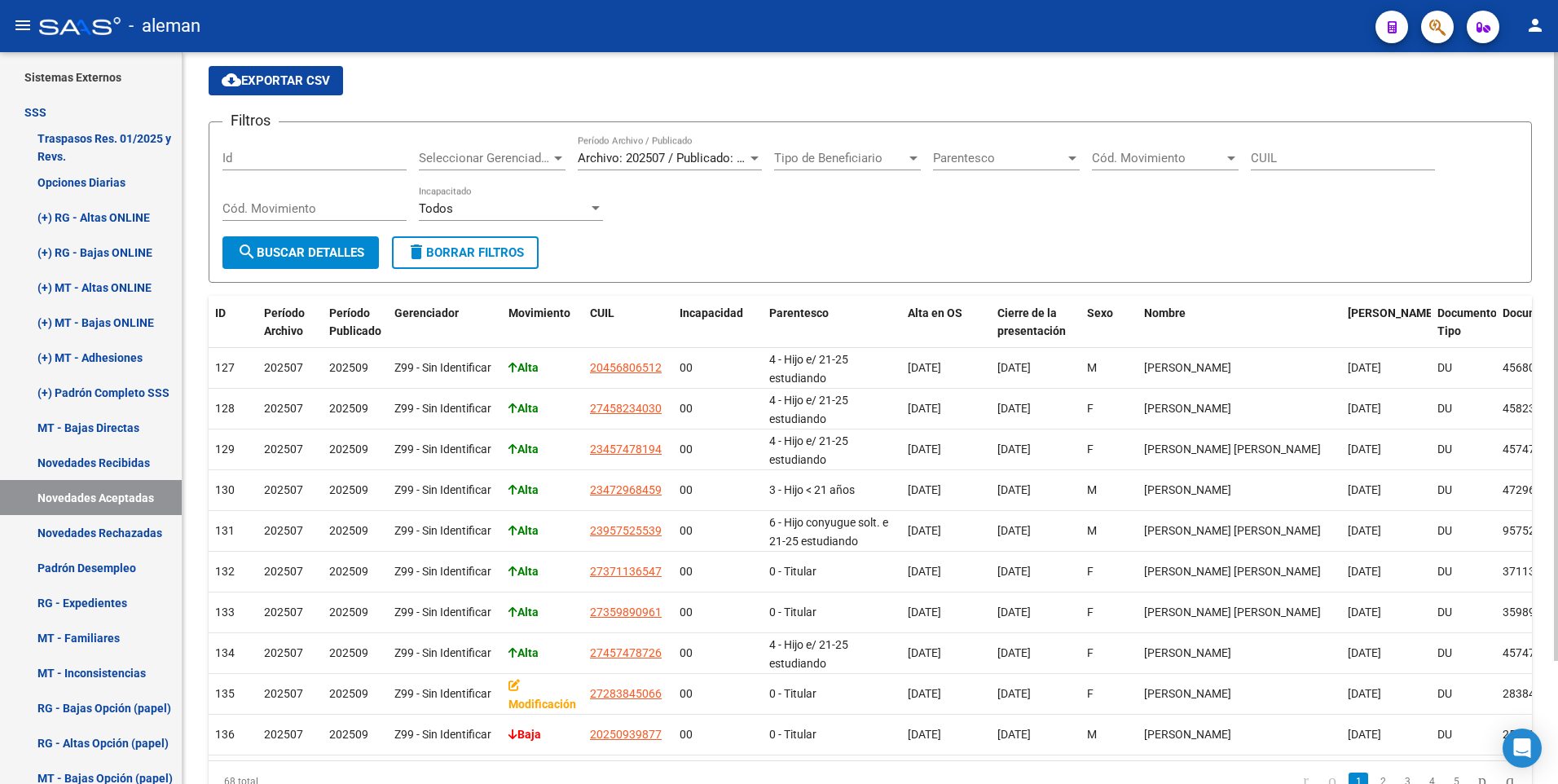
scroll to position [148, 0]
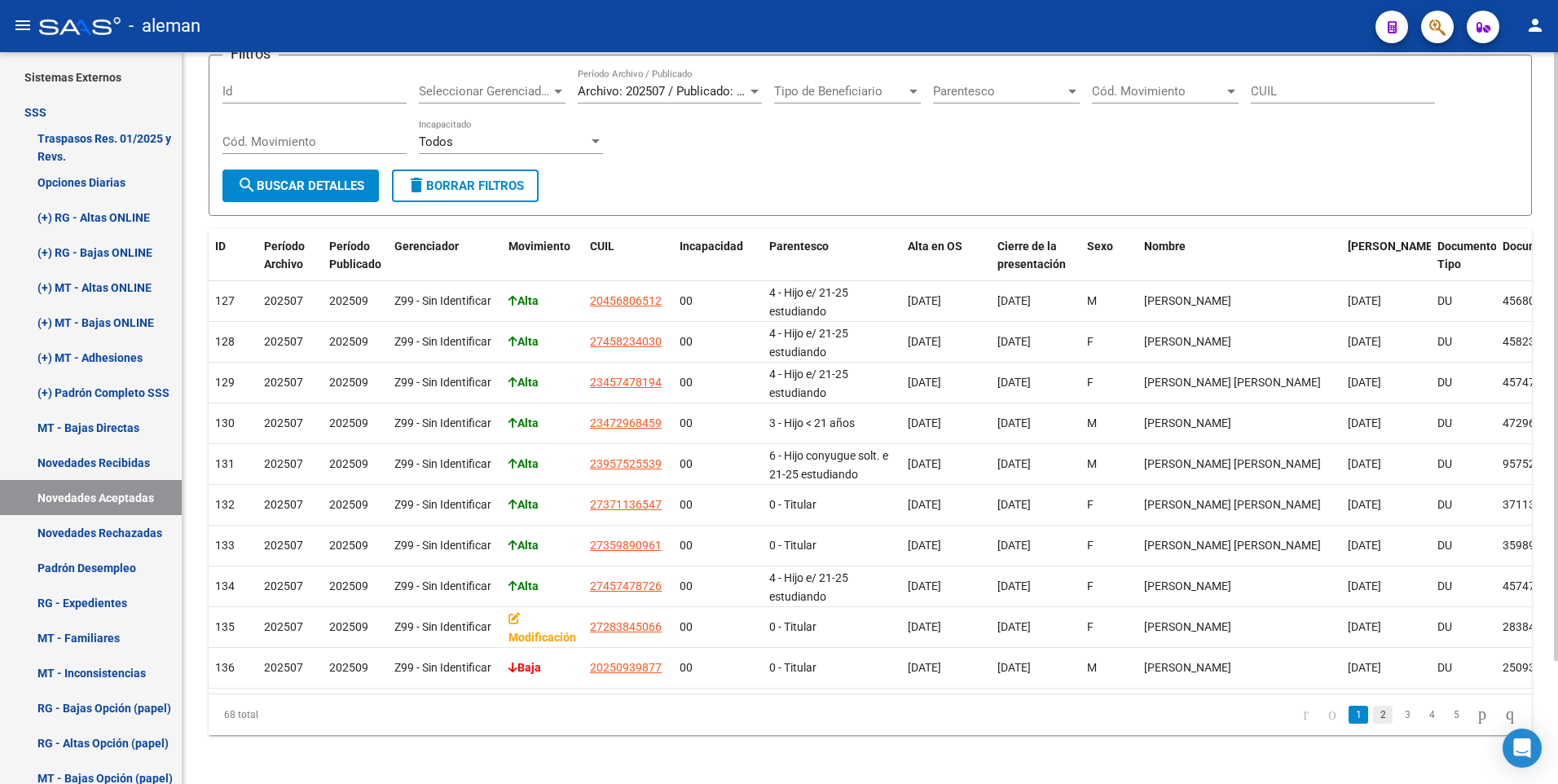
click at [1373, 708] on link "2" at bounding box center [1383, 715] width 20 height 18
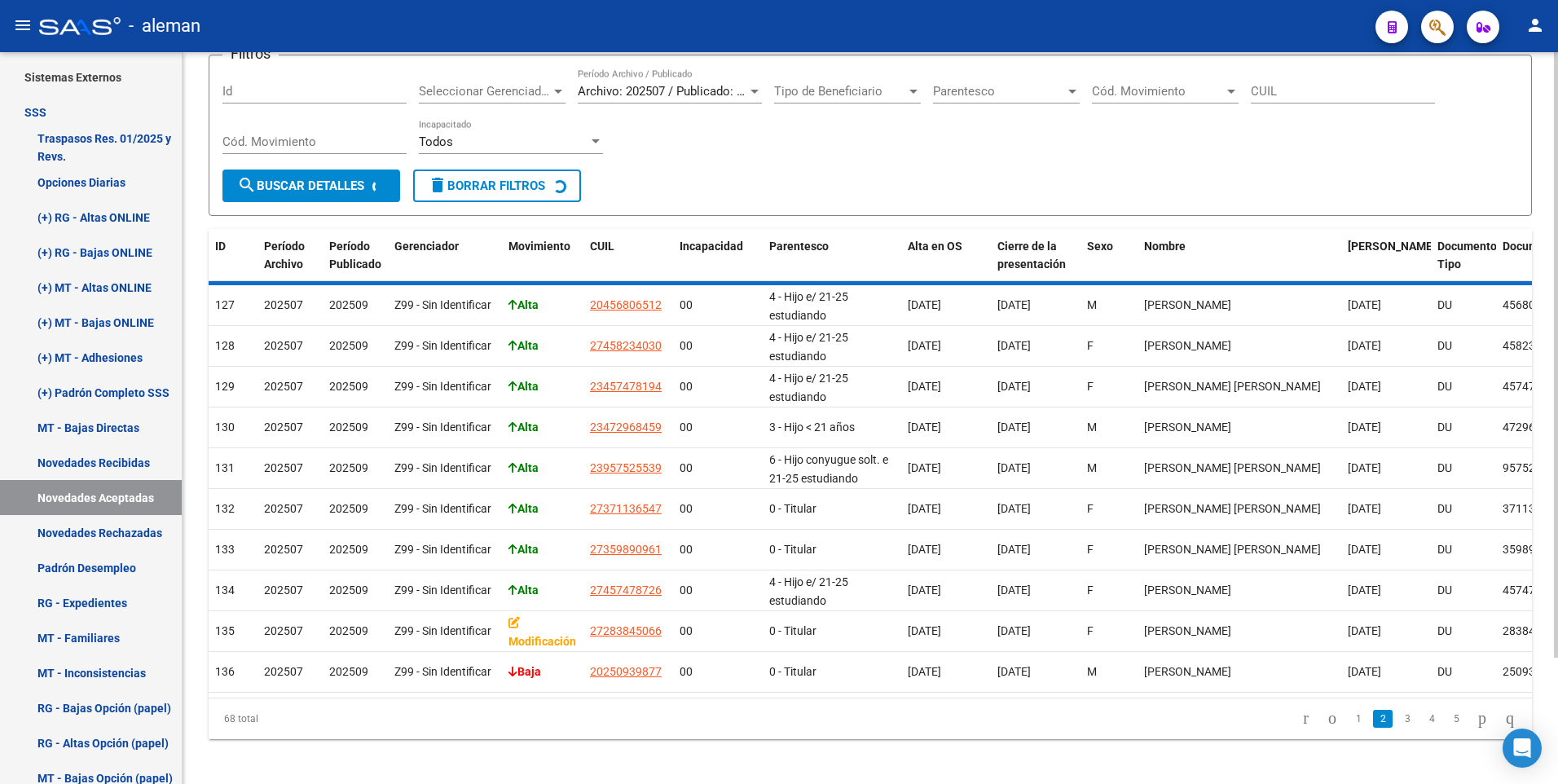
scroll to position [105, 0]
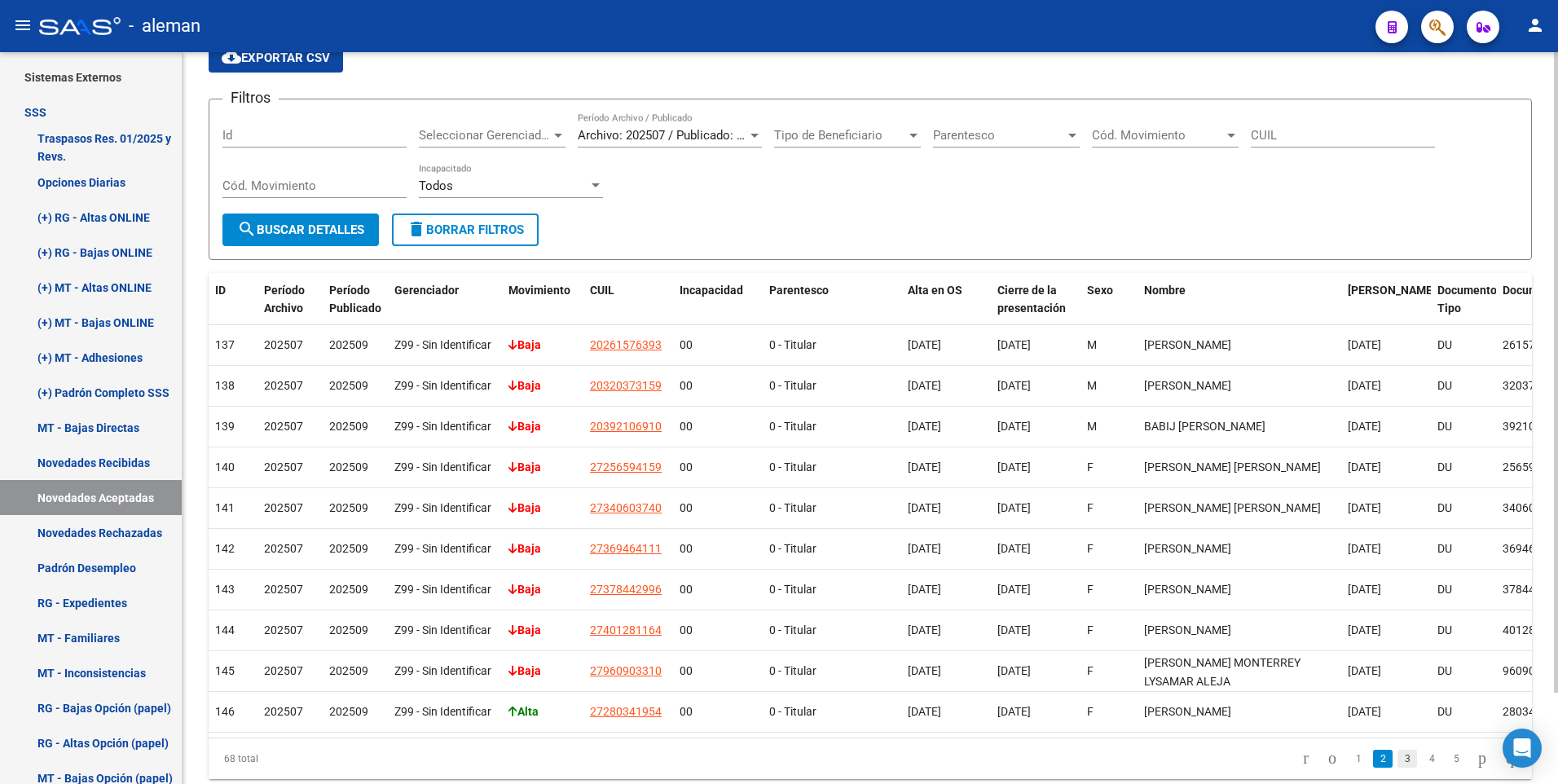
click at [1398, 750] on link "3" at bounding box center [1408, 759] width 20 height 18
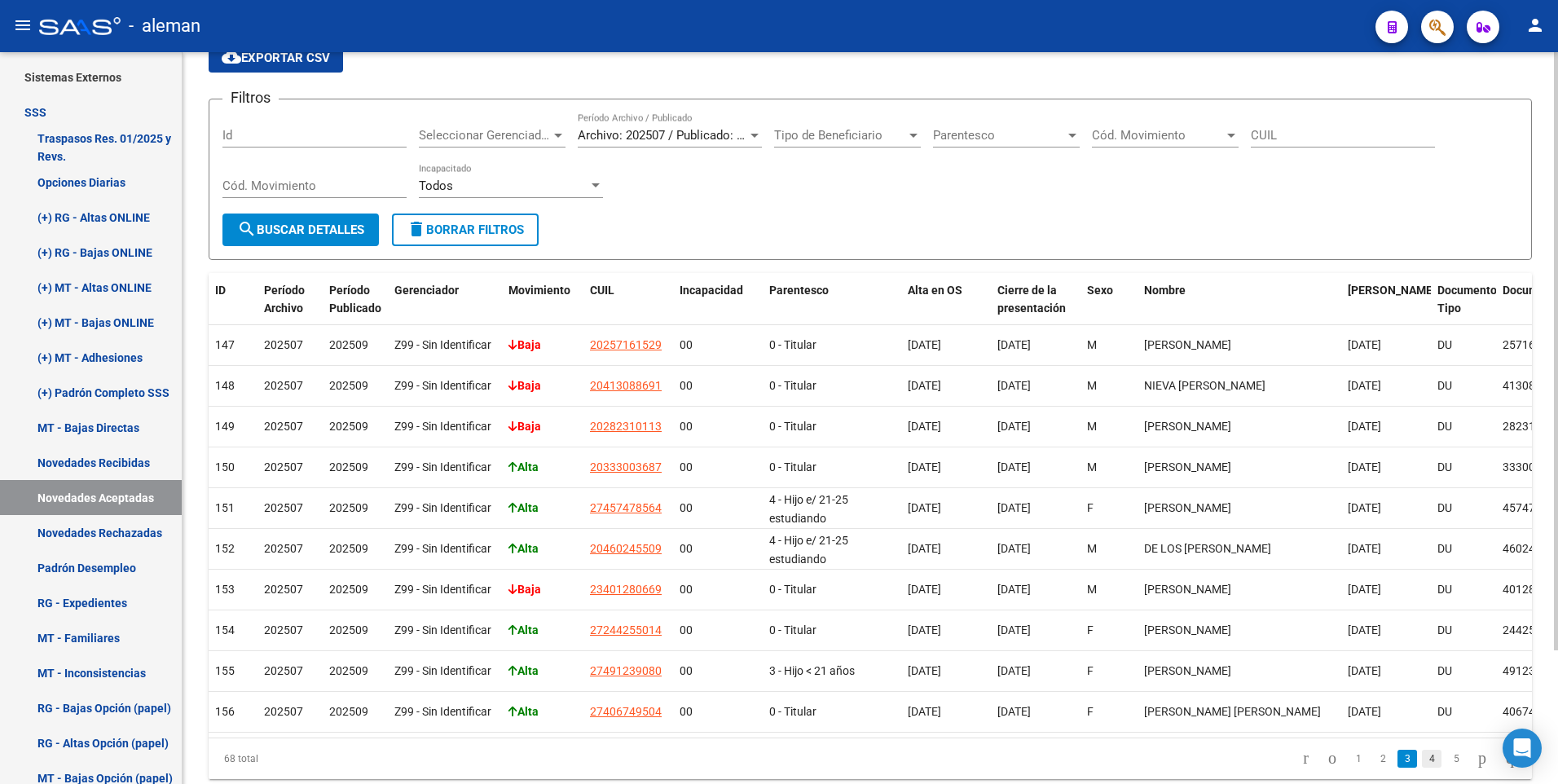
click at [1422, 768] on link "4" at bounding box center [1432, 759] width 20 height 18
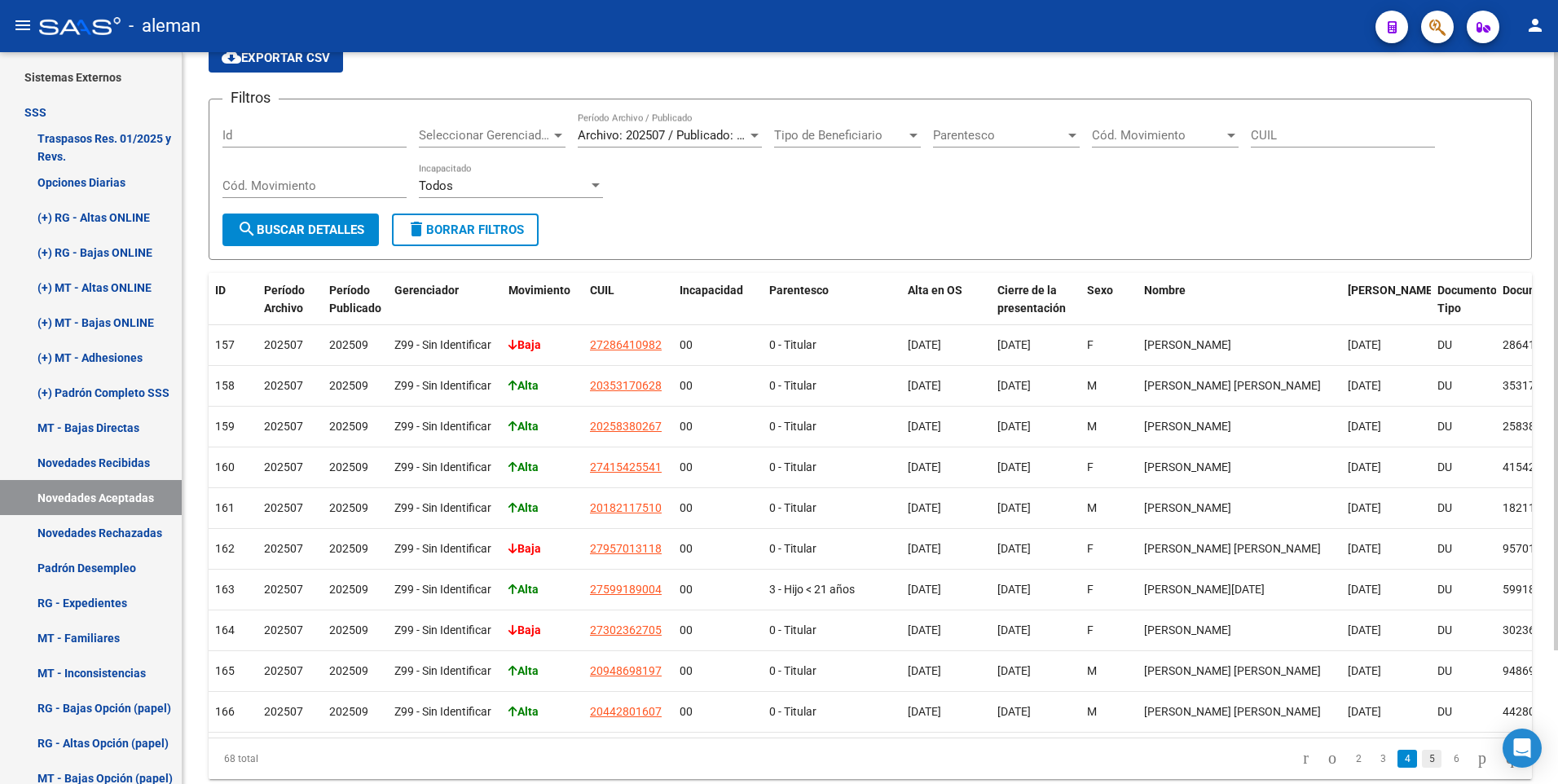
click at [1422, 768] on link "5" at bounding box center [1432, 759] width 20 height 18
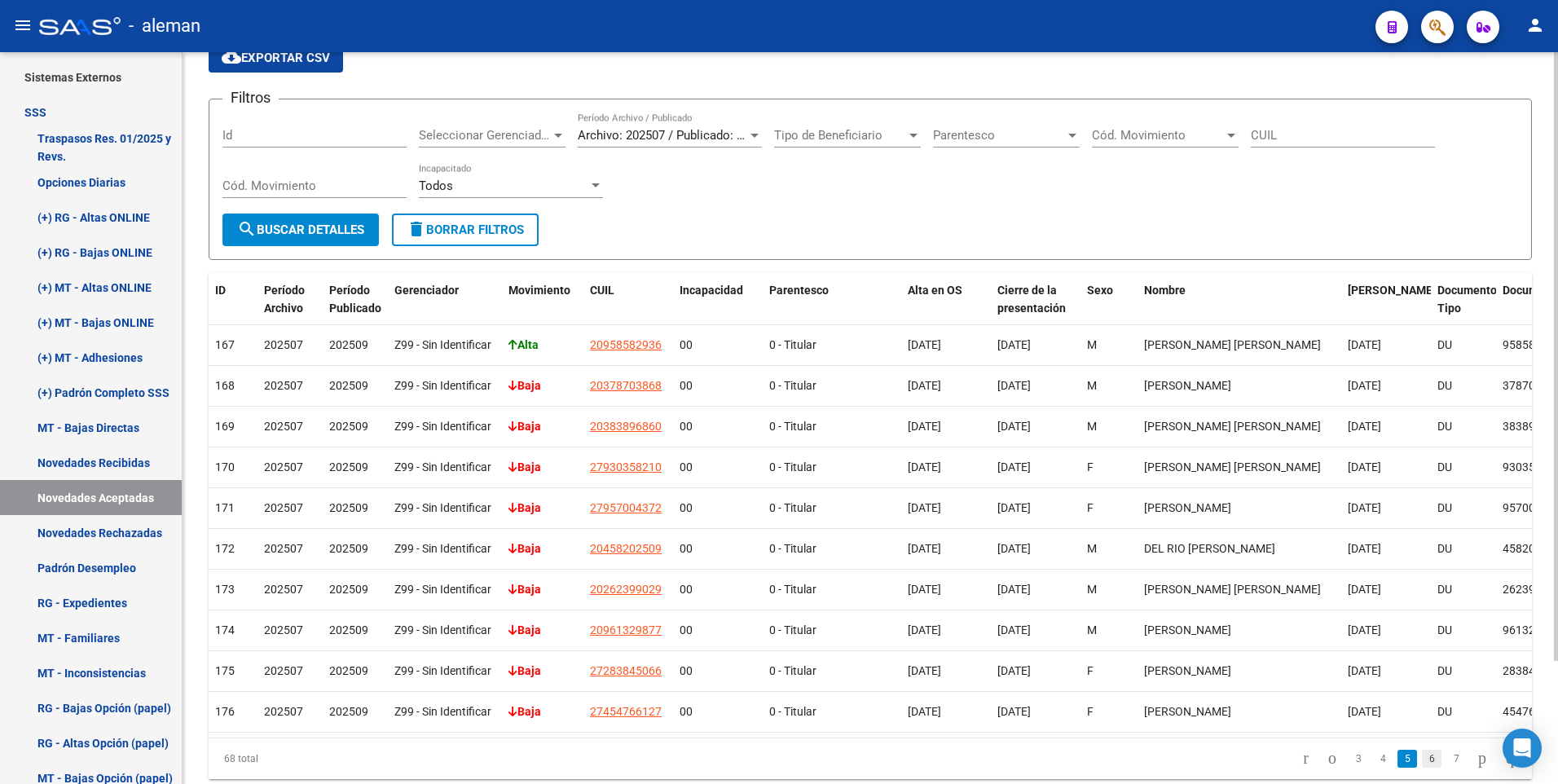
click at [1422, 756] on link "6" at bounding box center [1432, 759] width 20 height 18
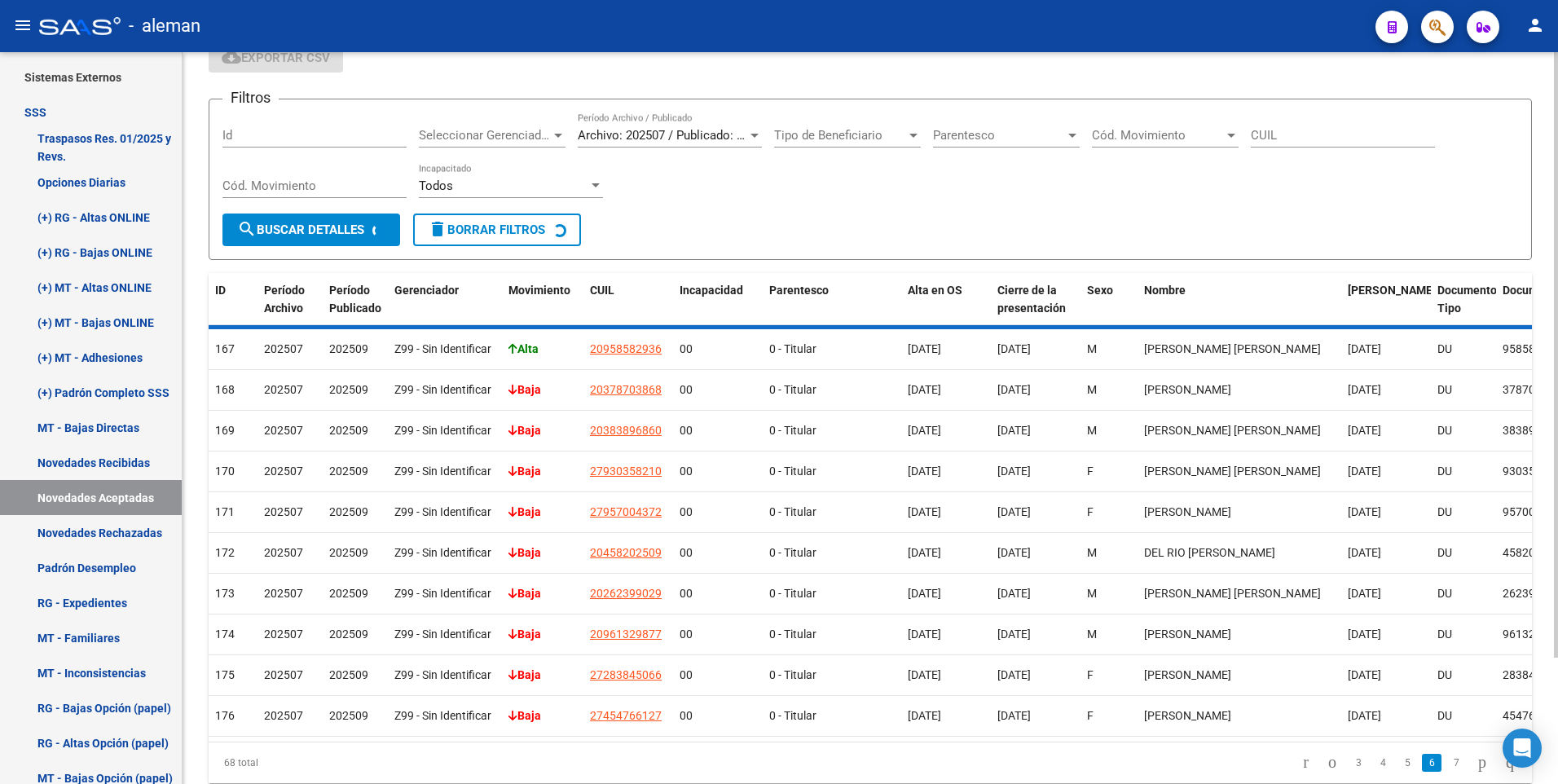
scroll to position [89, 0]
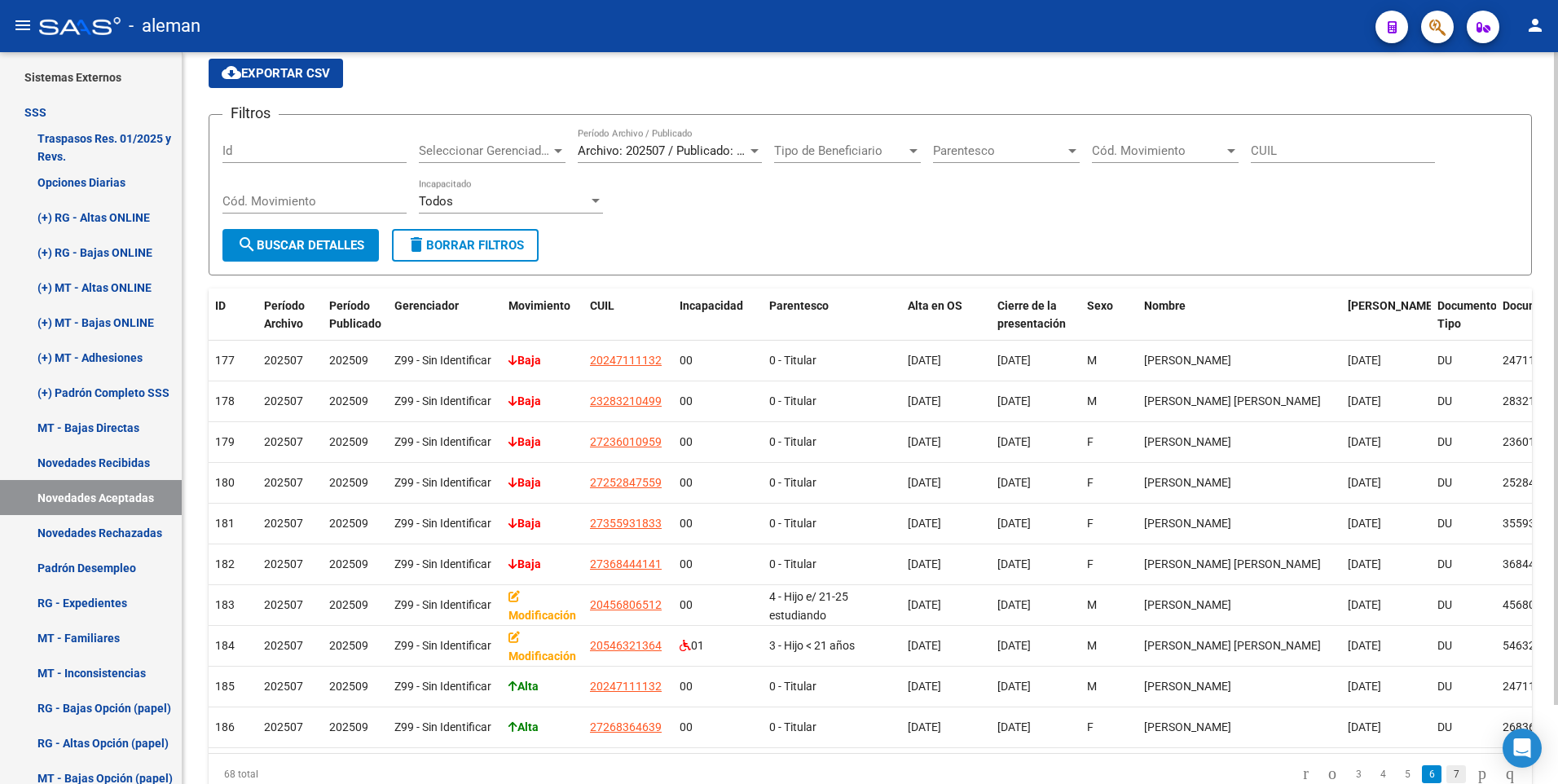
click at [1447, 765] on link "7" at bounding box center [1457, 774] width 20 height 18
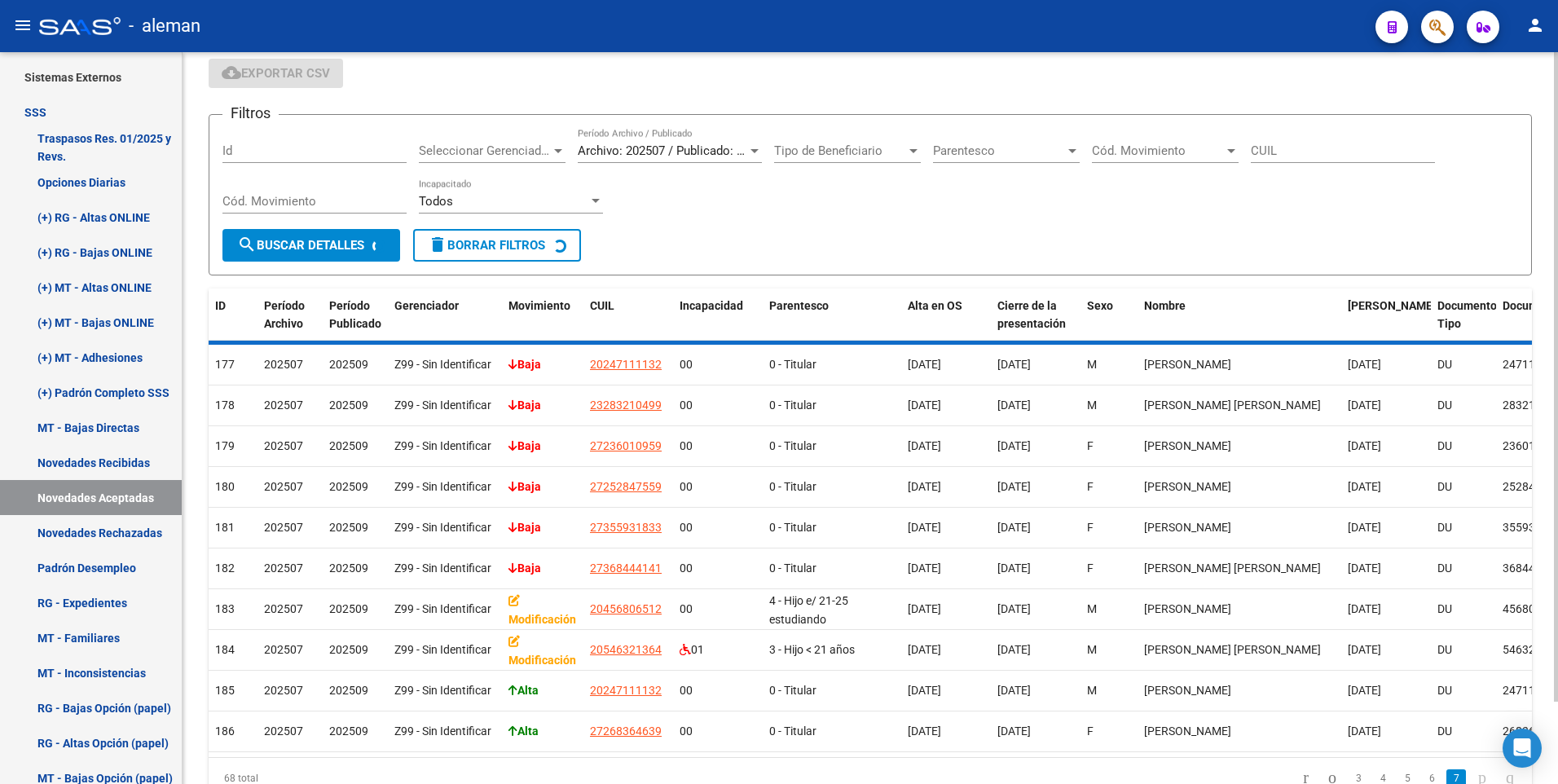
scroll to position [83, 0]
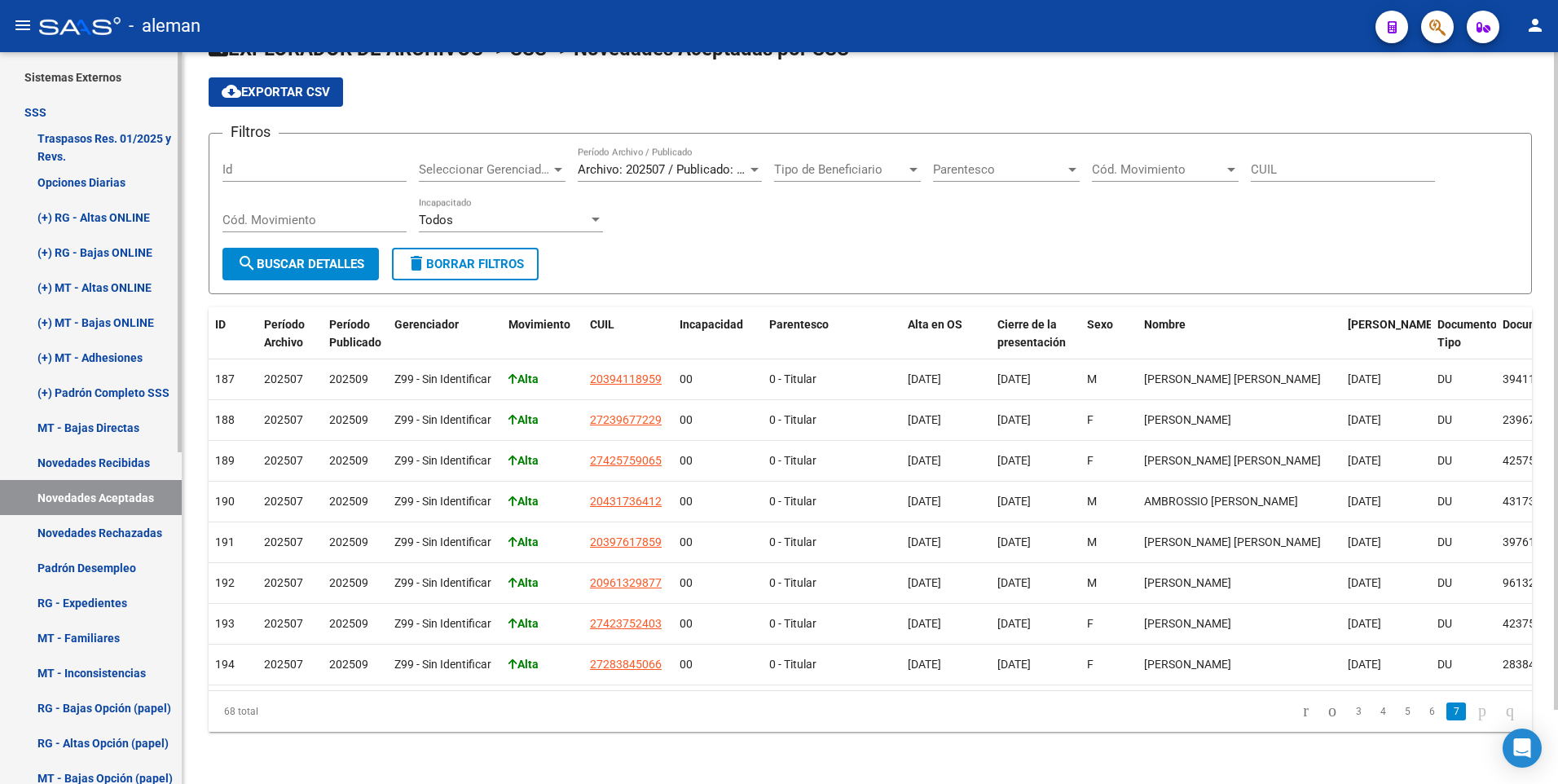
click at [106, 531] on link "Novedades Rechazadas" at bounding box center [91, 532] width 182 height 35
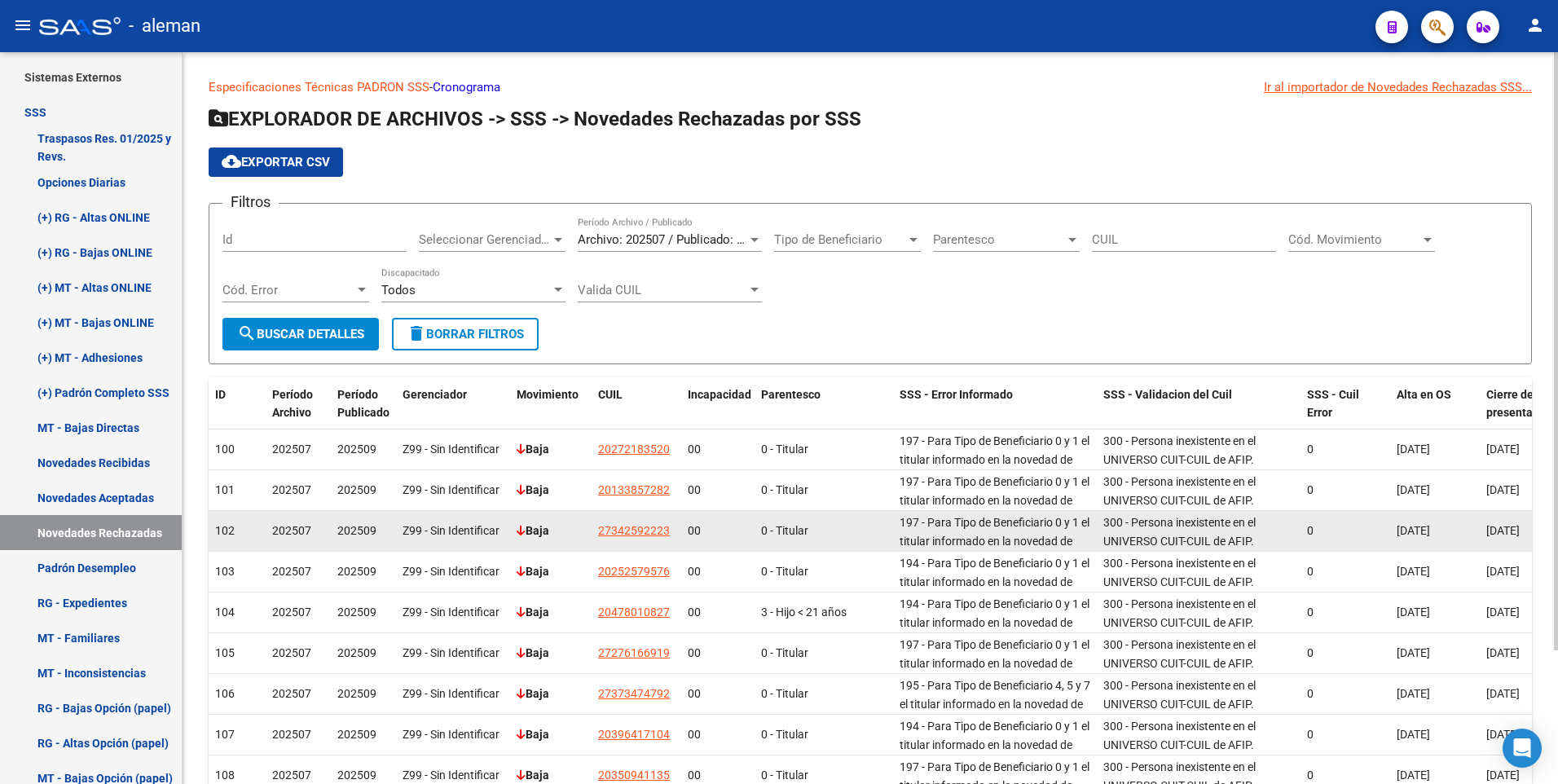
scroll to position [164, 0]
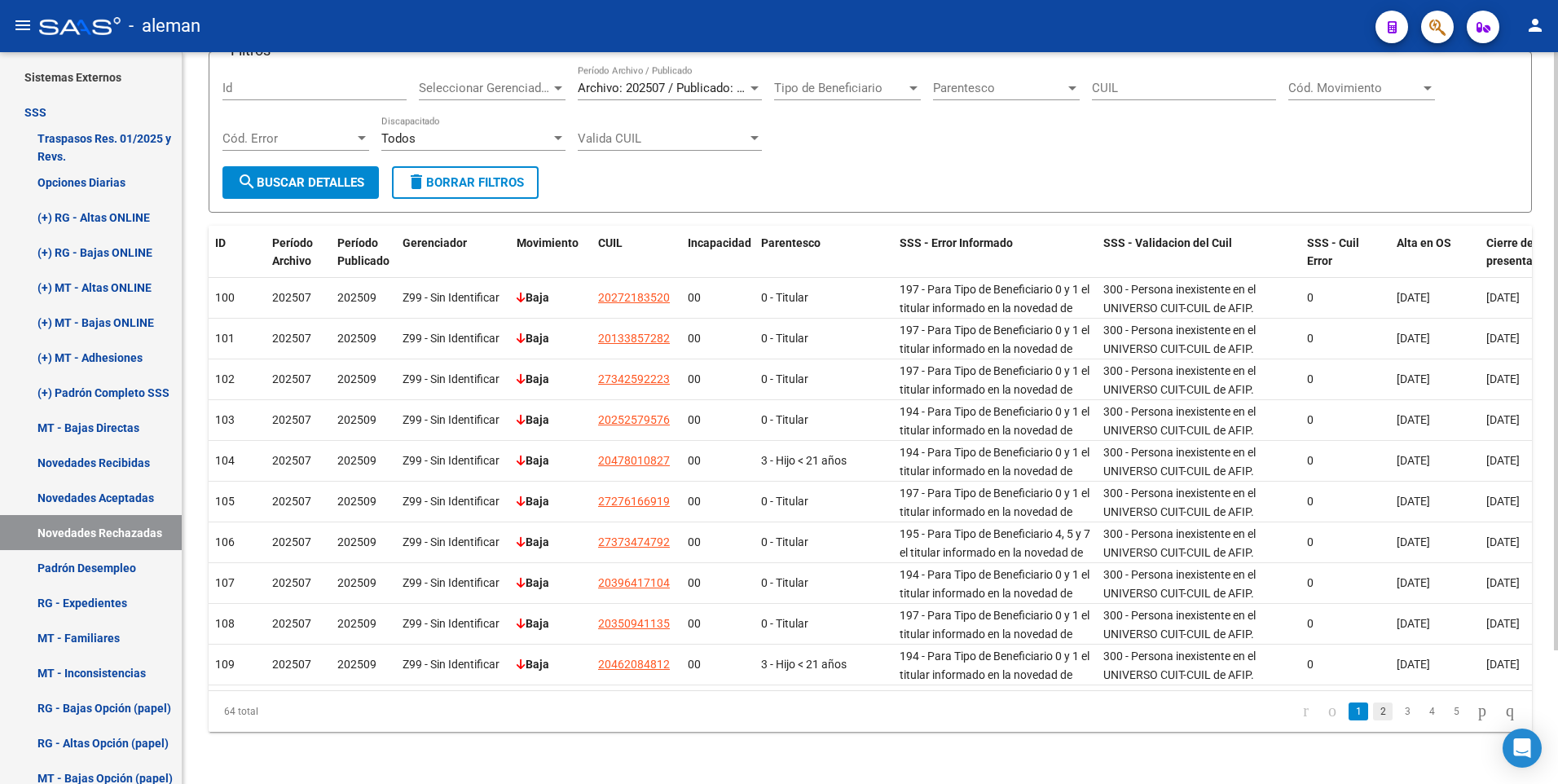
click at [1373, 714] on link "2" at bounding box center [1383, 711] width 20 height 18
click at [1398, 712] on link "3" at bounding box center [1408, 711] width 20 height 18
click at [1422, 711] on link "4" at bounding box center [1432, 711] width 20 height 18
click at [1422, 711] on link "5" at bounding box center [1432, 711] width 20 height 18
click at [1422, 712] on link "6" at bounding box center [1432, 711] width 20 height 18
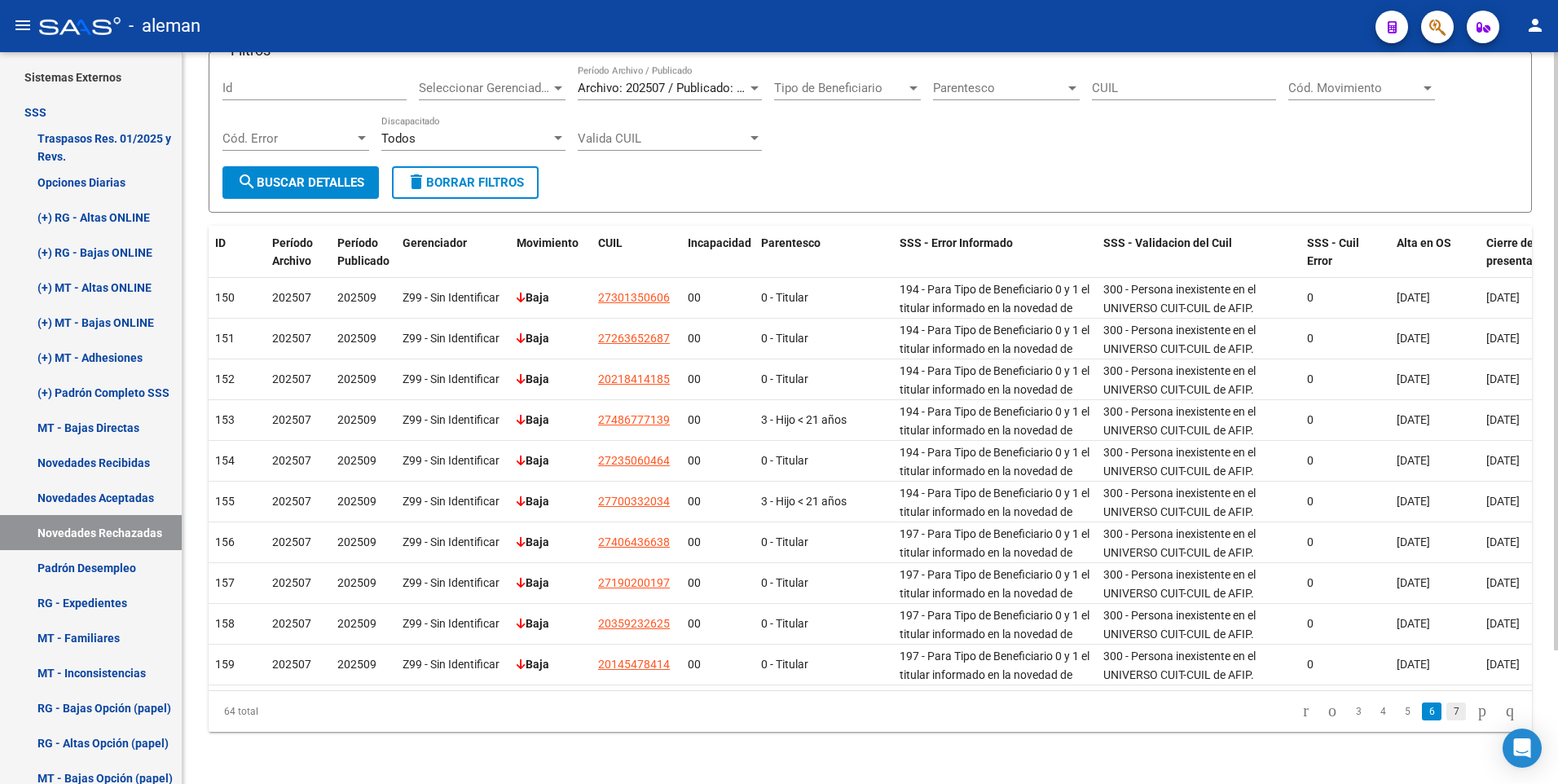
click at [1447, 709] on link "7" at bounding box center [1457, 711] width 20 height 18
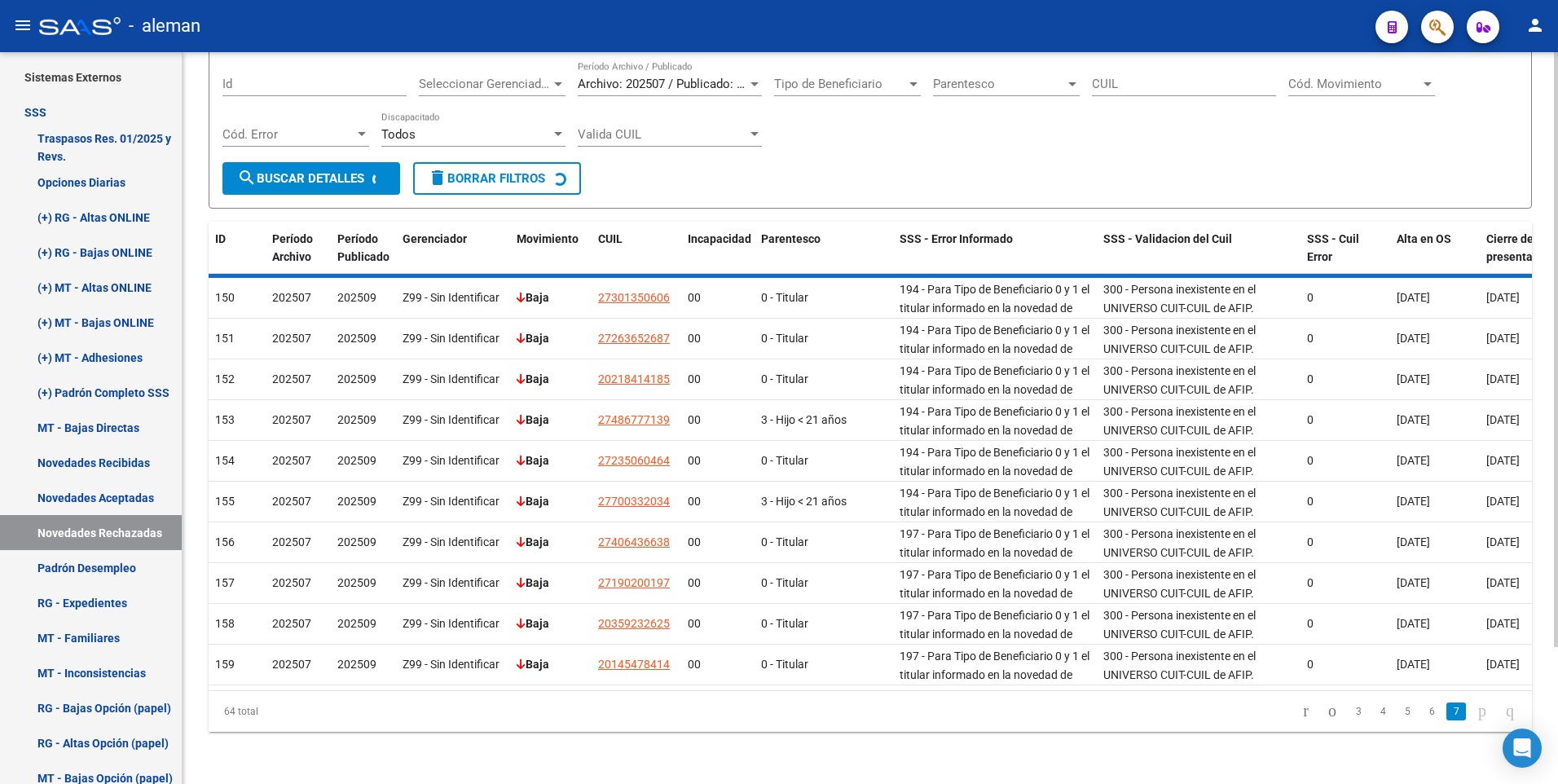
scroll to position [0, 0]
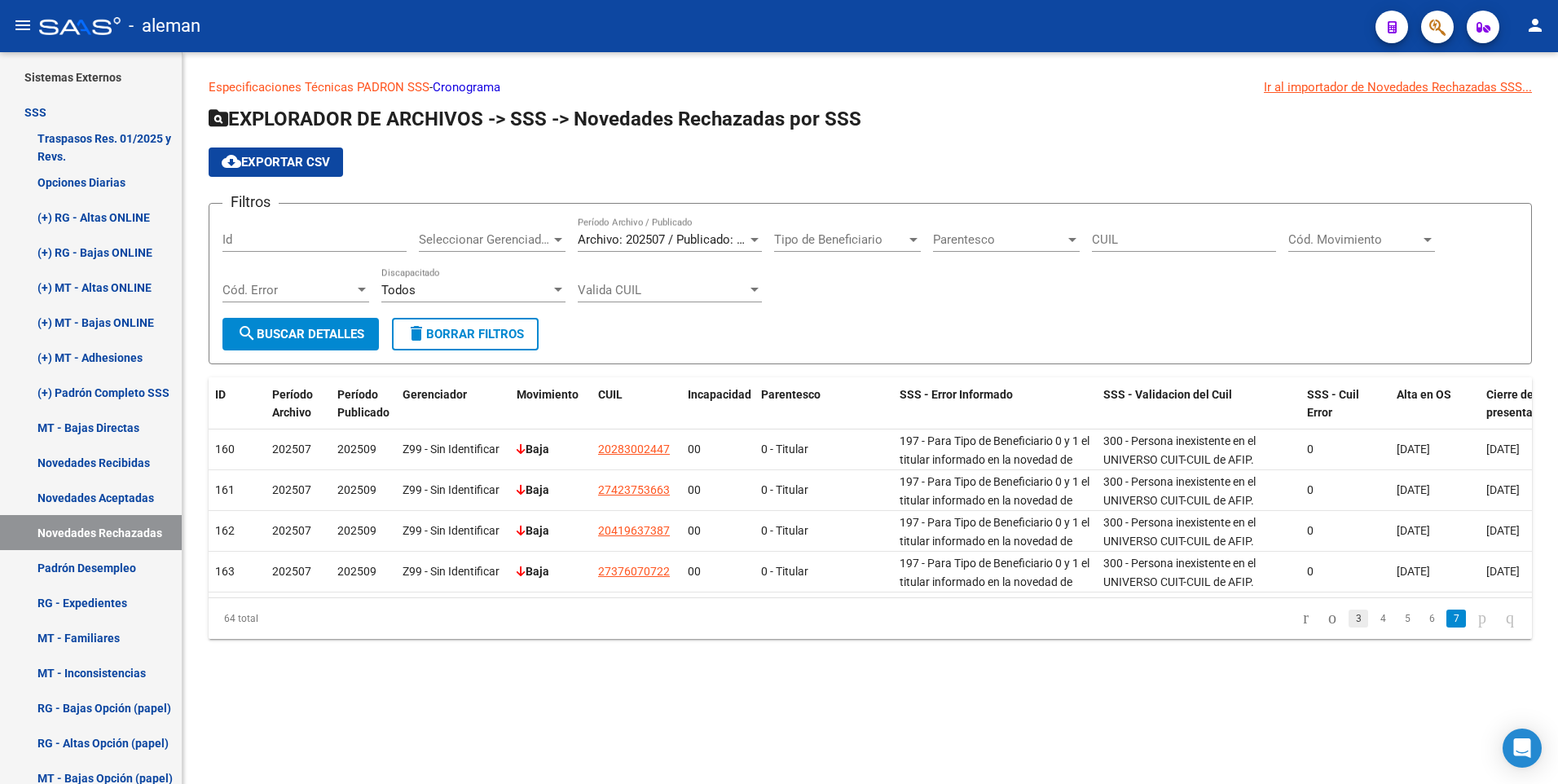
click at [1349, 627] on link "3" at bounding box center [1358, 618] width 20 height 18
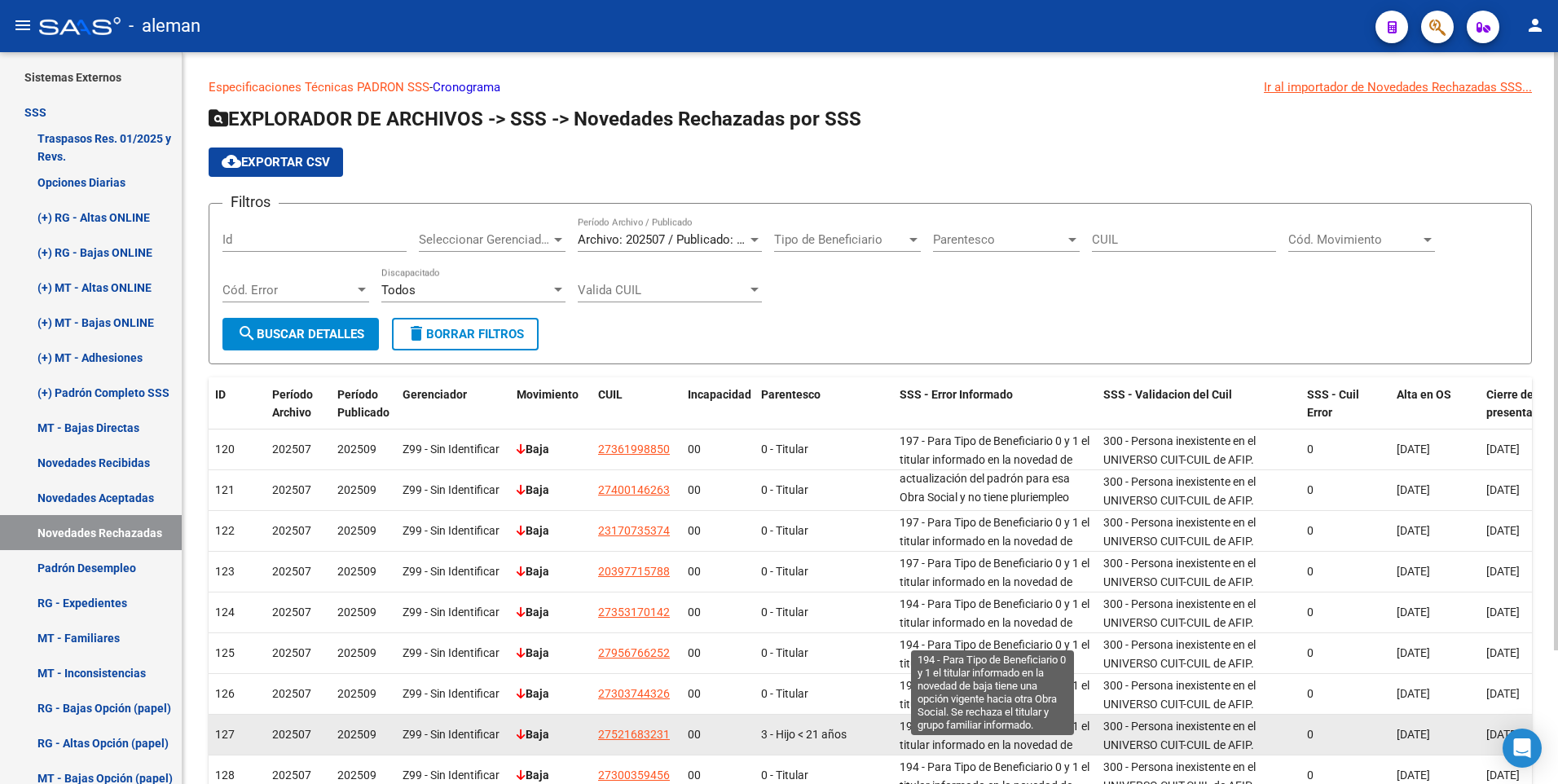
scroll to position [164, 0]
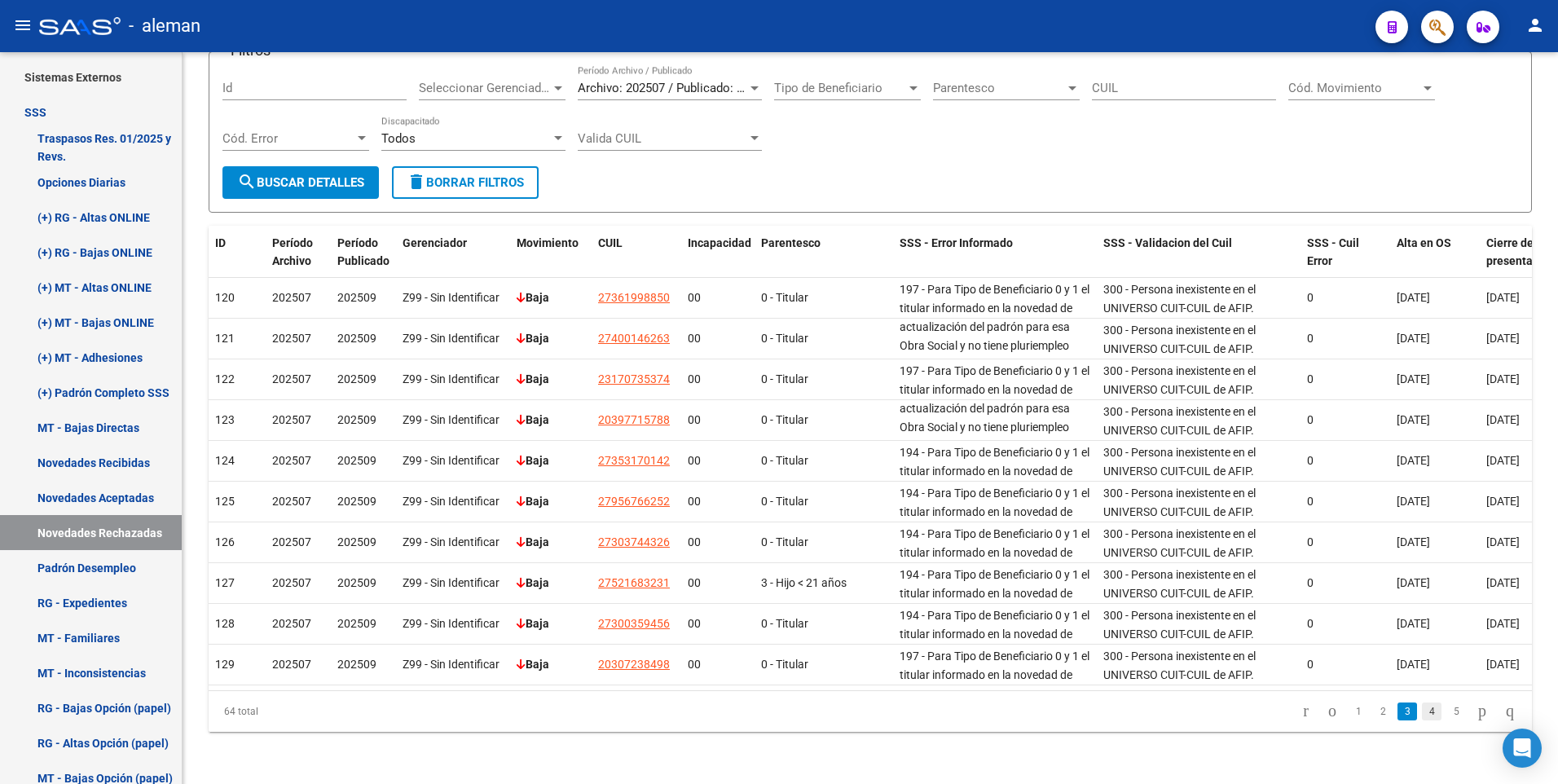
click at [1422, 715] on link "4" at bounding box center [1432, 711] width 20 height 18
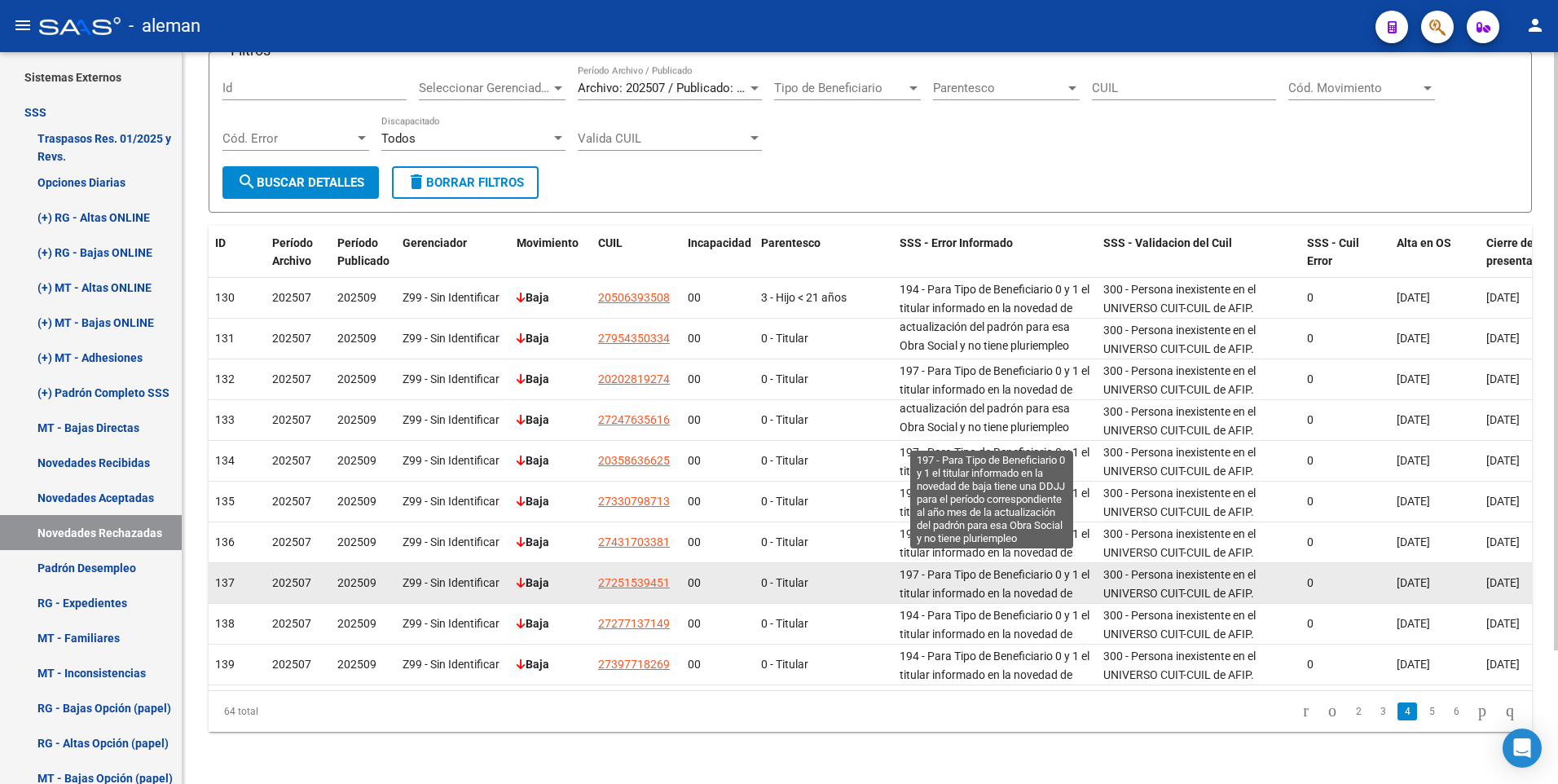
scroll to position [78, 0]
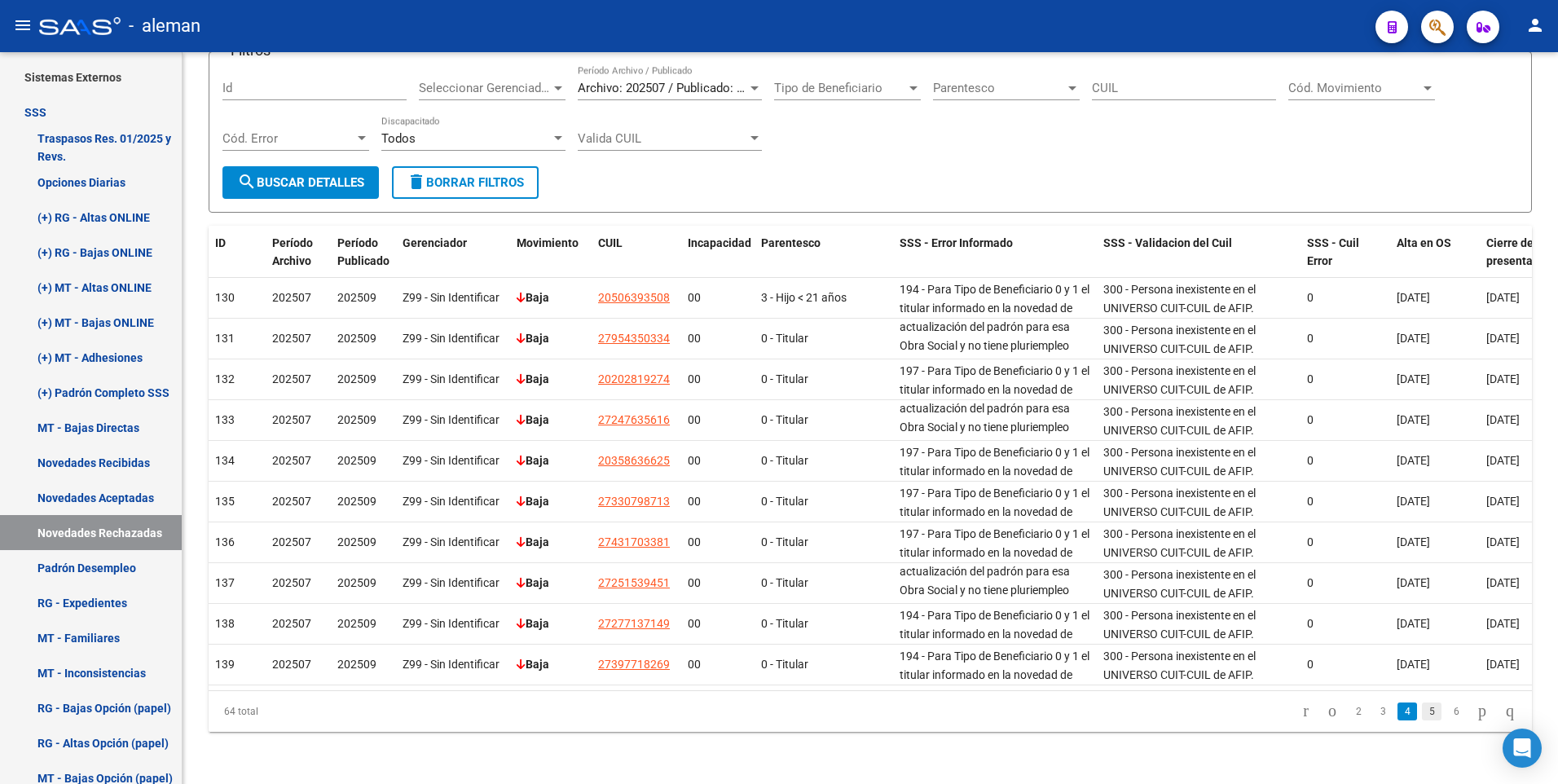
click at [1422, 718] on link "5" at bounding box center [1432, 711] width 20 height 18
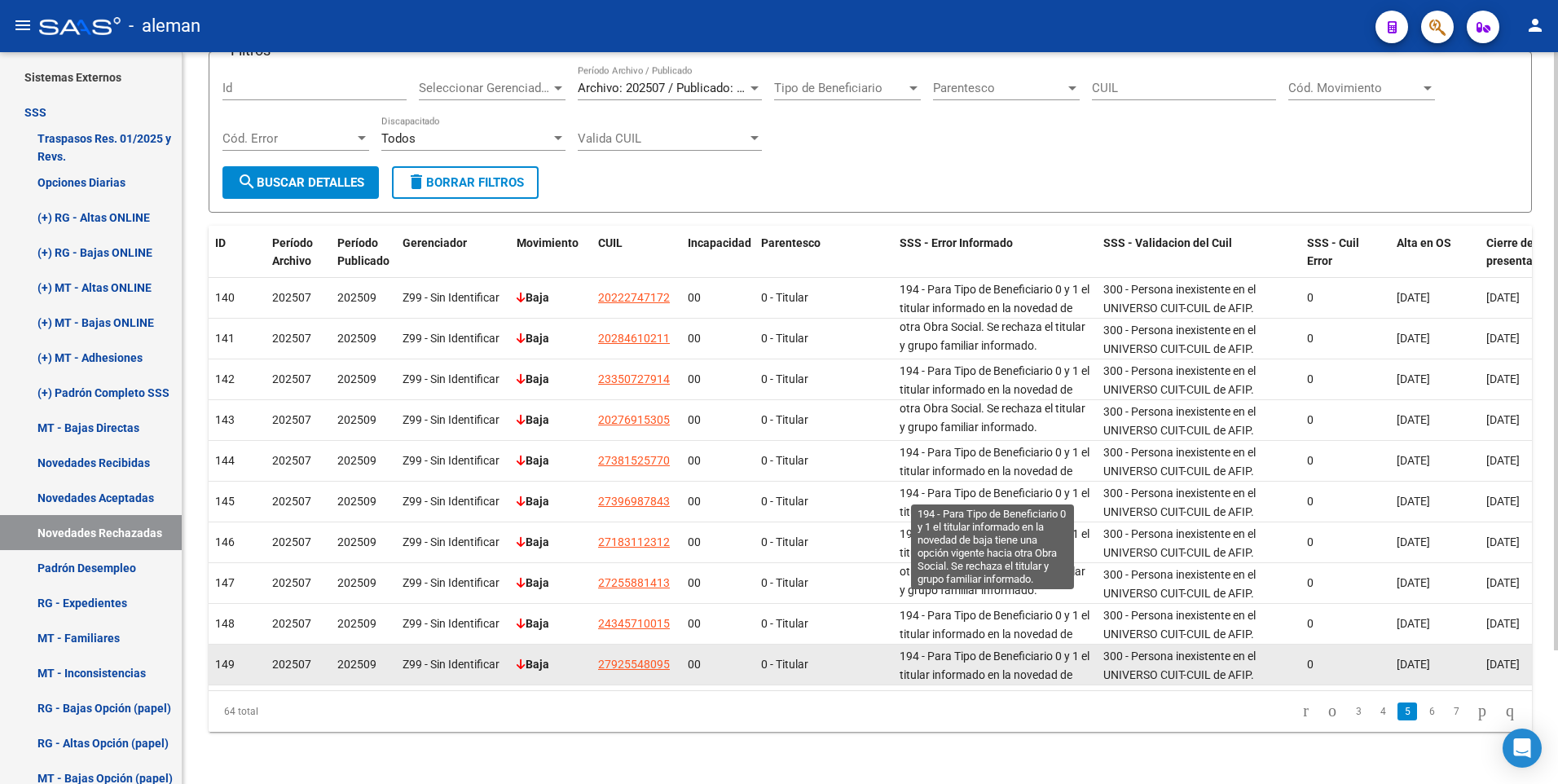
scroll to position [59, 0]
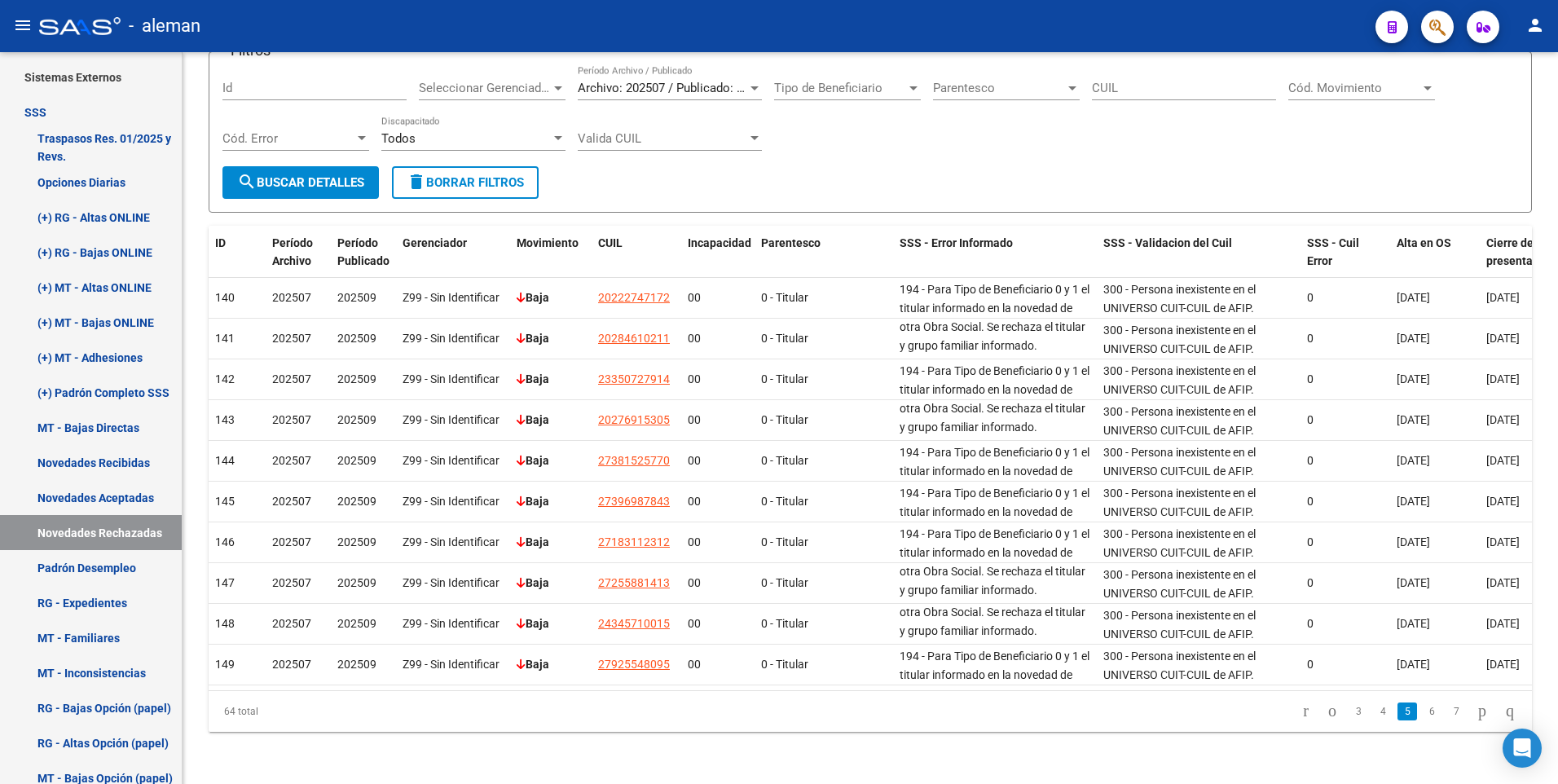
click at [1422, 706] on link "6" at bounding box center [1432, 711] width 20 height 18
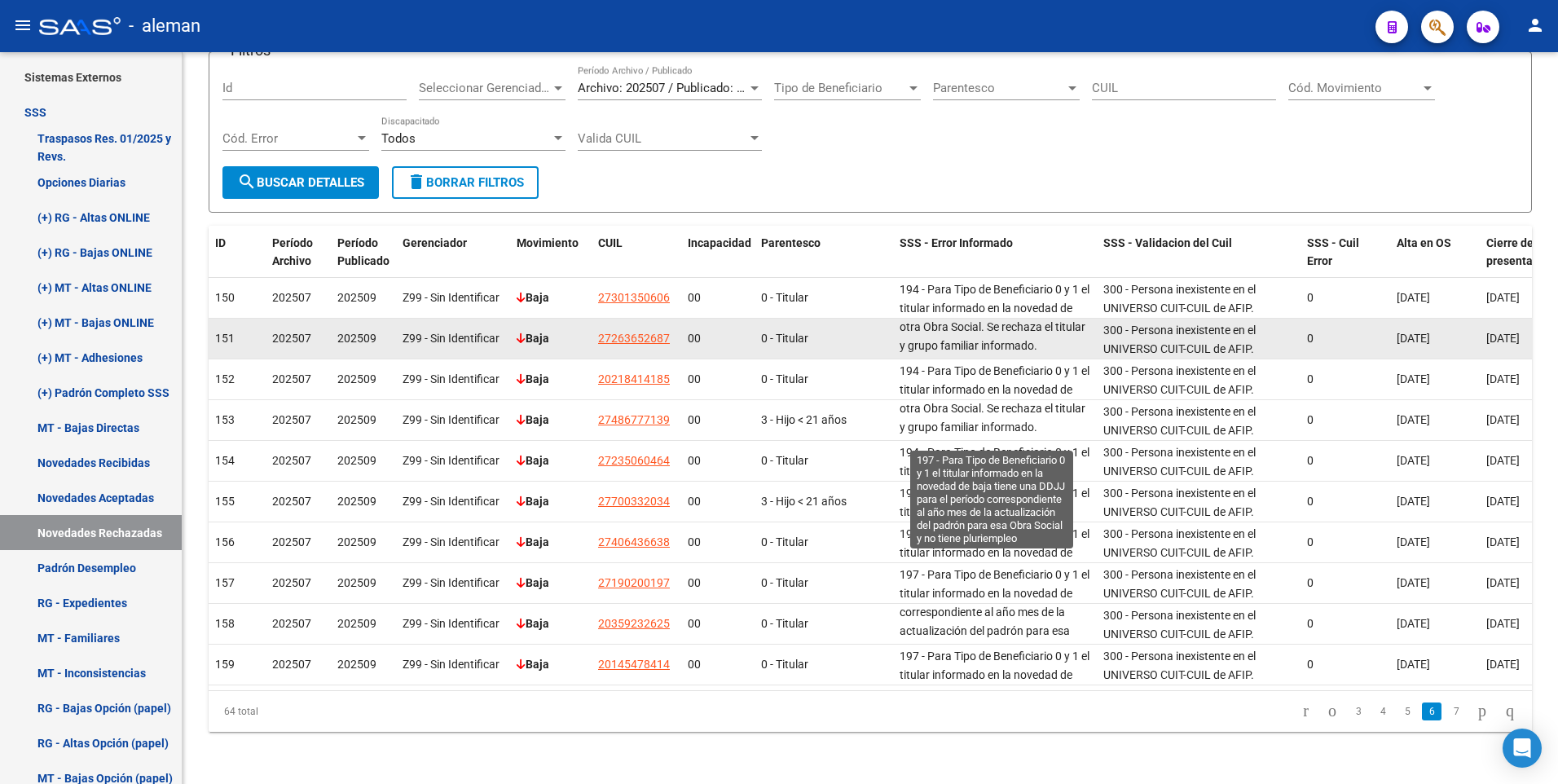
scroll to position [0, 0]
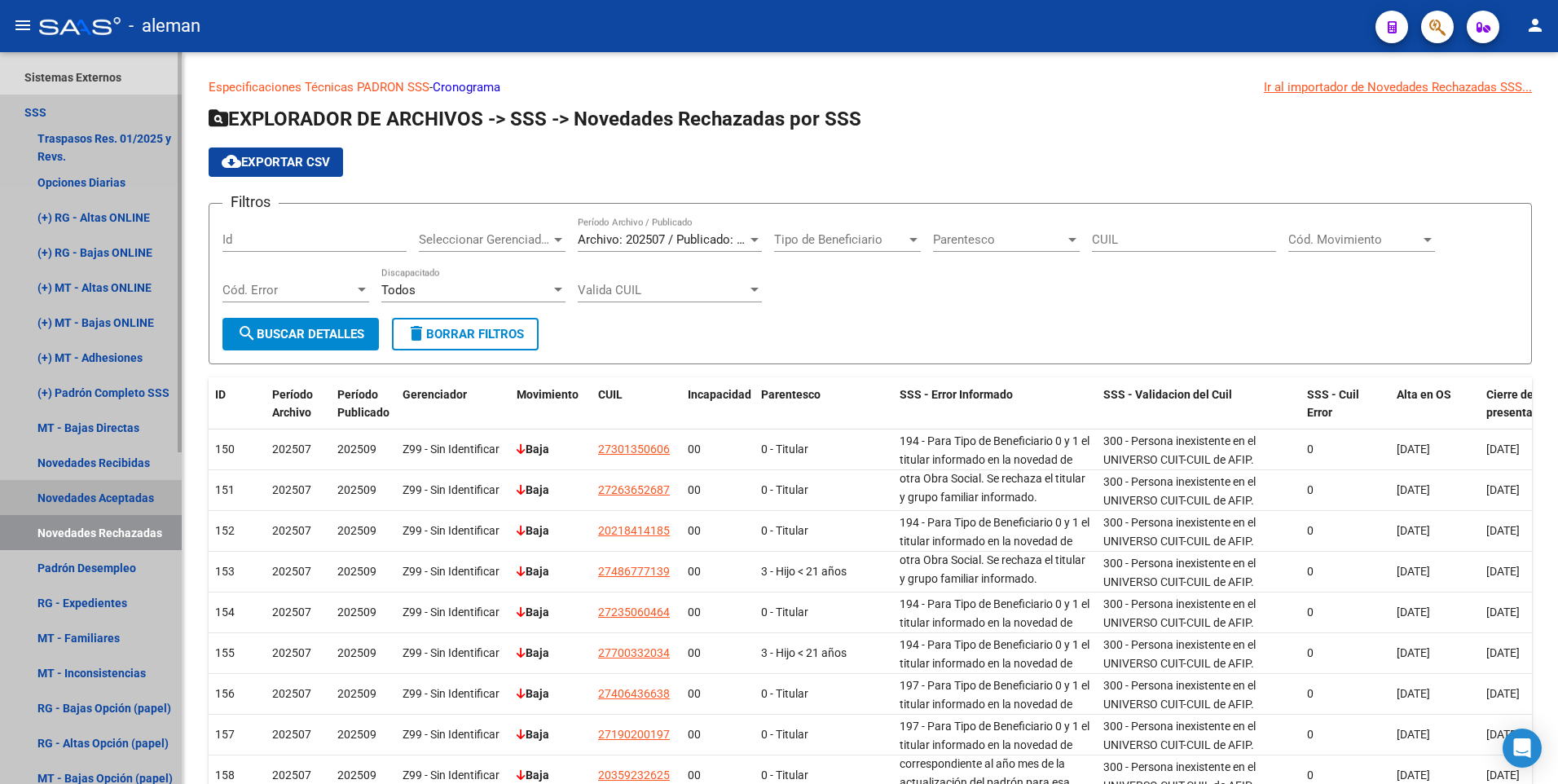
click at [110, 498] on link "Novedades Aceptadas" at bounding box center [91, 497] width 182 height 35
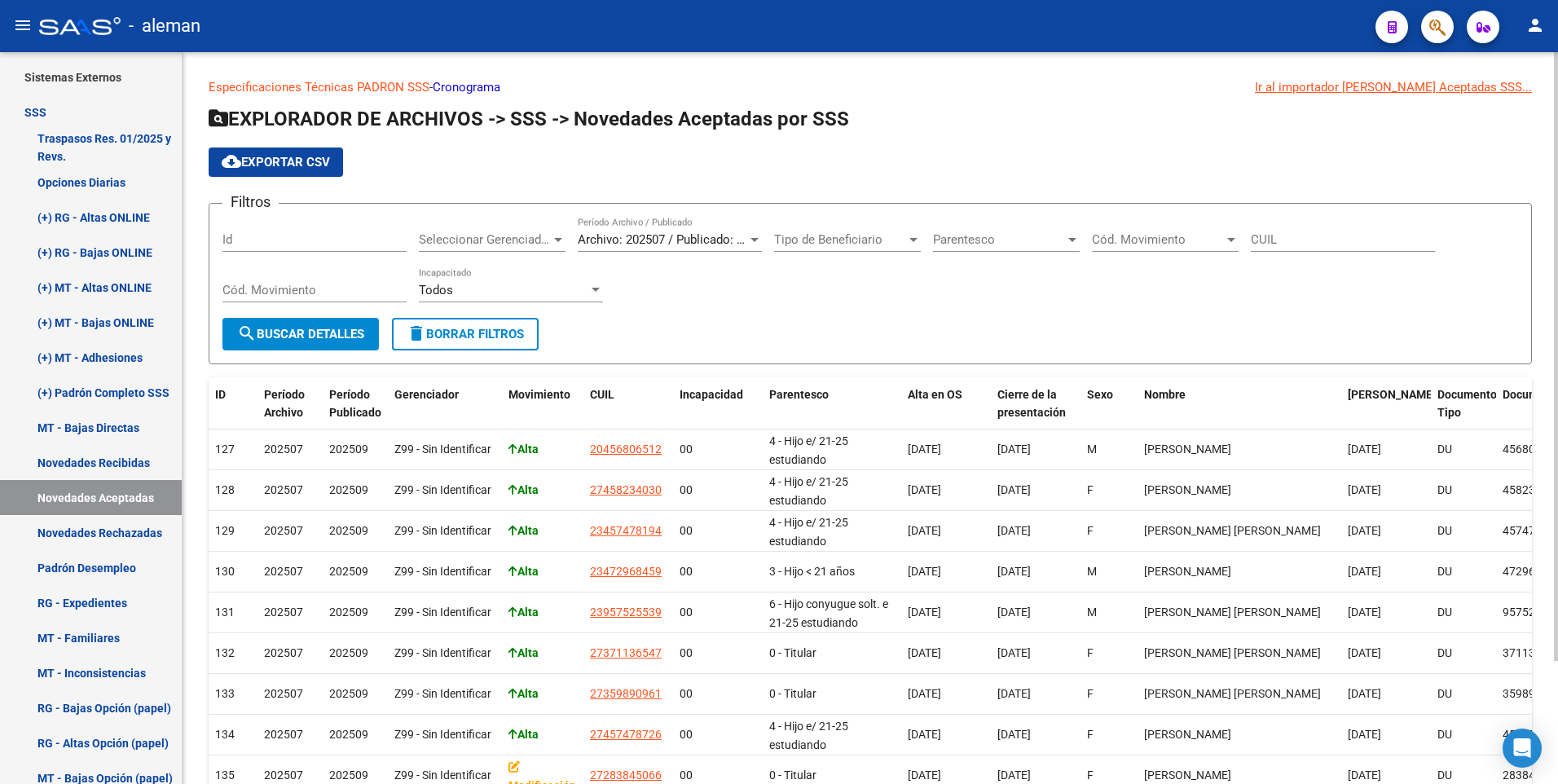
click at [744, 284] on div "Filtros Id Seleccionar Gerenciador Seleccionar Gerenciador Archivo: 202507 / Pu…" at bounding box center [870, 267] width 1295 height 101
